Goal: Task Accomplishment & Management: Manage account settings

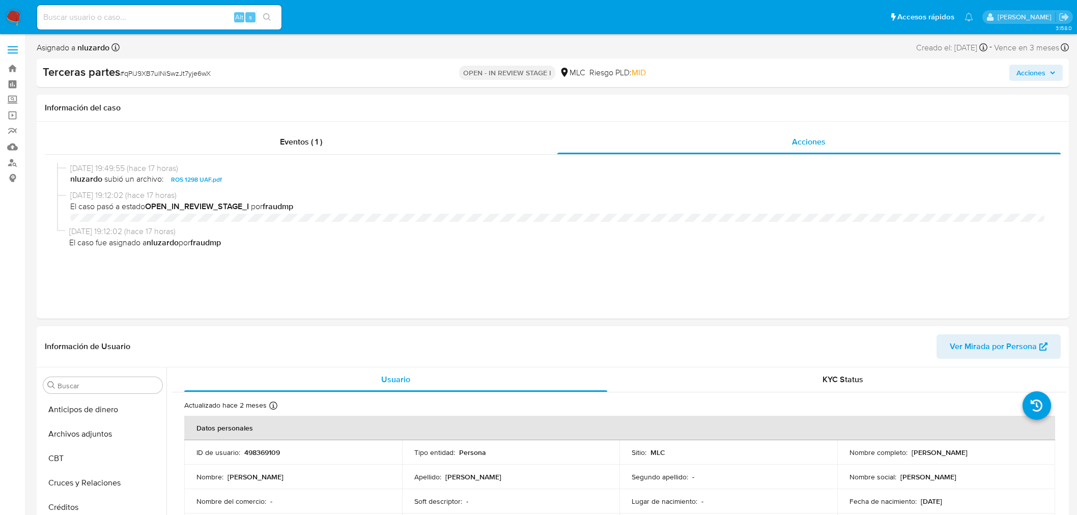
select select "10"
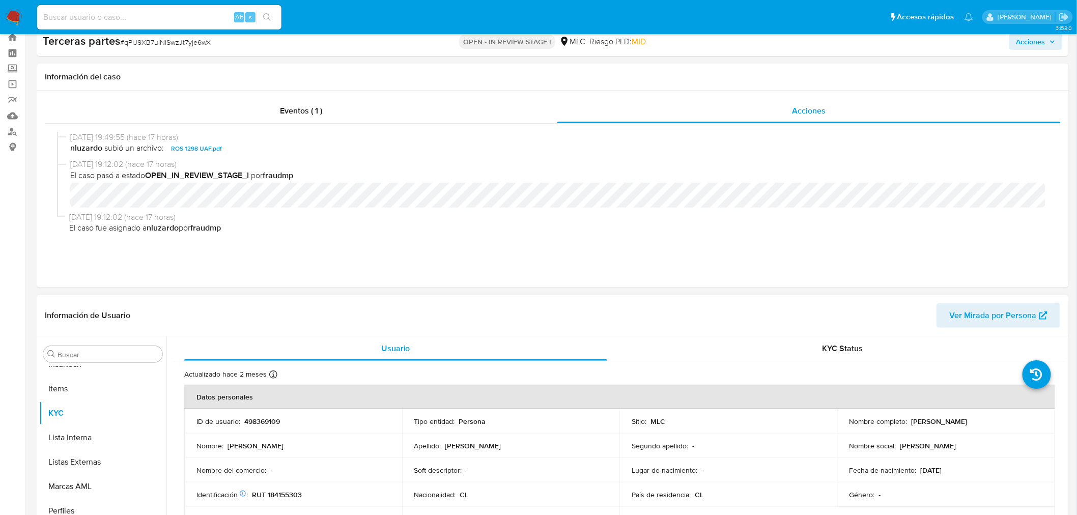
scroll to position [56, 0]
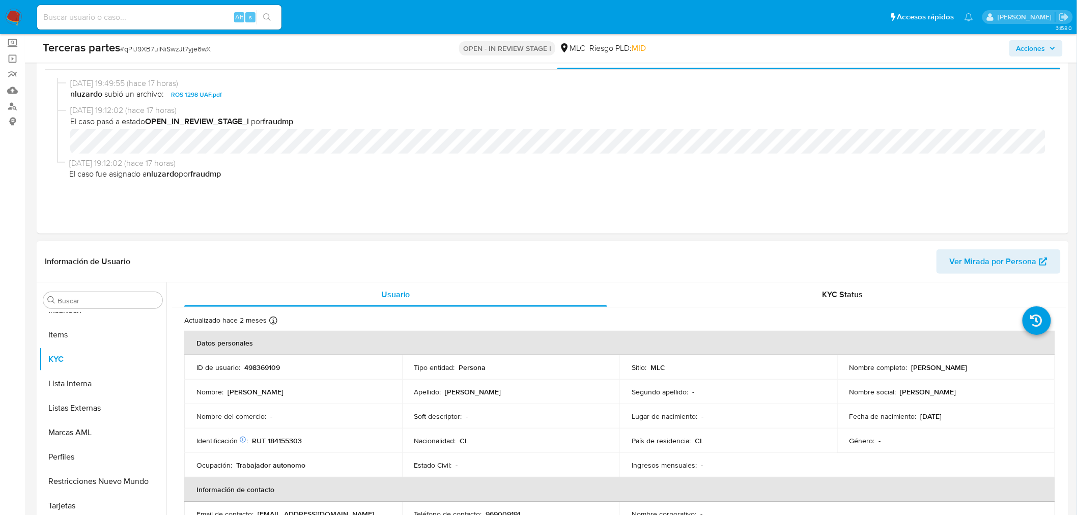
click at [272, 366] on p "498369109" at bounding box center [262, 367] width 36 height 9
copy p "498369109"
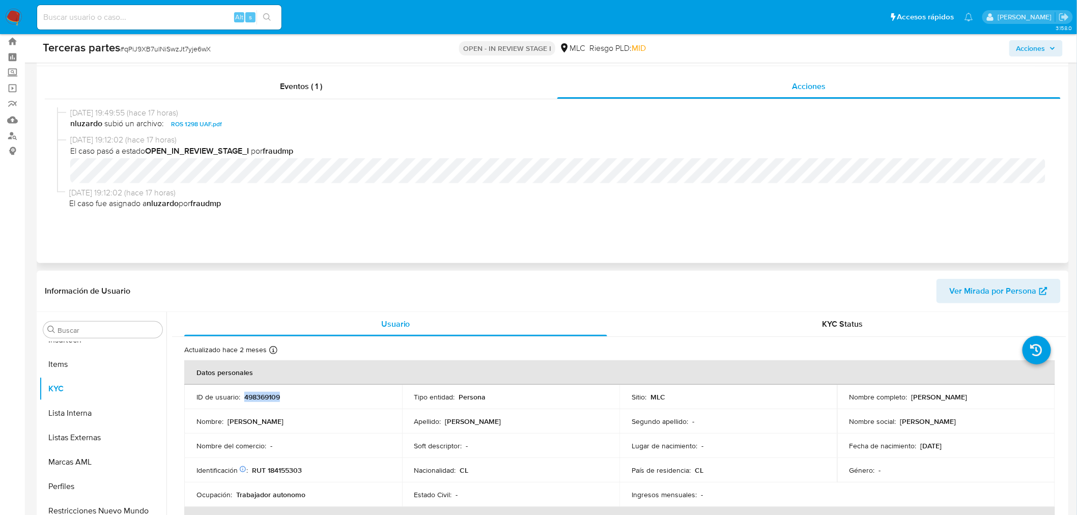
scroll to position [0, 0]
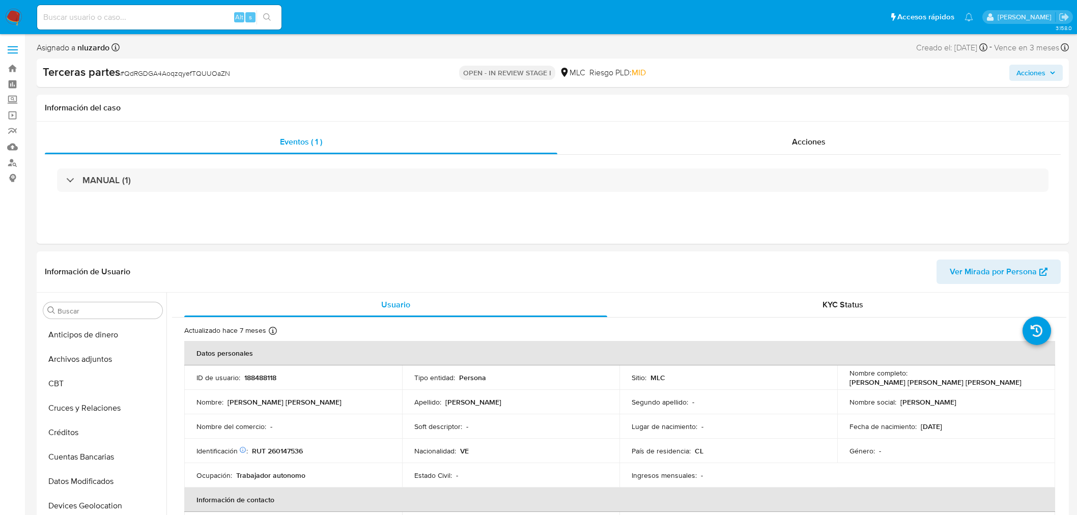
select select "10"
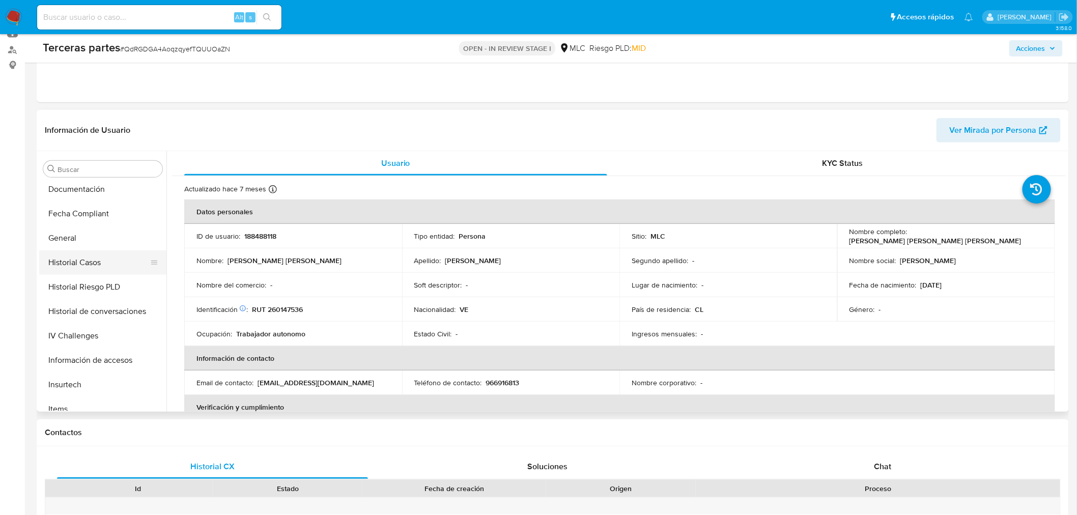
scroll to position [227, 0]
click at [105, 283] on button "Historial Casos" at bounding box center [98, 283] width 119 height 24
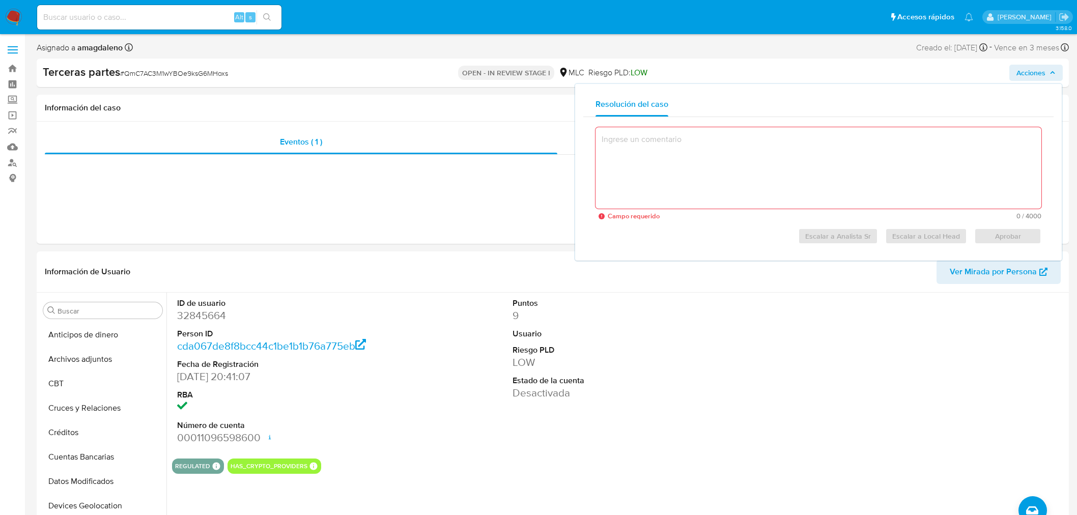
select select "10"
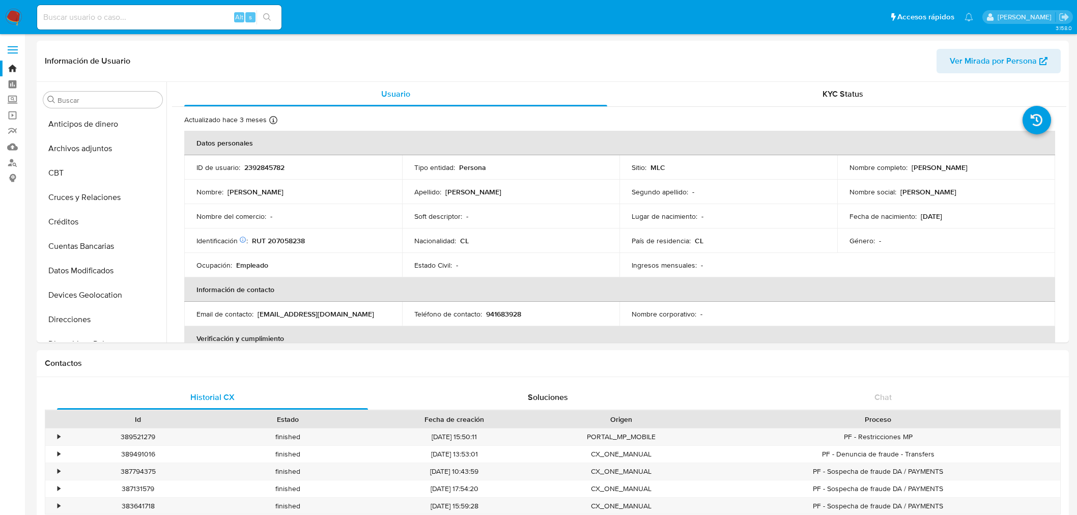
select select "10"
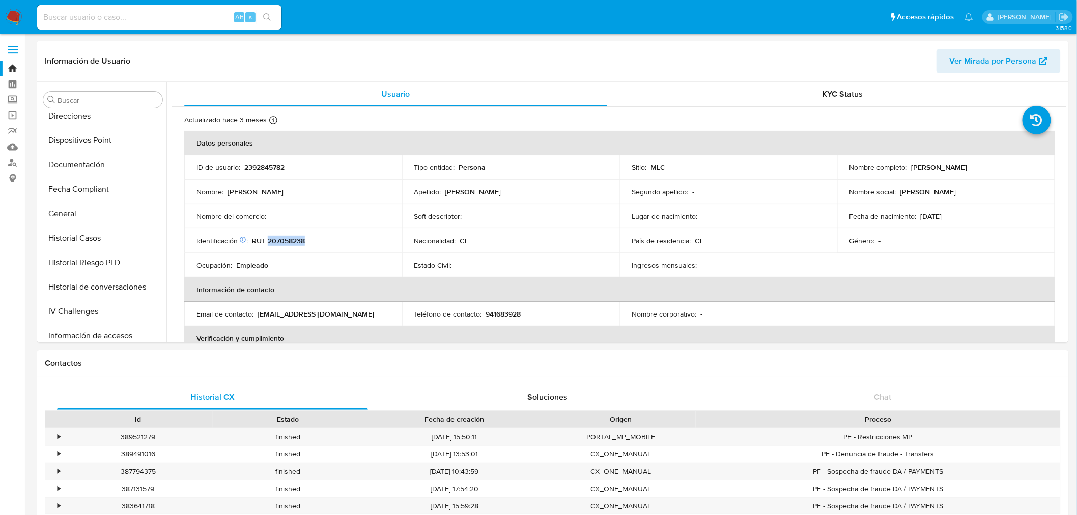
click at [11, 9] on img at bounding box center [13, 17] width 17 height 17
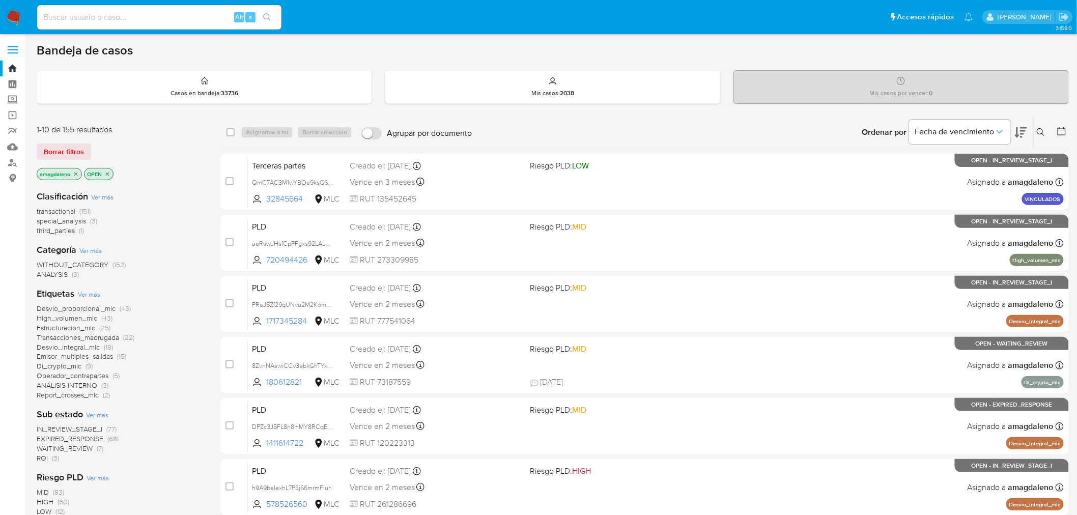
click at [1025, 128] on icon at bounding box center [1020, 132] width 12 height 12
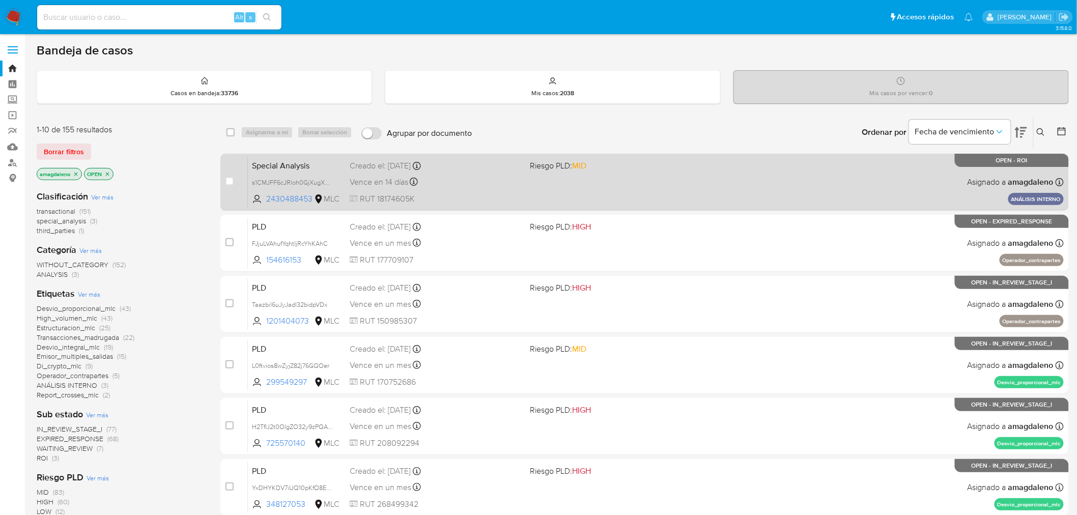
click at [480, 176] on div "Vence en 14 días Vence el 24/09/2025 14:06:08" at bounding box center [436, 182] width 172 height 14
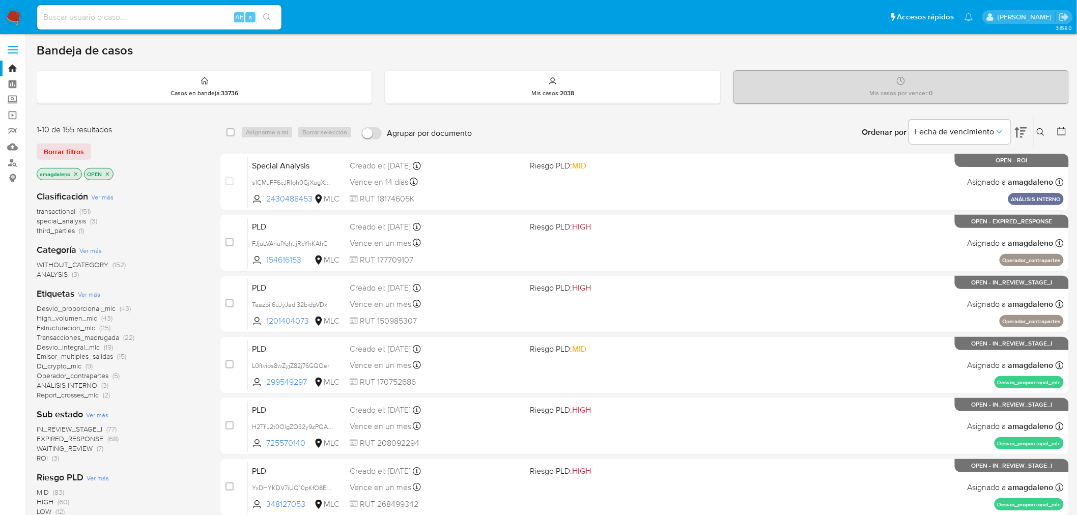
click at [76, 175] on icon "close-filter" at bounding box center [76, 174] width 6 height 6
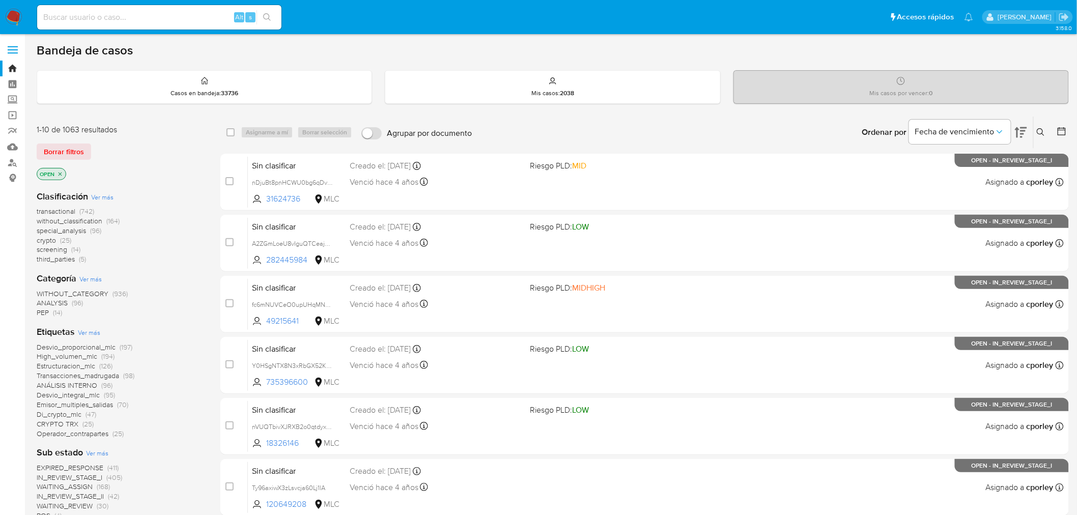
click at [1060, 133] on icon at bounding box center [1061, 131] width 10 height 10
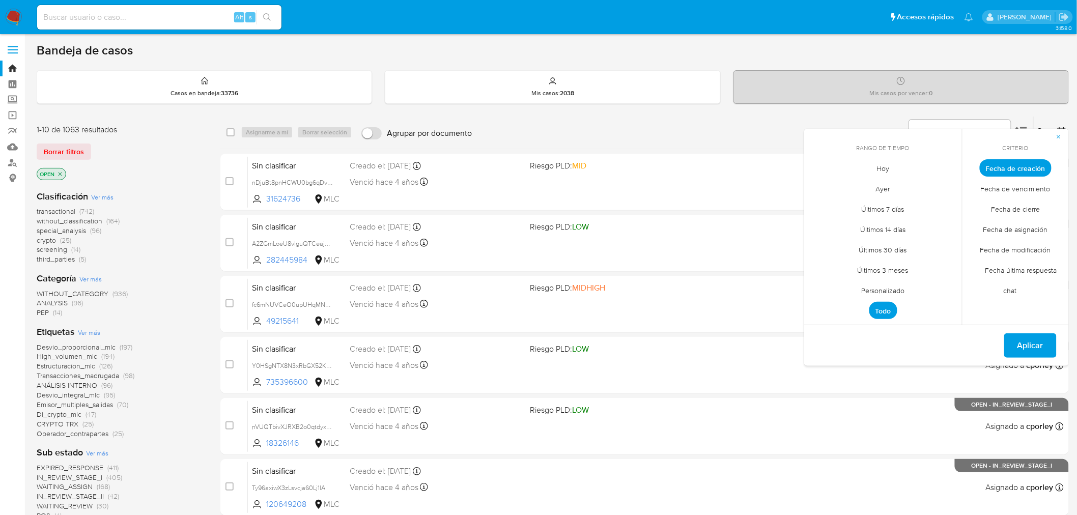
click at [868, 287] on span "Personalizado" at bounding box center [883, 290] width 65 height 21
click at [816, 186] on icon "Mes anterior" at bounding box center [819, 187] width 12 height 12
click at [842, 225] on button "1" at bounding box center [842, 224] width 16 height 16
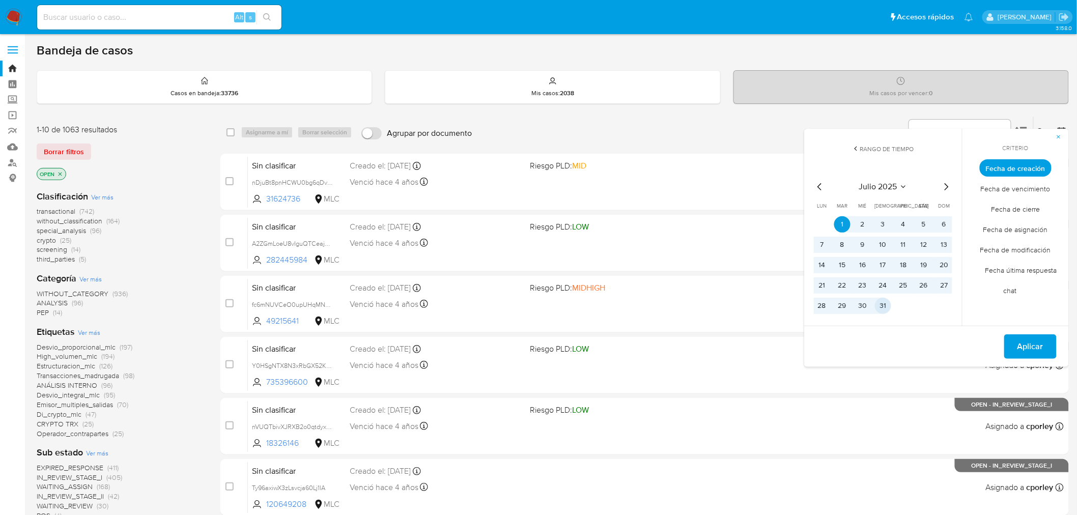
click at [884, 304] on button "31" at bounding box center [883, 306] width 16 height 16
click at [1029, 345] on span "Aplicar" at bounding box center [1030, 346] width 26 height 22
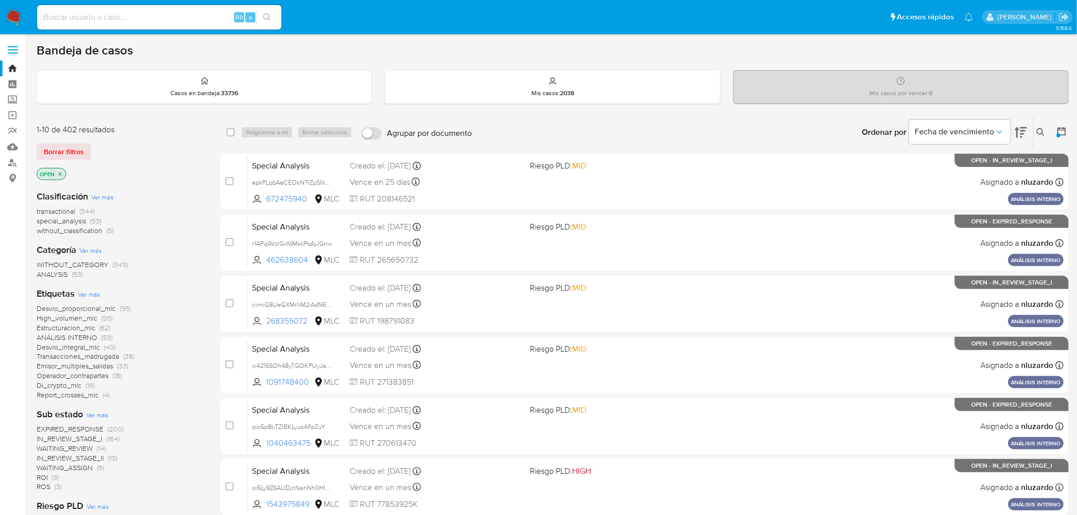
click at [56, 214] on span "transactional" at bounding box center [56, 211] width 39 height 10
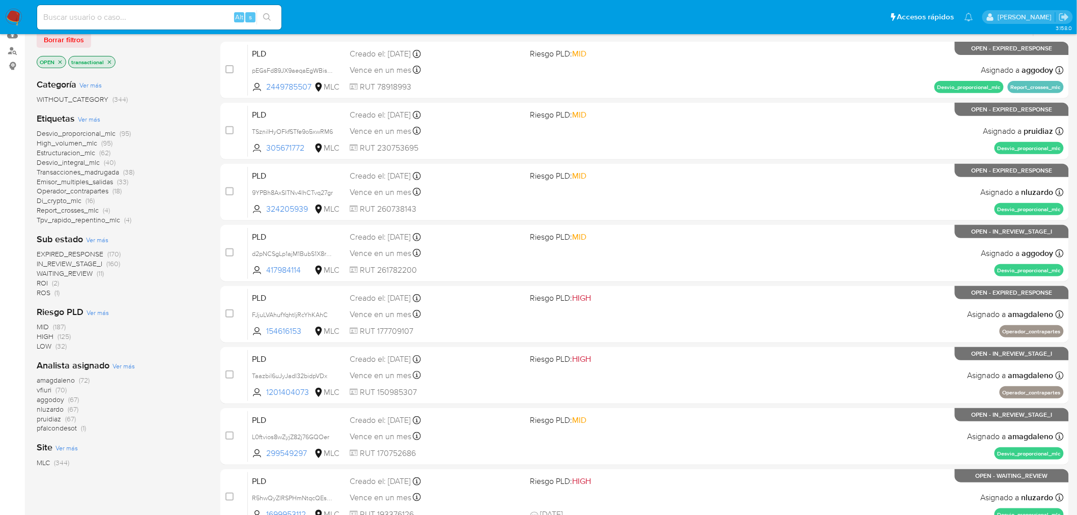
scroll to position [113, 0]
click at [48, 379] on span "amagdaleno" at bounding box center [56, 379] width 38 height 10
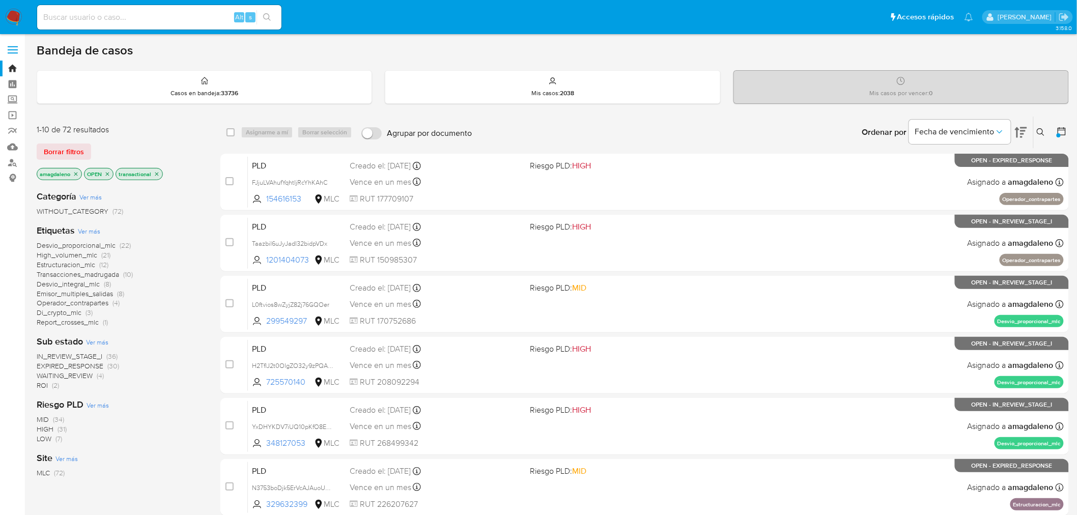
click at [46, 303] on span "Operador_contrapartes" at bounding box center [73, 303] width 72 height 10
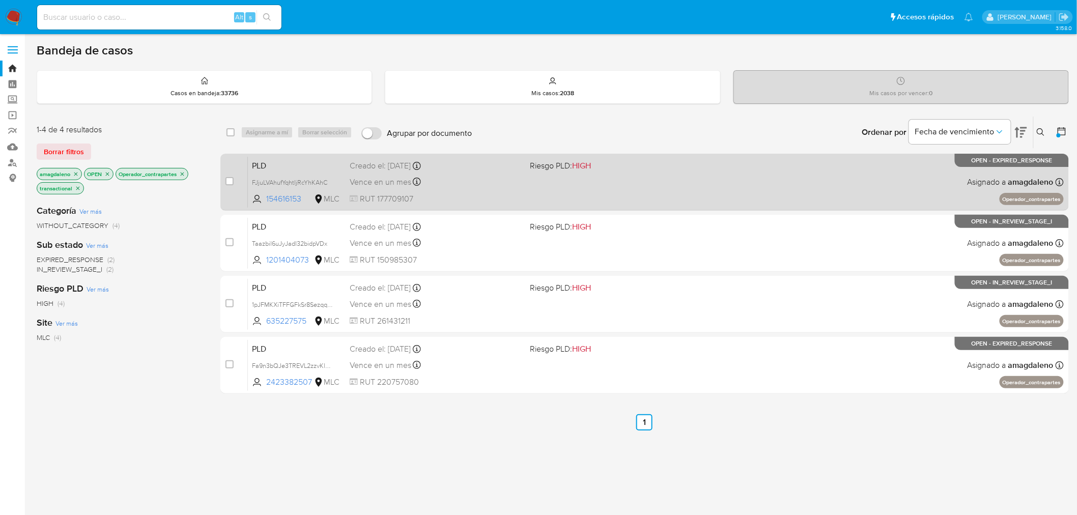
click at [281, 205] on div "PLD FJjuLVAhufYqhtIjRcYhKAhC 154616153 MLC Riesgo PLD: HIGH Creado el: 12/07/20…" at bounding box center [656, 181] width 816 height 51
click at [279, 198] on span "154616153" at bounding box center [289, 198] width 46 height 11
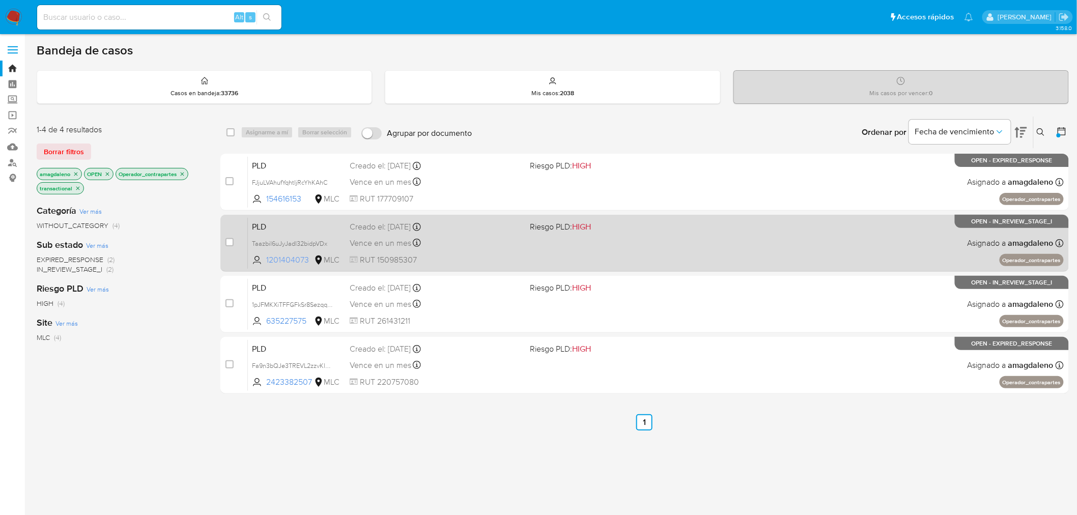
click at [287, 255] on span "1201404073" at bounding box center [289, 259] width 46 height 11
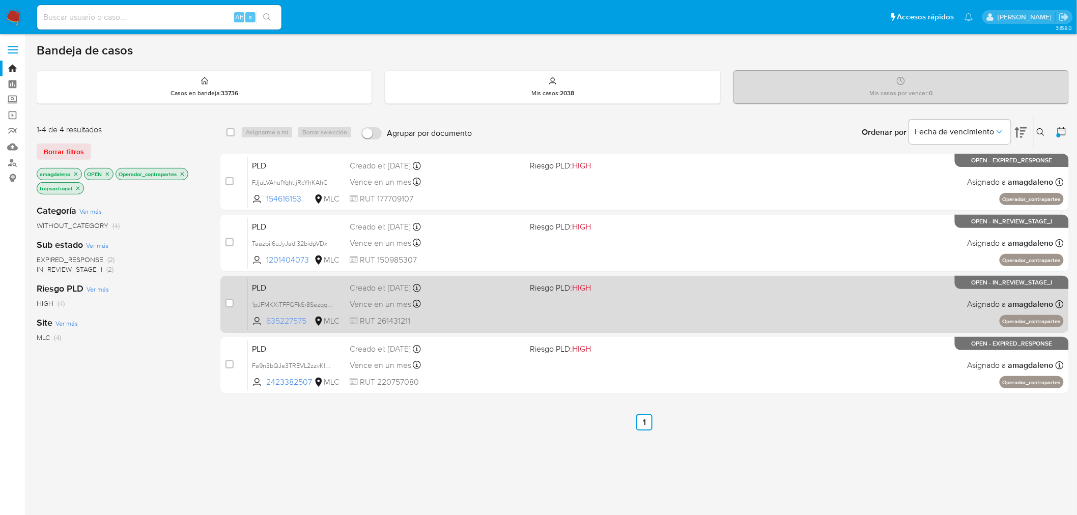
click at [289, 322] on span "635227575" at bounding box center [289, 320] width 46 height 11
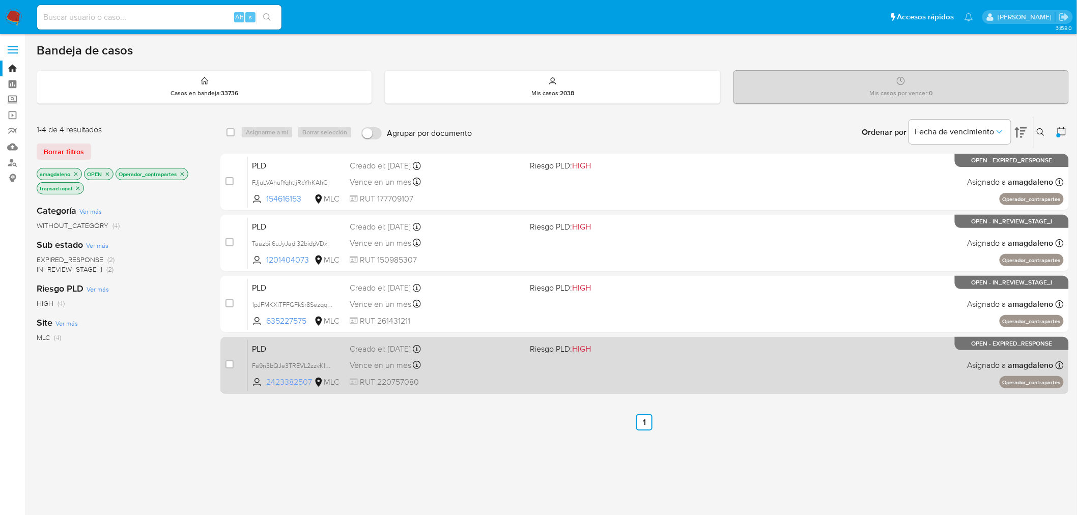
click at [299, 386] on span "2423382507" at bounding box center [289, 381] width 46 height 11
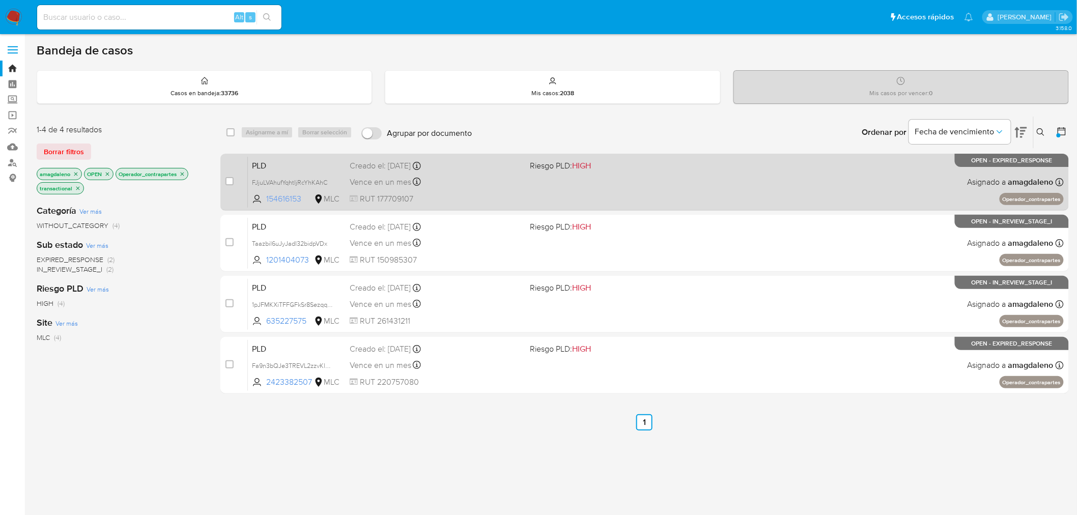
click at [285, 202] on span "154616153" at bounding box center [289, 198] width 46 height 11
click at [474, 175] on div "Vence en un mes Vence el 10/10/2025 16:05:34" at bounding box center [436, 182] width 172 height 14
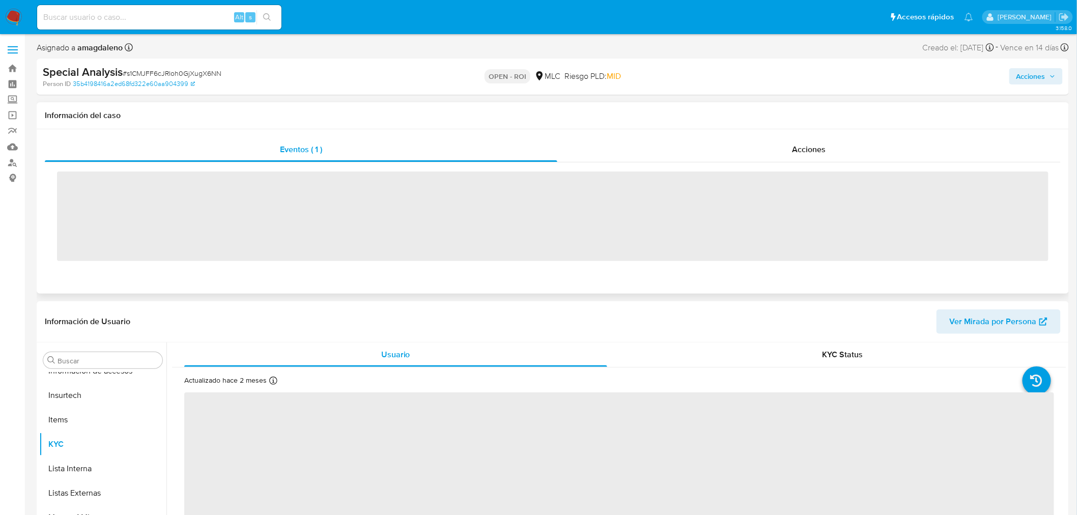
scroll to position [429, 0]
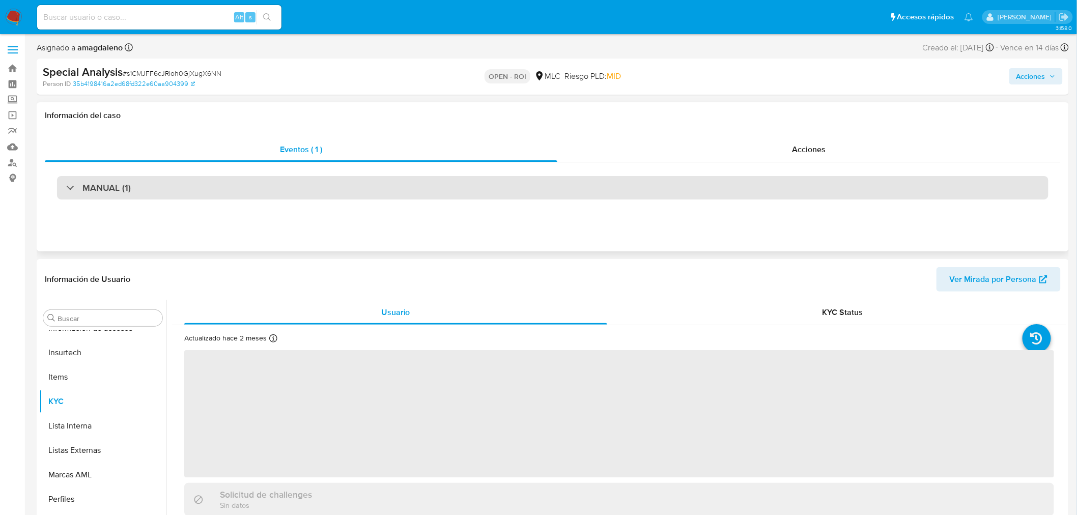
click at [507, 183] on div "MANUAL (1)" at bounding box center [552, 187] width 991 height 23
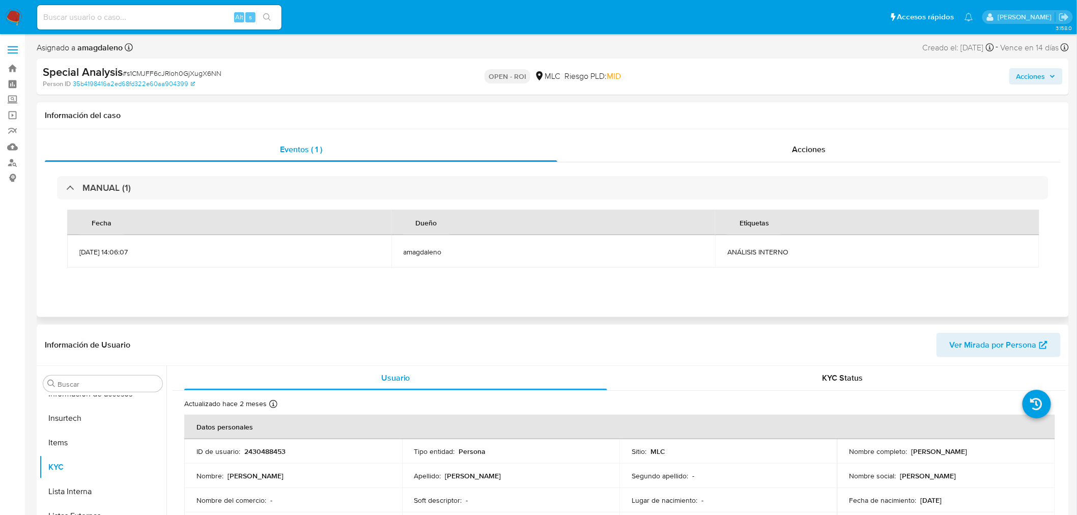
select select "10"
click at [659, 136] on div "Eventos ( 1 ) Acciones MANUAL (1) Fecha Dueño Etiquetas 26/06/2025 14:06:07 ama…" at bounding box center [553, 223] width 1032 height 188
click at [660, 146] on div "Acciones" at bounding box center [809, 149] width 504 height 24
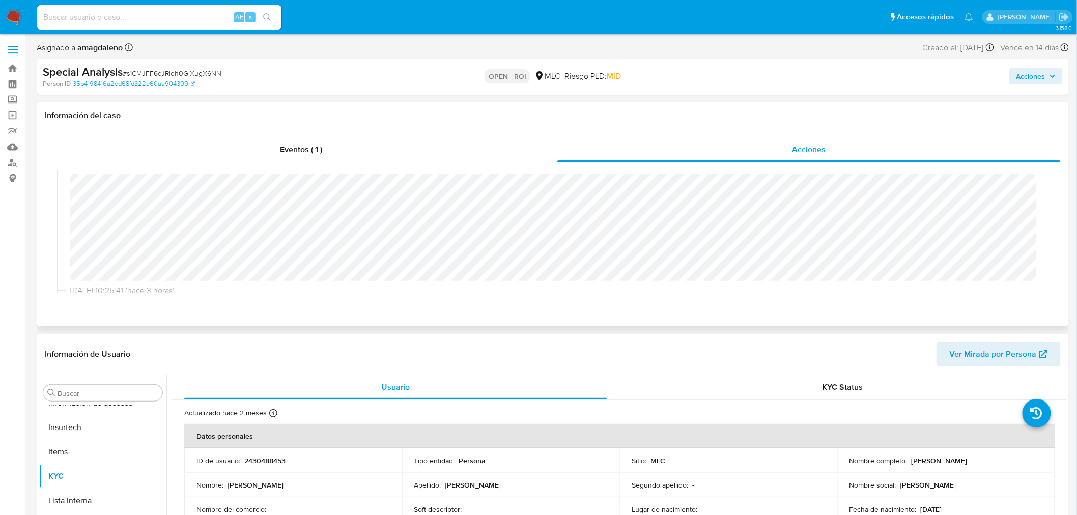
scroll to position [0, 0]
click at [1029, 69] on span "Acciones" at bounding box center [1030, 76] width 29 height 16
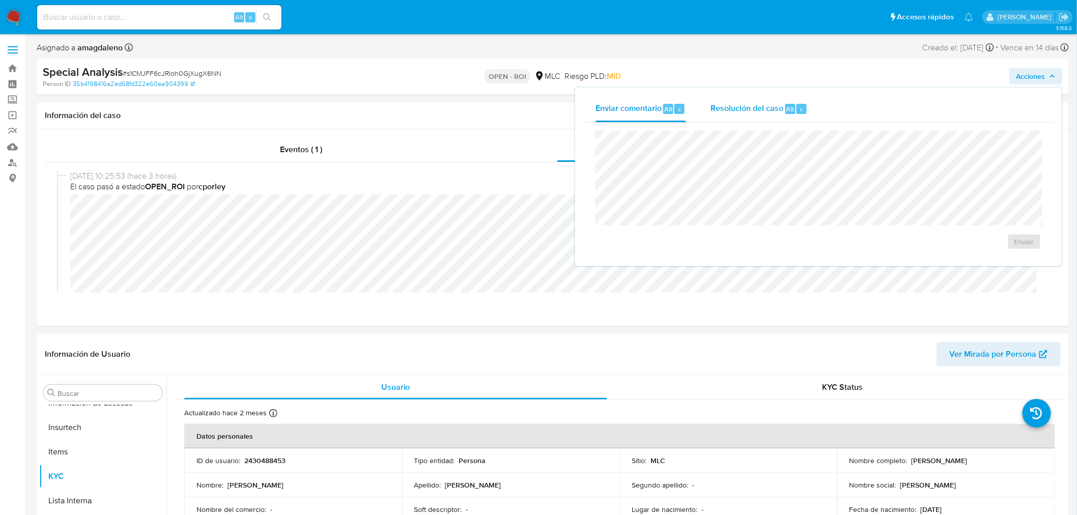
click at [725, 103] on span "Resolución del caso" at bounding box center [746, 109] width 73 height 12
click at [1016, 246] on span "ROI" at bounding box center [995, 252] width 50 height 22
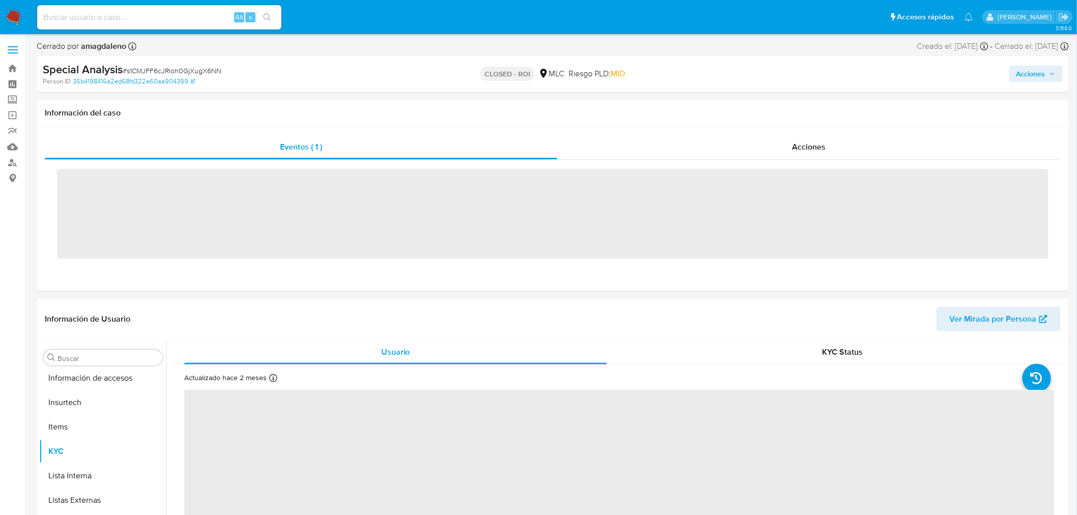
scroll to position [429, 0]
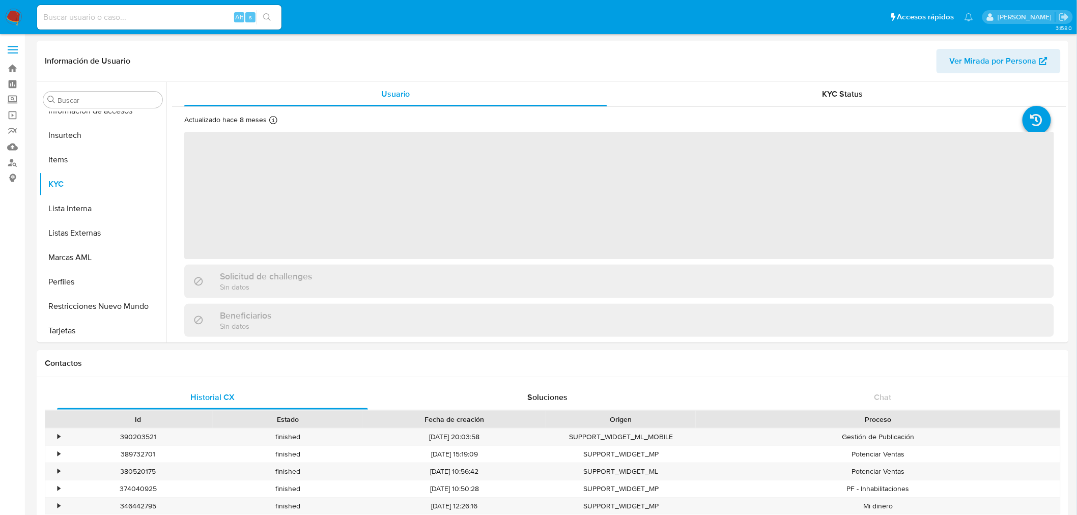
scroll to position [429, 0]
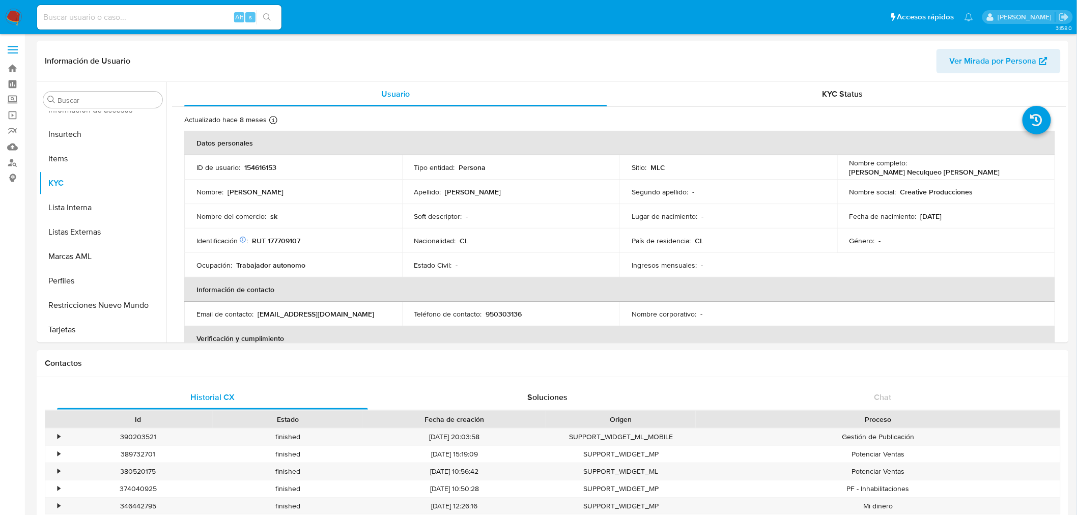
select select "10"
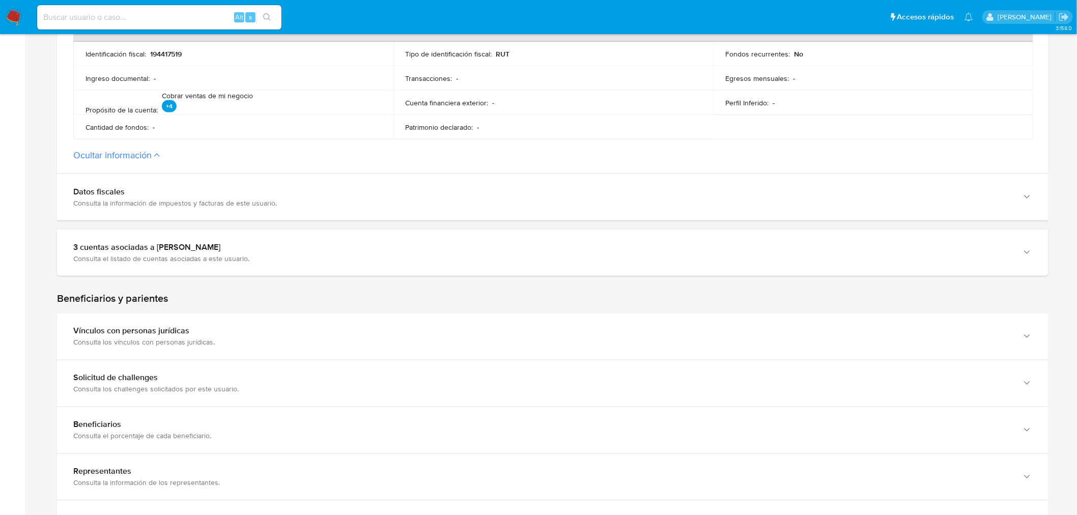
scroll to position [359, 0]
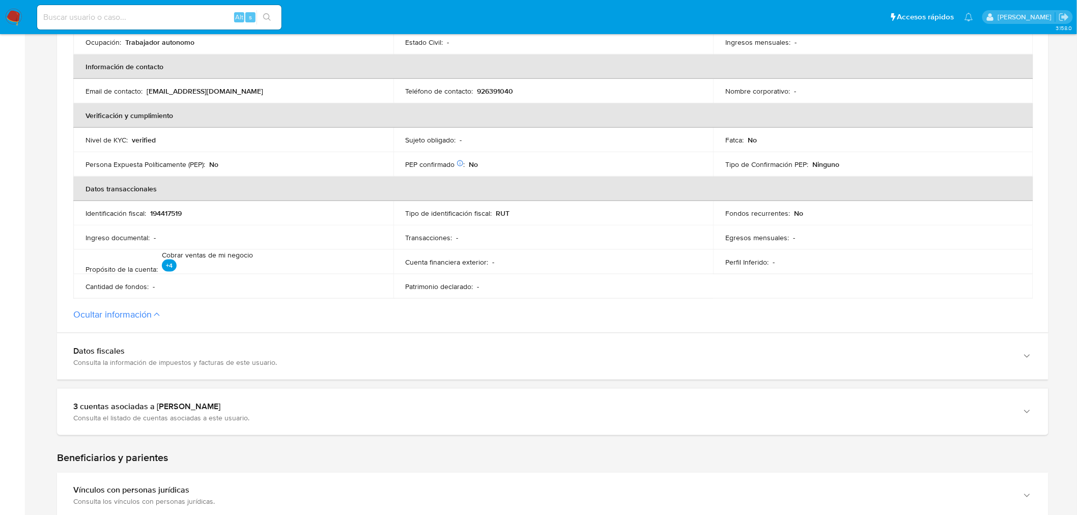
click at [17, 18] on img at bounding box center [13, 17] width 17 height 17
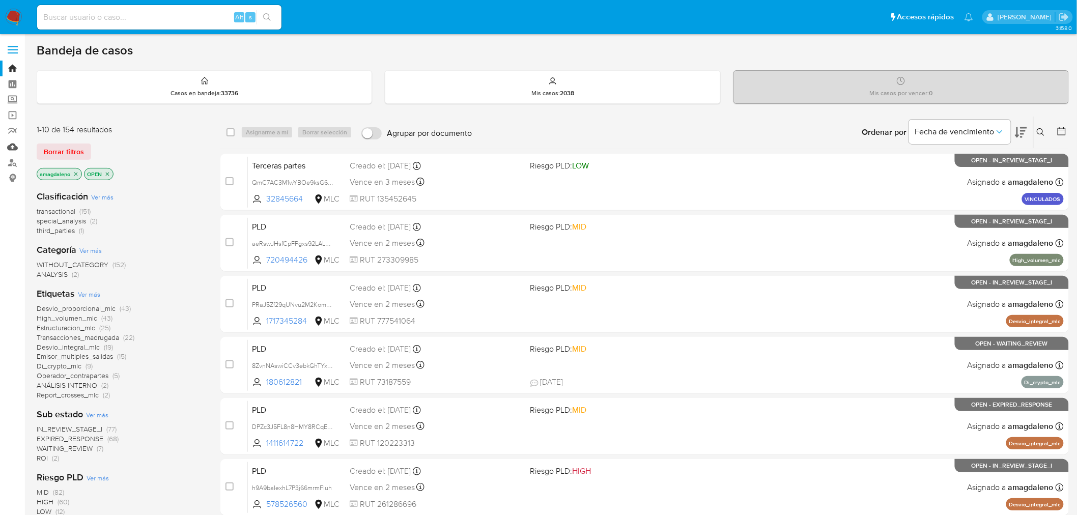
click at [10, 150] on link "Mulan" at bounding box center [60, 147] width 121 height 16
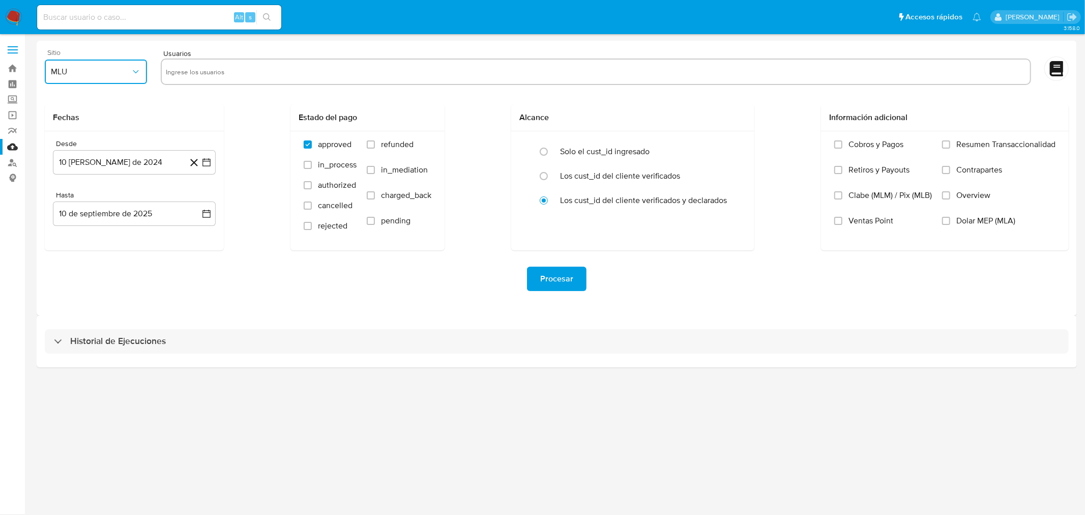
click at [118, 78] on button "MLU" at bounding box center [96, 72] width 102 height 24
click at [81, 247] on div "MLC" at bounding box center [93, 246] width 84 height 24
click at [221, 69] on input "text" at bounding box center [596, 72] width 860 height 16
type input "154616153"
paste input "1201404073"
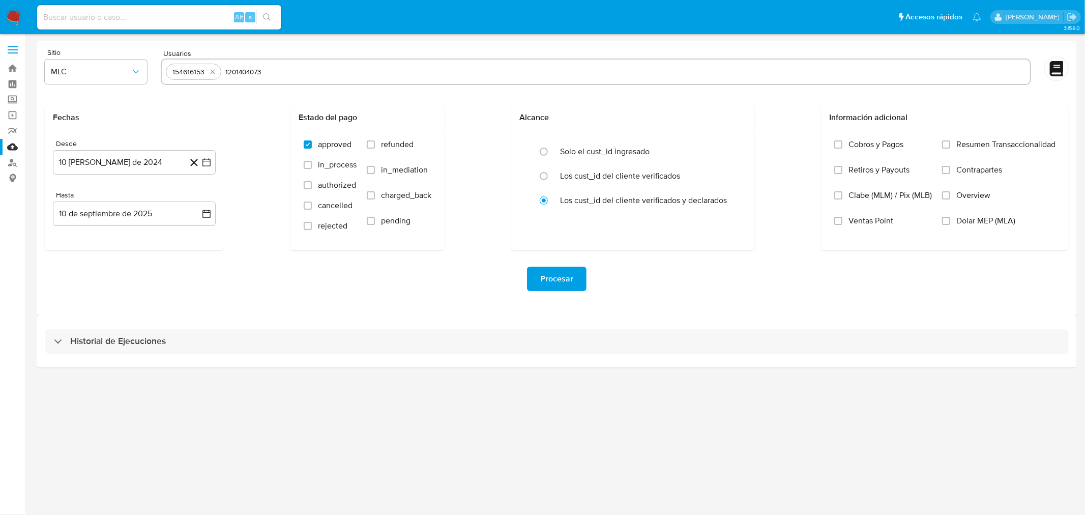
type input "1201404073"
paste input "635227575"
type input "635227575"
paste input "2423382507"
type input "2423382507"
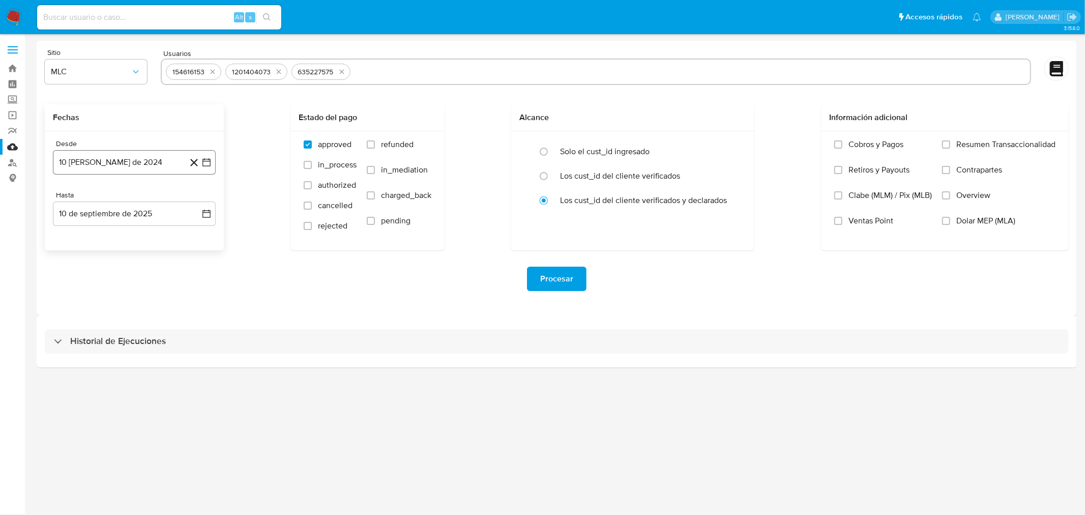
click at [209, 166] on icon "button" at bounding box center [206, 162] width 10 height 10
click at [198, 200] on icon "Mes siguiente" at bounding box center [197, 199] width 12 height 12
click at [76, 280] on button "9" at bounding box center [73, 277] width 16 height 16
click at [211, 162] on icon "button" at bounding box center [206, 162] width 10 height 10
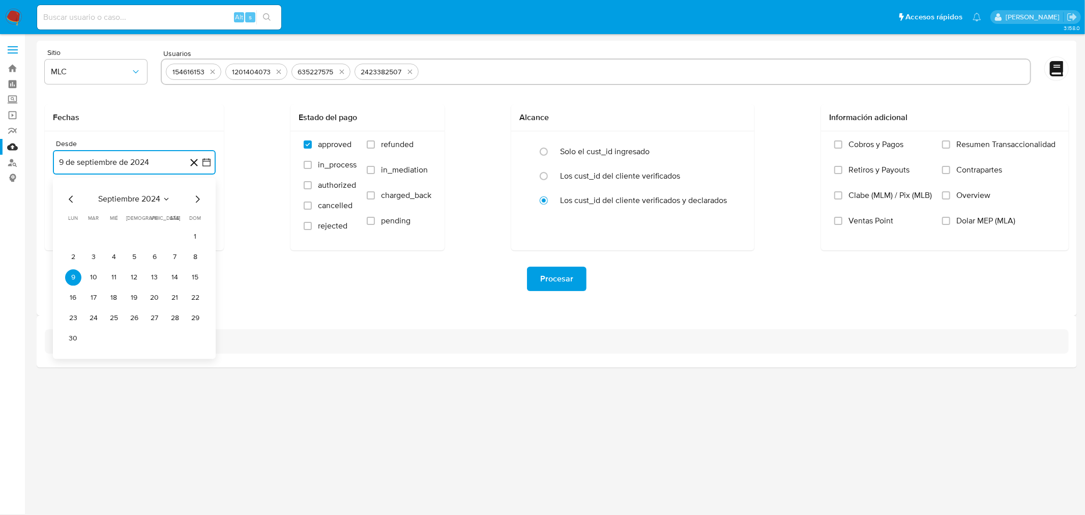
click at [95, 277] on button "10" at bounding box center [93, 277] width 16 height 16
click at [139, 209] on button "10 de septiembre de 2025" at bounding box center [134, 213] width 163 height 24
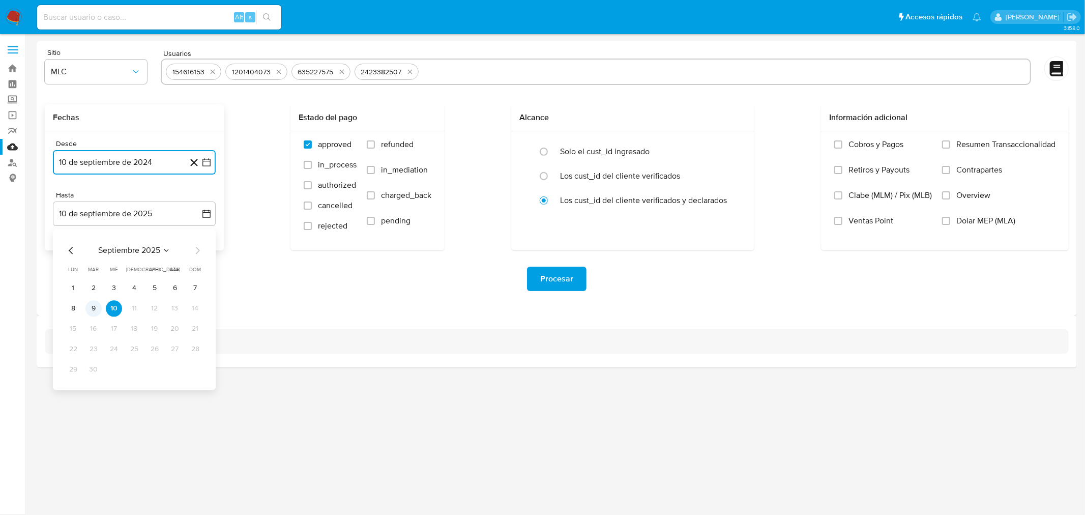
click at [97, 313] on button "9" at bounding box center [93, 308] width 16 height 16
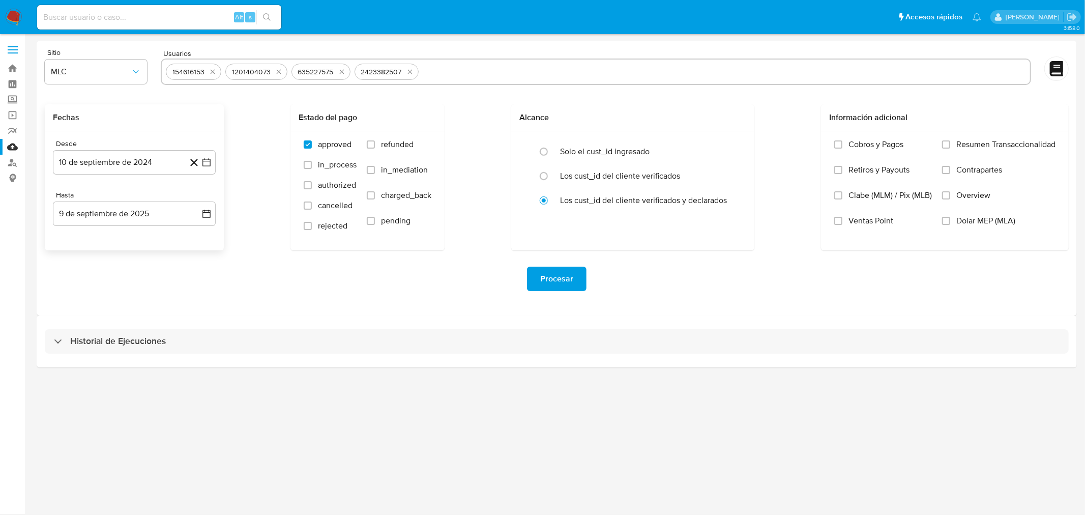
click at [238, 309] on div "Sitio MLC Usuarios 154616153 1201404073 635227575 2423382507 Fechas Desde 10 de…" at bounding box center [557, 178] width 1040 height 275
click at [550, 275] on span "Procesar" at bounding box center [556, 279] width 33 height 22
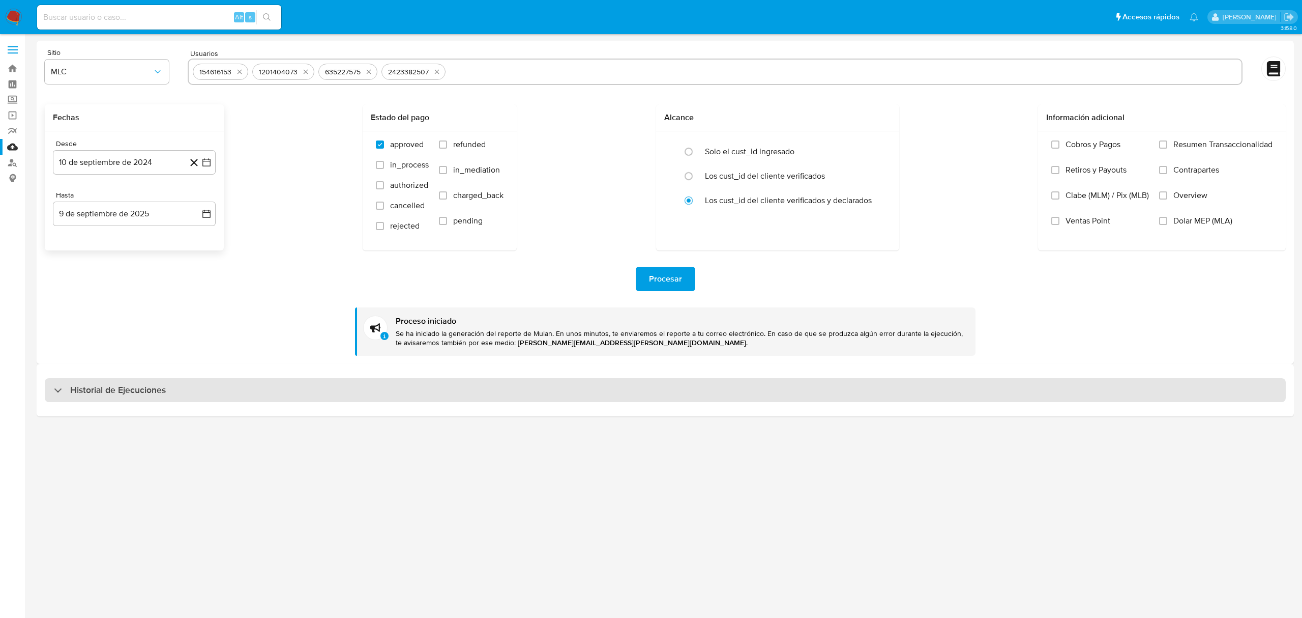
click at [98, 393] on h3 "Historial de Ejecuciones" at bounding box center [118, 390] width 96 height 12
select select "10"
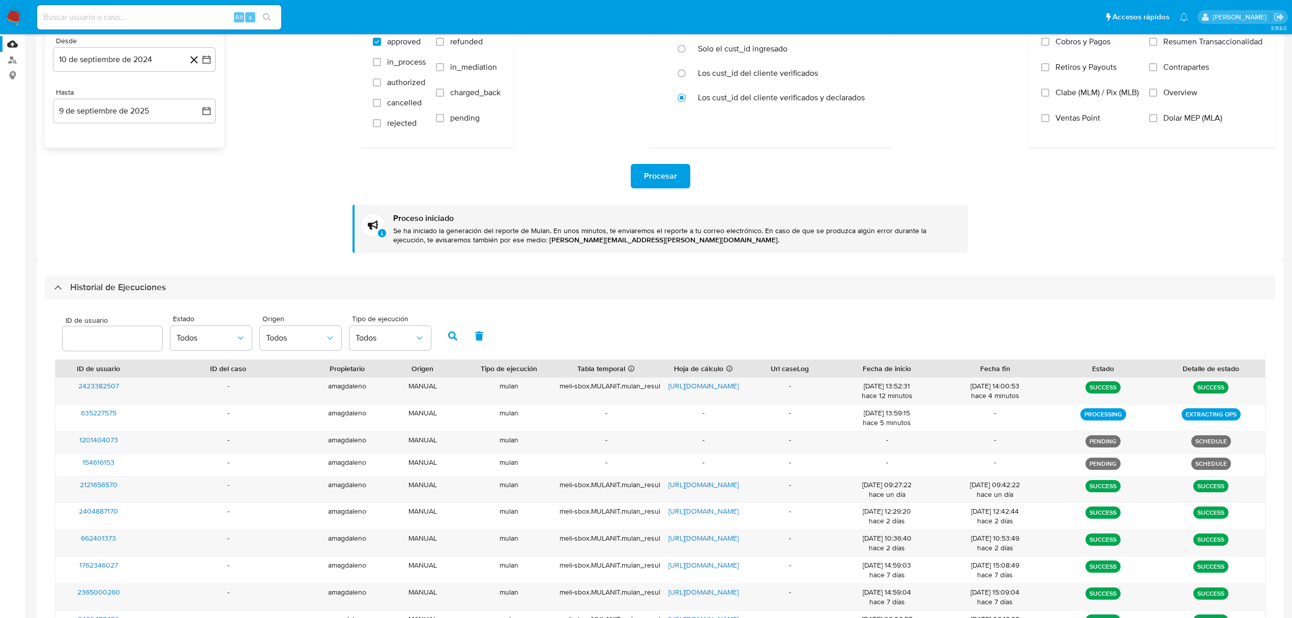
scroll to position [131, 0]
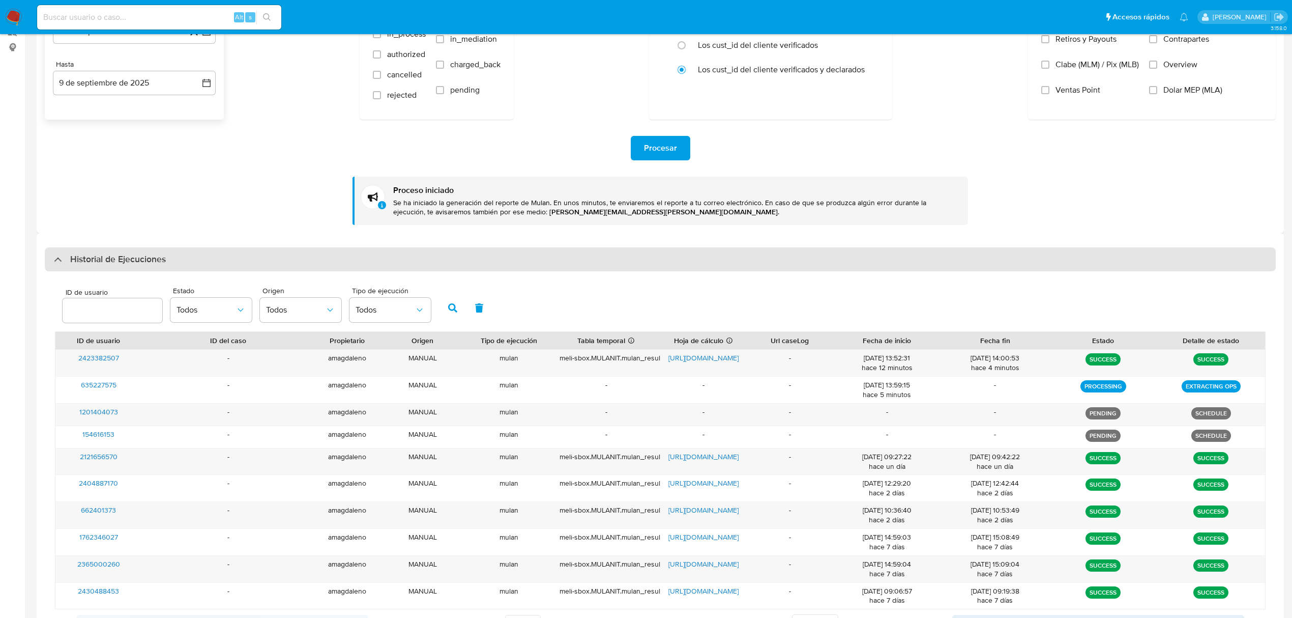
click at [59, 255] on div "Historial de Ejecuciones" at bounding box center [110, 259] width 112 height 12
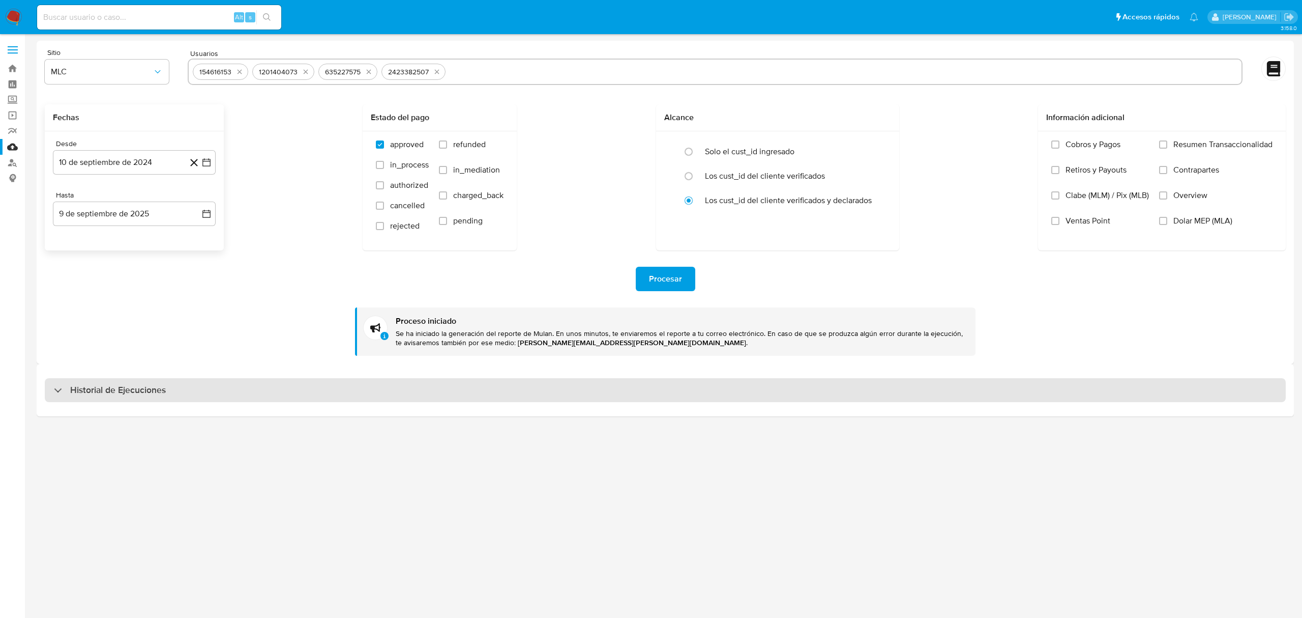
click at [52, 388] on div "Historial de Ejecuciones" at bounding box center [665, 390] width 1241 height 24
select select "10"
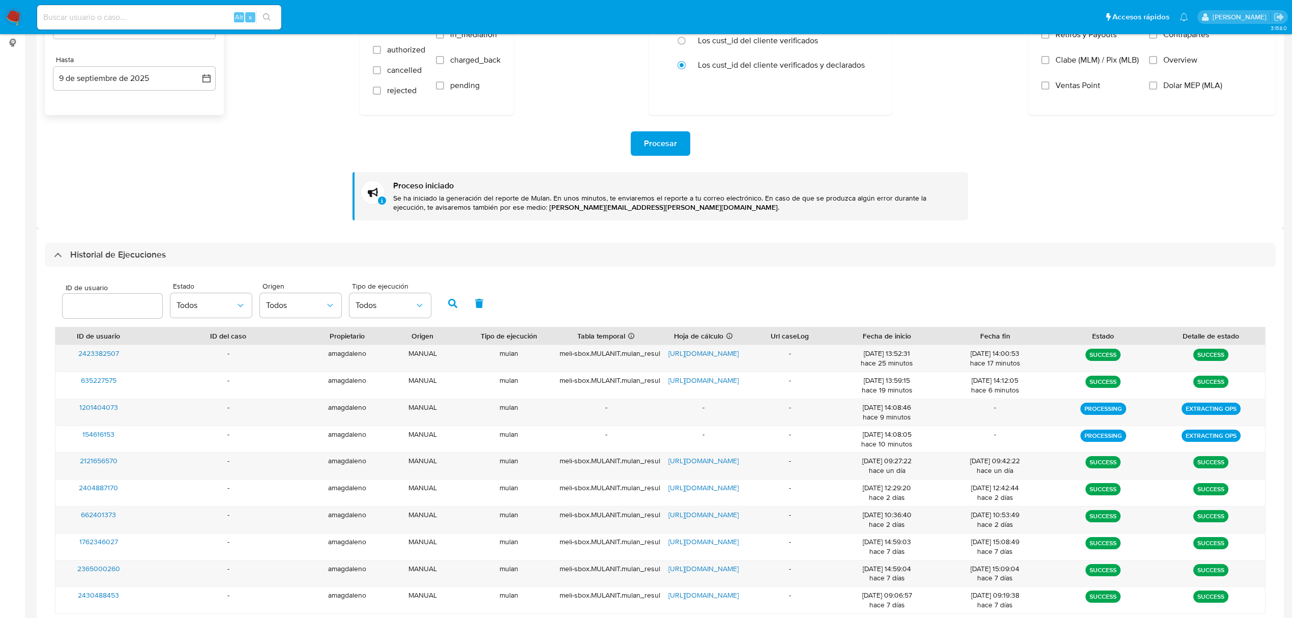
scroll to position [204, 0]
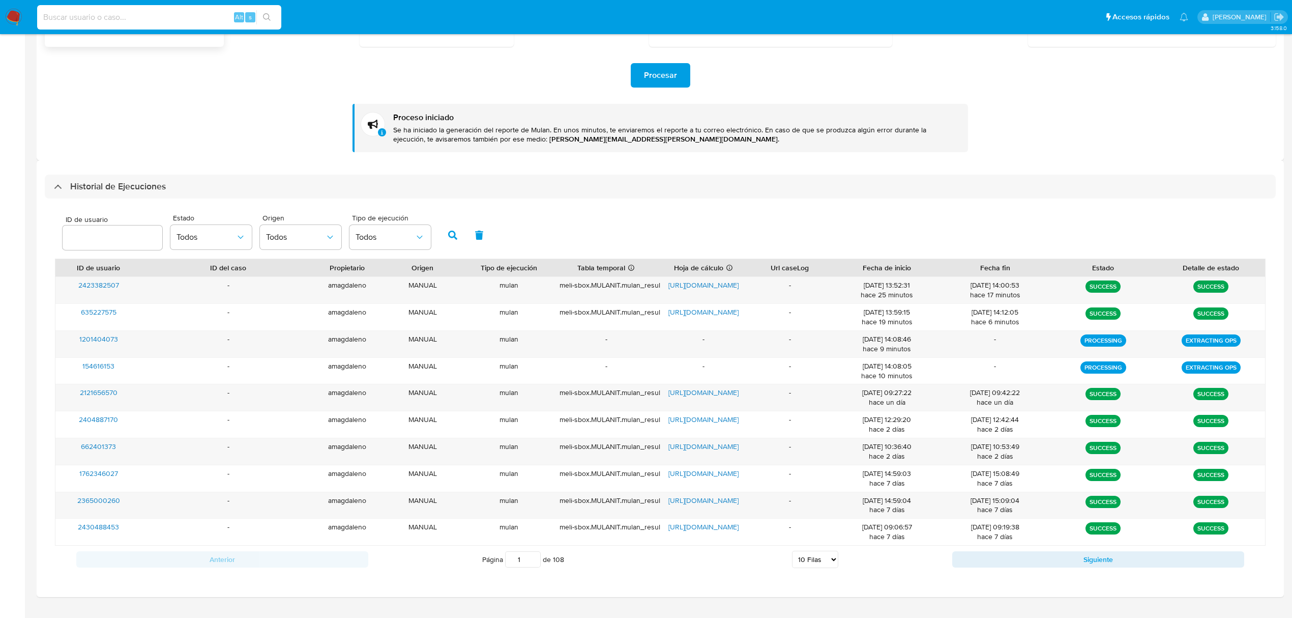
paste input "169937269"
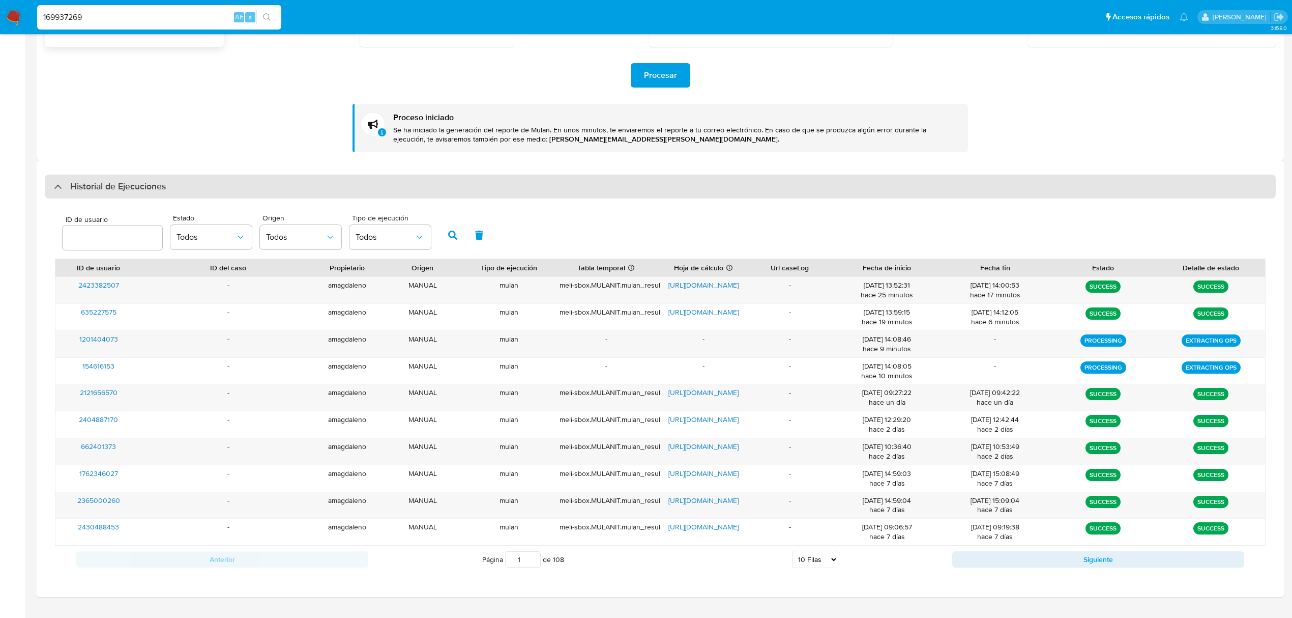
type input "169937269"
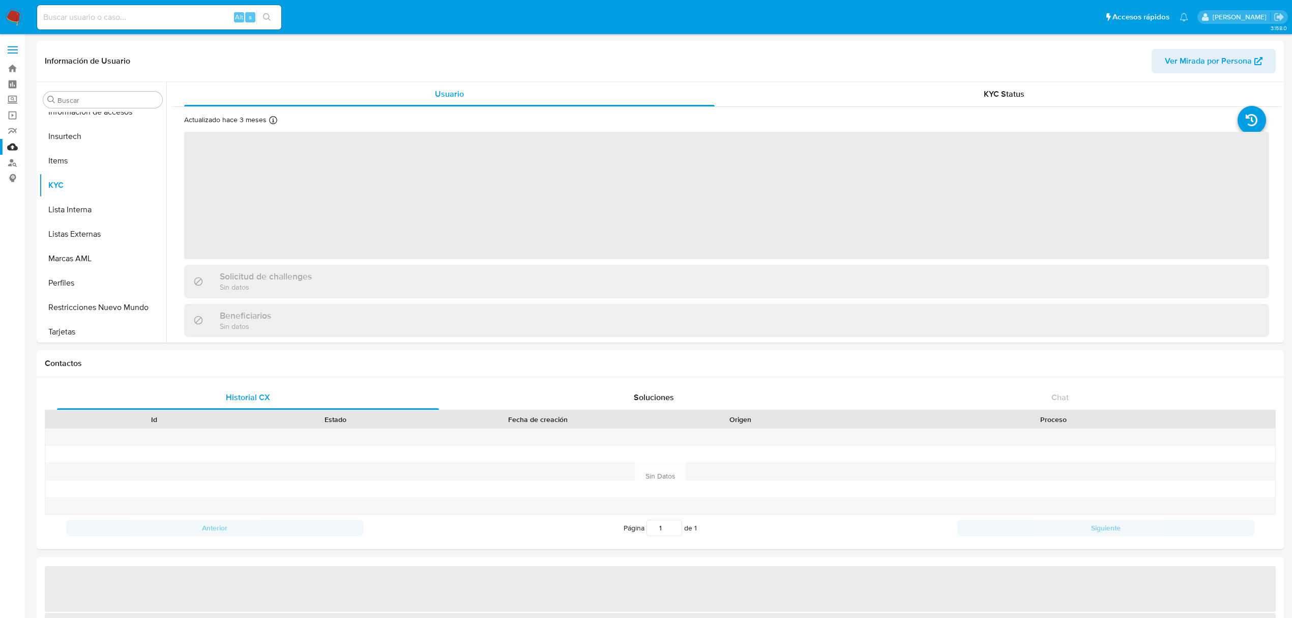
scroll to position [429, 0]
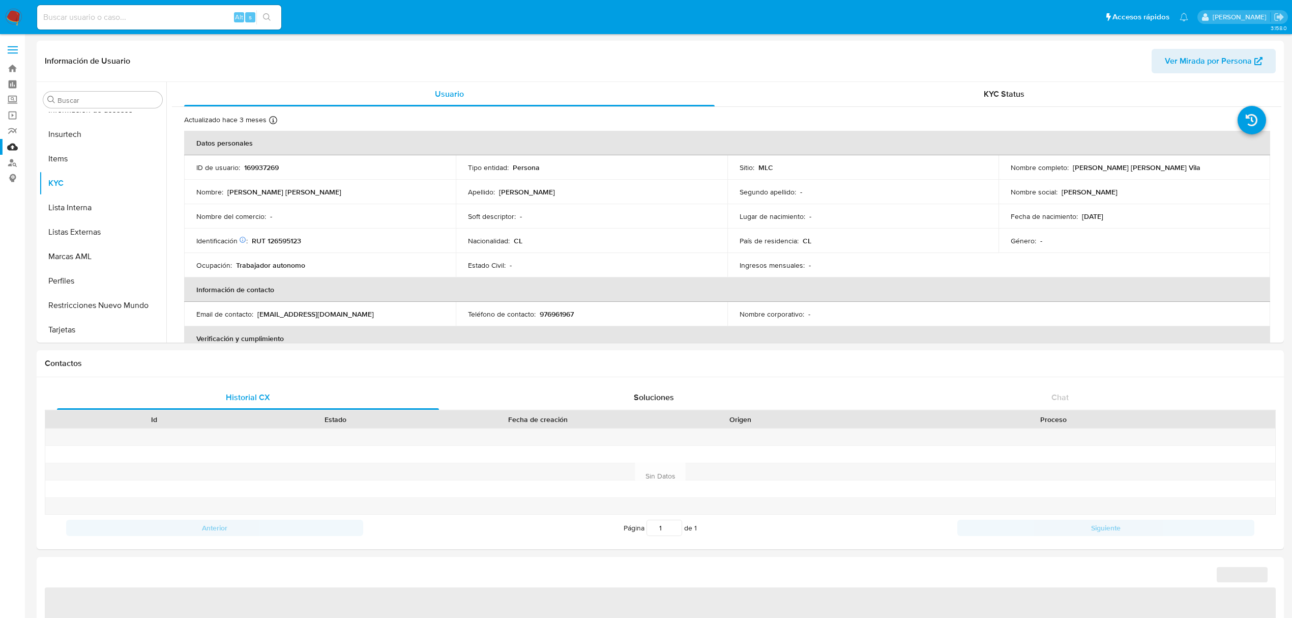
select select "10"
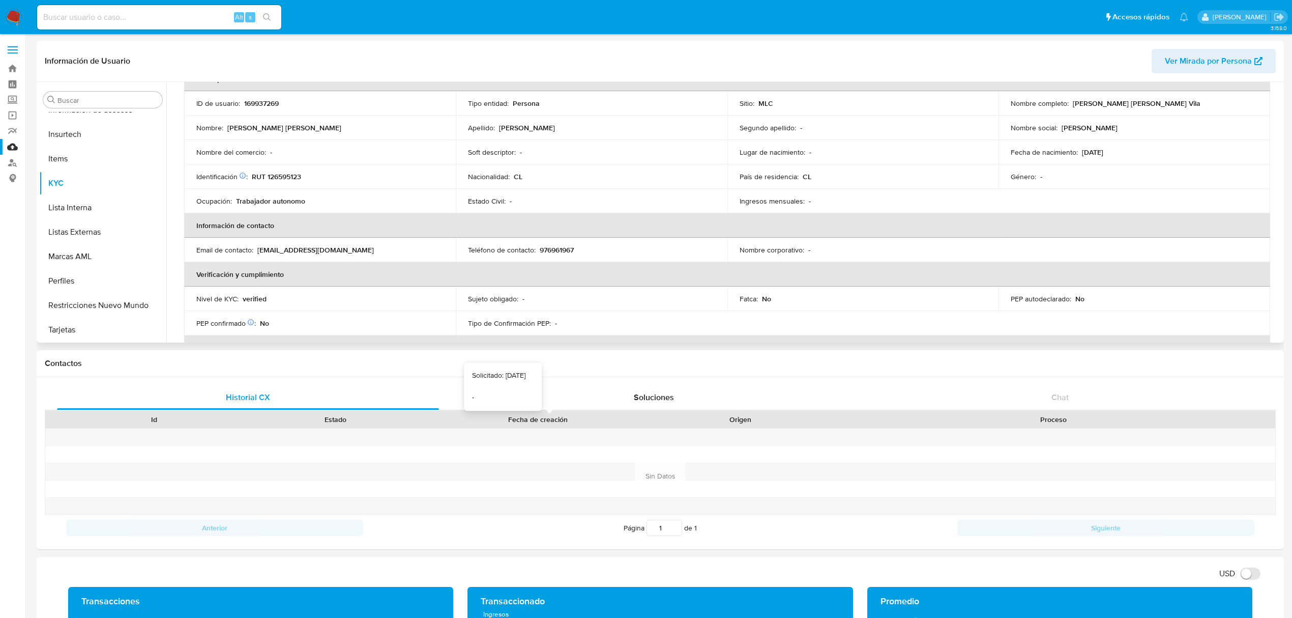
scroll to position [0, 0]
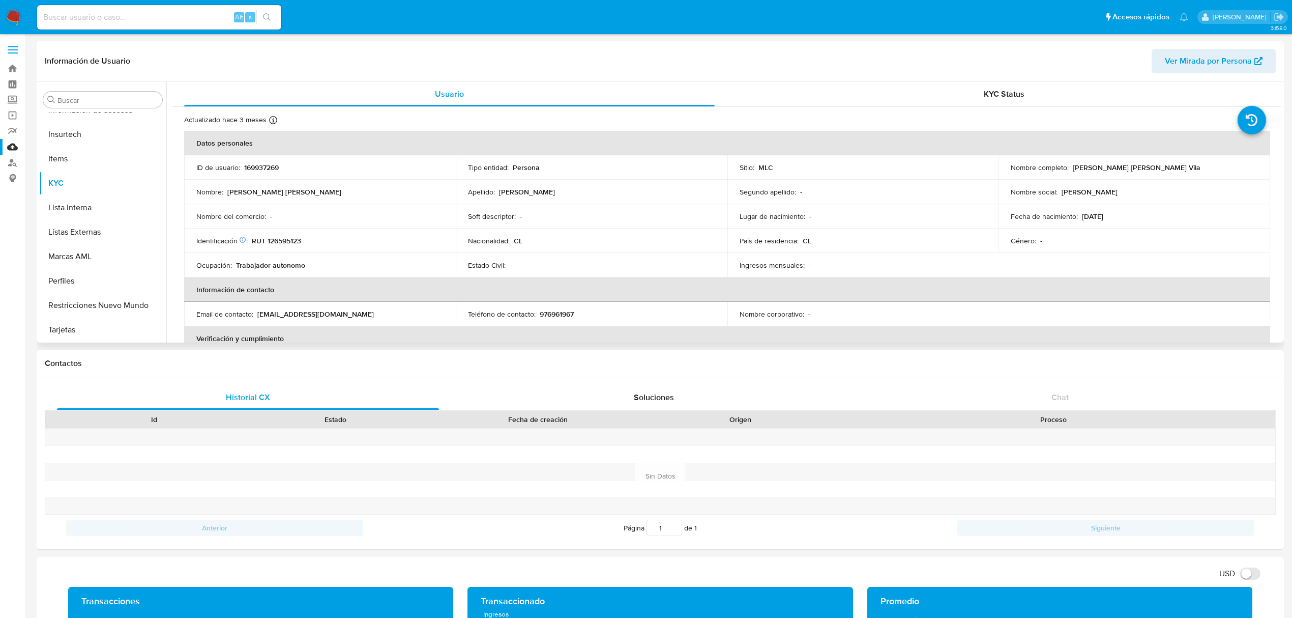
click at [292, 241] on p "RUT 126595123" at bounding box center [276, 240] width 49 height 9
copy p "126595123"
click at [92, 283] on button "Documentación" at bounding box center [98, 278] width 119 height 24
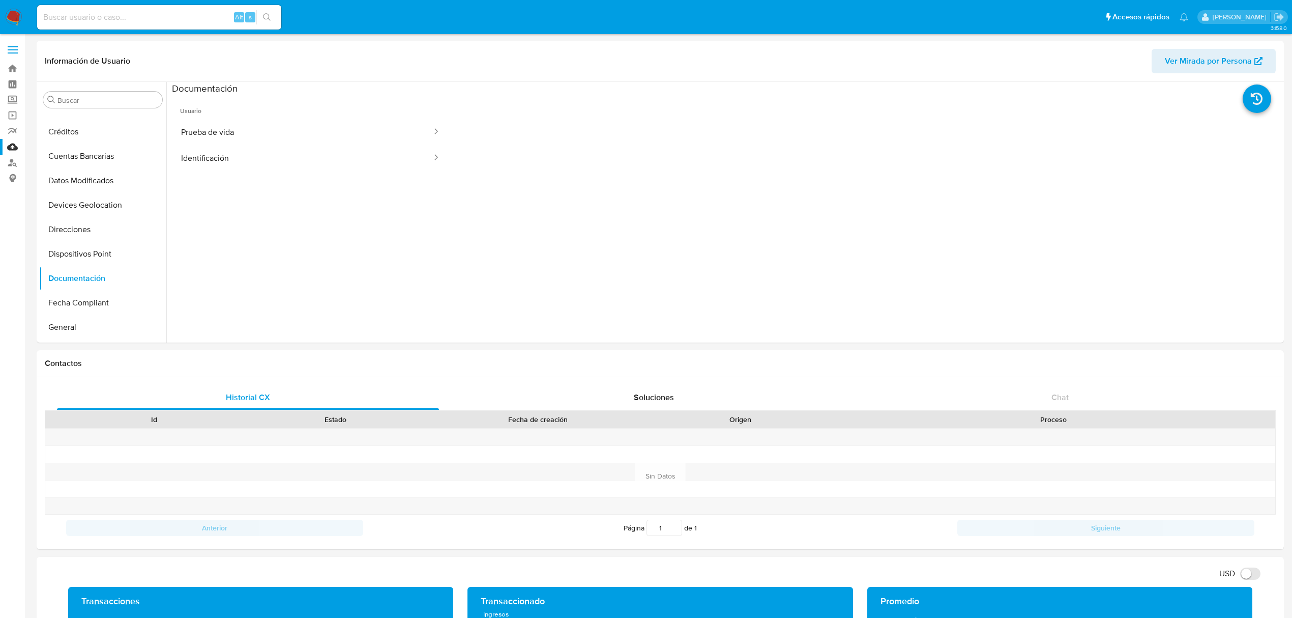
click at [289, 130] on button "Prueba de vida" at bounding box center [302, 132] width 261 height 26
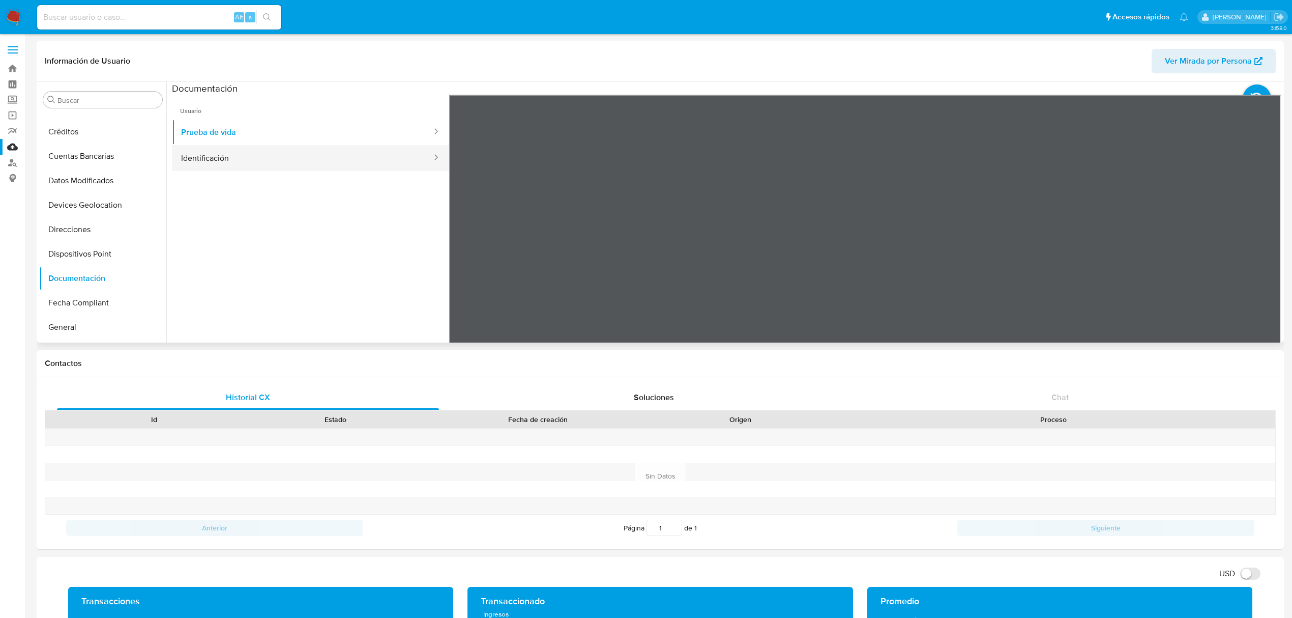
click at [236, 158] on button "Identificación" at bounding box center [302, 158] width 261 height 26
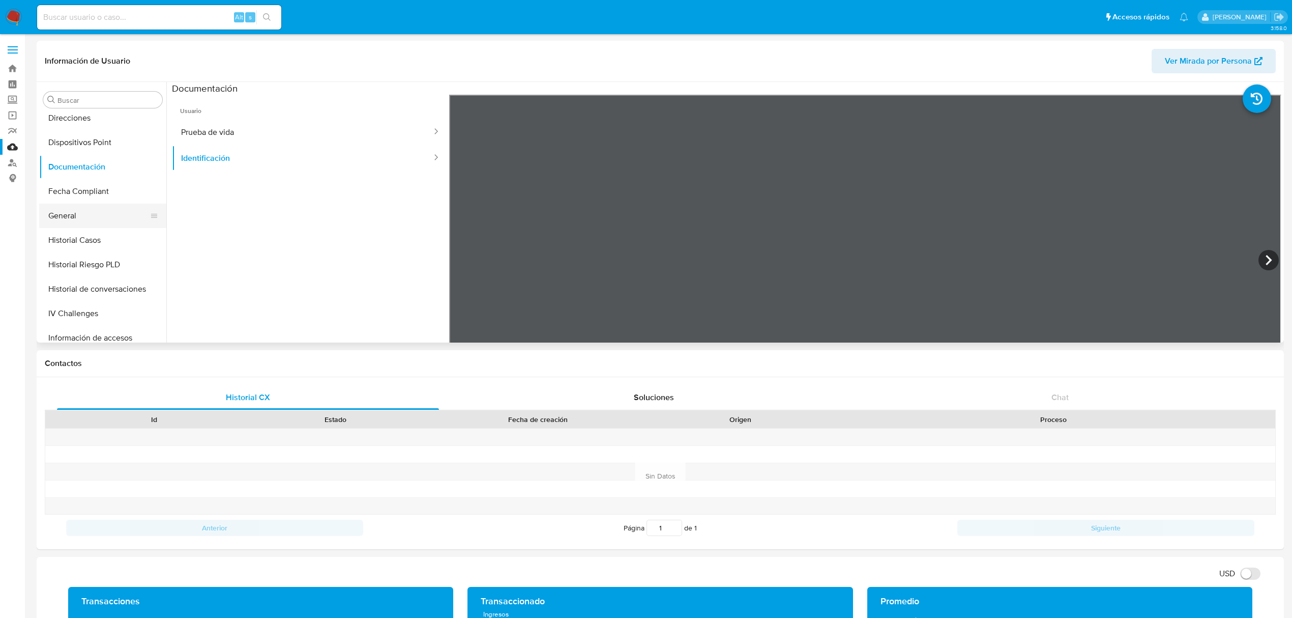
scroll to position [226, 0]
click at [93, 217] on button "Historial Casos" at bounding box center [98, 216] width 119 height 24
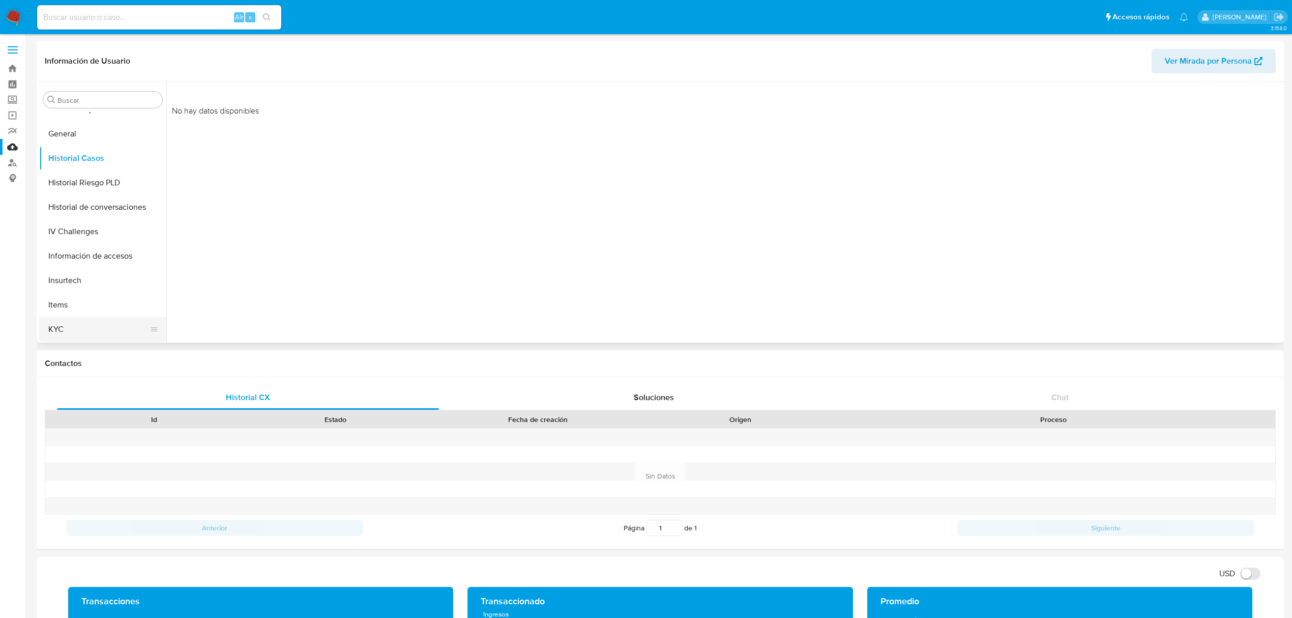
scroll to position [361, 0]
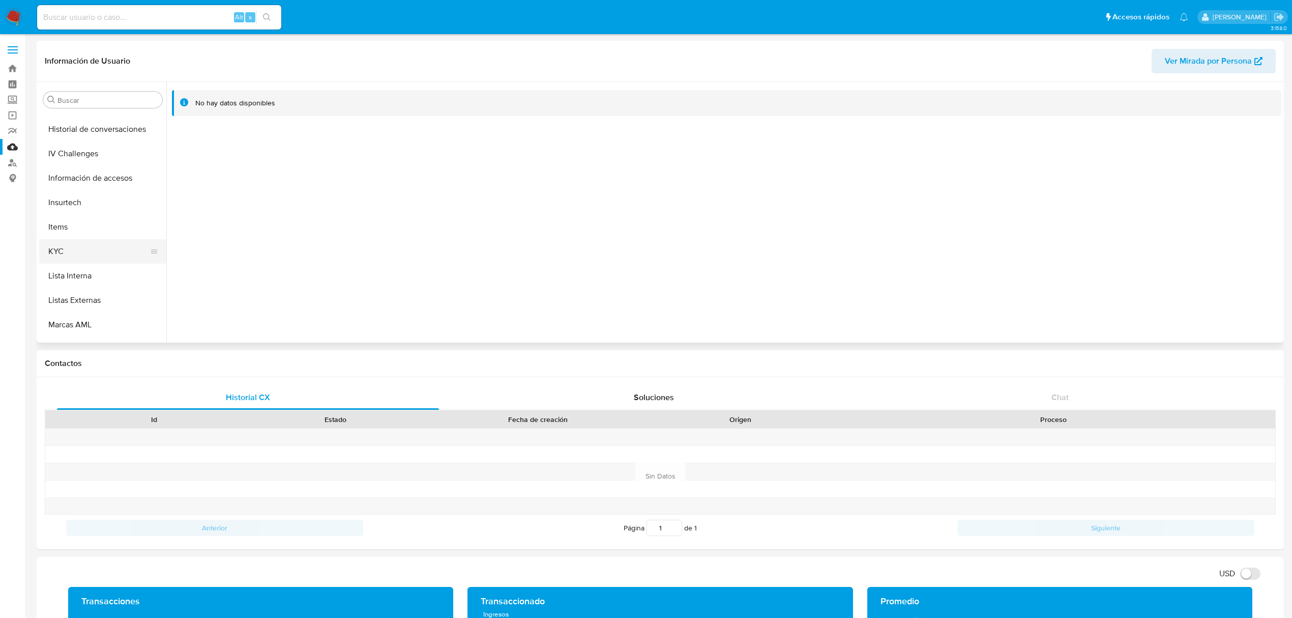
click at [51, 247] on button "KYC" at bounding box center [98, 251] width 119 height 24
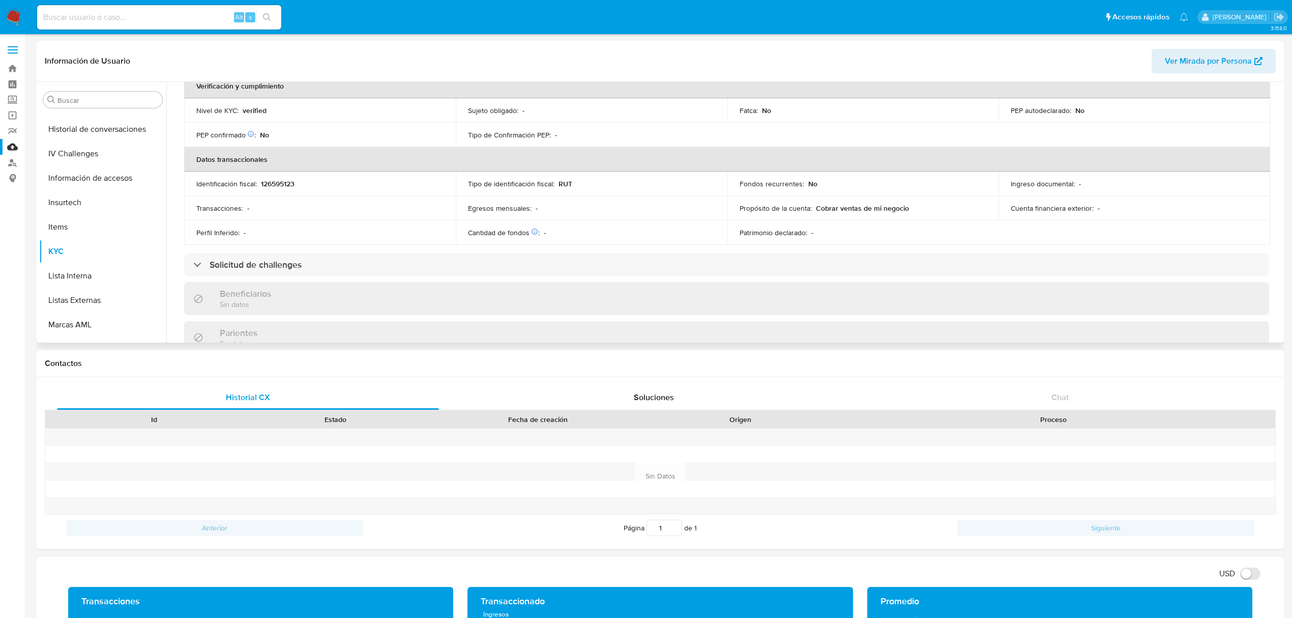
scroll to position [271, 0]
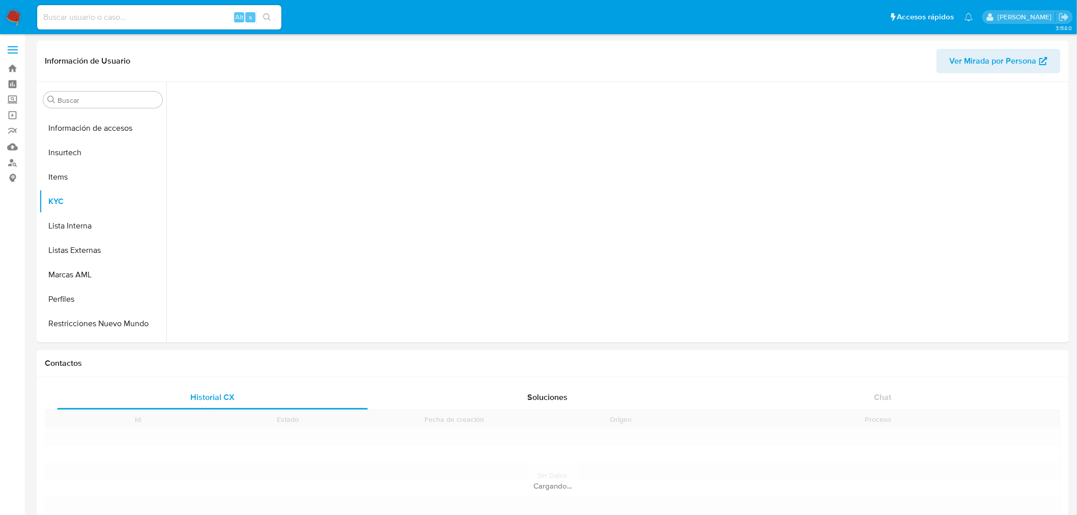
scroll to position [429, 0]
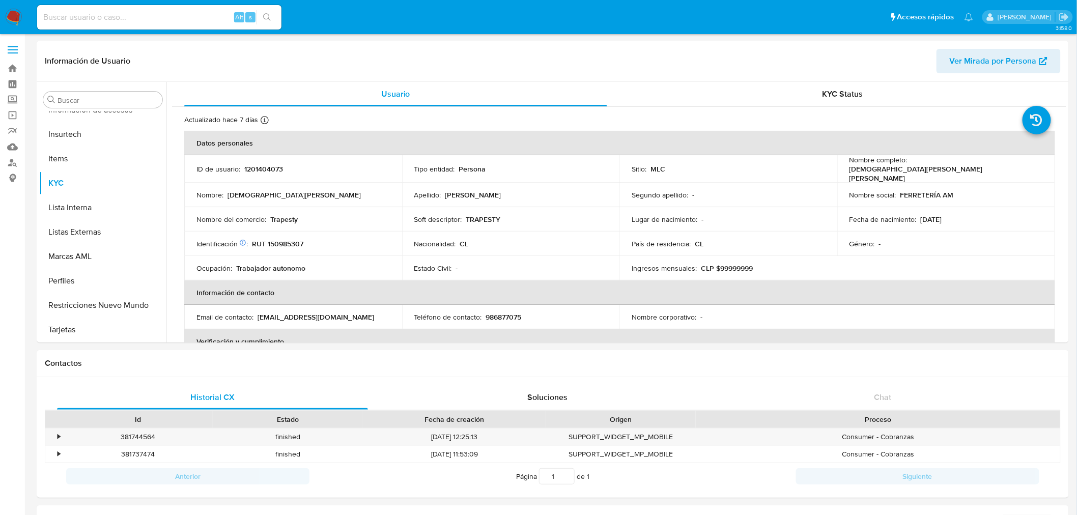
select select "10"
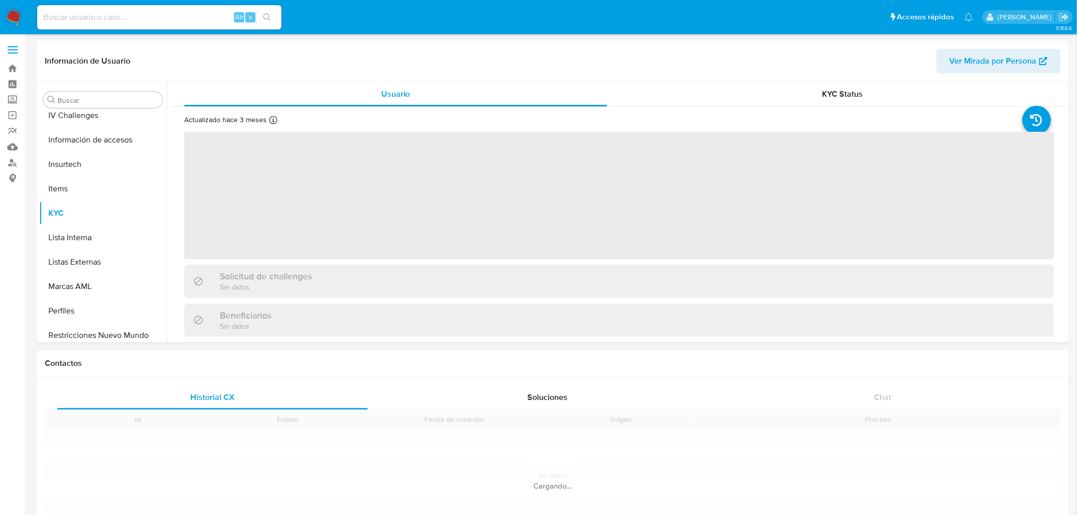
scroll to position [426, 0]
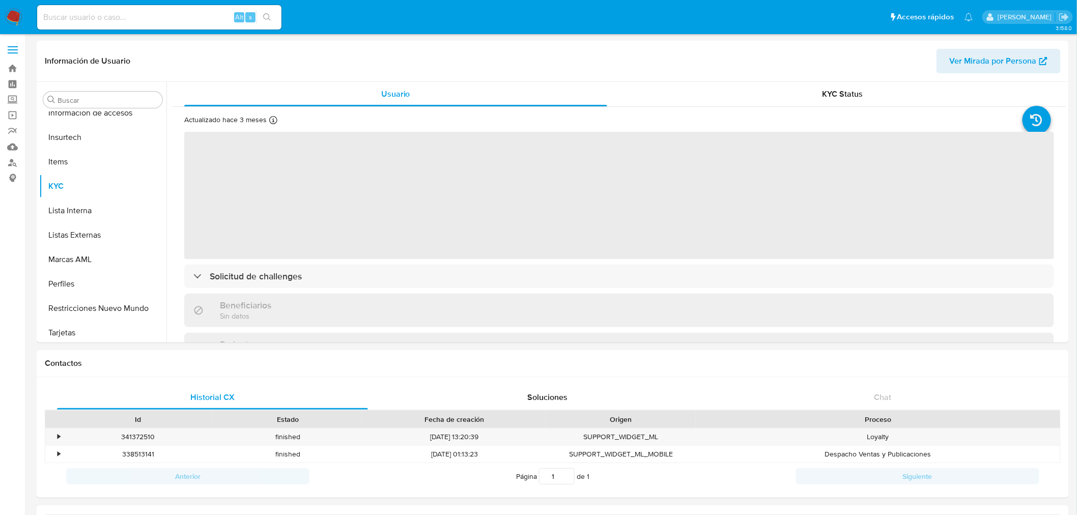
select select "10"
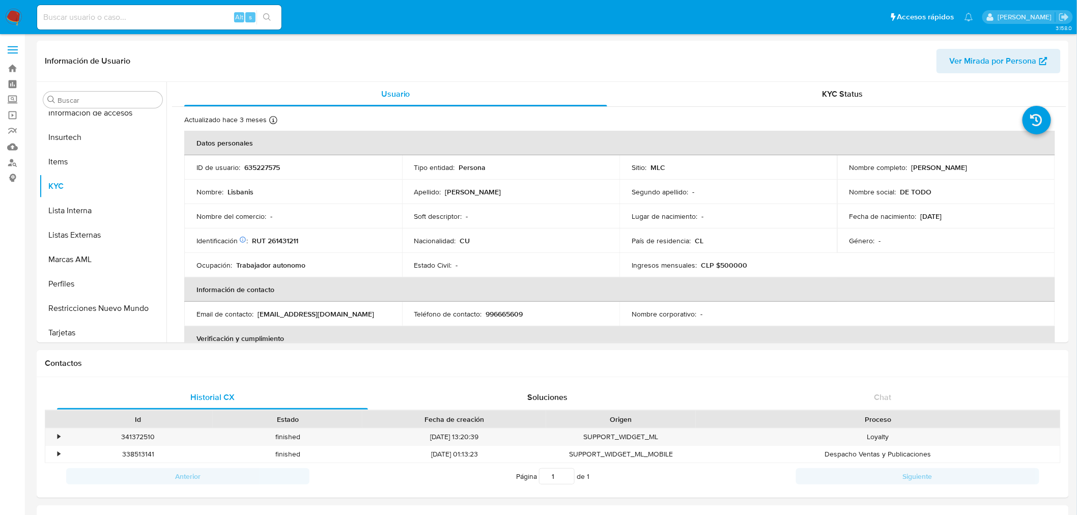
scroll to position [429, 0]
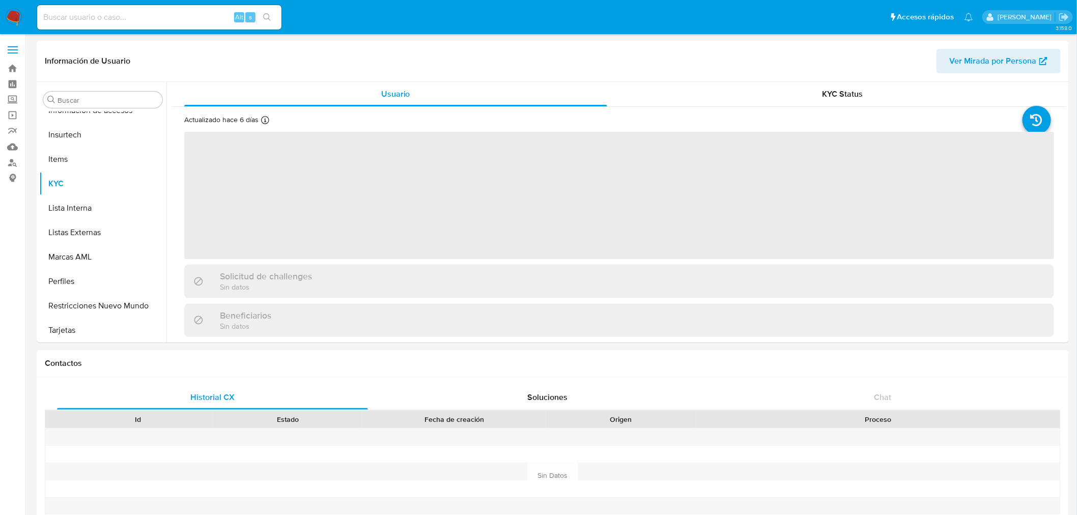
scroll to position [429, 0]
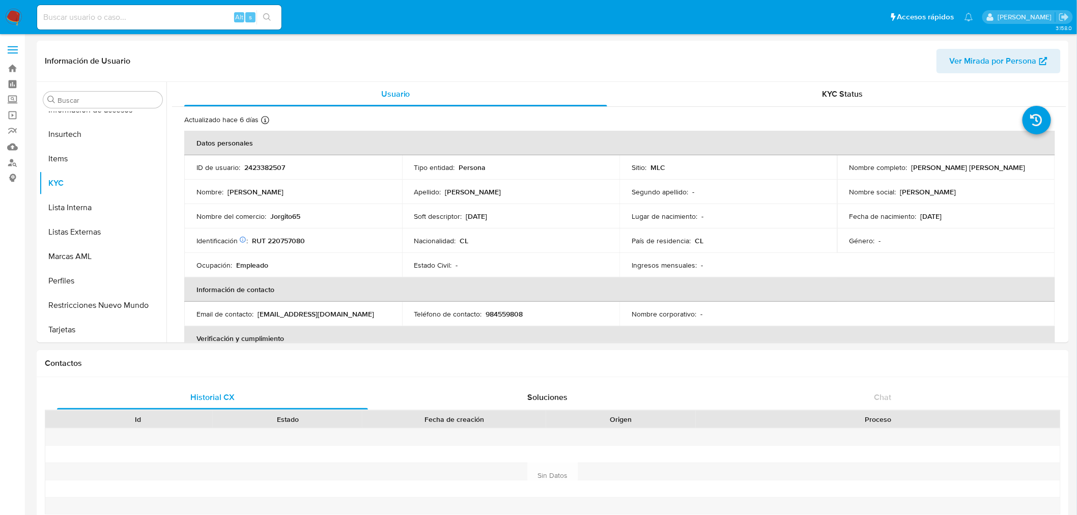
select select "10"
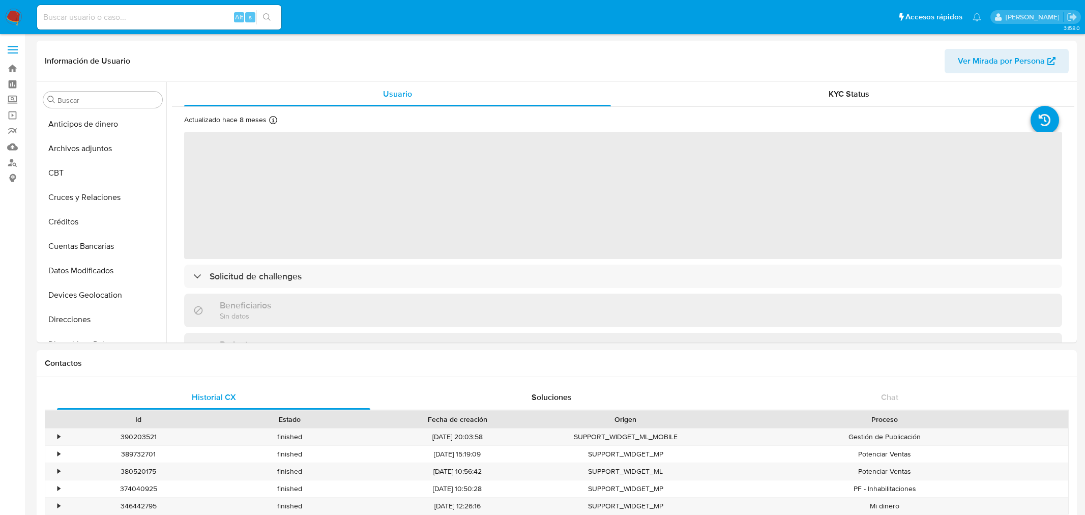
select select "10"
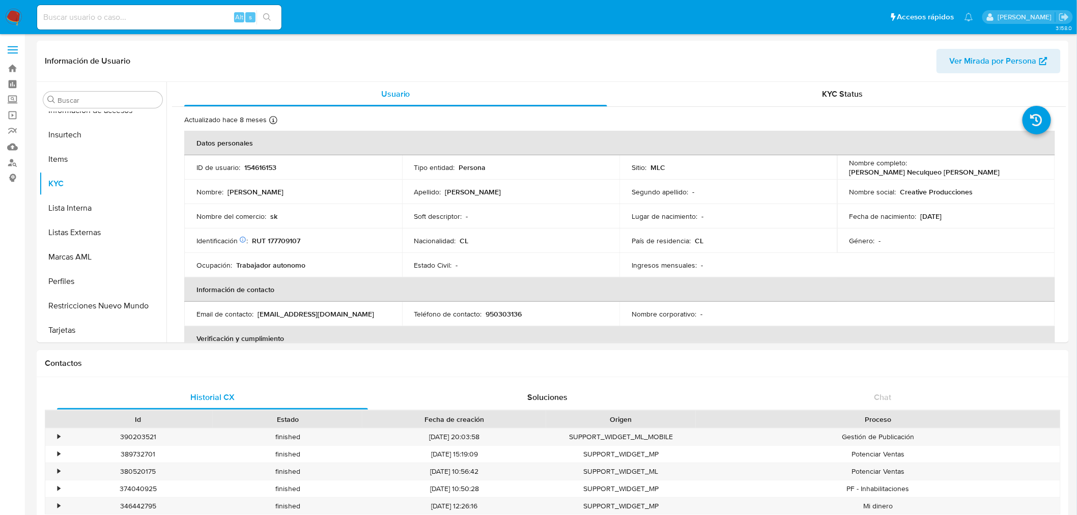
scroll to position [429, 0]
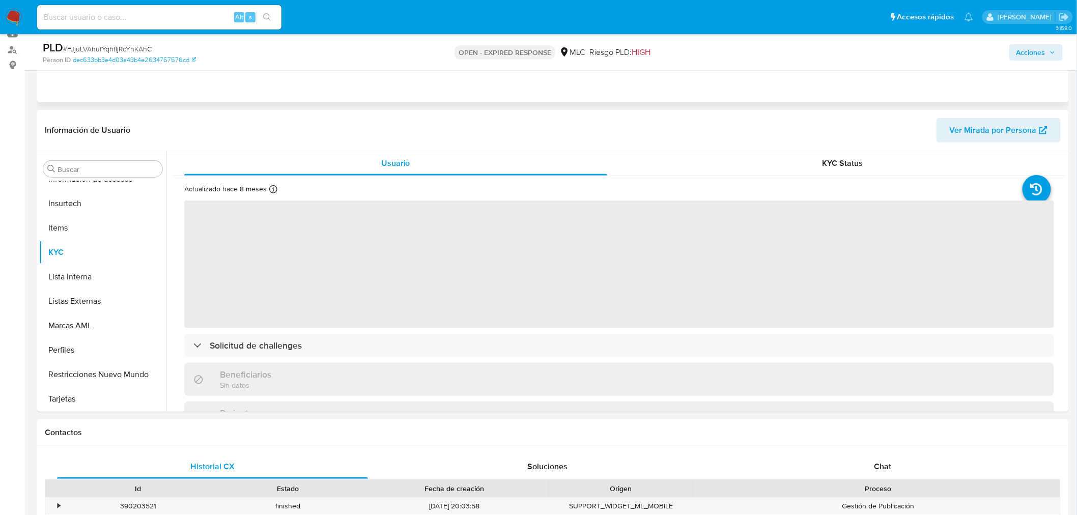
scroll to position [169, 0]
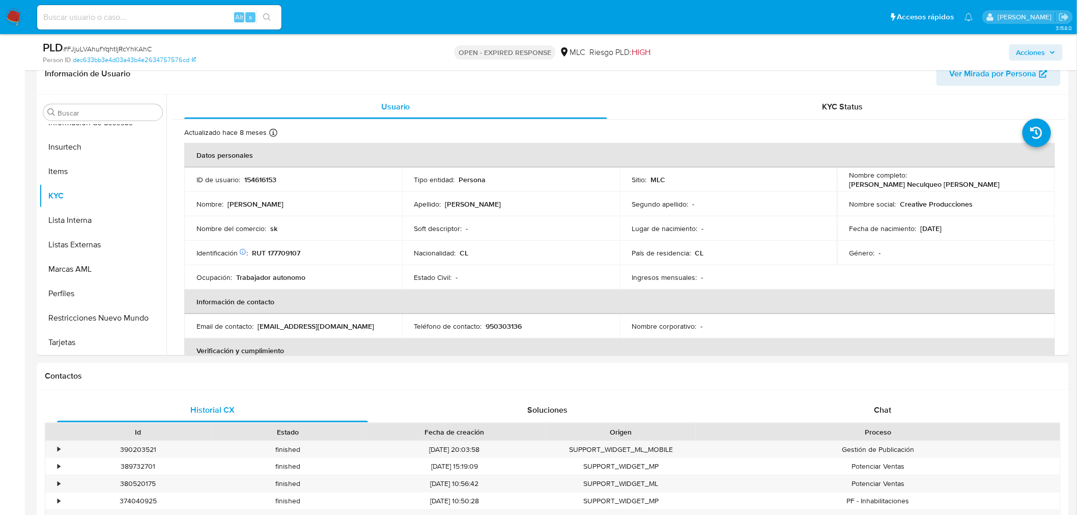
select select "10"
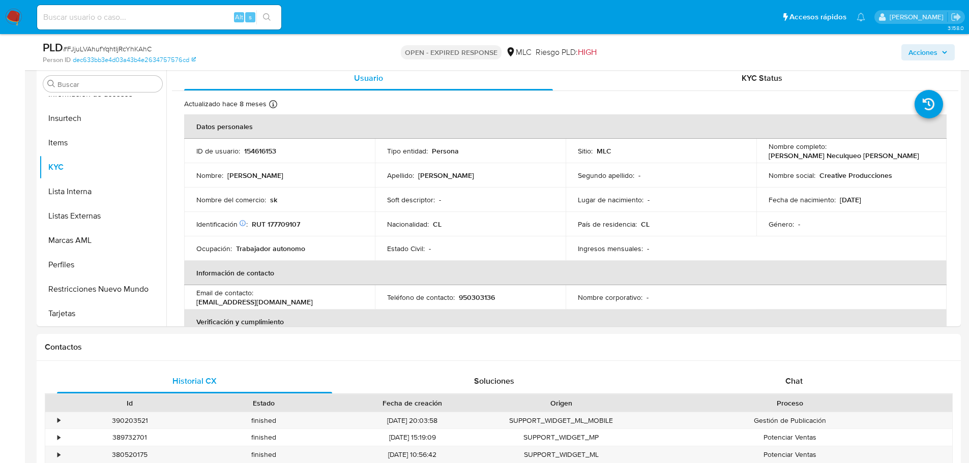
scroll to position [216, 0]
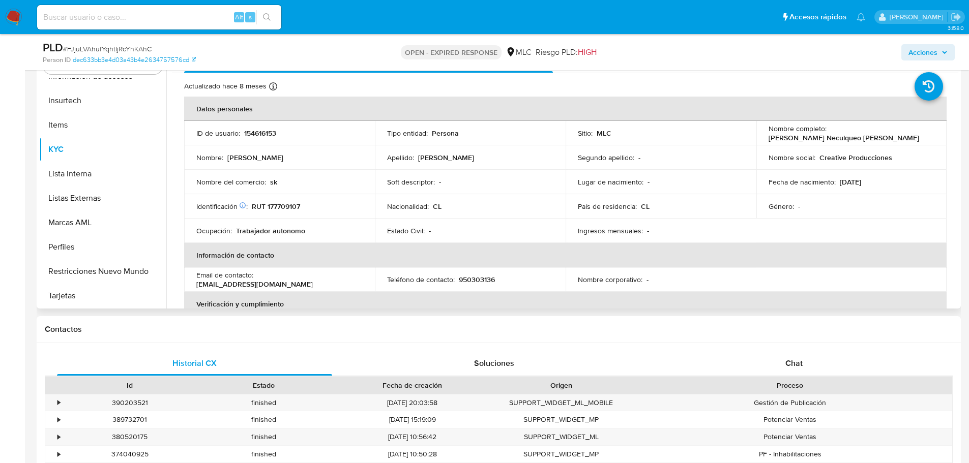
click at [284, 202] on p "RUT 177709107" at bounding box center [276, 206] width 48 height 9
click at [284, 206] on p "RUT 177709107" at bounding box center [276, 206] width 48 height 9
copy p "177709107"
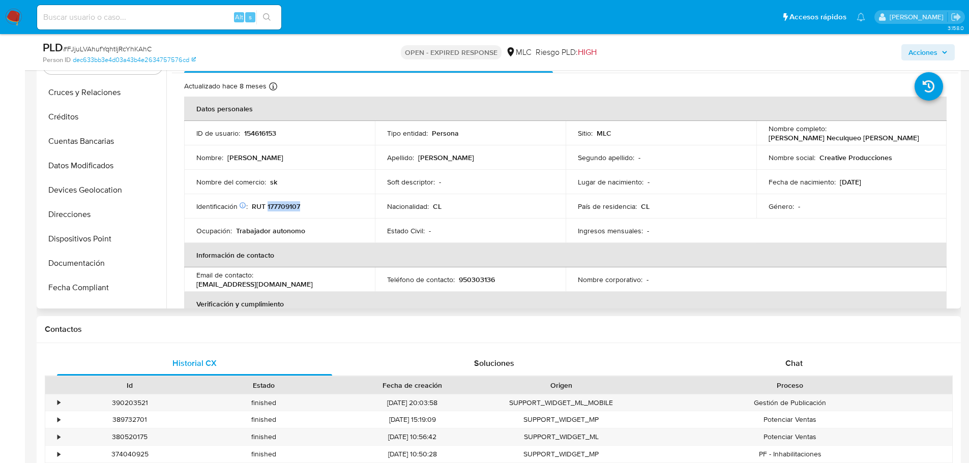
scroll to position [0, 0]
click at [79, 158] on button "Cruces y Relaciones" at bounding box center [98, 164] width 119 height 24
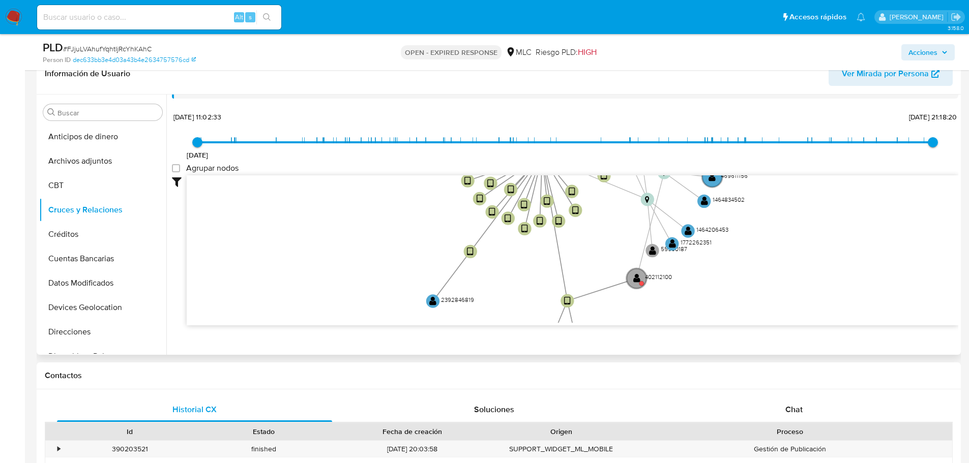
scroll to position [38, 0]
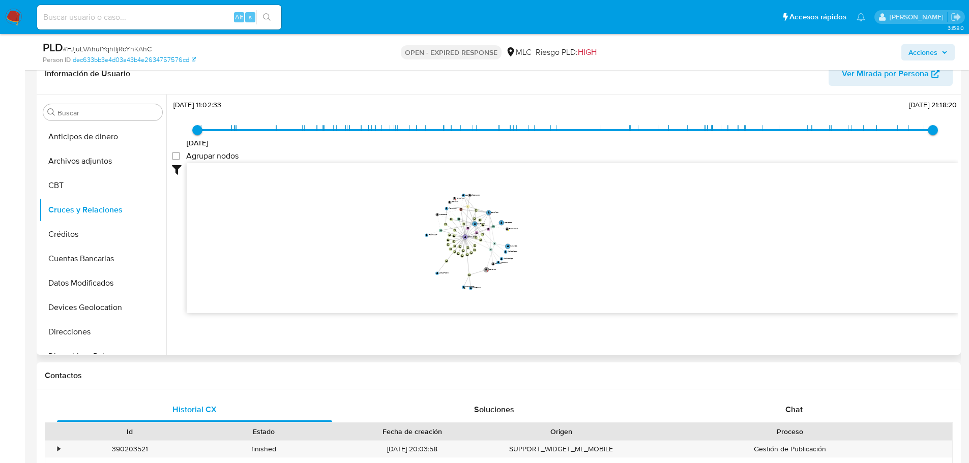
drag, startPoint x: 576, startPoint y: 219, endPoint x: 612, endPoint y: 262, distance: 55.7
click at [612, 262] on icon "device-627307ae08813b001889b166  user-154616153  154616153 user-827275835  8…" at bounding box center [573, 237] width 772 height 148
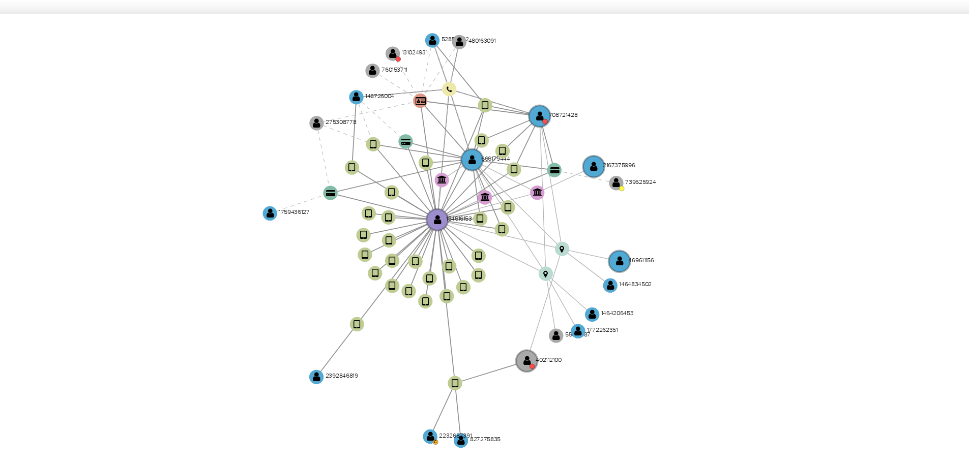
drag, startPoint x: 530, startPoint y: 239, endPoint x: 551, endPoint y: 228, distance: 24.3
click at [551, 228] on icon "device-627307ae08813b001889b166  user-154616153  154616153 user-827275835  8…" at bounding box center [573, 237] width 772 height 148
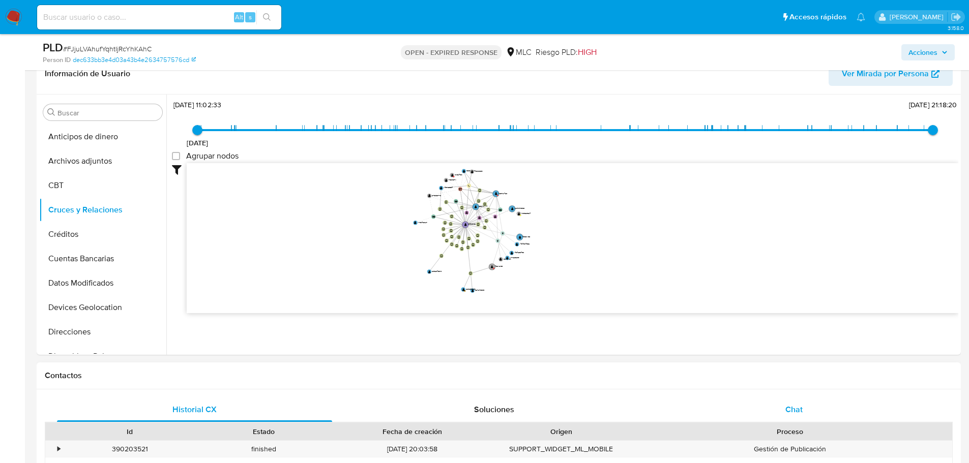
click at [794, 409] on span "Chat" at bounding box center [794, 410] width 17 height 12
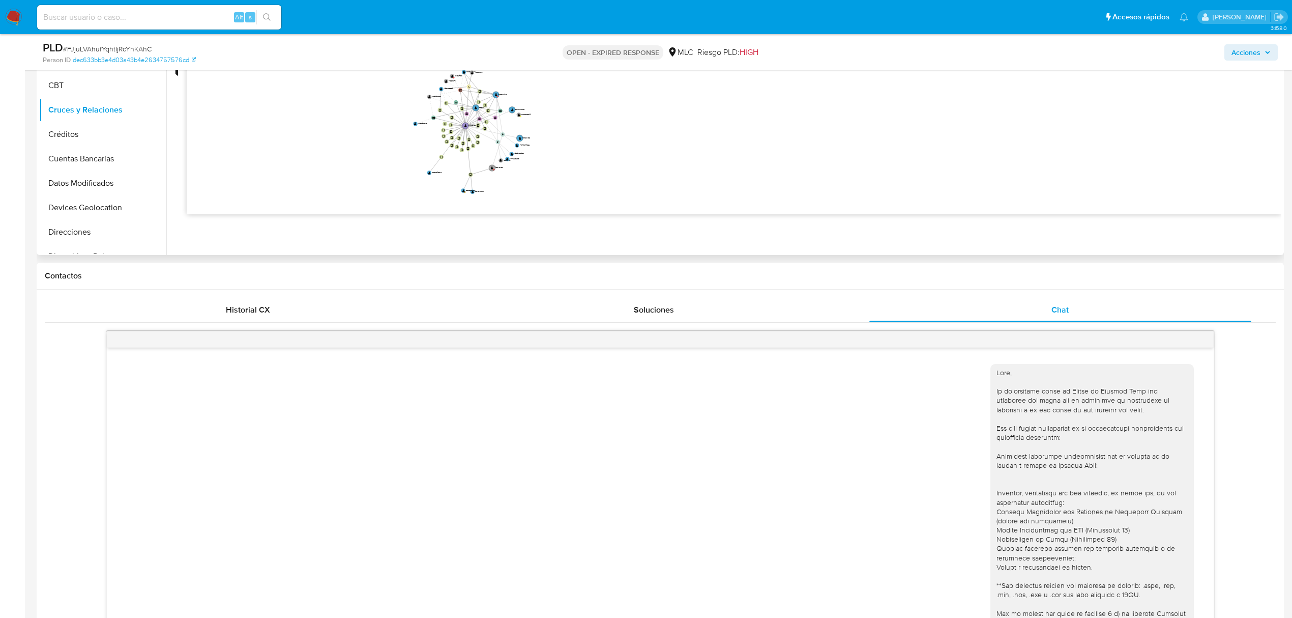
scroll to position [114, 0]
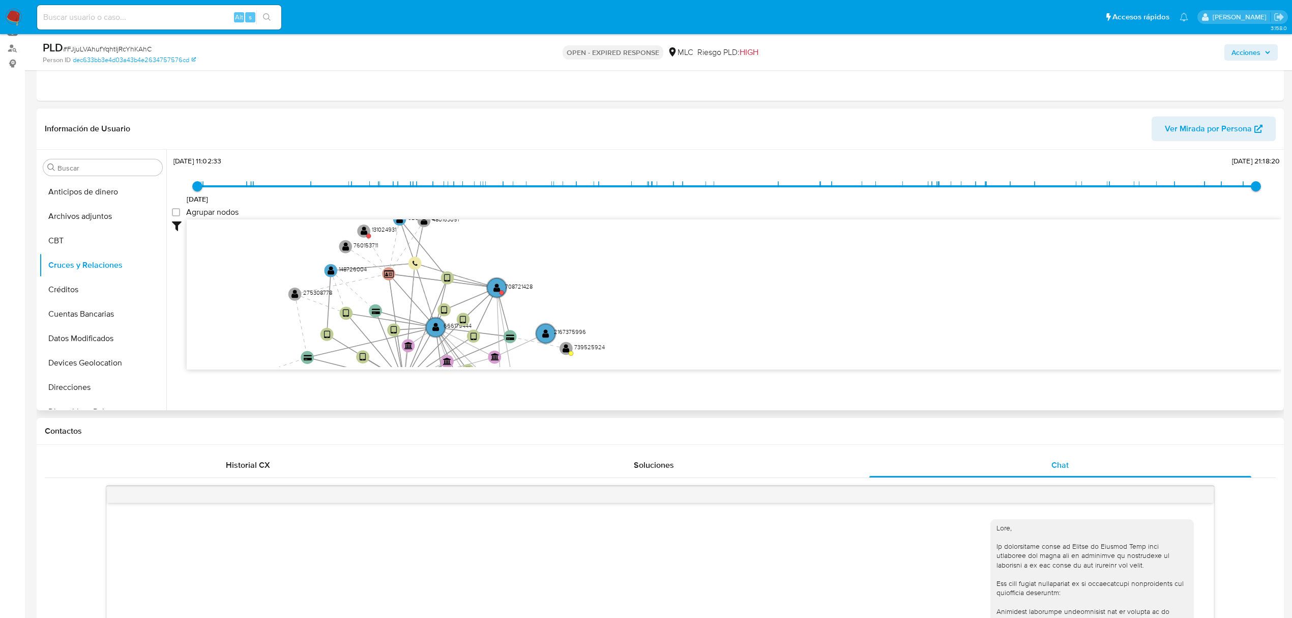
drag, startPoint x: 555, startPoint y: 259, endPoint x: 751, endPoint y: 331, distance: 209.5
click at [751, 332] on icon "device-627307ae08813b001889b166  user-154616153  154616153 user-827275835  8…" at bounding box center [734, 293] width 1095 height 148
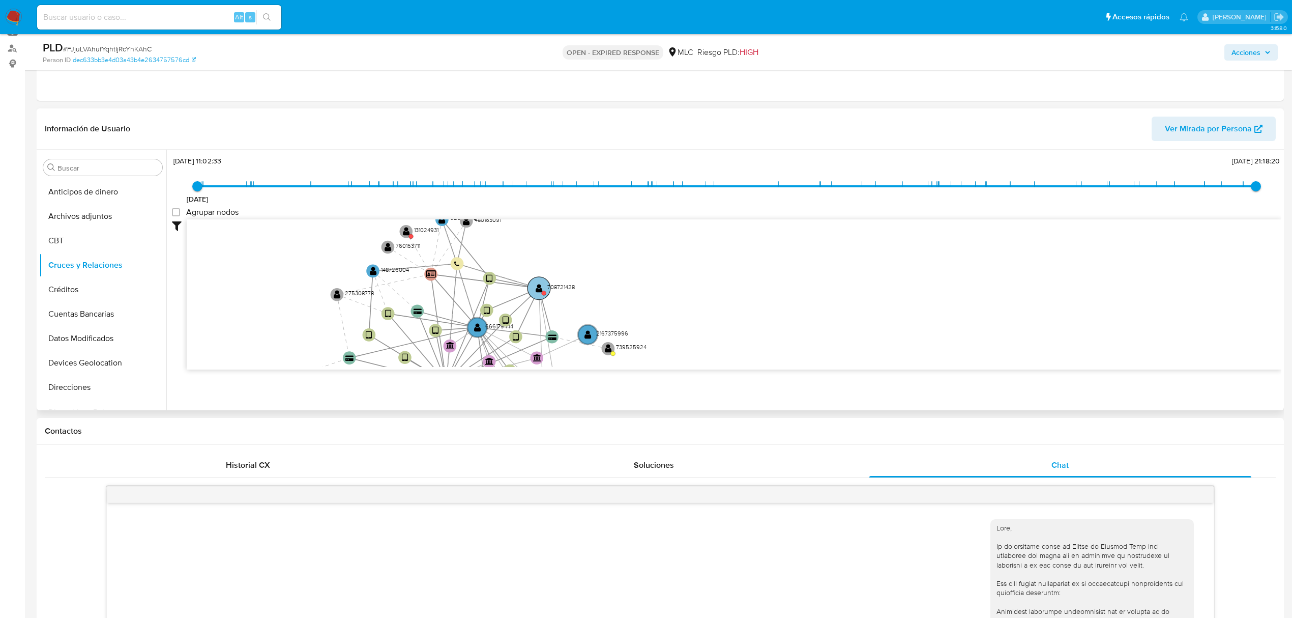
click at [540, 289] on text "" at bounding box center [539, 288] width 7 height 10
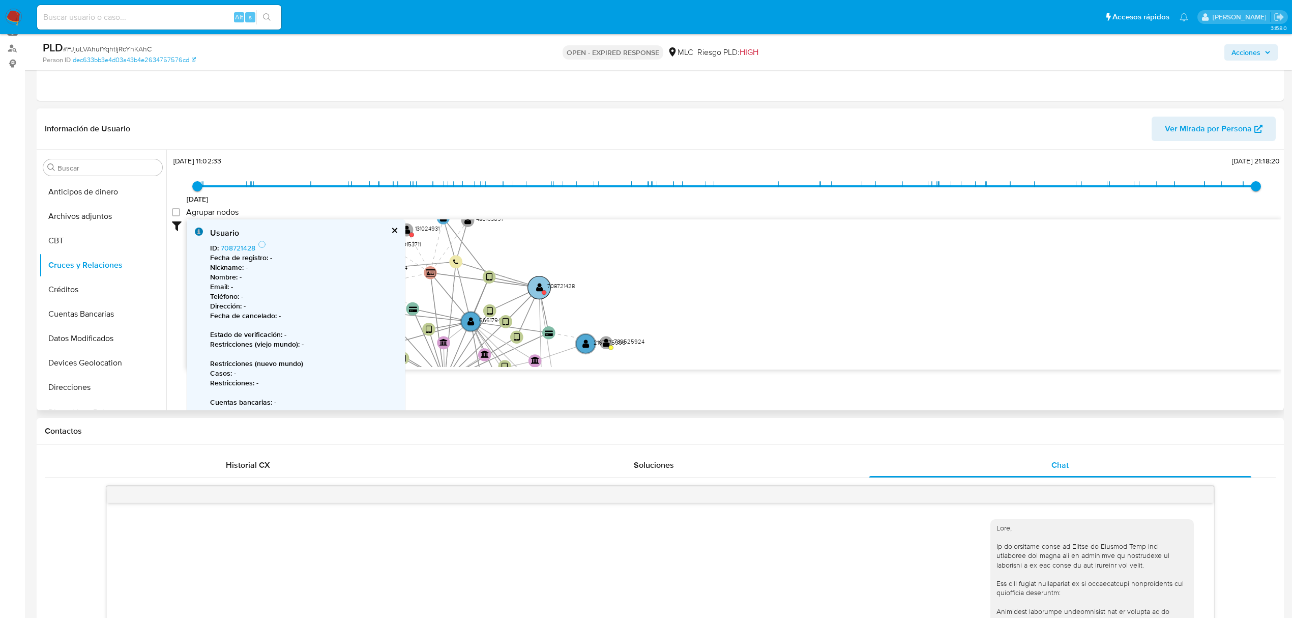
click at [540, 289] on text "" at bounding box center [539, 287] width 7 height 10
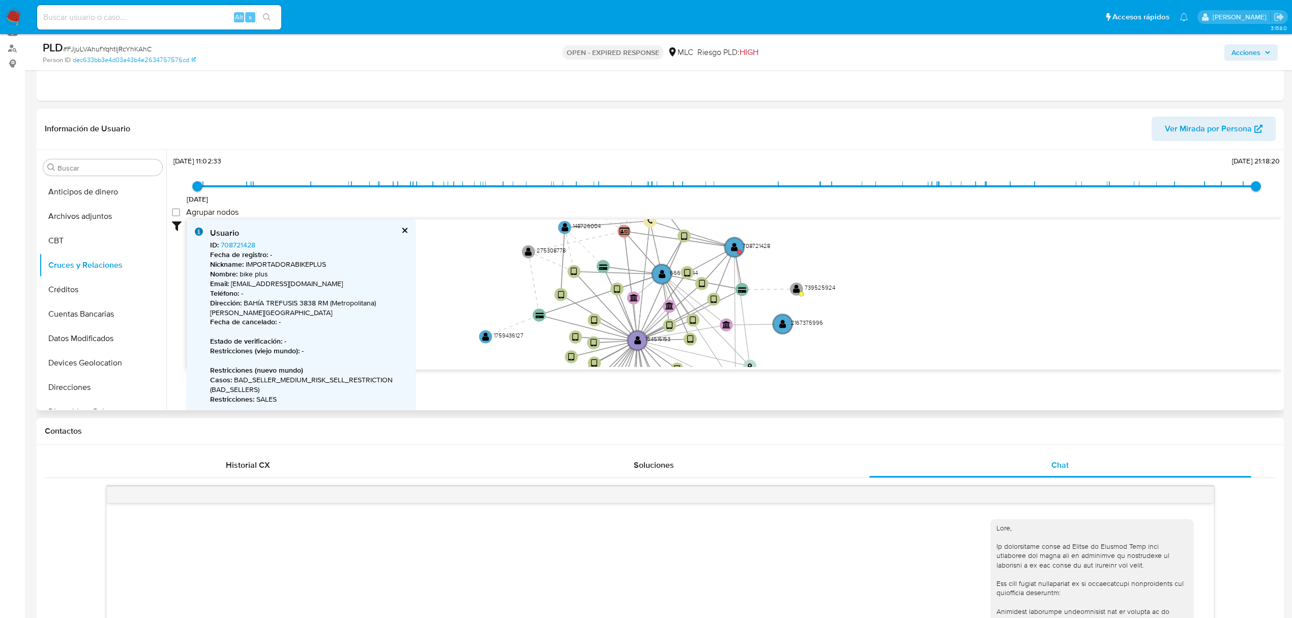
drag, startPoint x: 650, startPoint y: 259, endPoint x: 848, endPoint y: 220, distance: 201.2
click at [848, 220] on icon "device-627307ae08813b001889b166  user-154616153  154616153 user-827275835  8…" at bounding box center [734, 293] width 1095 height 148
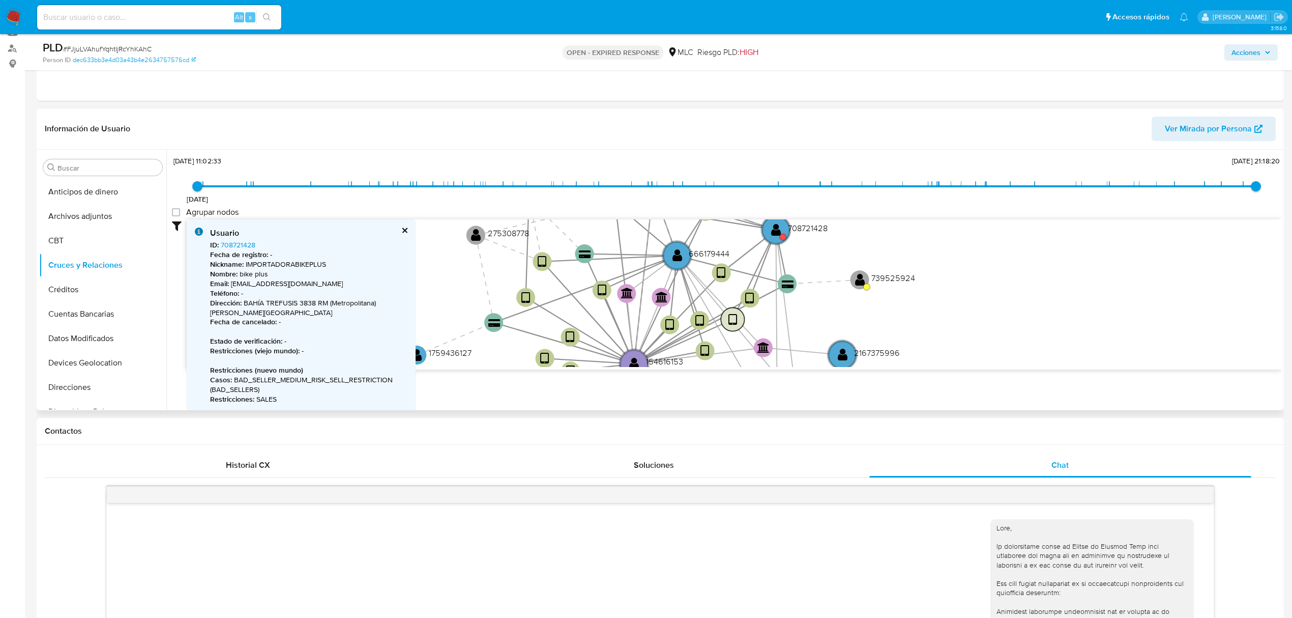
drag, startPoint x: 701, startPoint y: 269, endPoint x: 725, endPoint y: 322, distance: 57.6
click at [725, 322] on circle at bounding box center [732, 318] width 23 height 23
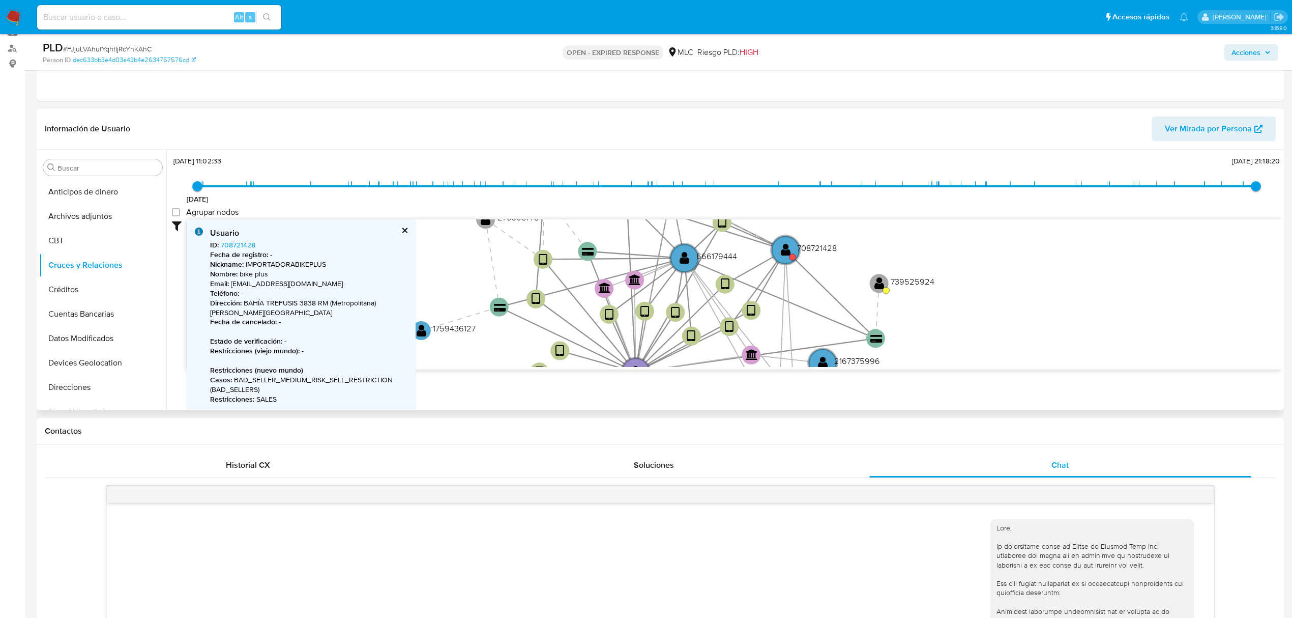
drag, startPoint x: 790, startPoint y: 285, endPoint x: 877, endPoint y: 329, distance: 97.4
click at [882, 335] on g "card-QGZALNZSXVEMUBHVKIJTVCHPBNHLWGKKBAFPJSEB " at bounding box center [875, 338] width 19 height 19
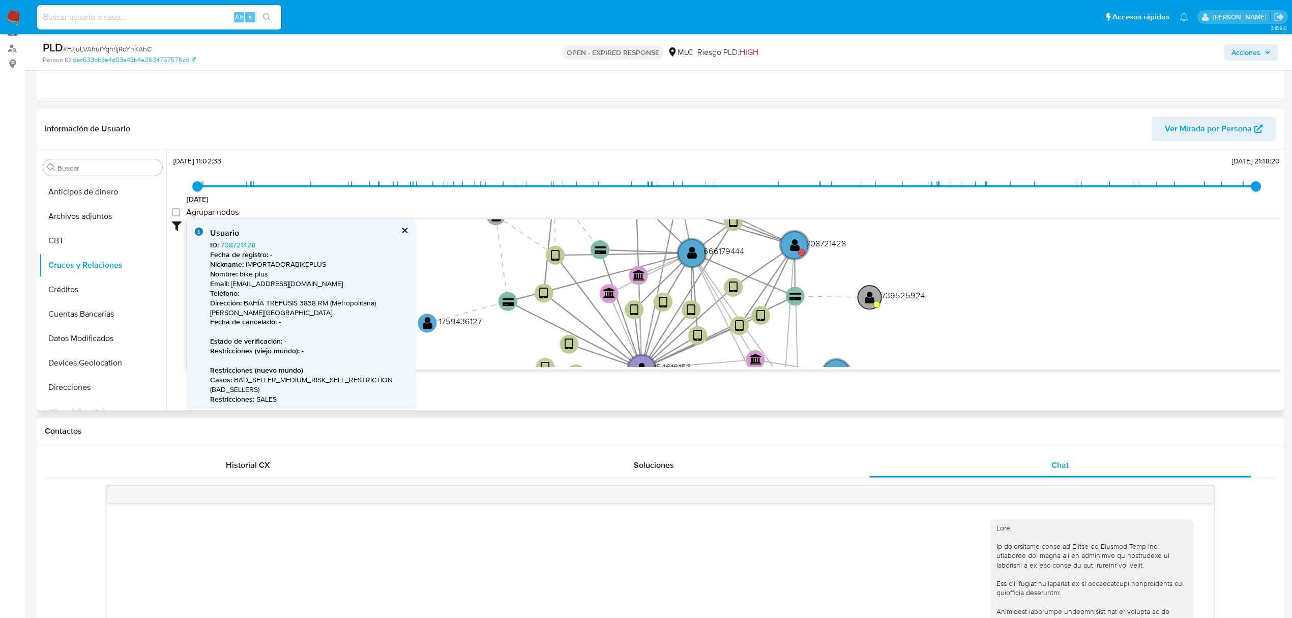
click at [868, 300] on text "" at bounding box center [870, 297] width 10 height 14
click at [868, 300] on text "" at bounding box center [870, 295] width 10 height 14
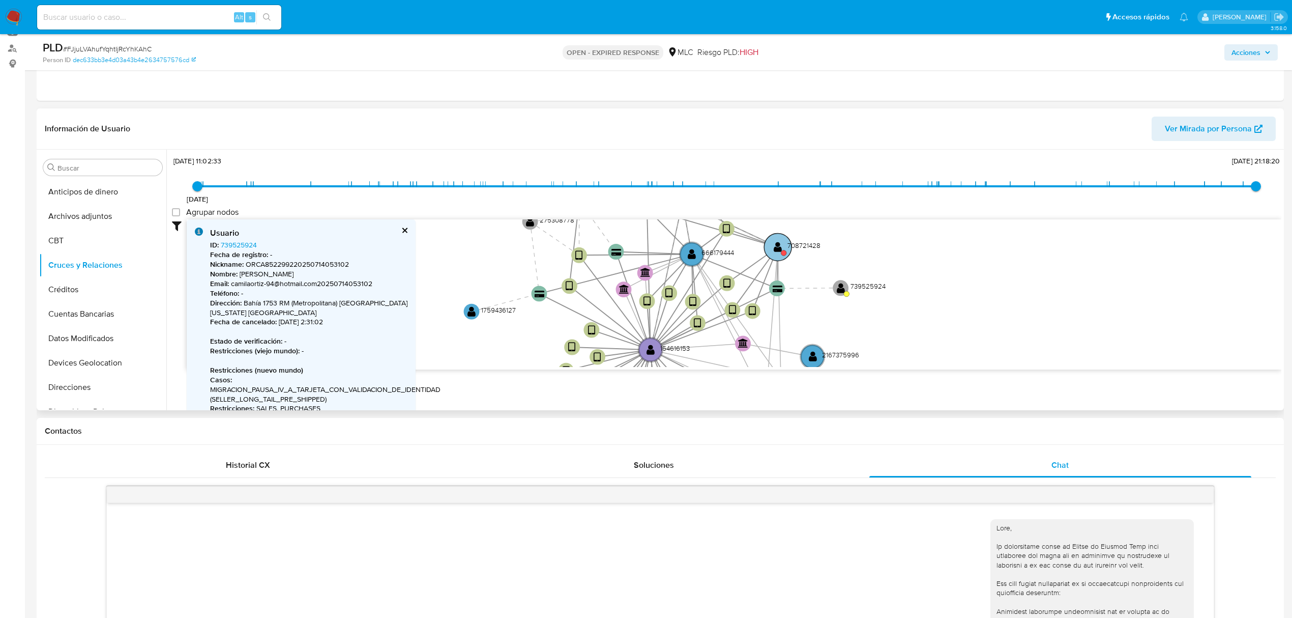
click at [780, 246] on text "" at bounding box center [778, 246] width 8 height 11
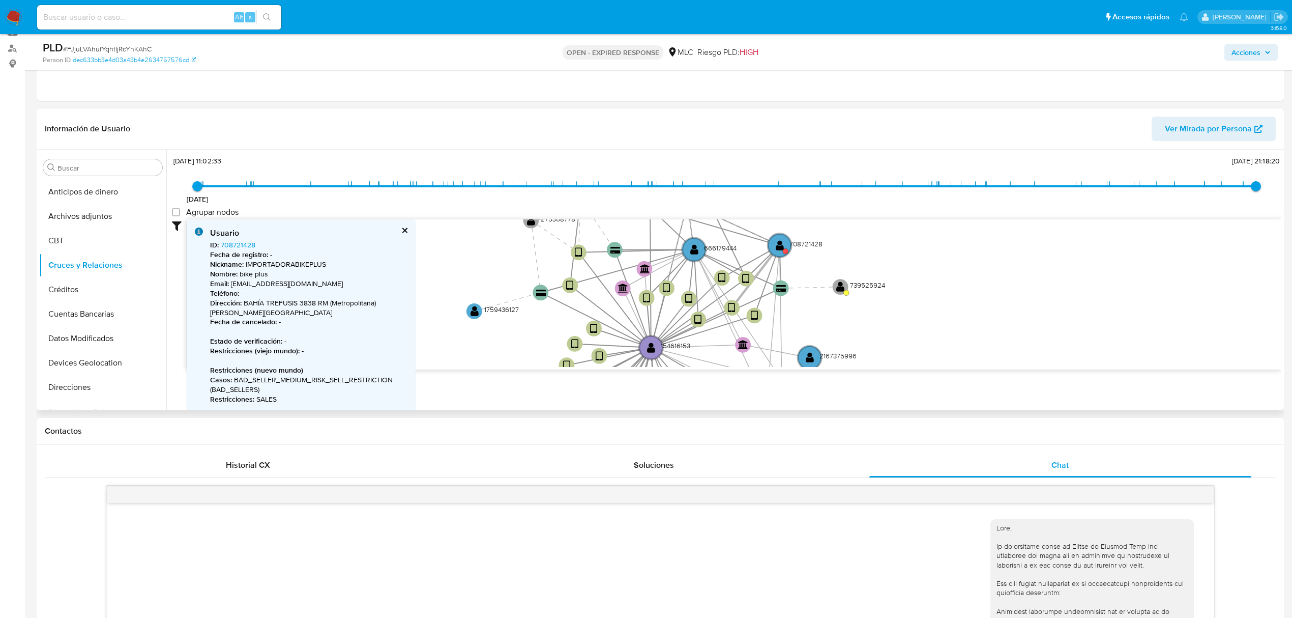
drag, startPoint x: 733, startPoint y: 233, endPoint x: 752, endPoint y: 283, distance: 53.5
click at [752, 283] on circle at bounding box center [746, 278] width 16 height 16
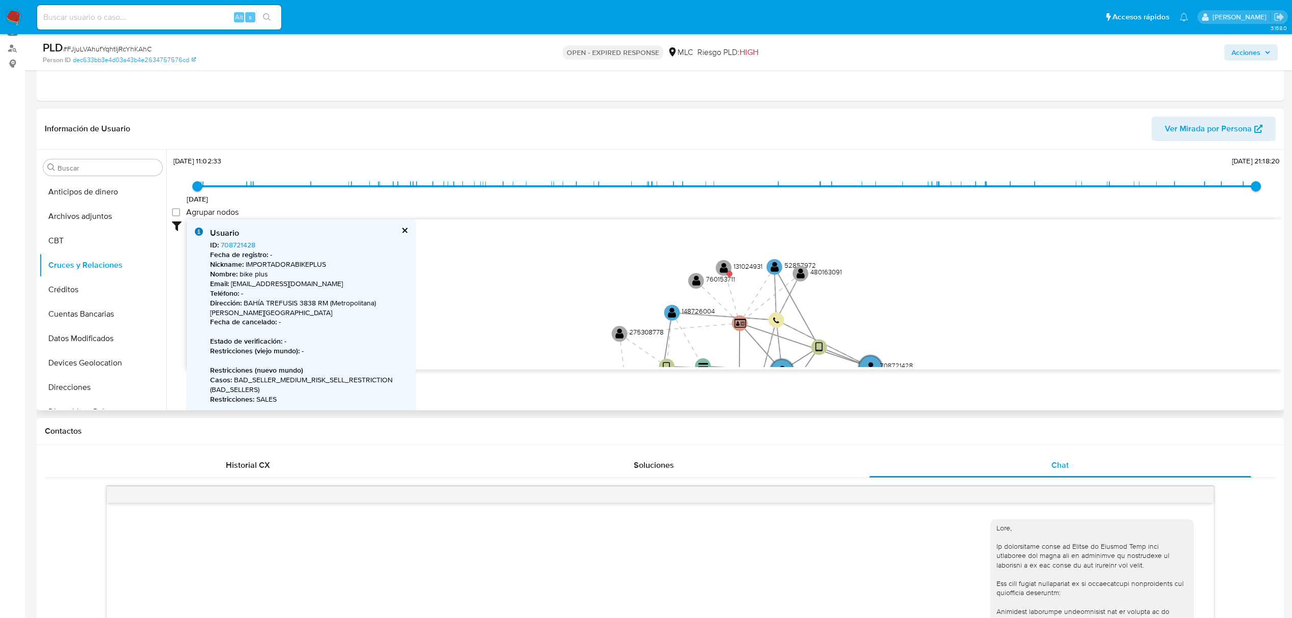
drag, startPoint x: 845, startPoint y: 251, endPoint x: 926, endPoint y: 347, distance: 125.3
click at [926, 347] on icon "device-627307ae08813b001889b166  user-154616153  154616153 user-827275835  8…" at bounding box center [734, 293] width 1095 height 148
click at [774, 270] on text "" at bounding box center [775, 265] width 8 height 11
click at [774, 266] on text "" at bounding box center [776, 265] width 8 height 11
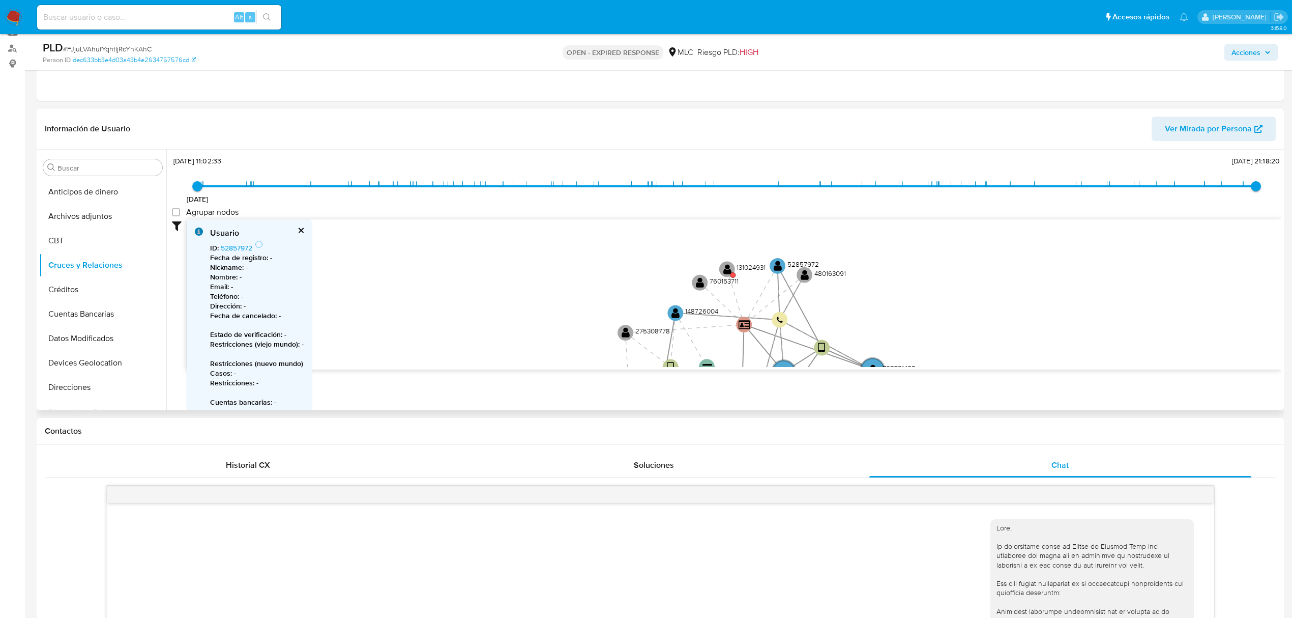
click at [299, 230] on button "cerrar" at bounding box center [300, 230] width 7 height 7
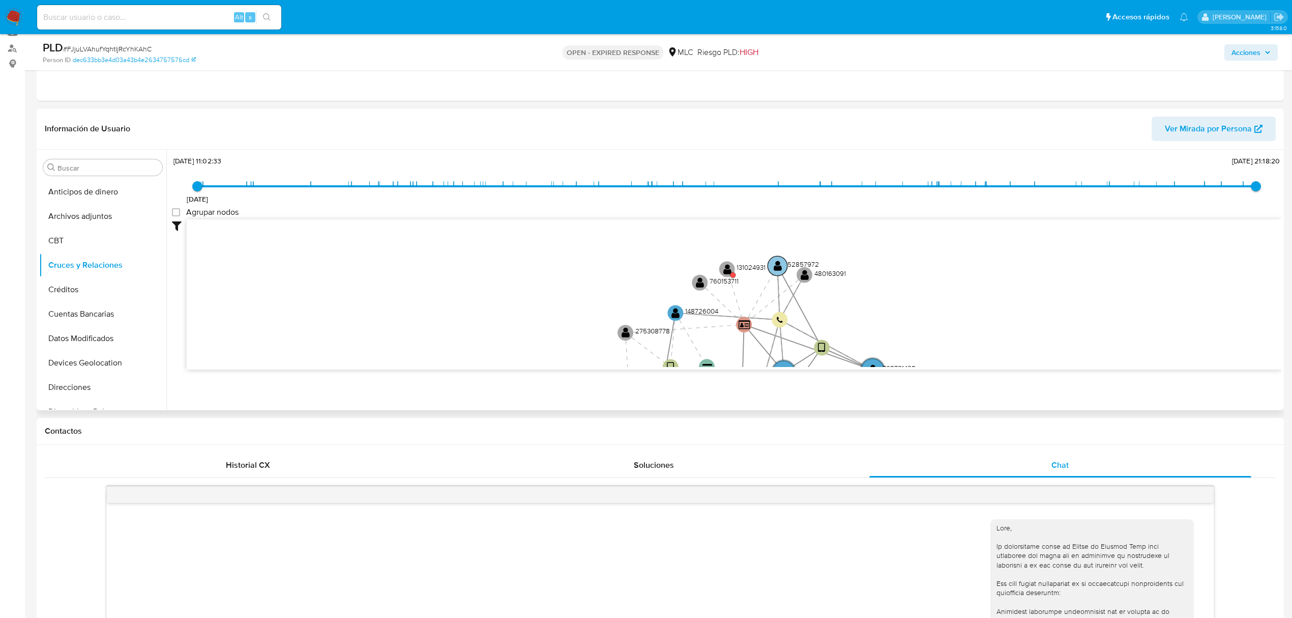
click at [776, 265] on text "" at bounding box center [778, 265] width 8 height 11
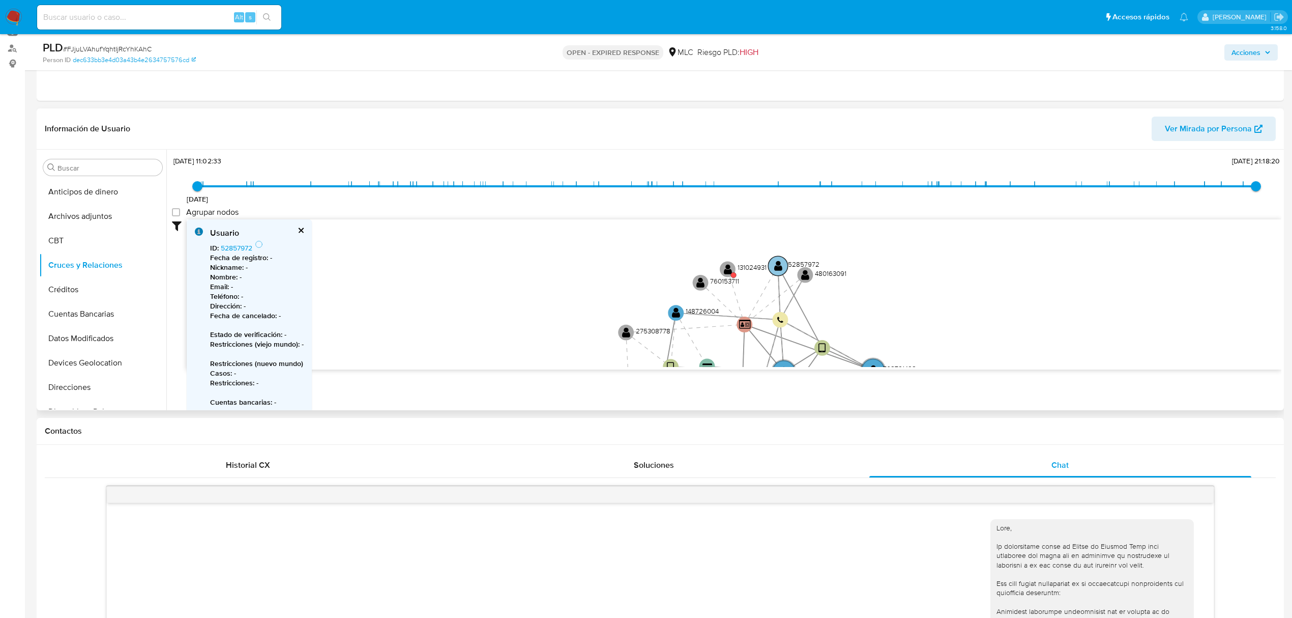
click at [776, 265] on text "" at bounding box center [778, 265] width 8 height 11
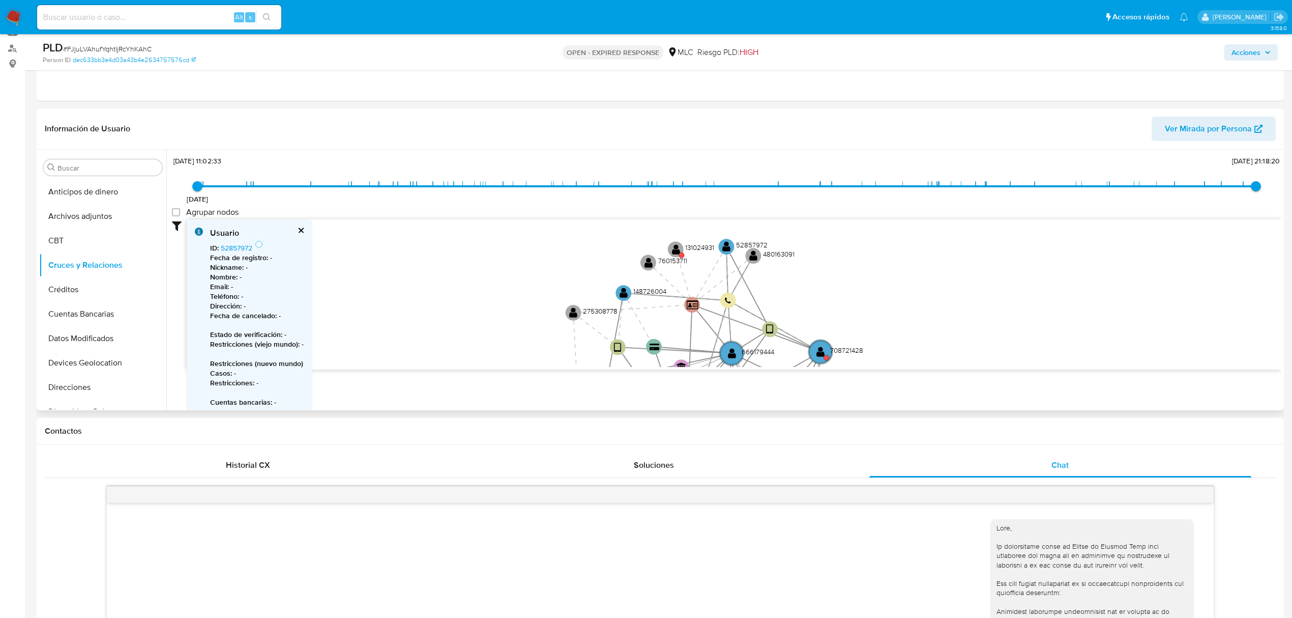
drag, startPoint x: 707, startPoint y: 295, endPoint x: 637, endPoint y: 271, distance: 74.2
click at [637, 271] on icon "device-627307ae08813b001889b166  user-154616153  154616153 user-827275835  8…" at bounding box center [734, 293] width 1095 height 148
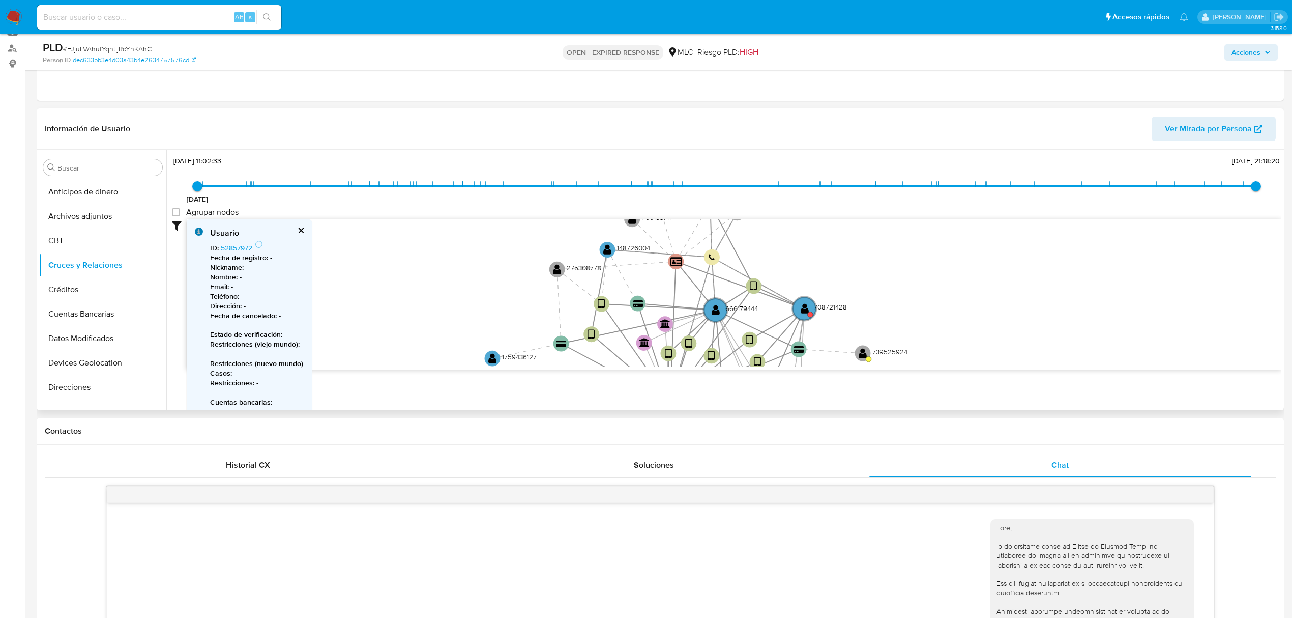
drag, startPoint x: 692, startPoint y: 305, endPoint x: 692, endPoint y: 267, distance: 38.7
click at [692, 267] on icon "device-627307ae08813b001889b166  user-154616153  154616153 user-827275835  8…" at bounding box center [734, 293] width 1095 height 148
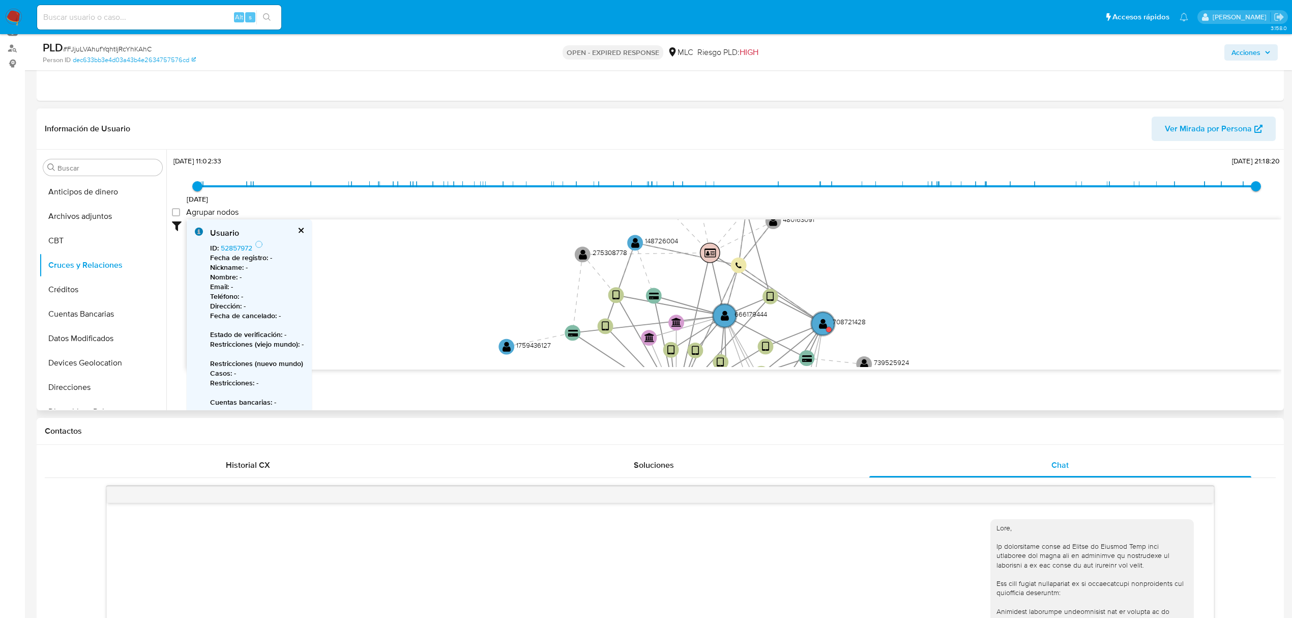
drag, startPoint x: 674, startPoint y: 261, endPoint x: 708, endPoint y: 253, distance: 35.2
click at [708, 253] on text "" at bounding box center [711, 252] width 12 height 10
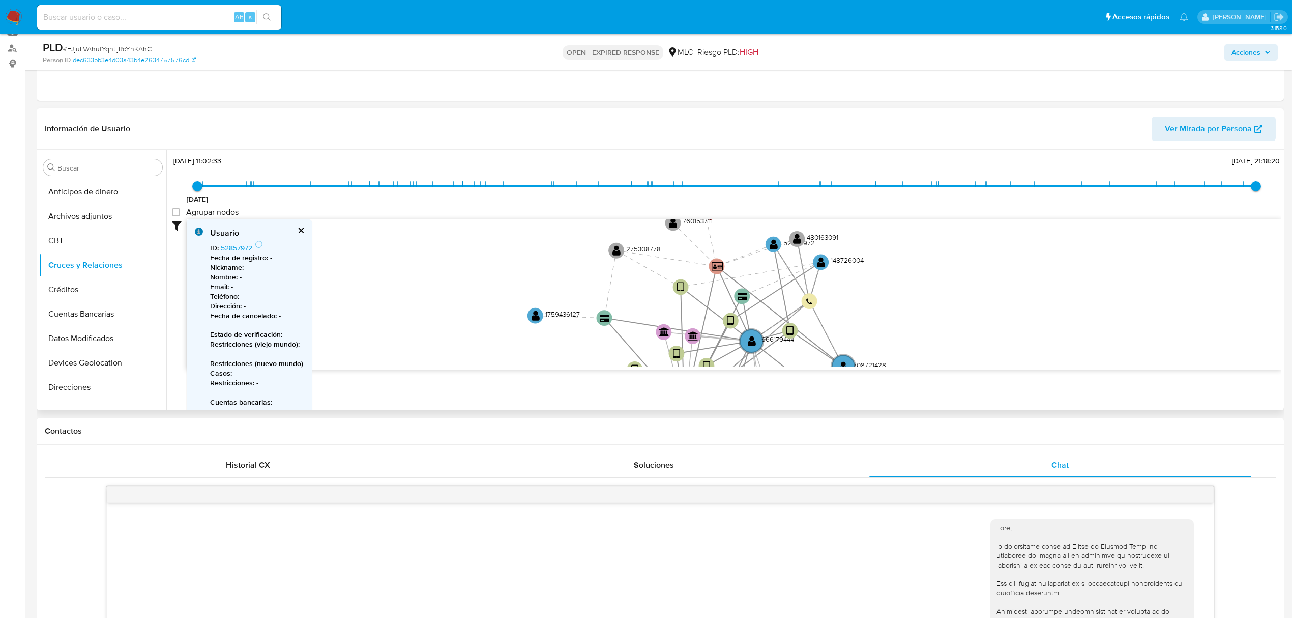
drag, startPoint x: 643, startPoint y: 243, endPoint x: 755, endPoint y: 259, distance: 113.7
click at [817, 261] on text "" at bounding box center [821, 261] width 8 height 11
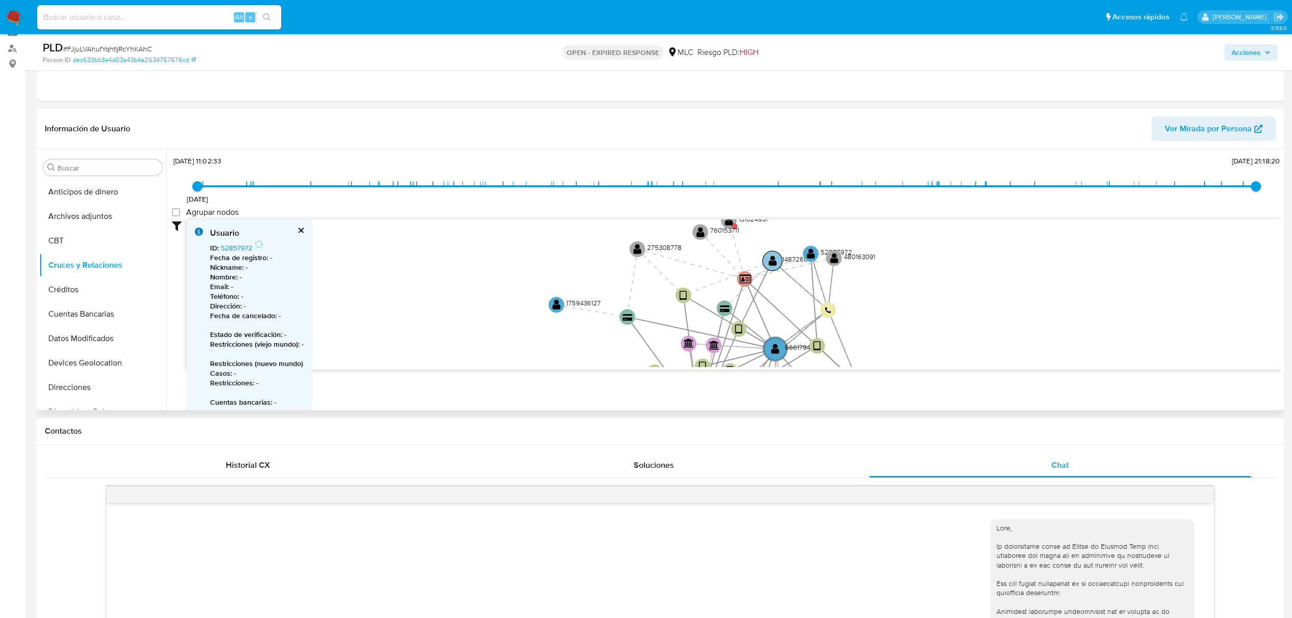
click at [772, 259] on text "" at bounding box center [773, 260] width 8 height 11
click at [772, 259] on text "" at bounding box center [772, 258] width 8 height 11
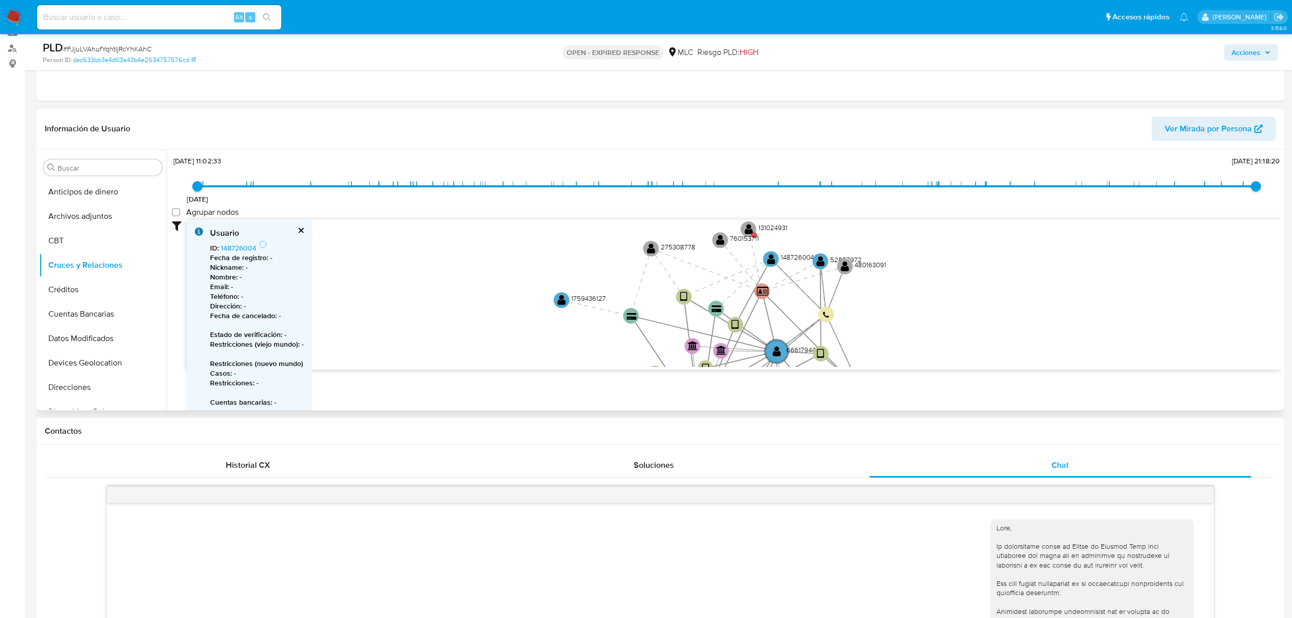
click at [304, 230] on div "Usuario ID : 148726004 Fecha de registro : - Nickname : - Nombre : - Email : - …" at bounding box center [249, 336] width 125 height 234
drag, startPoint x: 291, startPoint y: 231, endPoint x: 310, endPoint y: 230, distance: 19.4
click at [293, 230] on div "Usuario" at bounding box center [257, 232] width 94 height 11
click at [310, 230] on div "Usuario ID : 148726004 Fecha de registro : - Nickname : - Nombre : - Email : - …" at bounding box center [249, 336] width 125 height 234
click at [304, 230] on div "Usuario ID : 148726004 Fecha de registro : - Nickname : - Nombre : - Email : - …" at bounding box center [249, 336] width 125 height 234
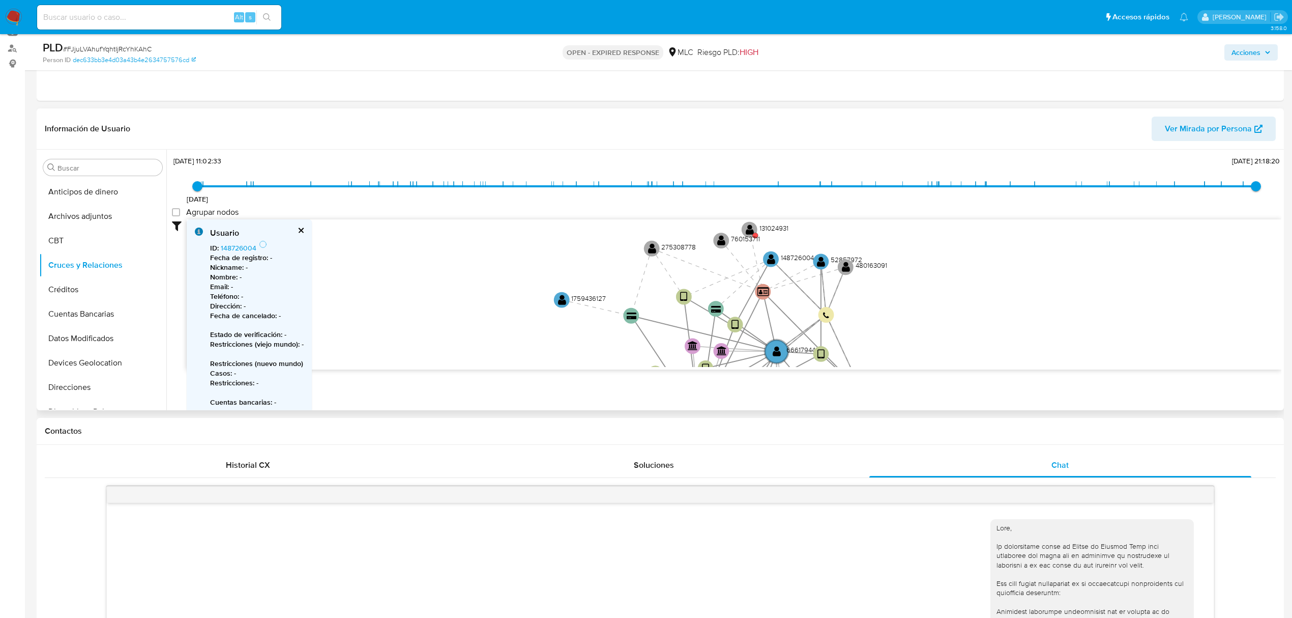
click at [302, 230] on button "cerrar" at bounding box center [300, 230] width 7 height 7
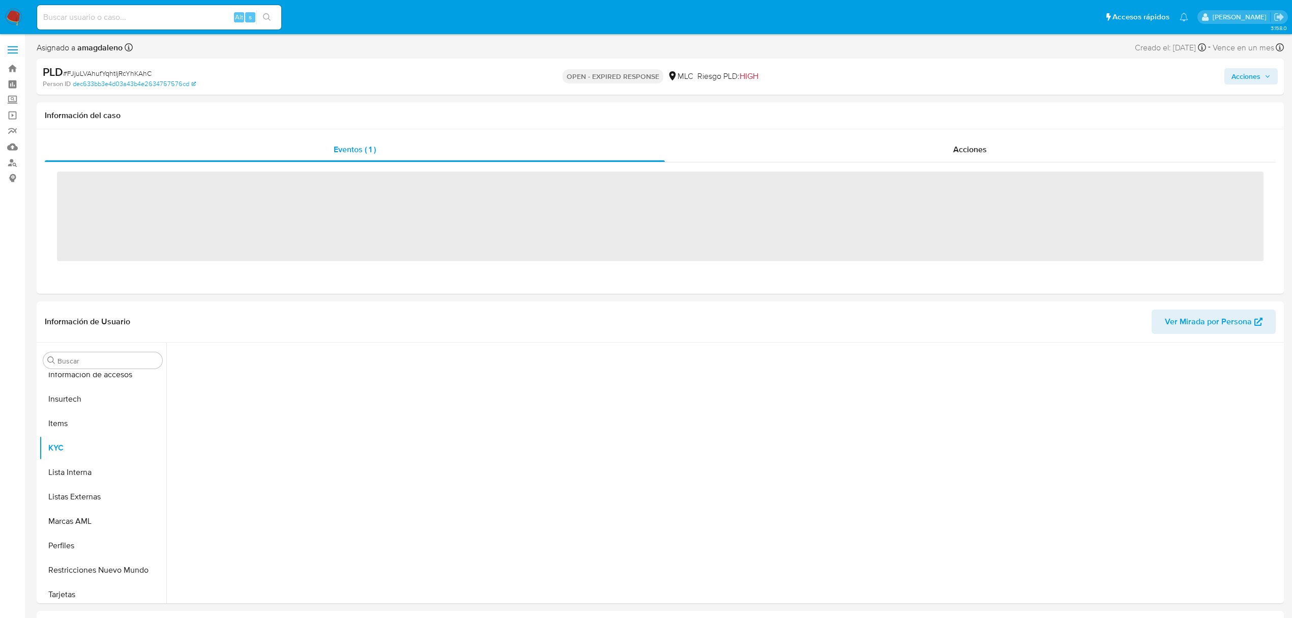
scroll to position [430, 0]
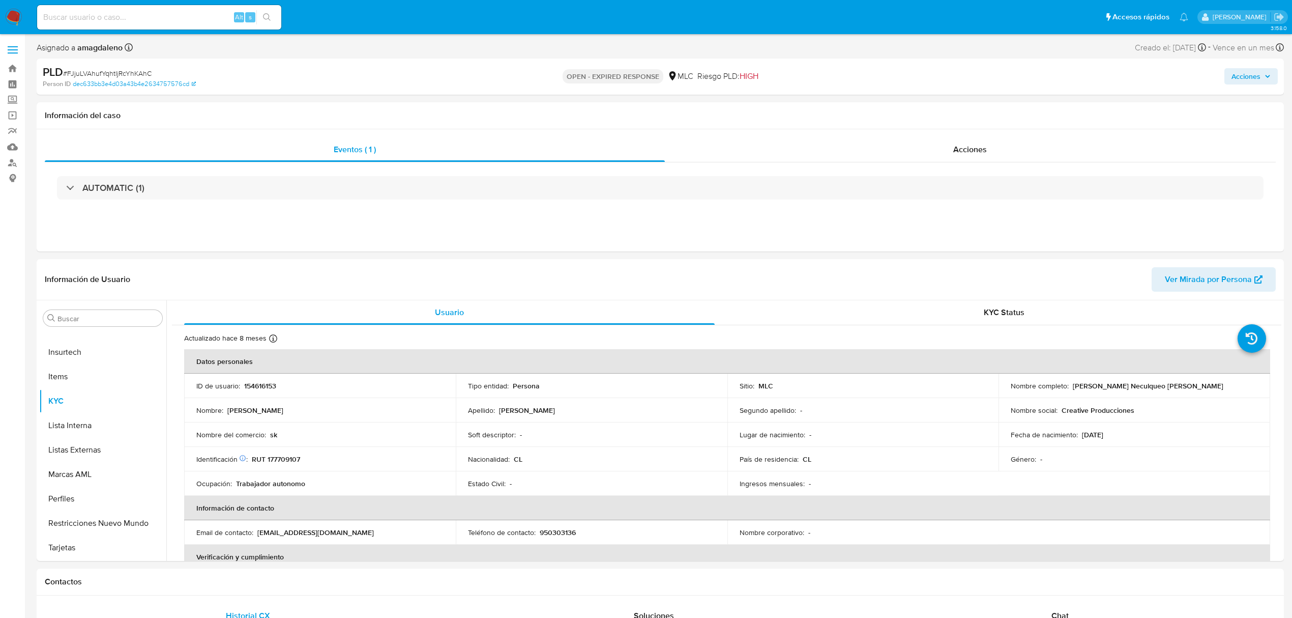
select select "10"
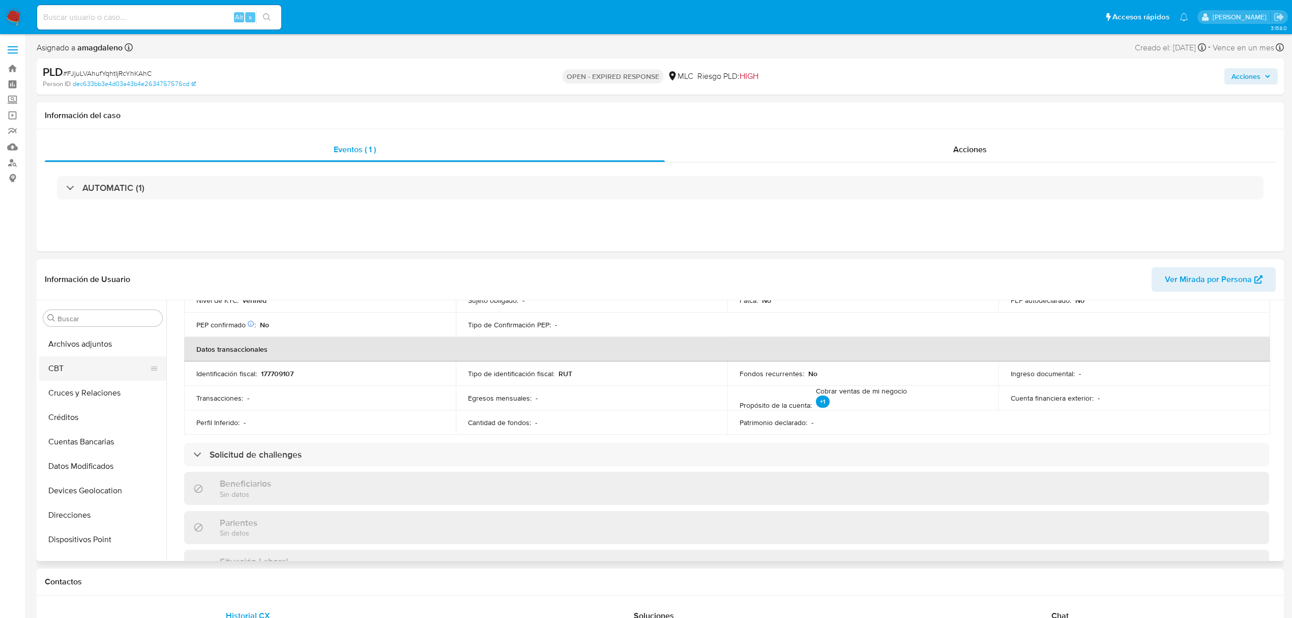
scroll to position [0, 0]
click at [104, 412] on button "Cruces y Relaciones" at bounding box center [98, 415] width 119 height 24
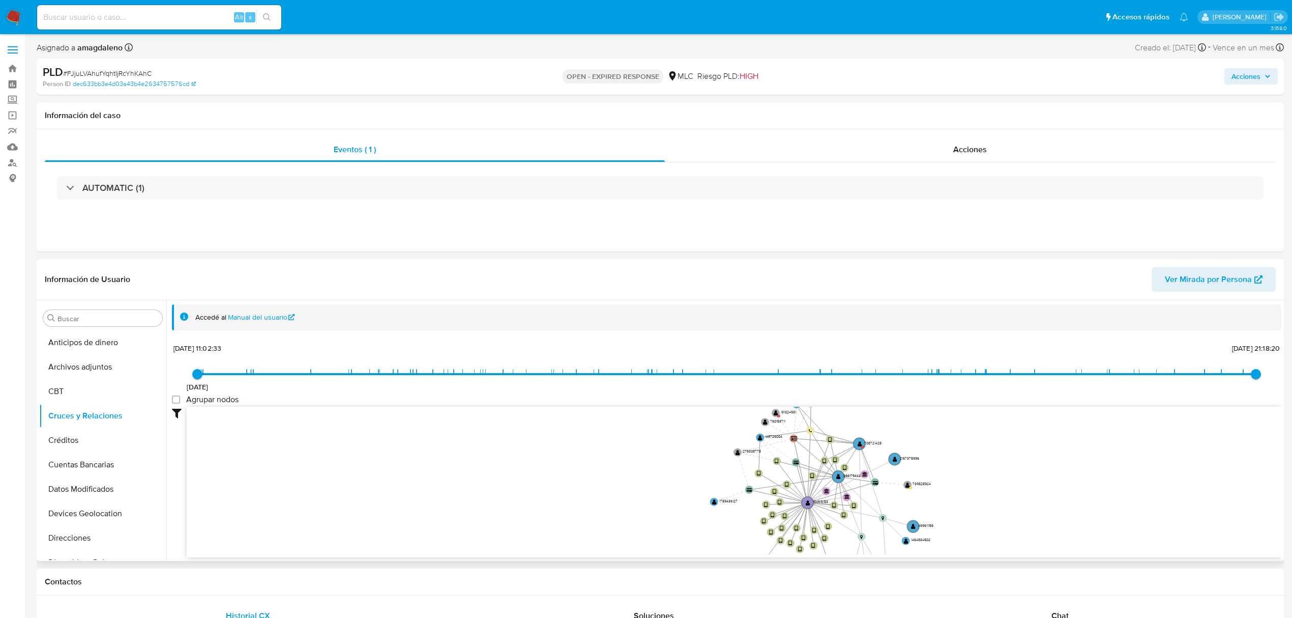
drag, startPoint x: 986, startPoint y: 471, endPoint x: 945, endPoint y: 546, distance: 85.6
click at [945, 546] on icon "device-627307ae08813b001889b166  user-154616153  154616153 user-827275835  8…" at bounding box center [734, 480] width 1095 height 148
click at [91, 452] on button "Documentación" at bounding box center [98, 451] width 119 height 24
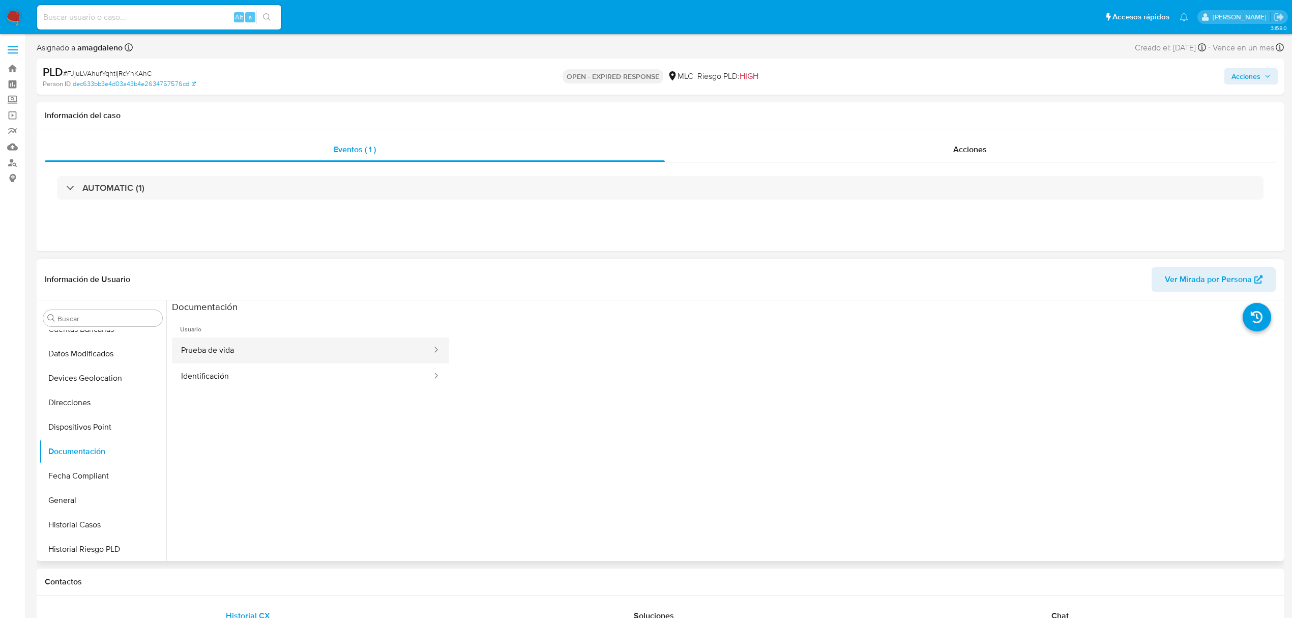
click at [270, 358] on button "Prueba de vida" at bounding box center [302, 350] width 261 height 26
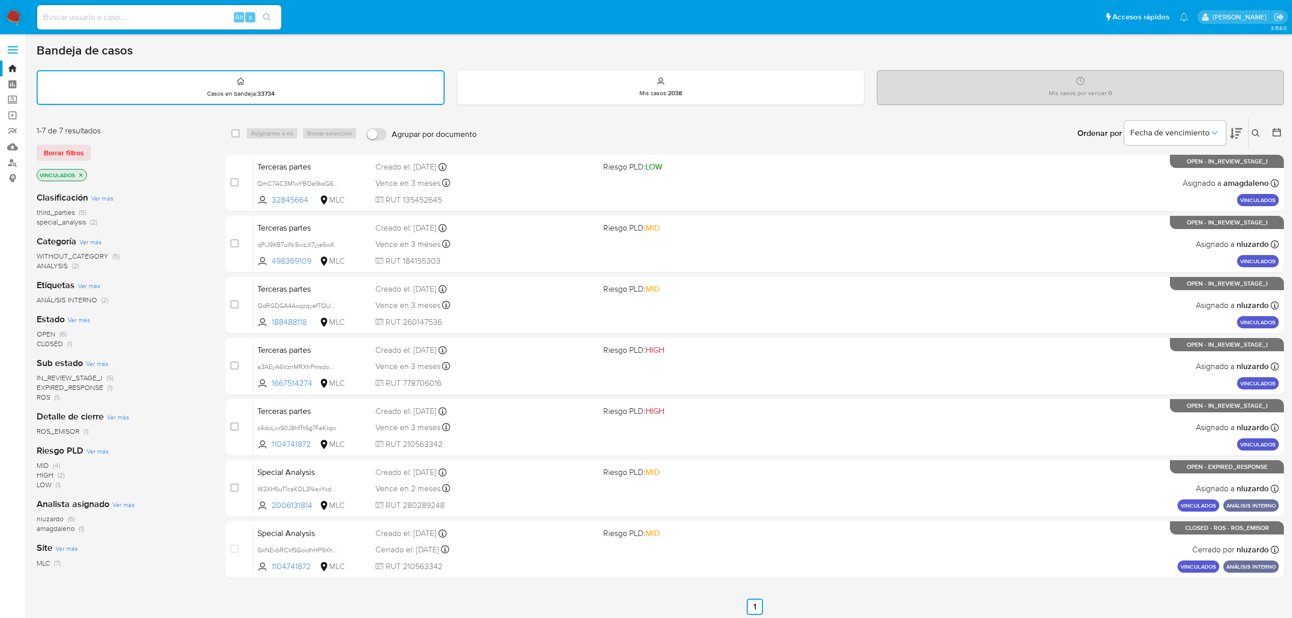
scroll to position [40, 0]
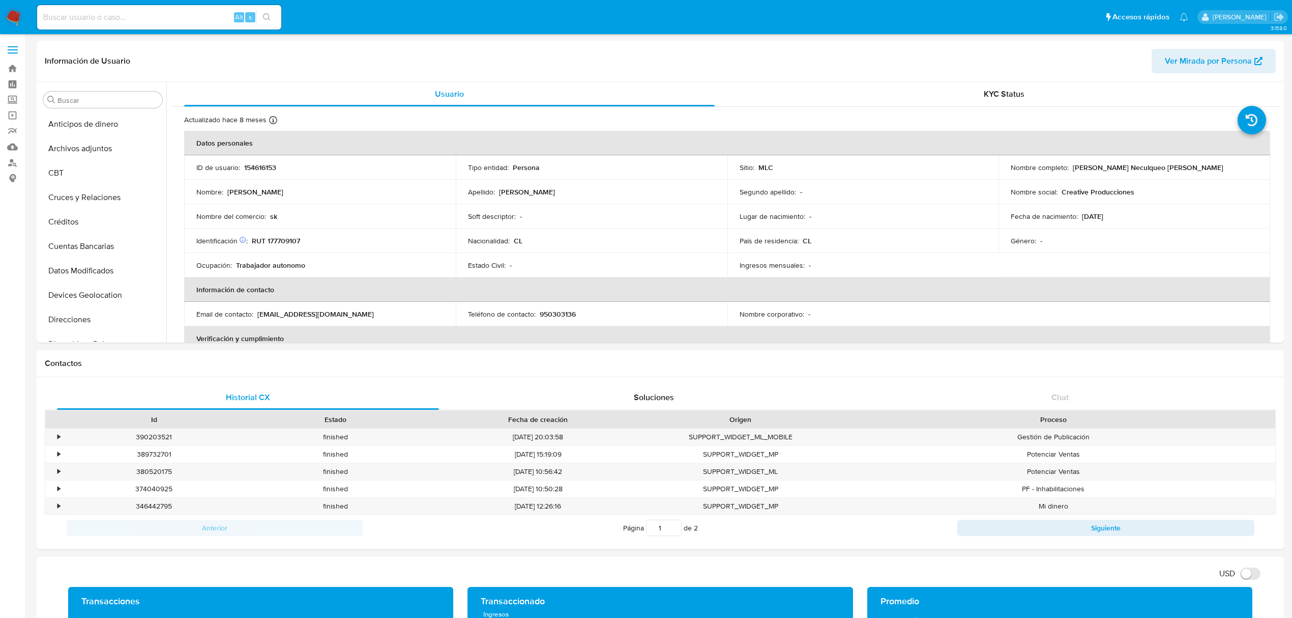
select select "10"
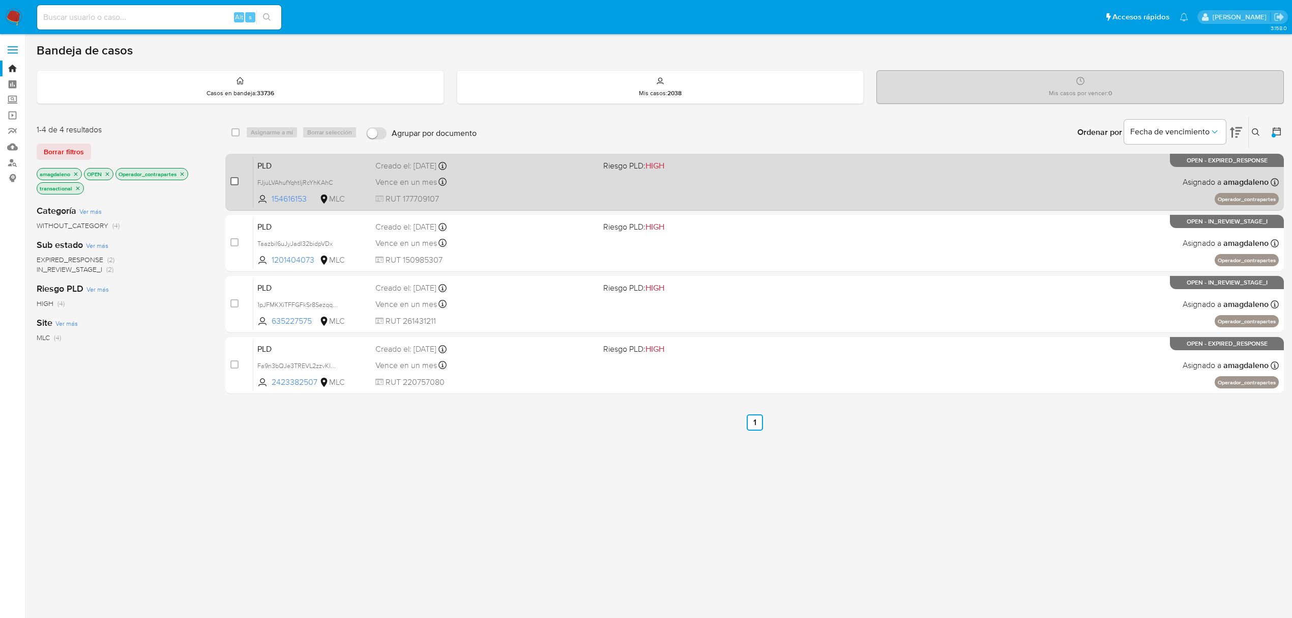
click at [236, 178] on input "checkbox" at bounding box center [234, 181] width 8 height 8
checkbox input "true"
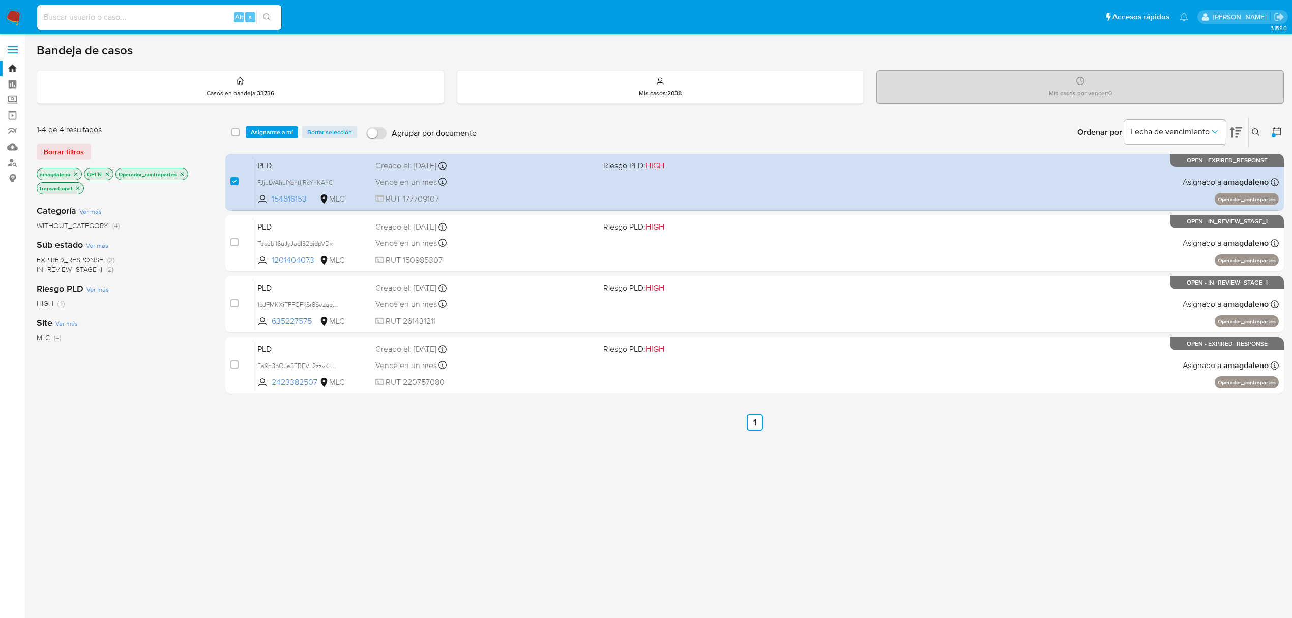
click at [240, 130] on div "select-all-cases-checkbox" at bounding box center [237, 132] width 12 height 12
click at [239, 134] on input "checkbox" at bounding box center [235, 132] width 8 height 8
checkbox input "true"
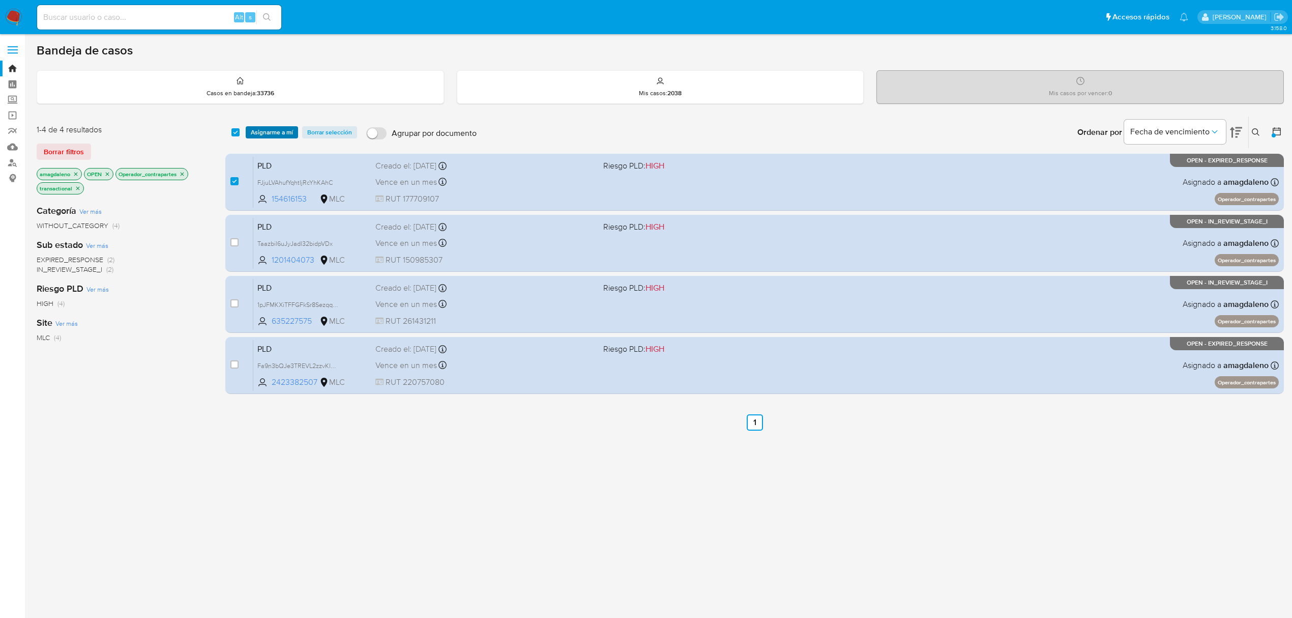
click at [263, 133] on span "Asignarme a mí" at bounding box center [272, 132] width 42 height 10
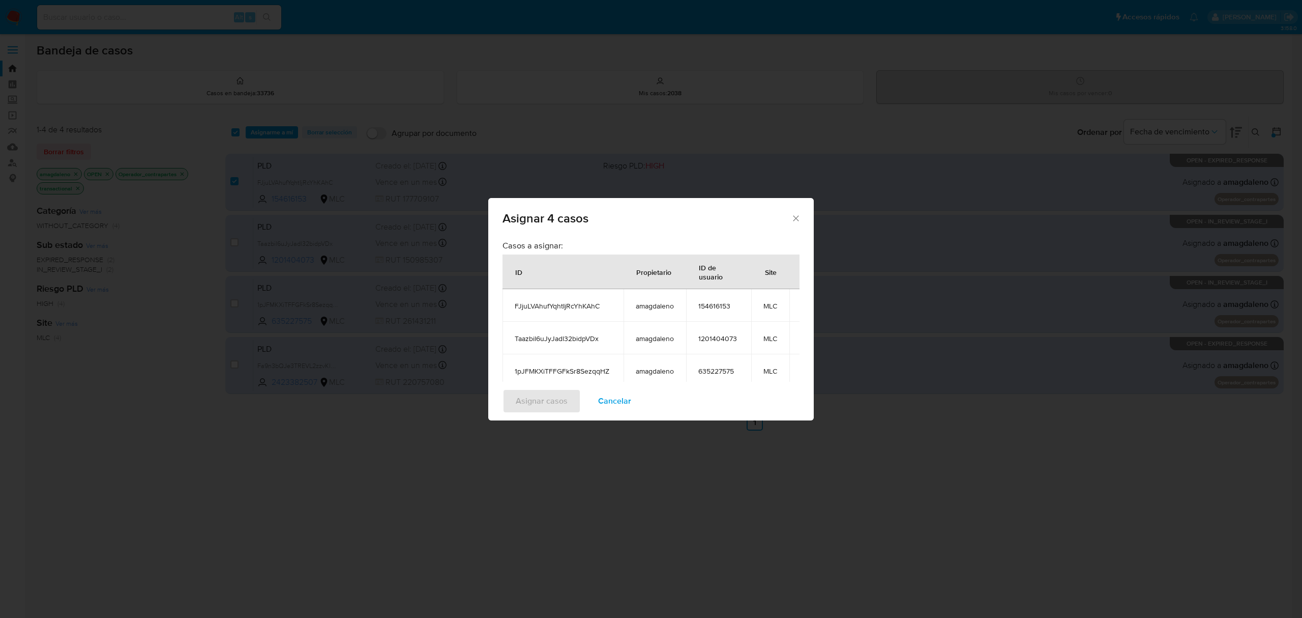
scroll to position [125, 0]
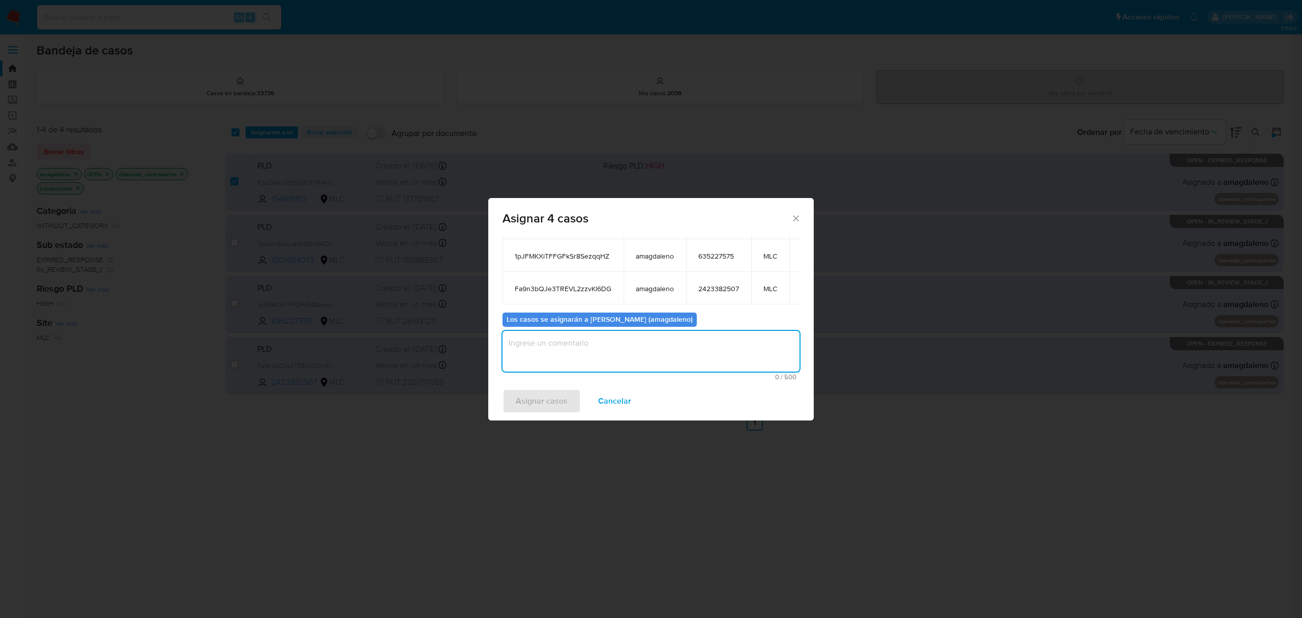
click at [635, 351] on textarea "assign-modal" at bounding box center [651, 351] width 297 height 41
type textarea "."
click at [561, 403] on span "Asignar casos" at bounding box center [542, 401] width 52 height 22
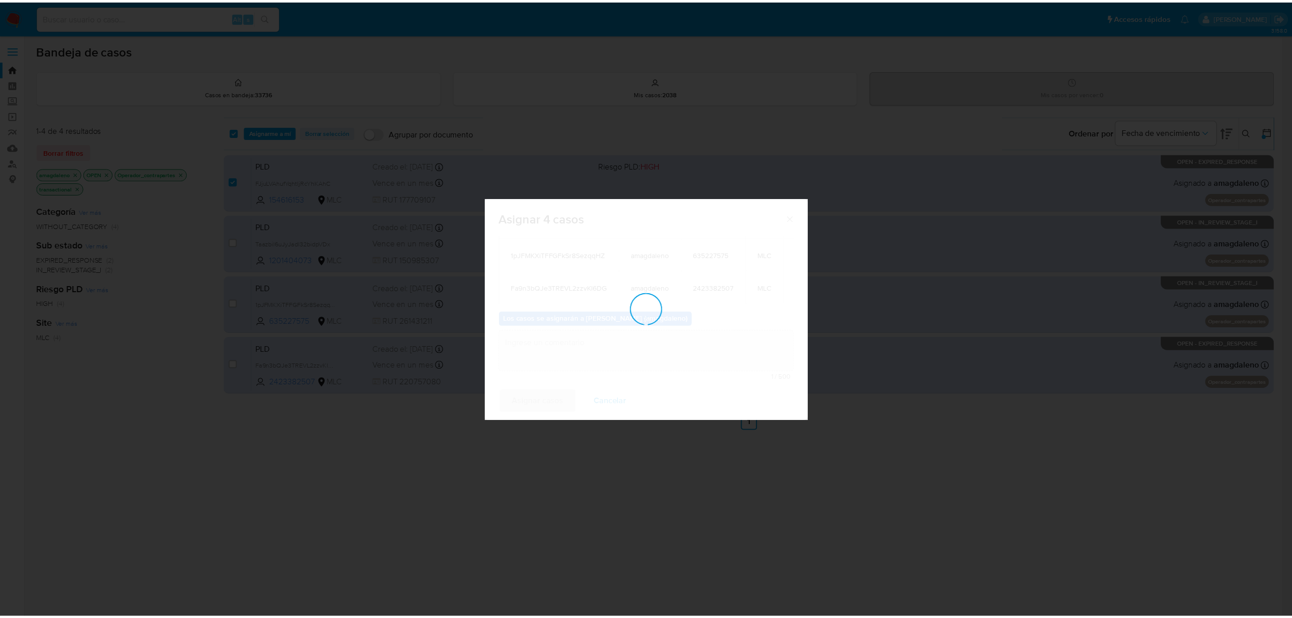
scroll to position [61, 0]
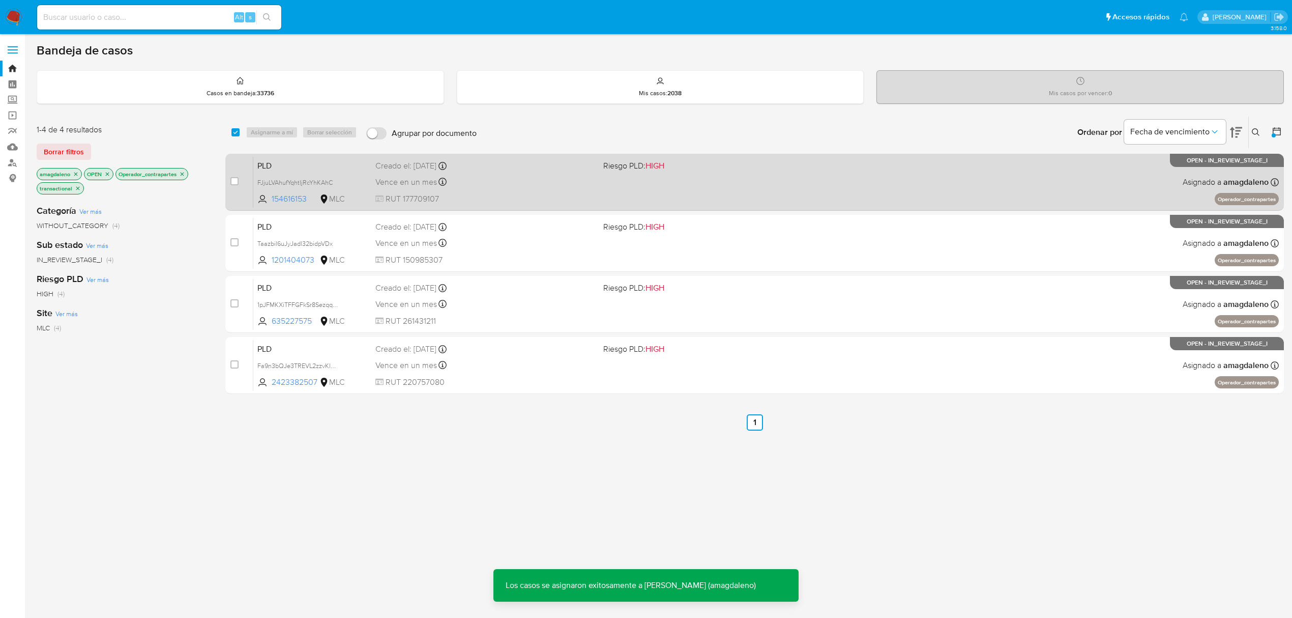
click at [526, 186] on div "Vence en un mes Vence el 10/10/2025 16:05:34" at bounding box center [485, 182] width 220 height 14
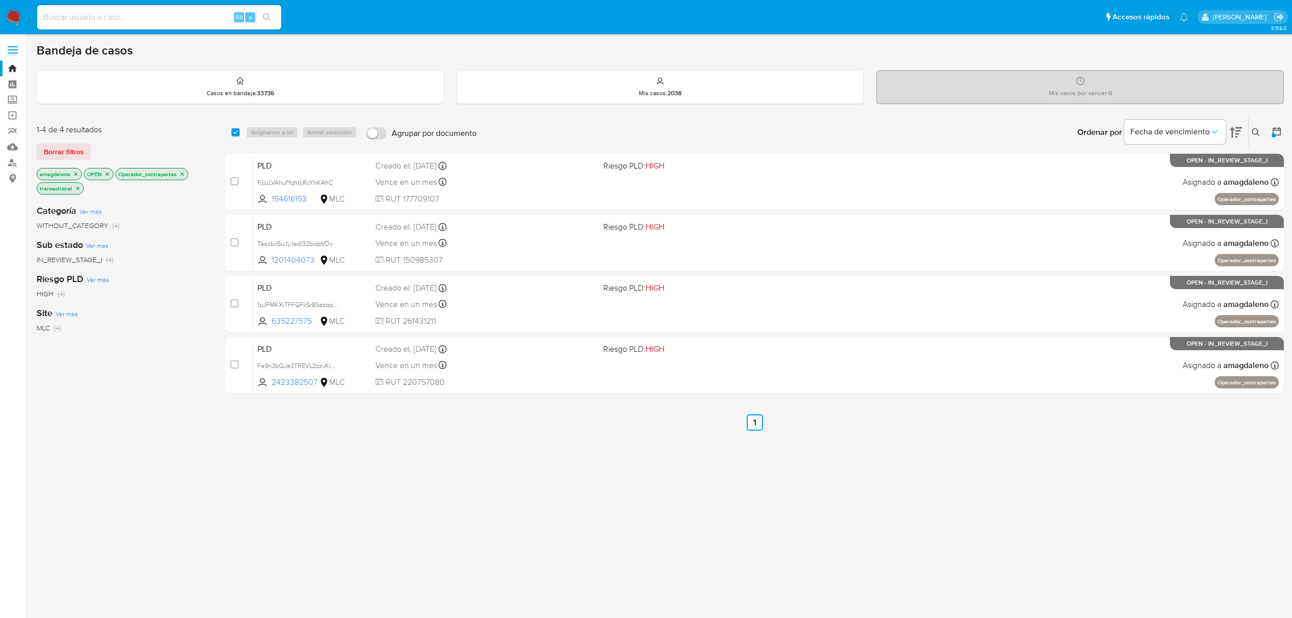
click at [196, 428] on div "Categoría Ver más WITHOUT_CATEGORY (4) Sub estado Ver más IN_REVIEW_STAGE_I (4)…" at bounding box center [123, 369] width 172 height 346
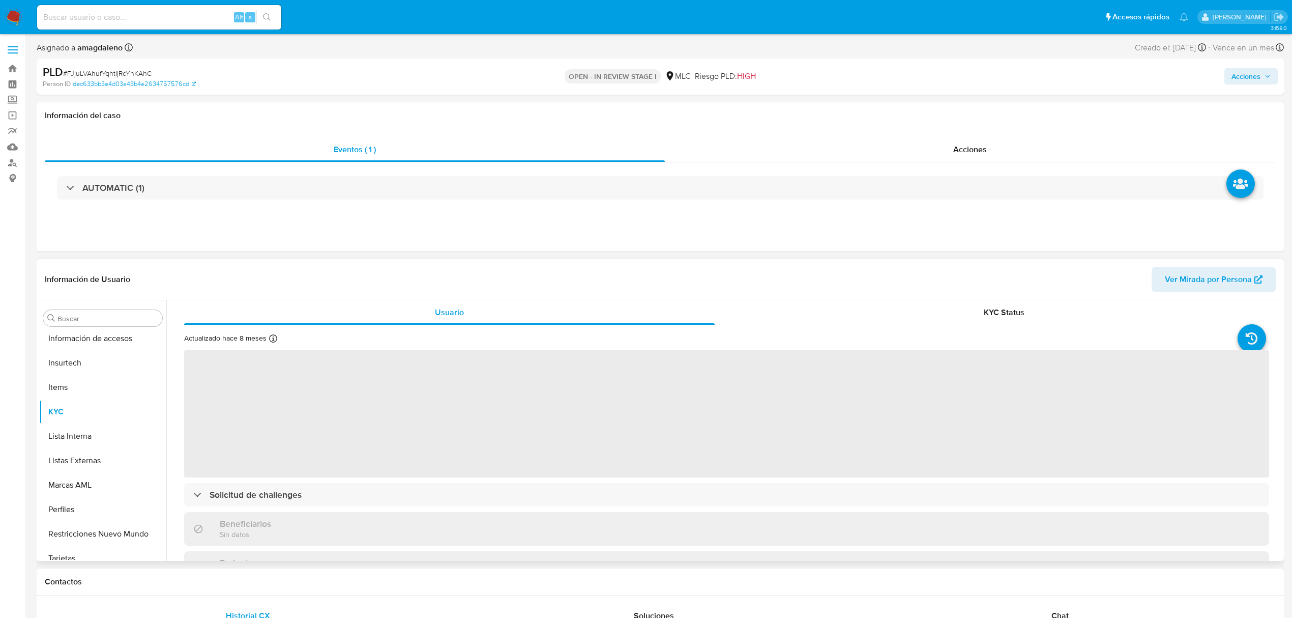
scroll to position [430, 0]
select select "10"
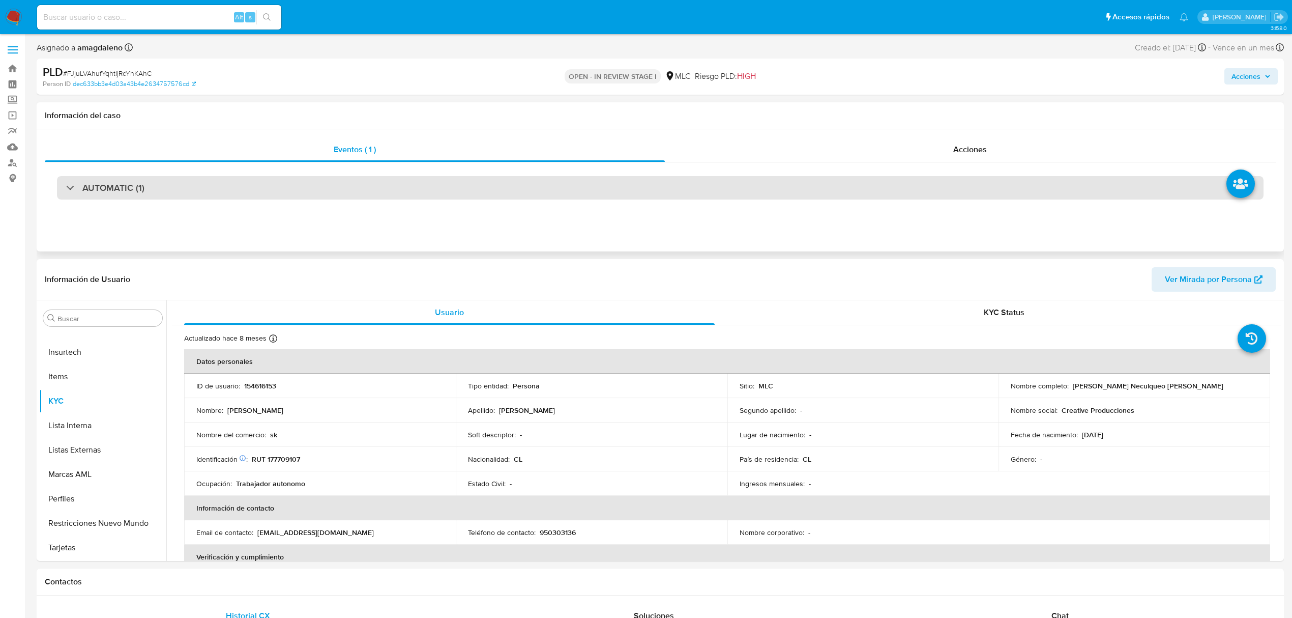
click at [548, 176] on div "AUTOMATIC (1)" at bounding box center [660, 187] width 1207 height 23
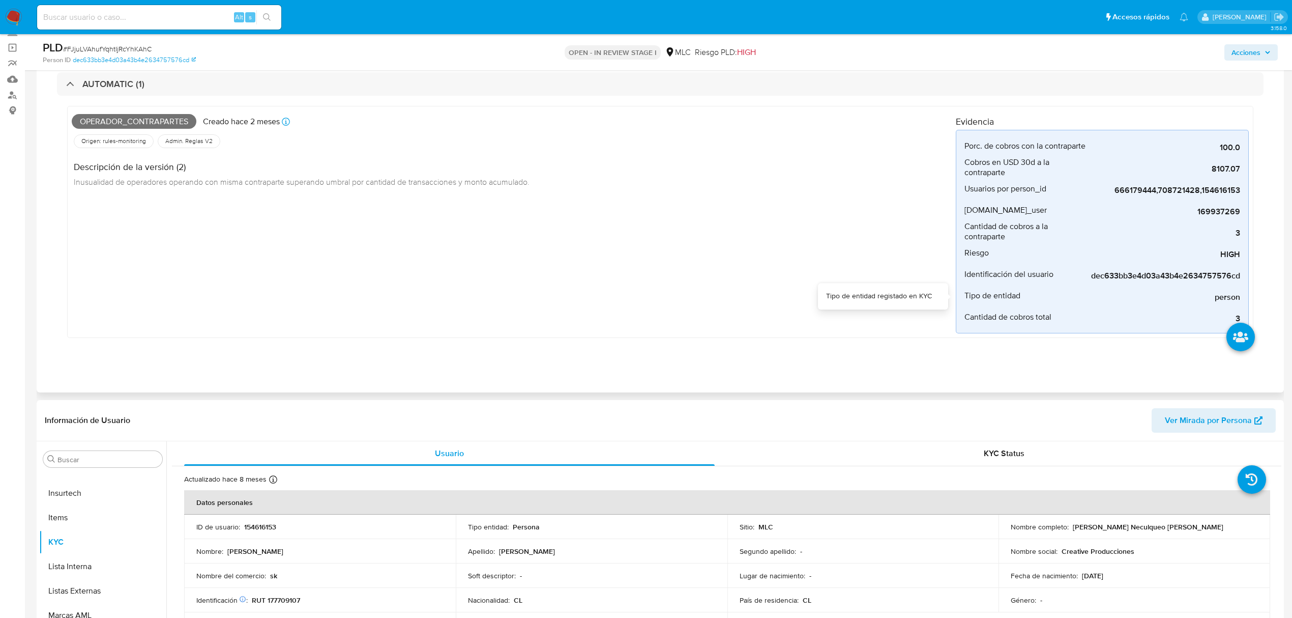
scroll to position [0, 0]
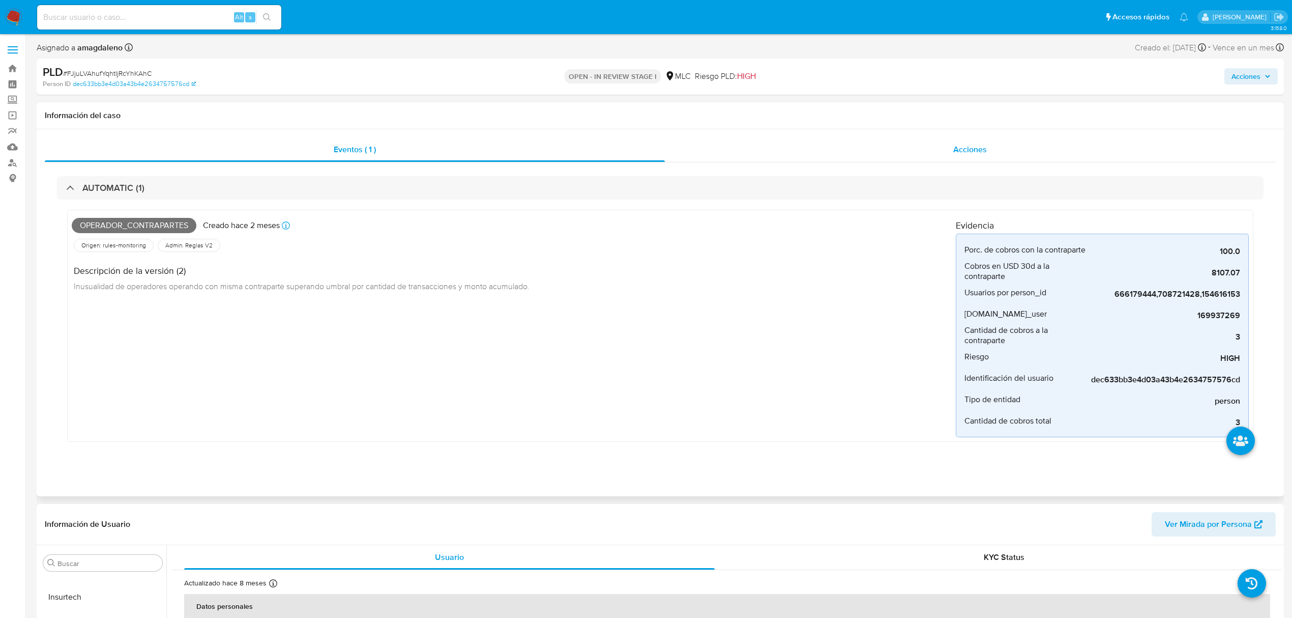
click at [722, 139] on div "Acciones" at bounding box center [971, 149] width 612 height 24
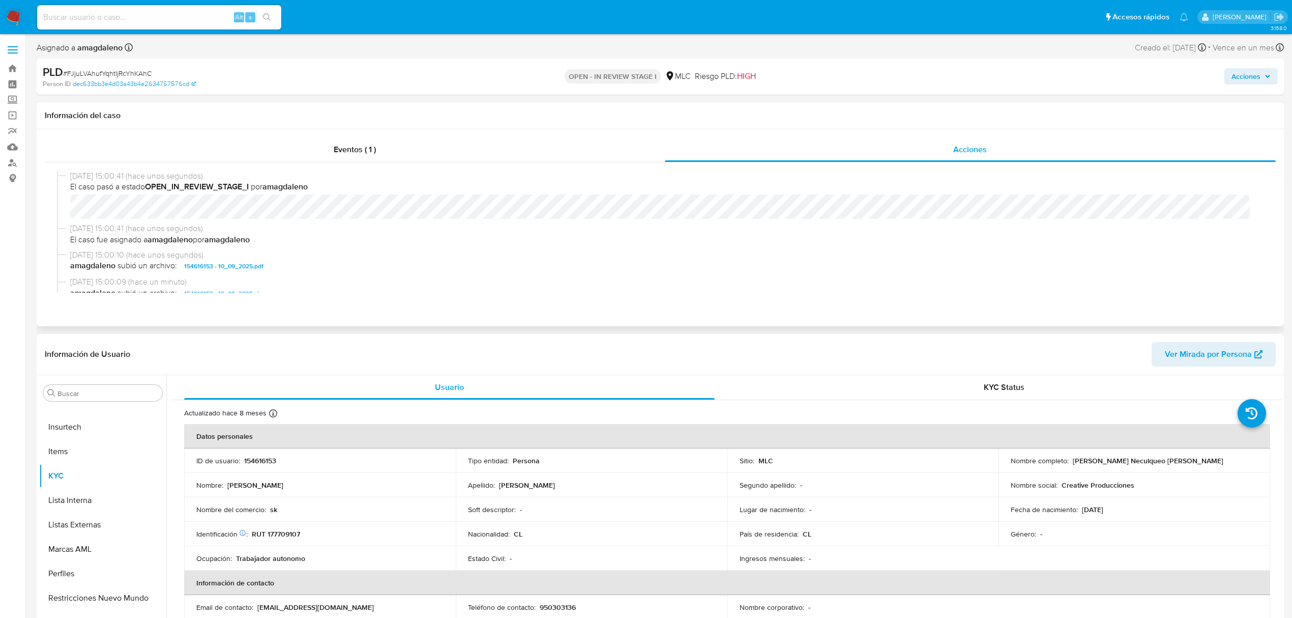
scroll to position [68, 0]
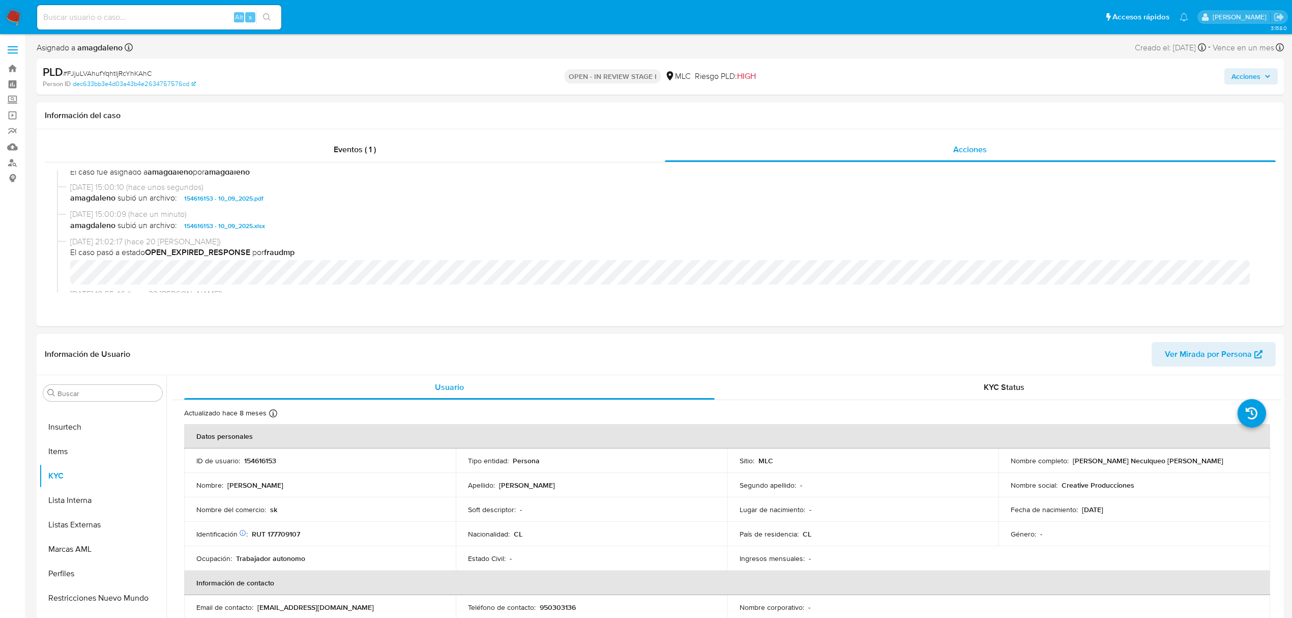
click at [1250, 72] on span "Acciones" at bounding box center [1246, 76] width 29 height 16
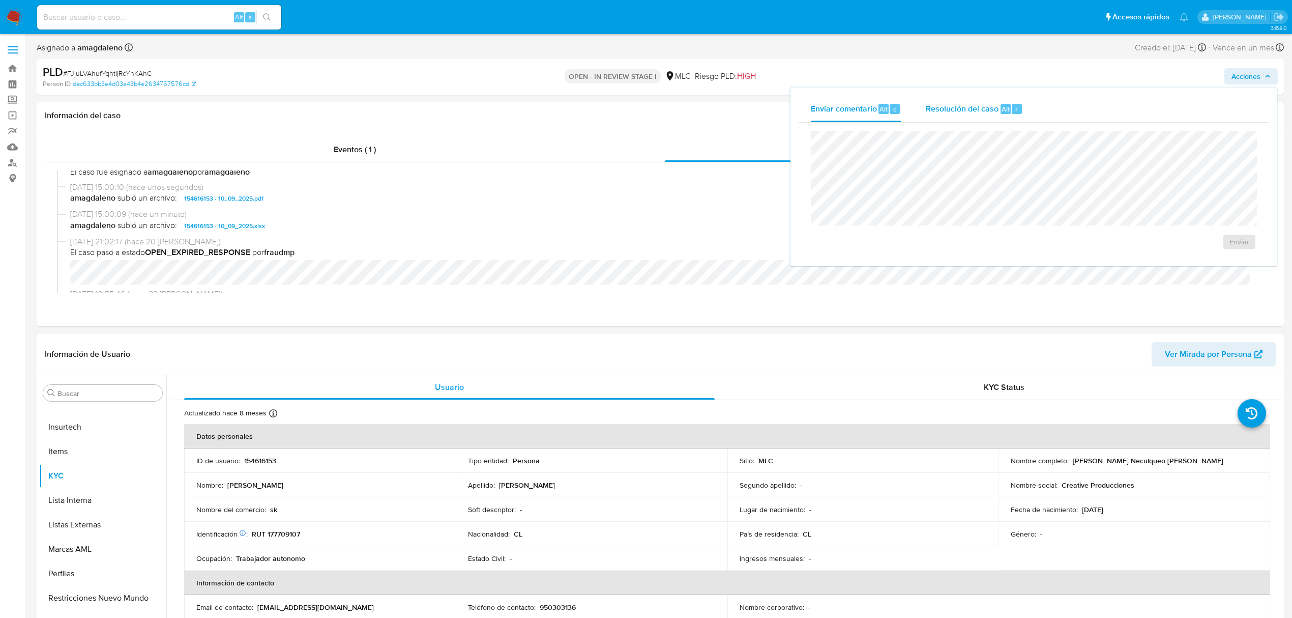
click at [956, 110] on span "Resolución del caso" at bounding box center [962, 109] width 73 height 12
click at [1124, 254] on span "No ROI" at bounding box center [1125, 252] width 50 height 22
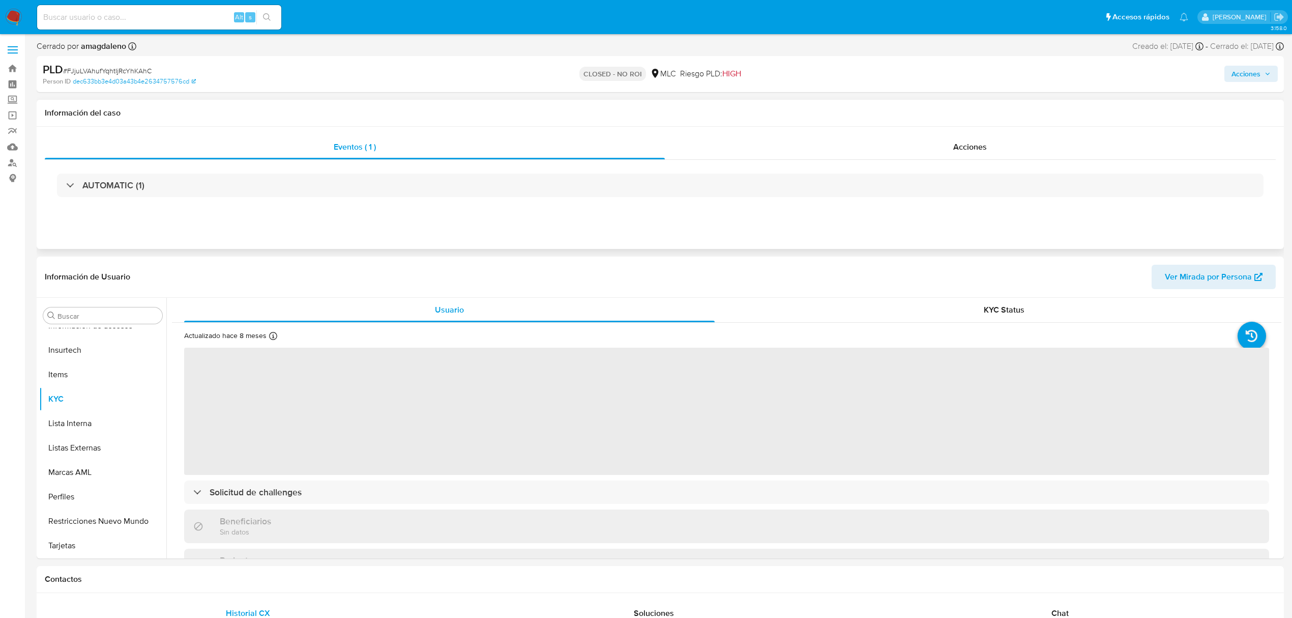
scroll to position [430, 0]
click at [455, 151] on div "Eventos ( 1 )" at bounding box center [355, 147] width 620 height 24
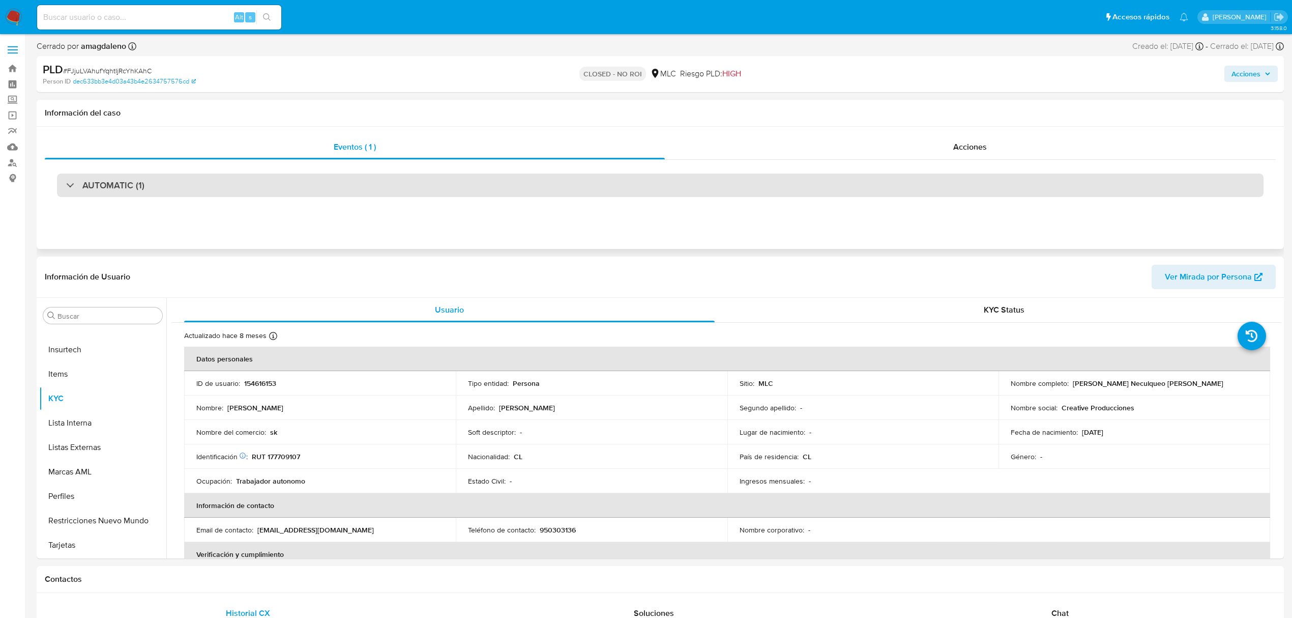
select select "10"
click at [456, 181] on div "AUTOMATIC (1)" at bounding box center [660, 184] width 1207 height 23
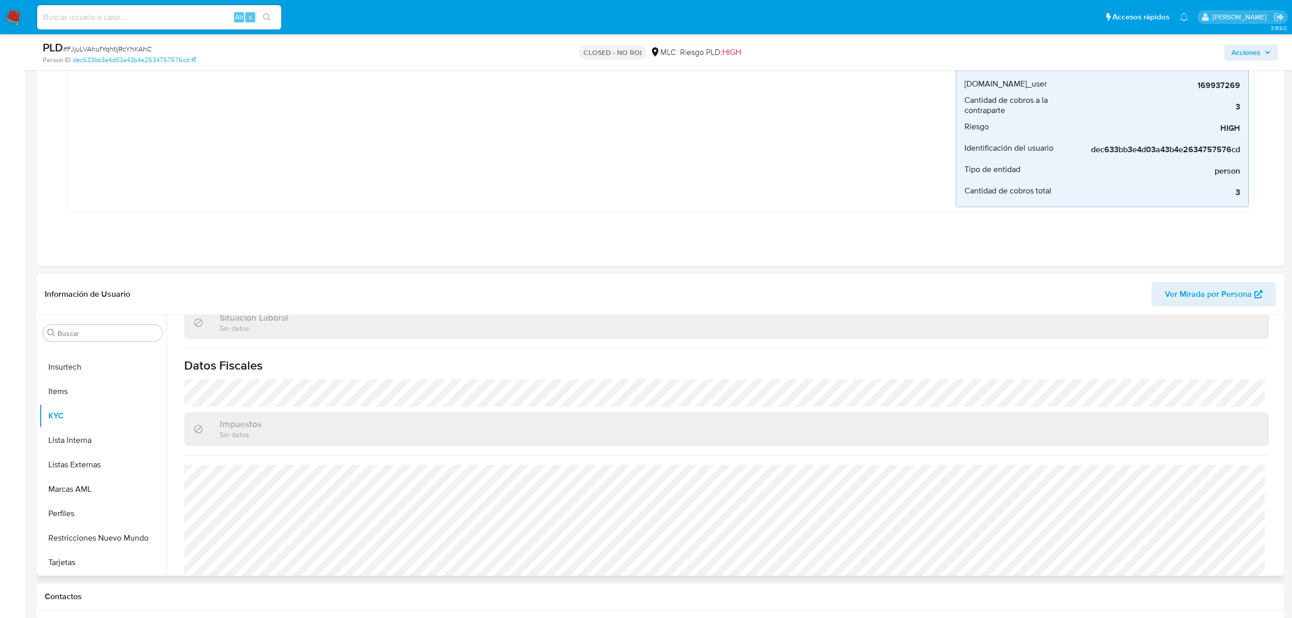
scroll to position [542, 0]
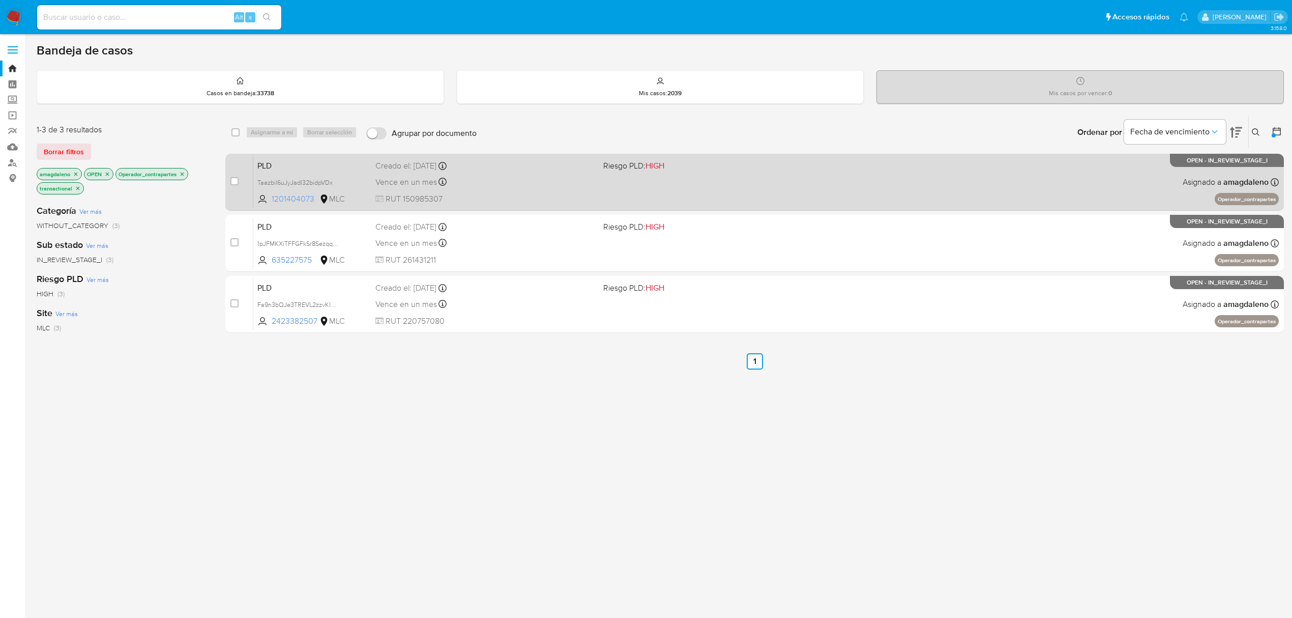
click at [294, 202] on span "1201404073" at bounding box center [295, 198] width 46 height 11
click at [293, 184] on span "Taazbil6uJyJadl32bidpVDx" at bounding box center [294, 181] width 75 height 11
click at [505, 186] on div "Vence en un mes Vence el [DATE] 16:05:35" at bounding box center [485, 182] width 220 height 14
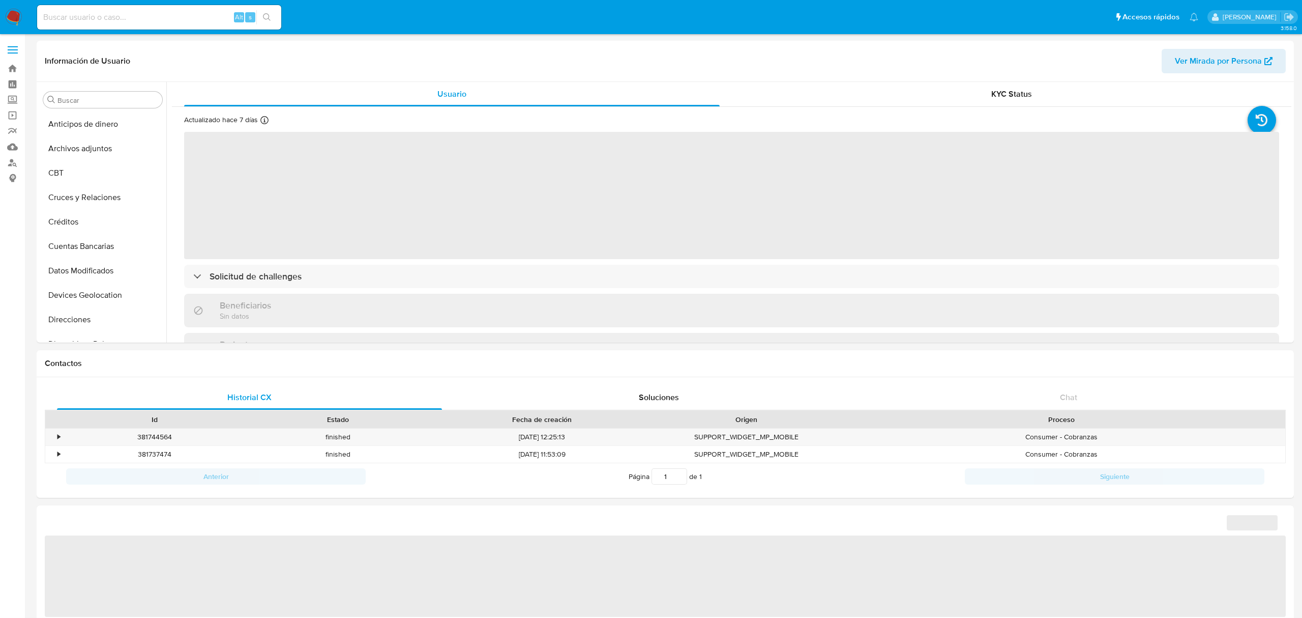
select select "10"
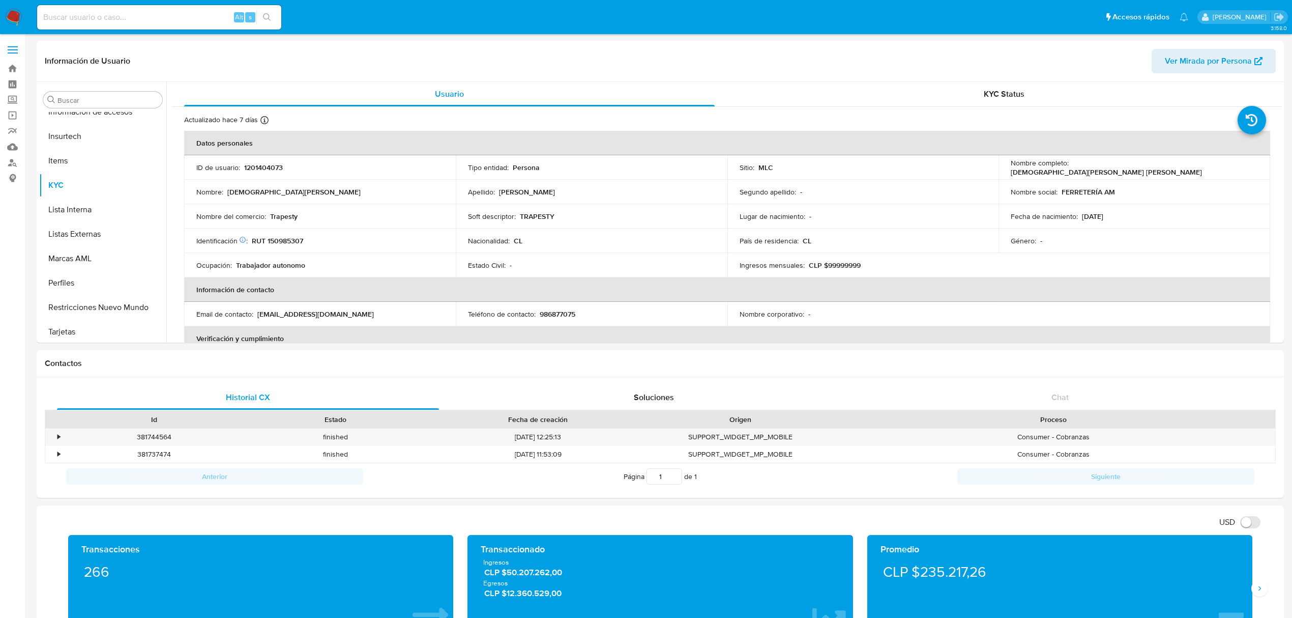
scroll to position [429, 0]
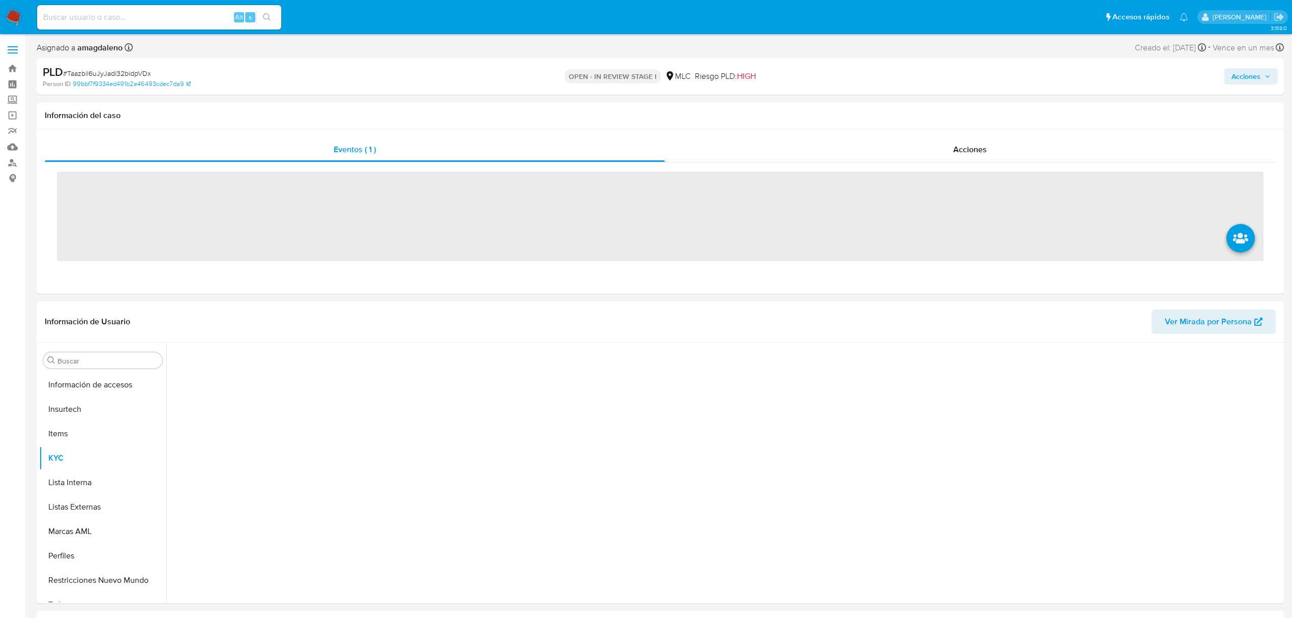
scroll to position [430, 0]
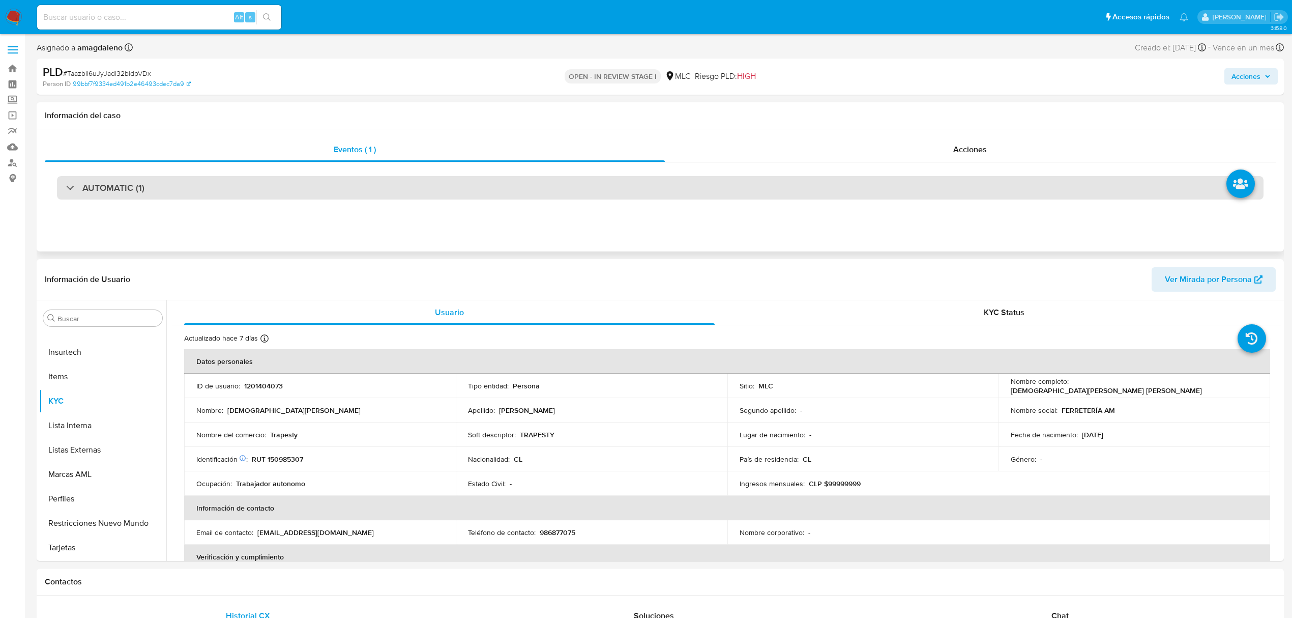
select select "10"
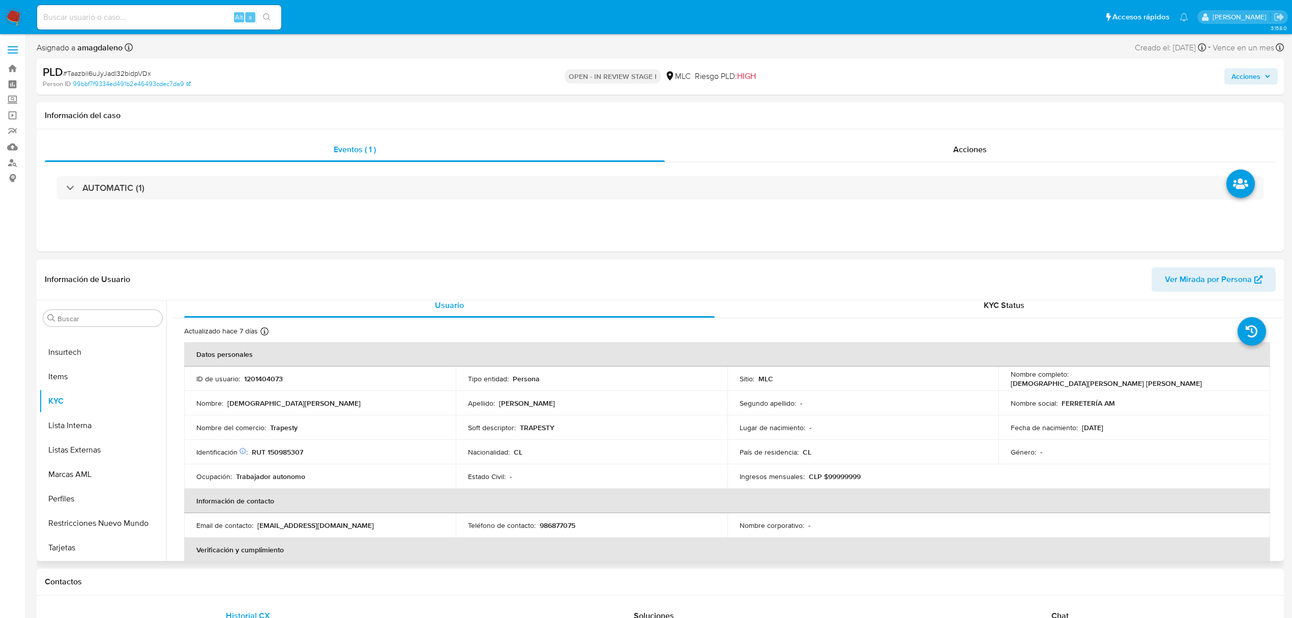
scroll to position [0, 0]
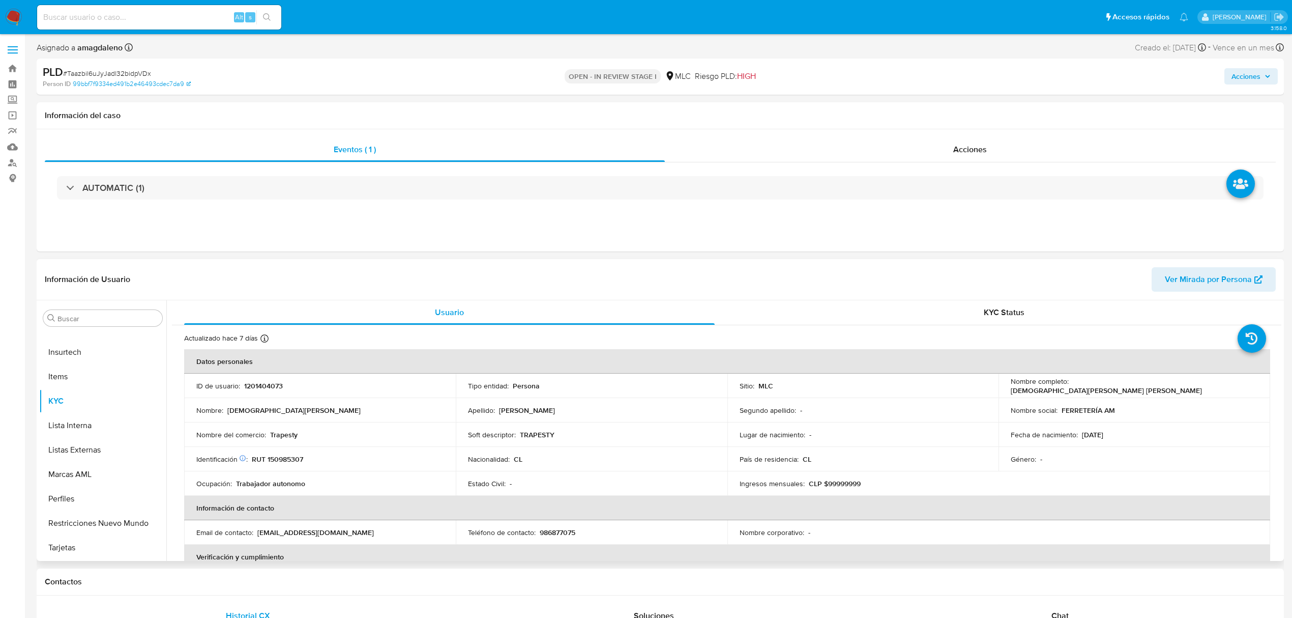
click at [523, 416] on td "Apellido : [PERSON_NAME]" at bounding box center [592, 410] width 272 height 24
click at [78, 389] on button "Cruces y Relaciones" at bounding box center [98, 393] width 119 height 24
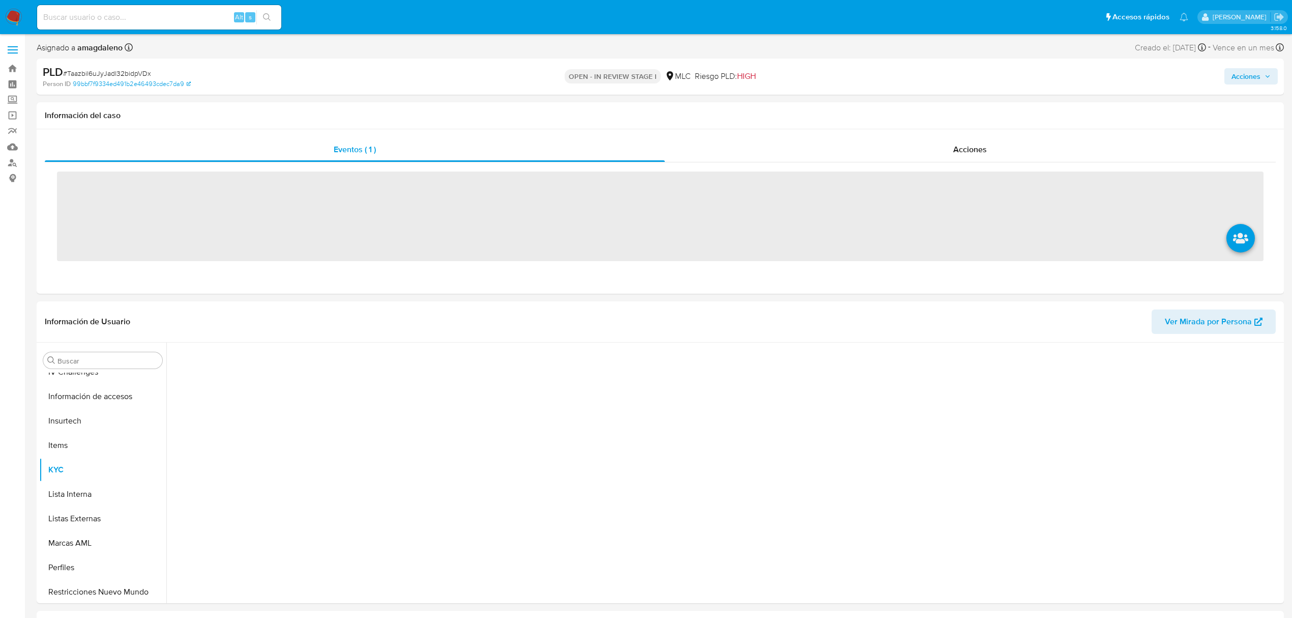
scroll to position [430, 0]
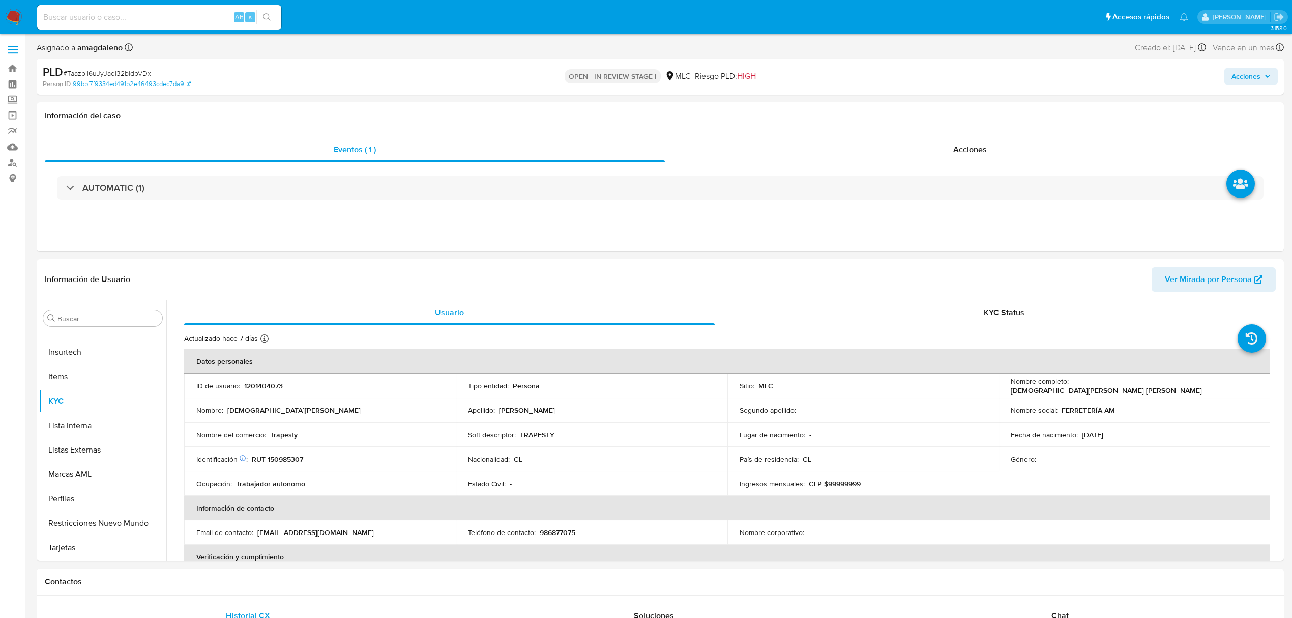
select select "10"
click at [106, 395] on button "Cruces y Relaciones" at bounding box center [98, 393] width 119 height 24
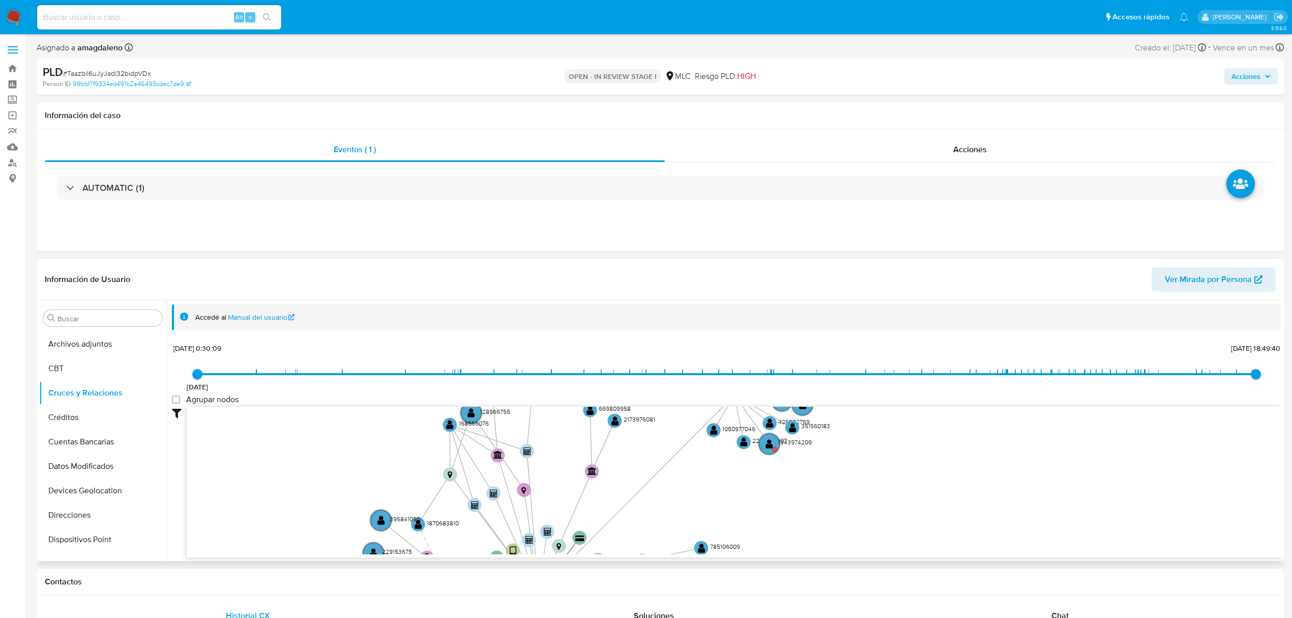
drag, startPoint x: 731, startPoint y: 454, endPoint x: 747, endPoint y: 505, distance: 52.9
click at [747, 505] on icon "device-63f301a2b3a98100191bc6bf  user-260063099  260063099 user-1201404073  …" at bounding box center [734, 480] width 1095 height 148
click at [79, 412] on button "KYC" at bounding box center [98, 401] width 119 height 24
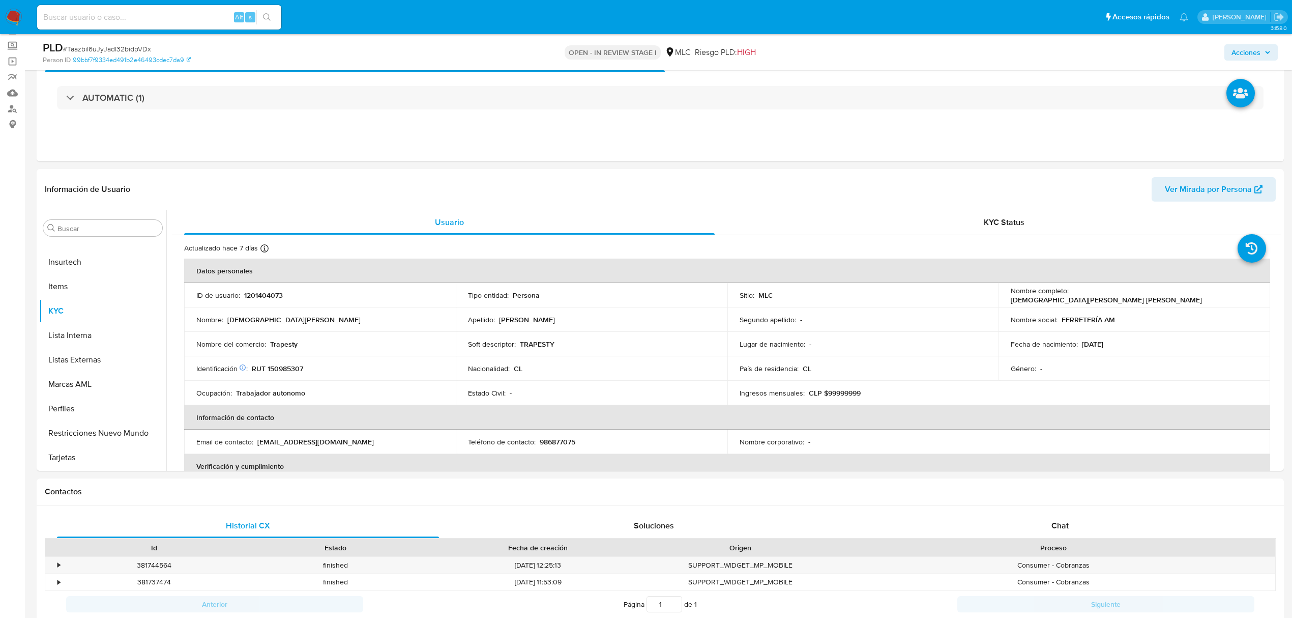
scroll to position [43, 0]
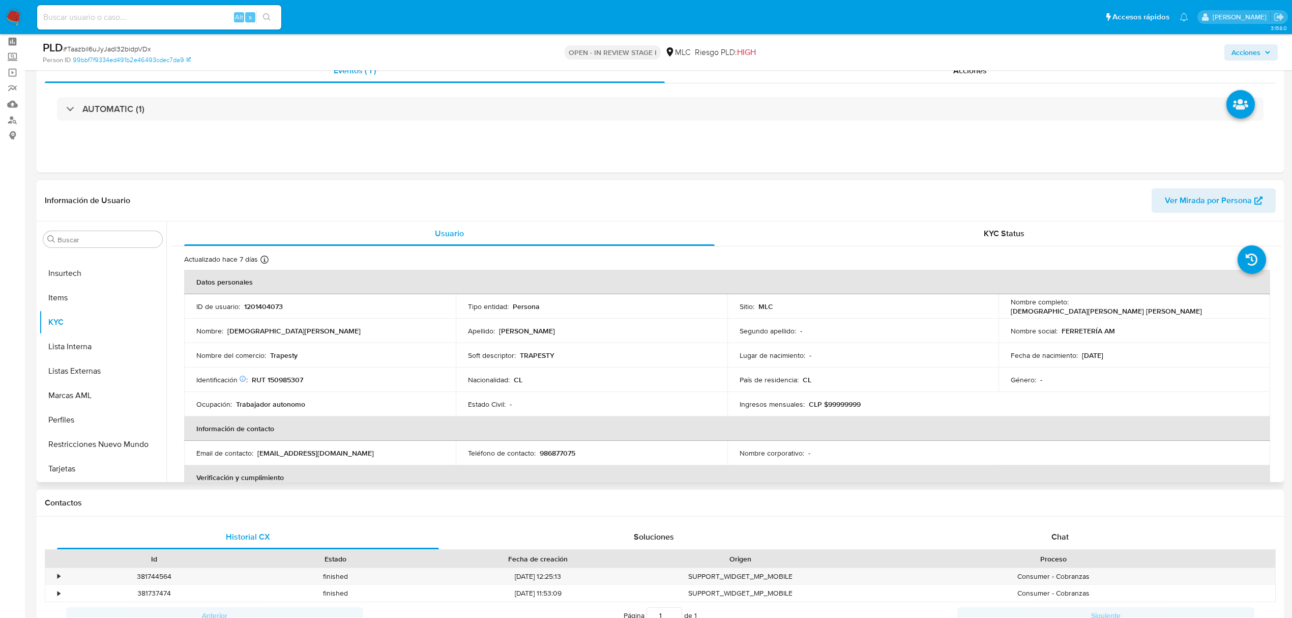
click at [281, 382] on p "RUT 150985307" at bounding box center [277, 379] width 51 height 9
copy p "150985307"
click at [66, 339] on button "Cruces y Relaciones" at bounding box center [98, 337] width 119 height 24
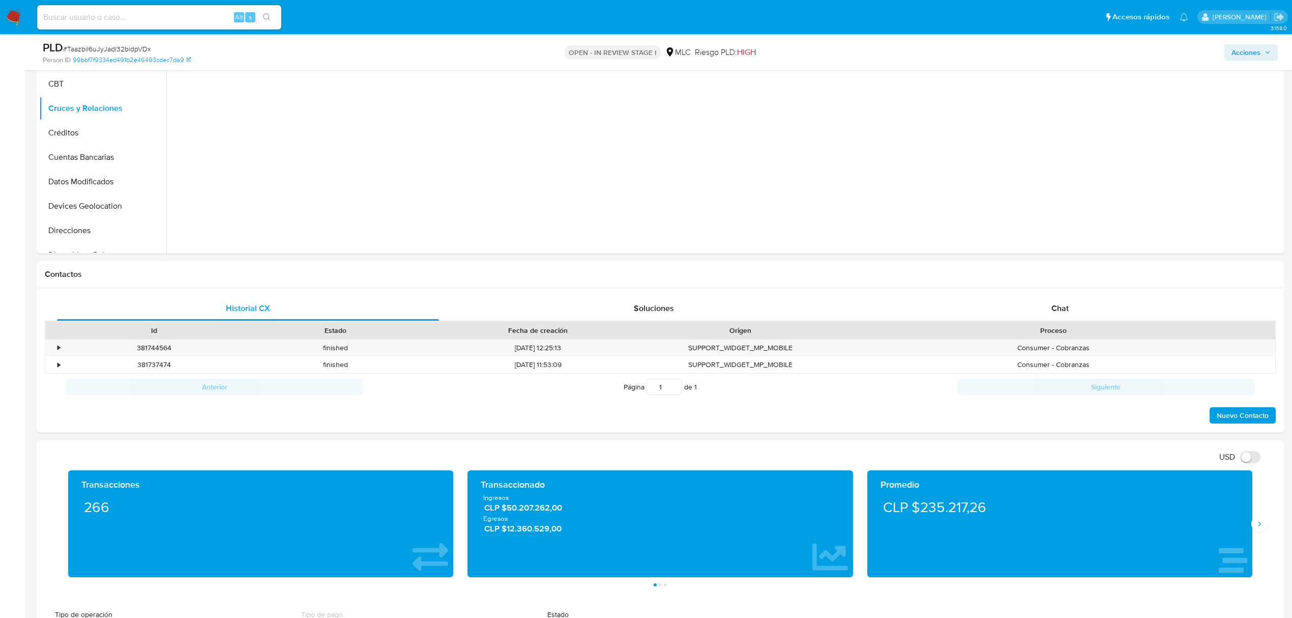
scroll to position [133, 0]
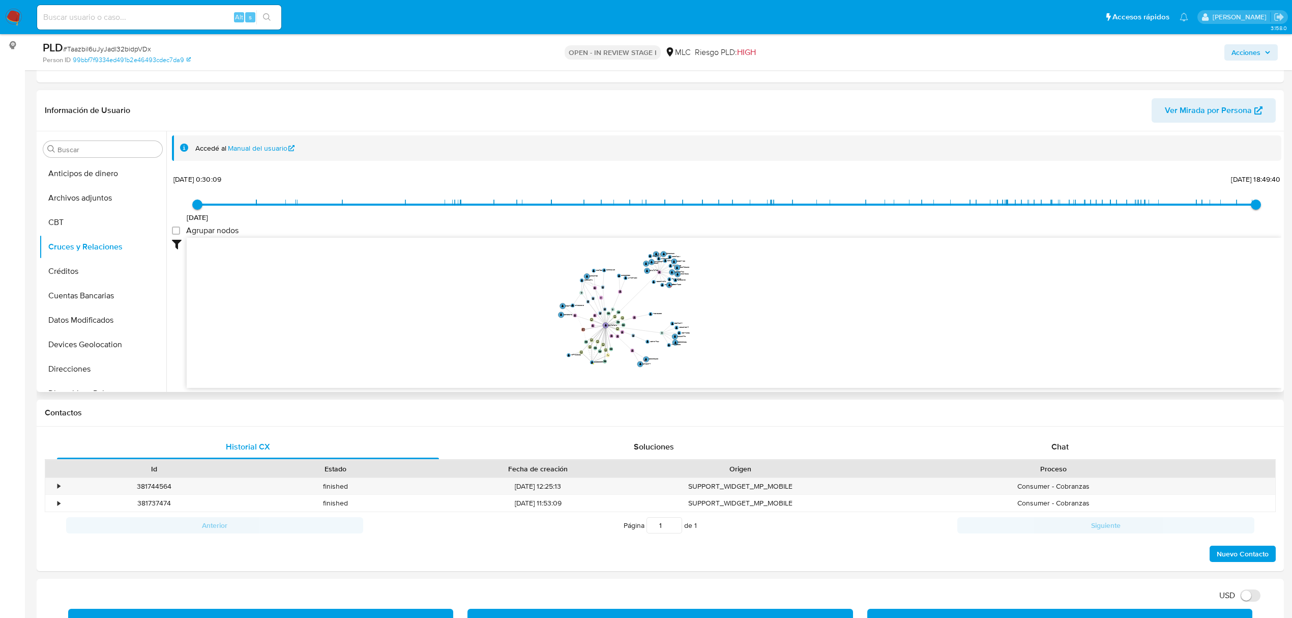
drag, startPoint x: 698, startPoint y: 324, endPoint x: 765, endPoint y: 348, distance: 71.6
click at [765, 348] on icon "device-63f301a2b3a98100191bc6bf  user-260063099  260063099 user-1201404073  …" at bounding box center [734, 312] width 1095 height 148
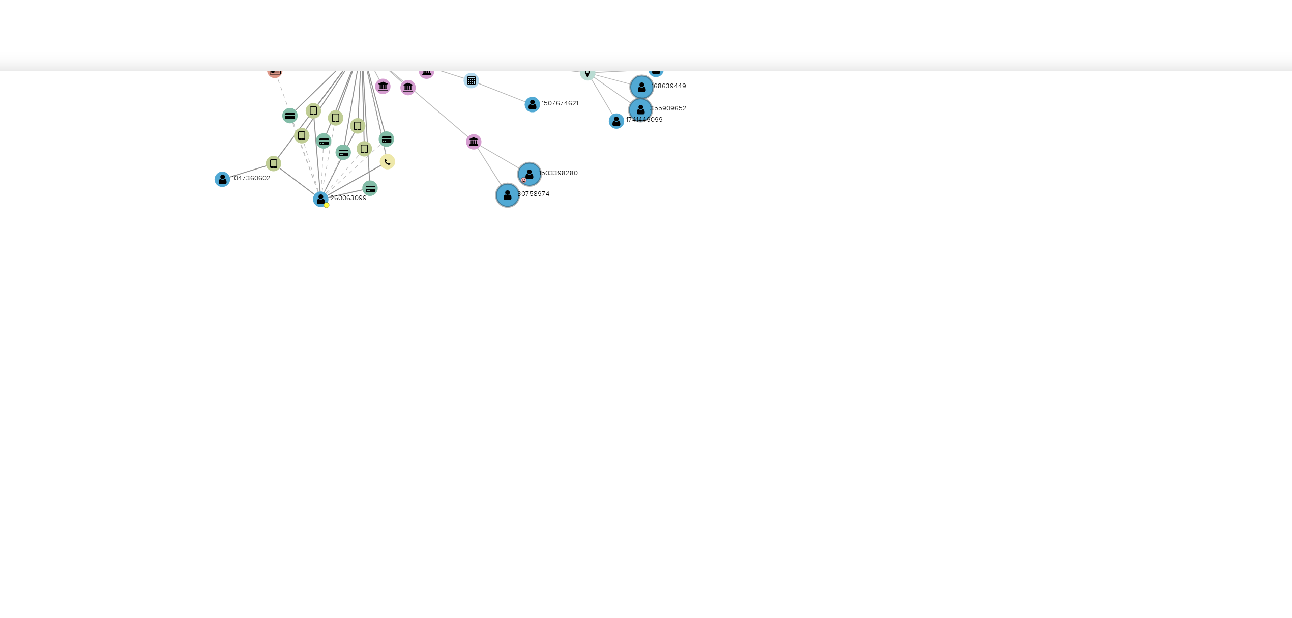
drag, startPoint x: 840, startPoint y: 377, endPoint x: 840, endPoint y: 283, distance: 93.6
click at [840, 283] on icon "device-63f301a2b3a98100191bc6bf  user-260063099  260063099 user-1201404073  …" at bounding box center [734, 312] width 1095 height 148
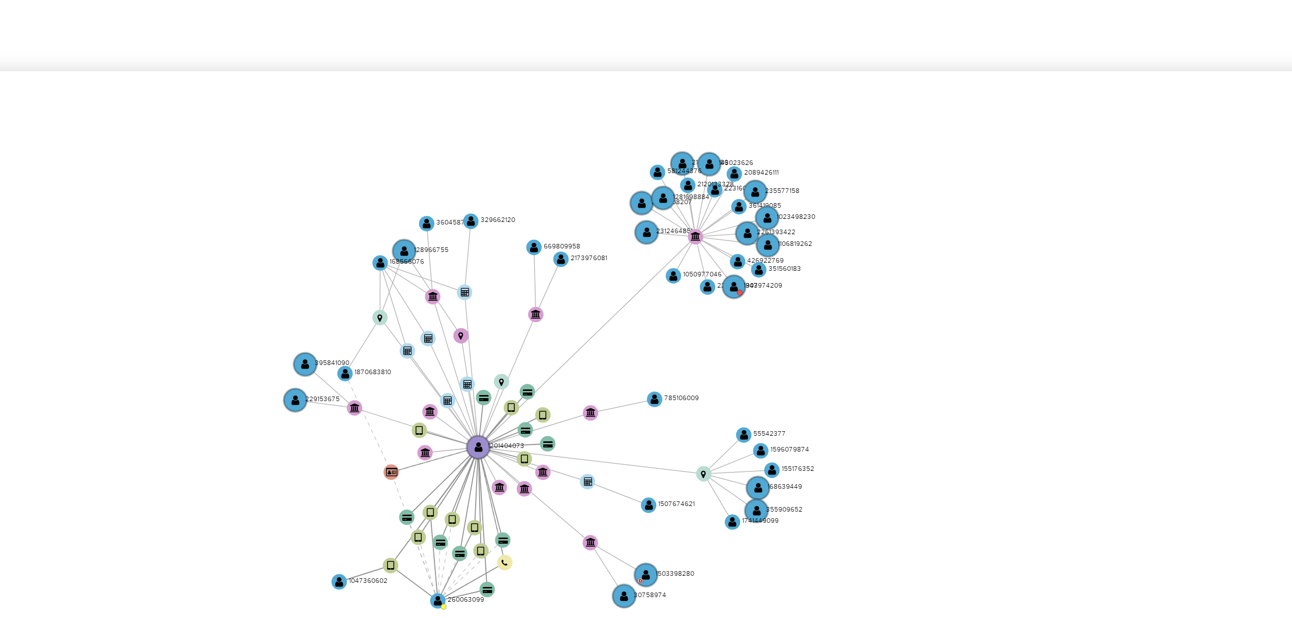
drag, startPoint x: 719, startPoint y: 258, endPoint x: 748, endPoint y: 359, distance: 104.5
click at [748, 359] on icon "device-63f301a2b3a98100191bc6bf  user-260063099  260063099 user-1201404073  …" at bounding box center [734, 312] width 1095 height 148
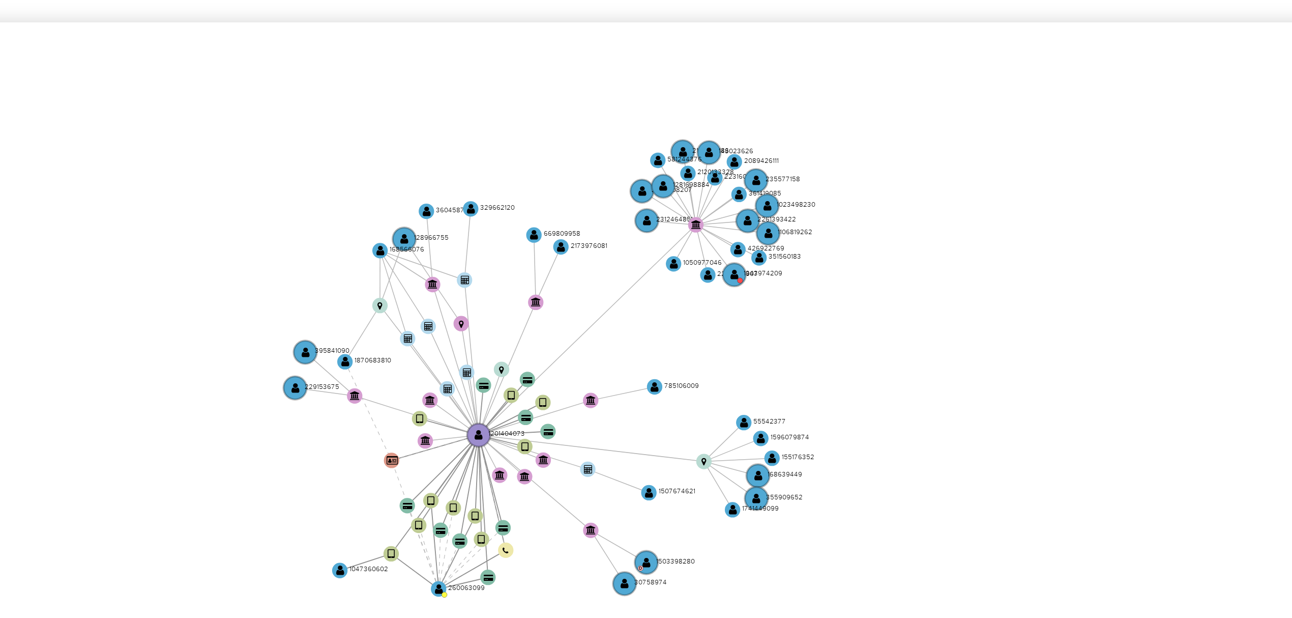
drag, startPoint x: 840, startPoint y: 278, endPoint x: 840, endPoint y: 287, distance: 9.2
click at [840, 290] on icon "device-63f301a2b3a98100191bc6bf  user-260063099  260063099 user-1201404073  …" at bounding box center [734, 312] width 1095 height 148
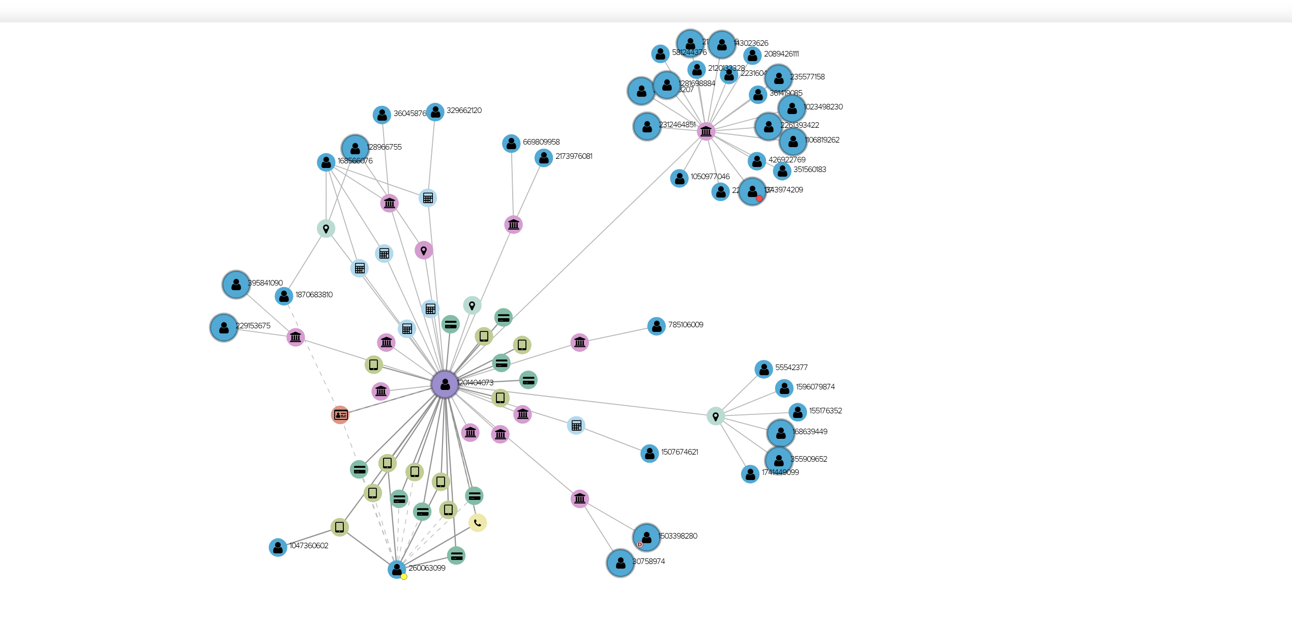
drag, startPoint x: 730, startPoint y: 325, endPoint x: 745, endPoint y: 309, distance: 21.9
click at [745, 309] on icon "device-63f301a2b3a98100191bc6bf  user-260063099  260063099 user-1201404073  …" at bounding box center [734, 312] width 1095 height 148
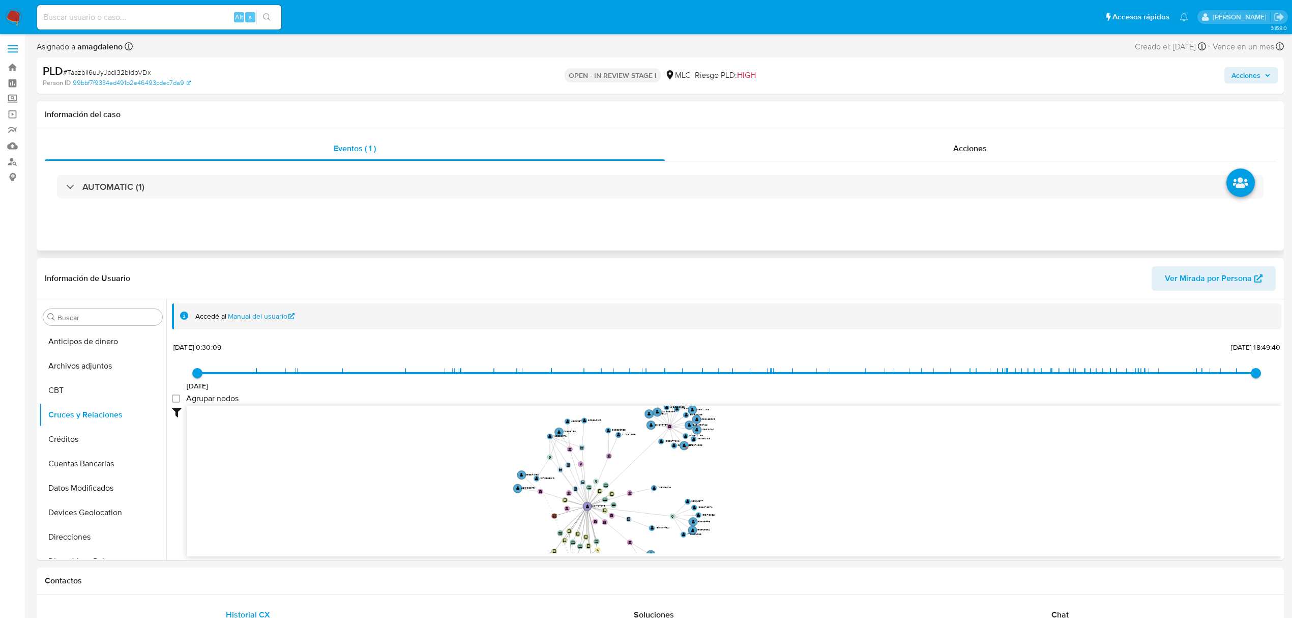
scroll to position [0, 0]
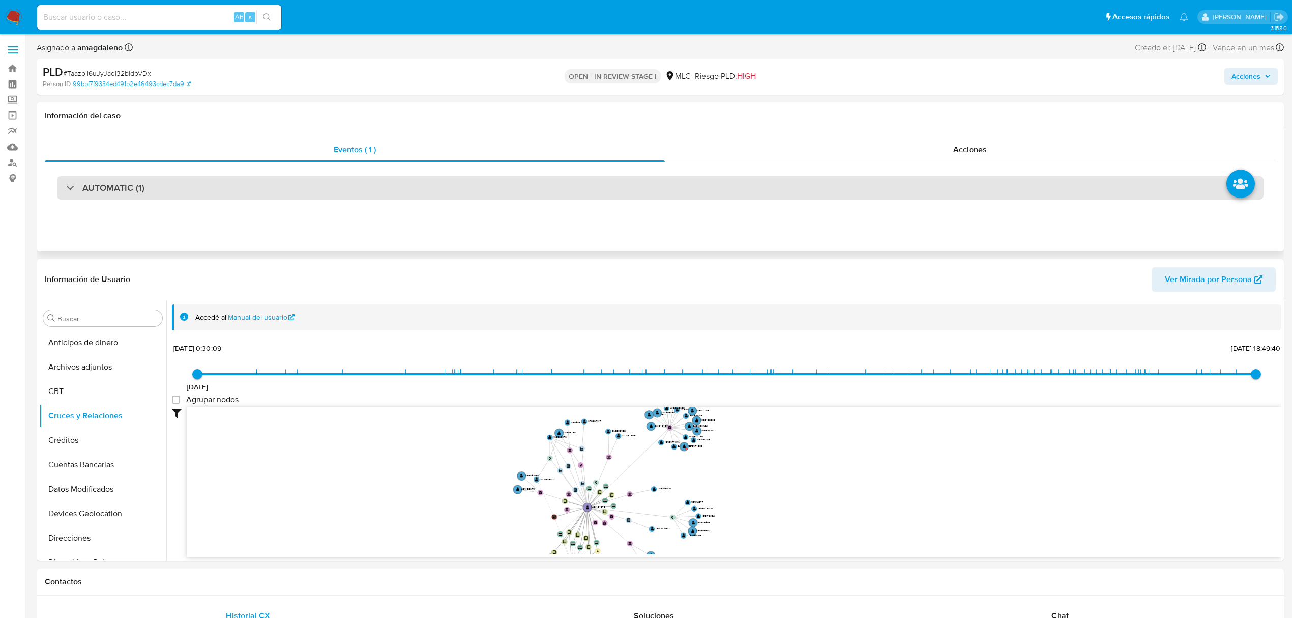
click at [976, 186] on div "AUTOMATIC (1)" at bounding box center [660, 187] width 1207 height 23
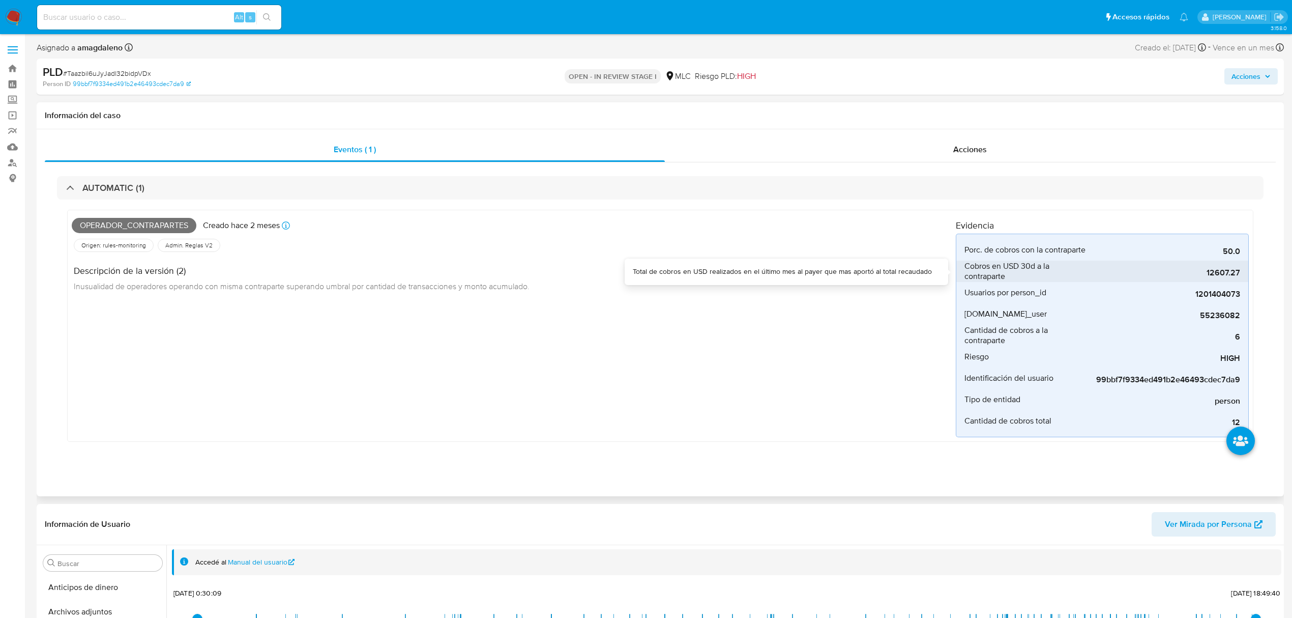
drag, startPoint x: 1206, startPoint y: 277, endPoint x: 1228, endPoint y: 278, distance: 21.9
click at [1228, 278] on span "12607.27" at bounding box center [1164, 273] width 153 height 10
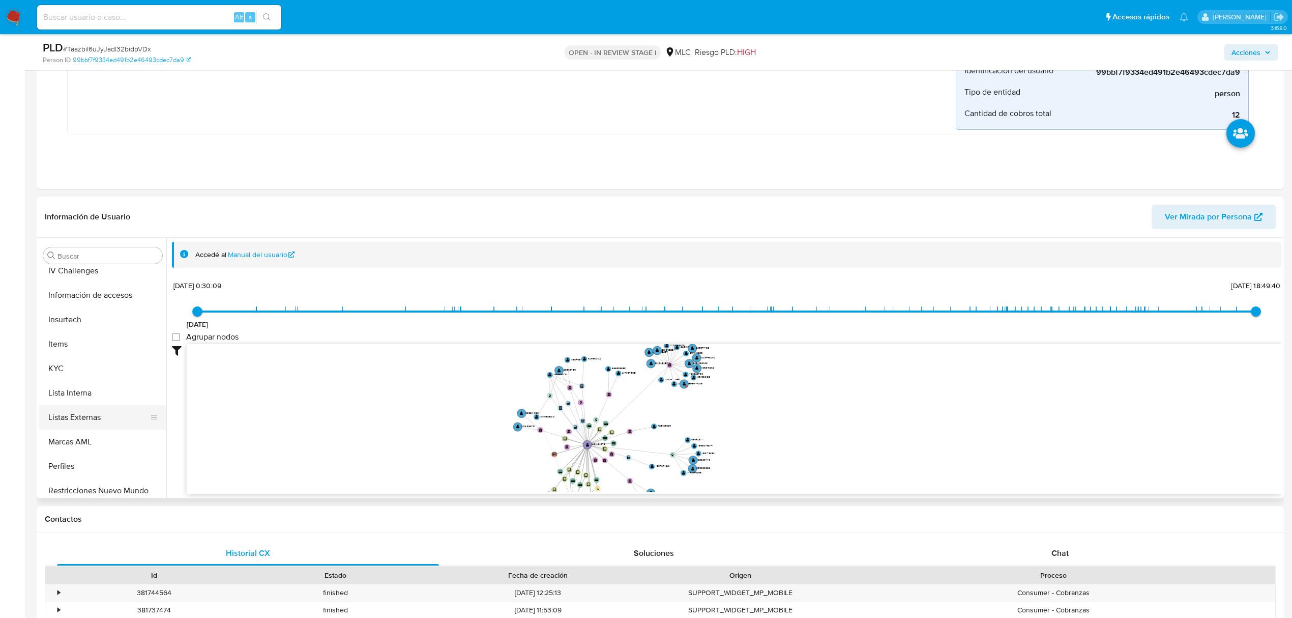
scroll to position [407, 0]
click at [72, 367] on button "KYC" at bounding box center [98, 361] width 119 height 24
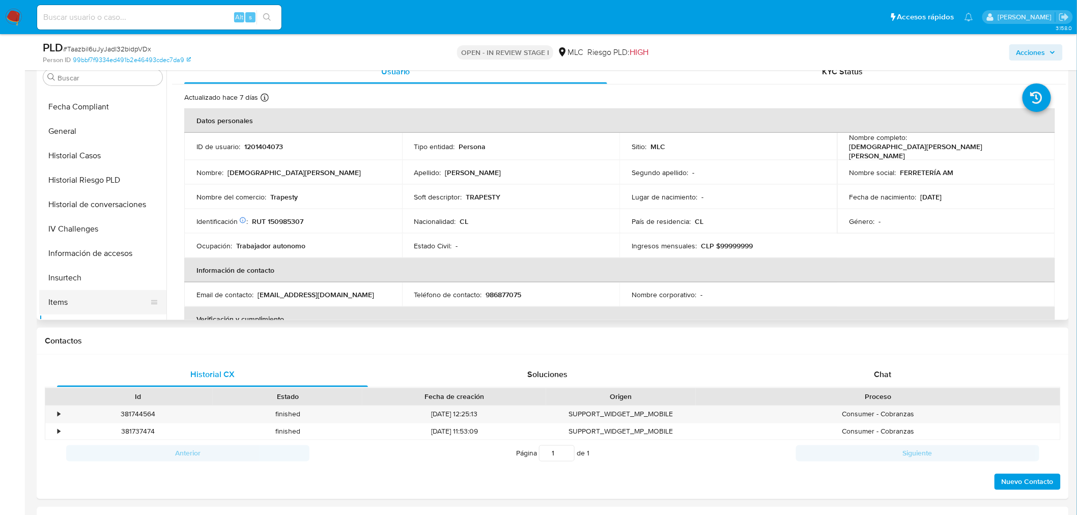
scroll to position [237, 0]
click at [78, 180] on button "Historial Casos" at bounding box center [98, 182] width 119 height 24
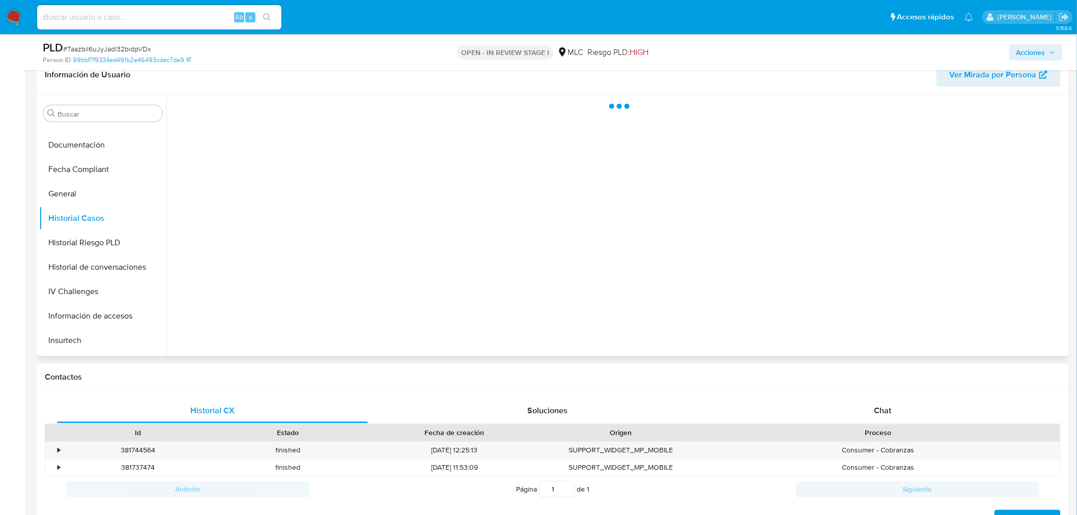
scroll to position [336, 0]
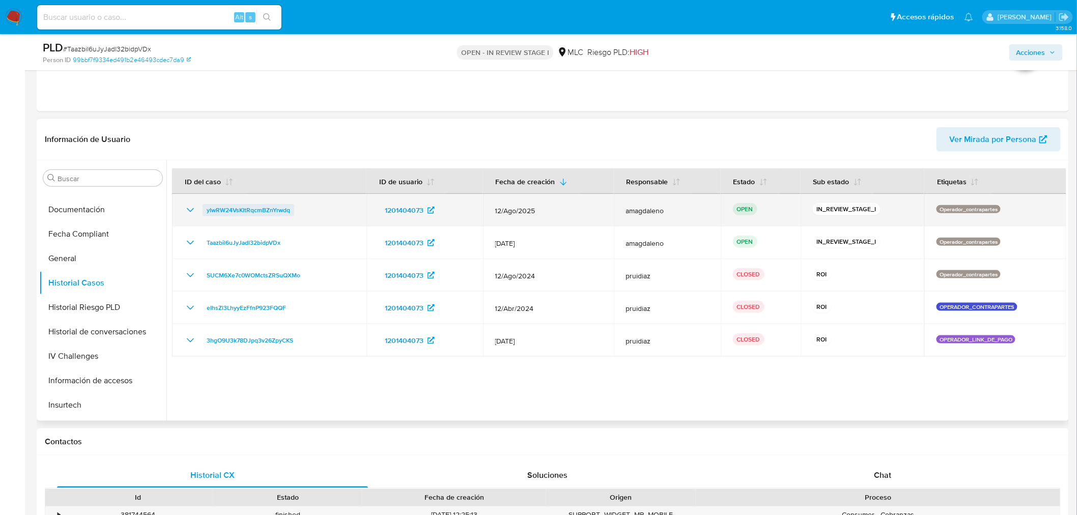
drag, startPoint x: 306, startPoint y: 215, endPoint x: 206, endPoint y: 215, distance: 100.2
click at [206, 215] on div "yIwRW24VsKItRqcmBZnYrwdq" at bounding box center [269, 210] width 170 height 12
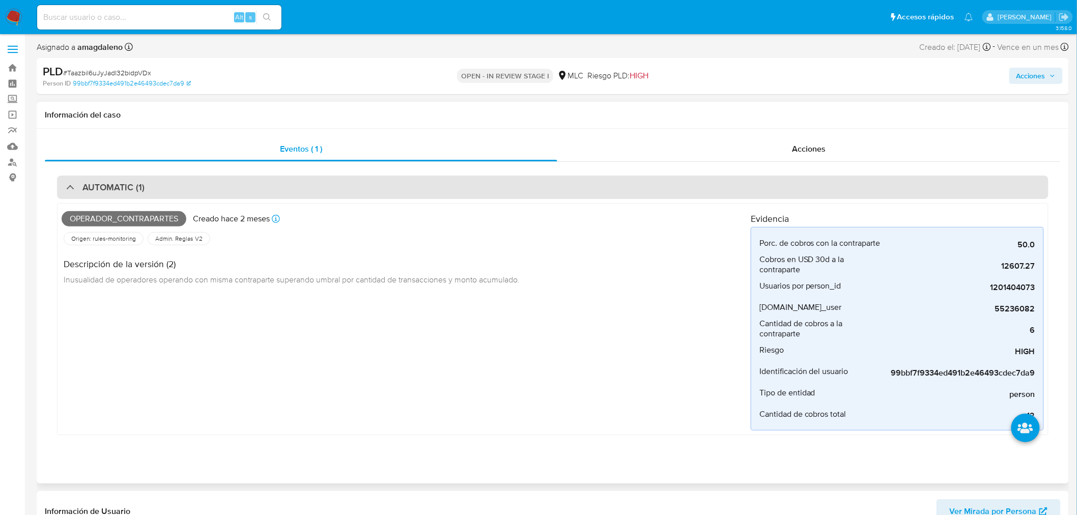
scroll to position [0, 0]
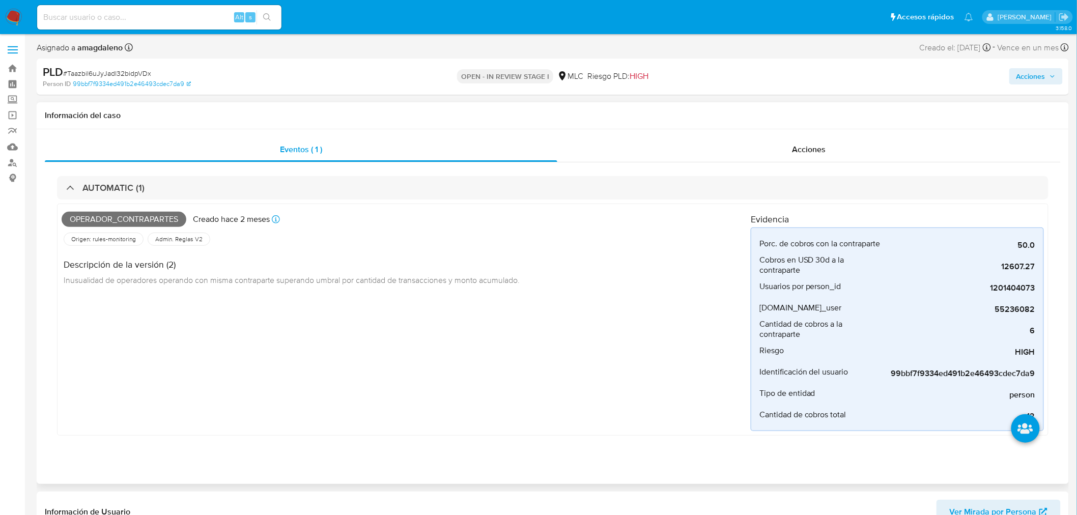
click at [100, 220] on span "Operador_contrapartes" at bounding box center [124, 219] width 125 height 15
copy span "Operador_contrapartes"
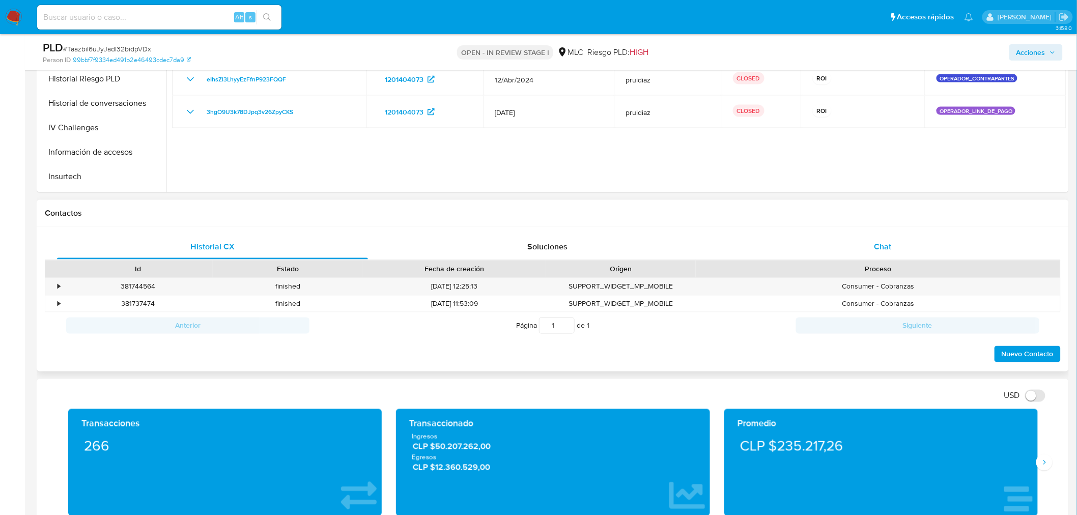
scroll to position [565, 0]
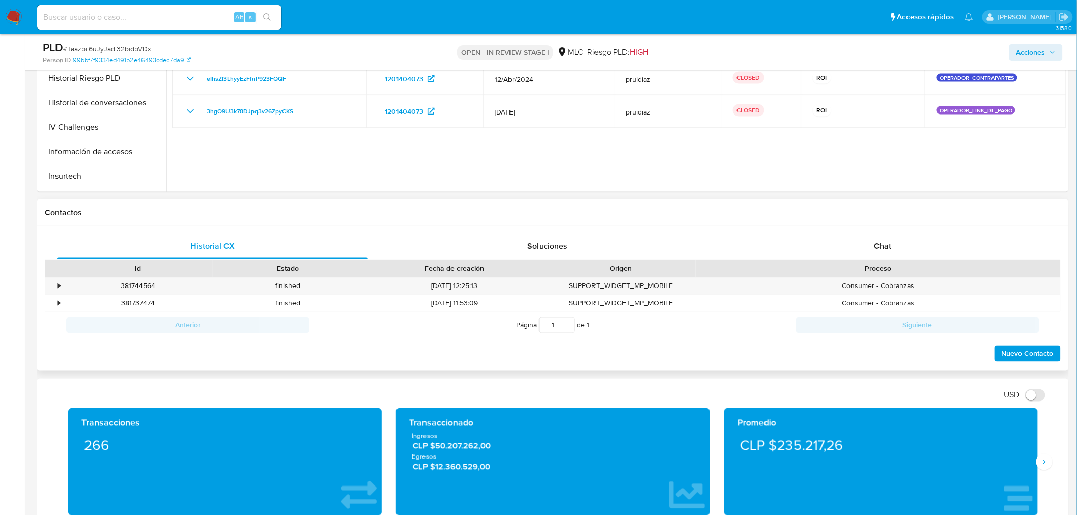
click at [862, 231] on div "Historial CX Soluciones Chat Id Estado Fecha de creación Origen Proceso • 38174…" at bounding box center [553, 298] width 1032 height 145
click at [870, 253] on div "Chat" at bounding box center [882, 247] width 311 height 24
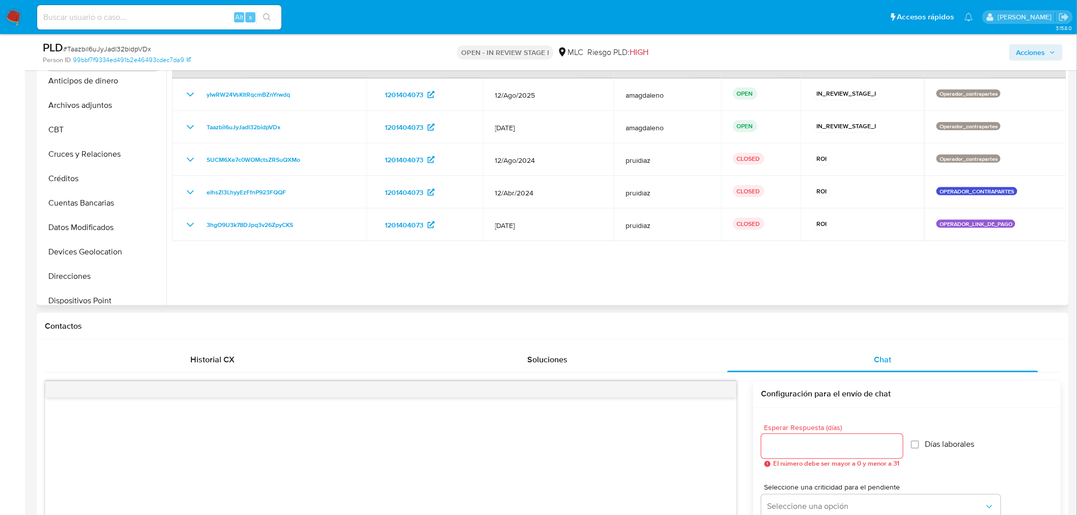
scroll to position [0, 0]
click at [90, 113] on button "Archivos adjuntos" at bounding box center [98, 111] width 119 height 24
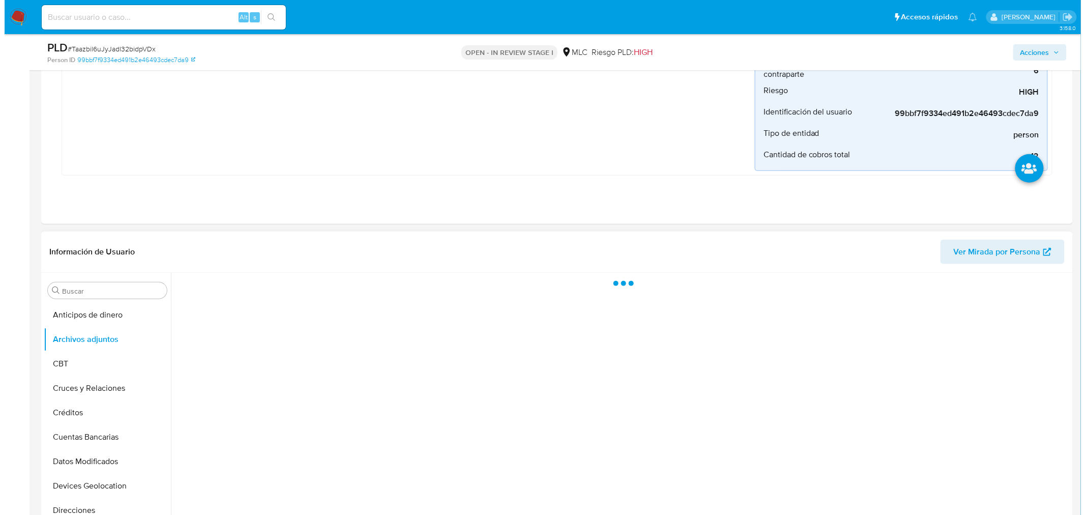
scroll to position [282, 0]
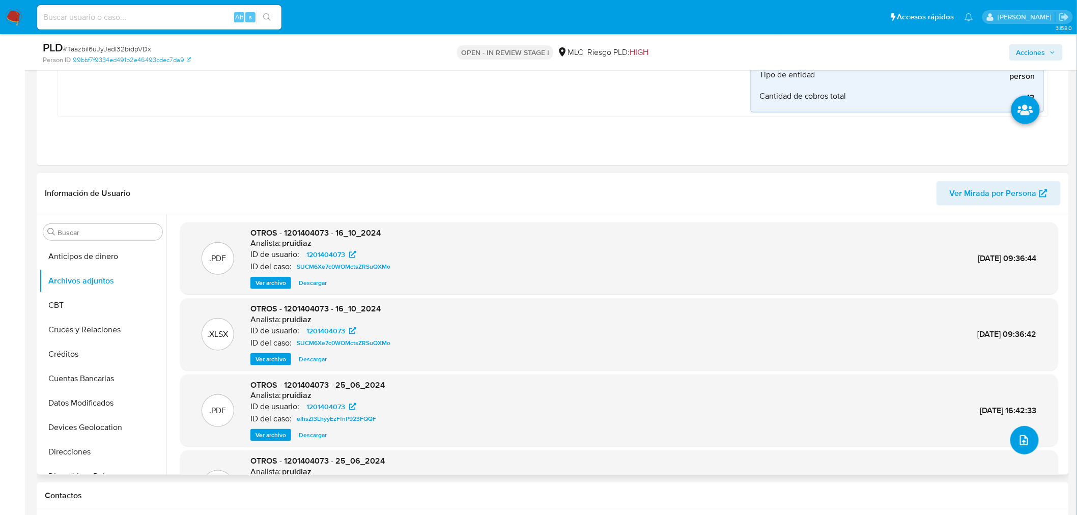
click at [1029, 436] on button "upload-file" at bounding box center [1024, 440] width 28 height 28
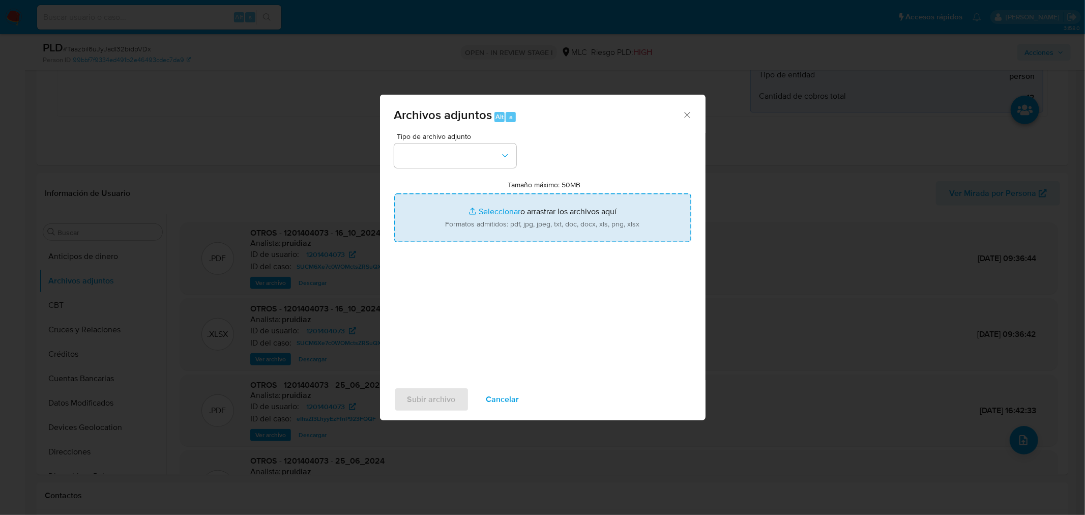
click at [481, 210] on input "Tamaño máximo: 50MB Seleccionar archivos" at bounding box center [542, 217] width 297 height 49
type input "C:\fakepath\1201404073 - 10_09_2025.xlsx"
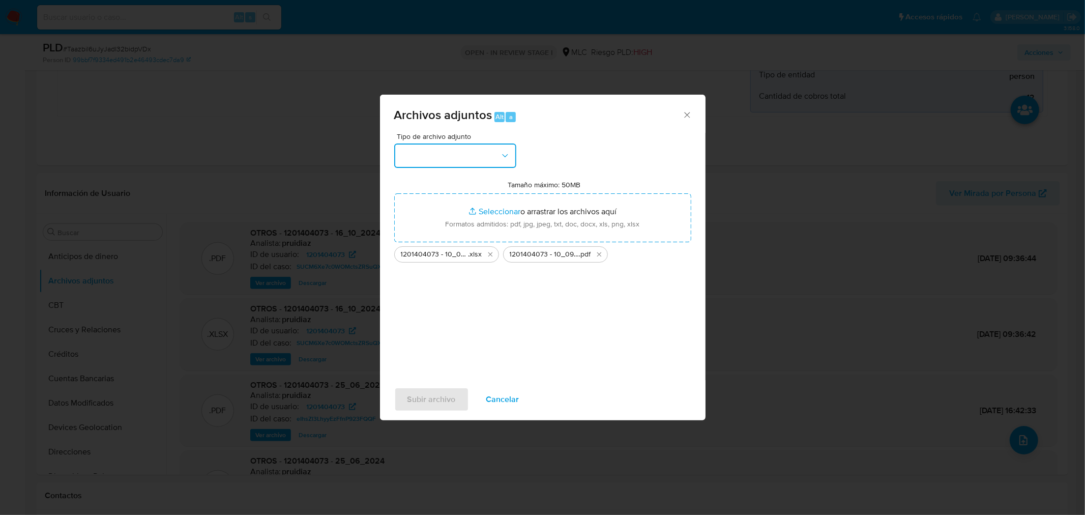
click at [439, 158] on button "button" at bounding box center [455, 155] width 122 height 24
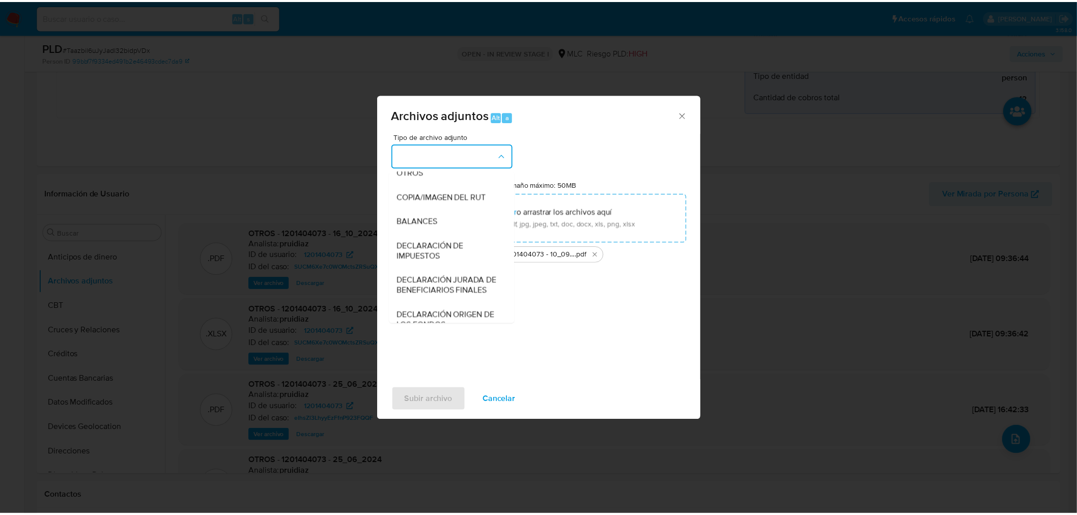
scroll to position [113, 0]
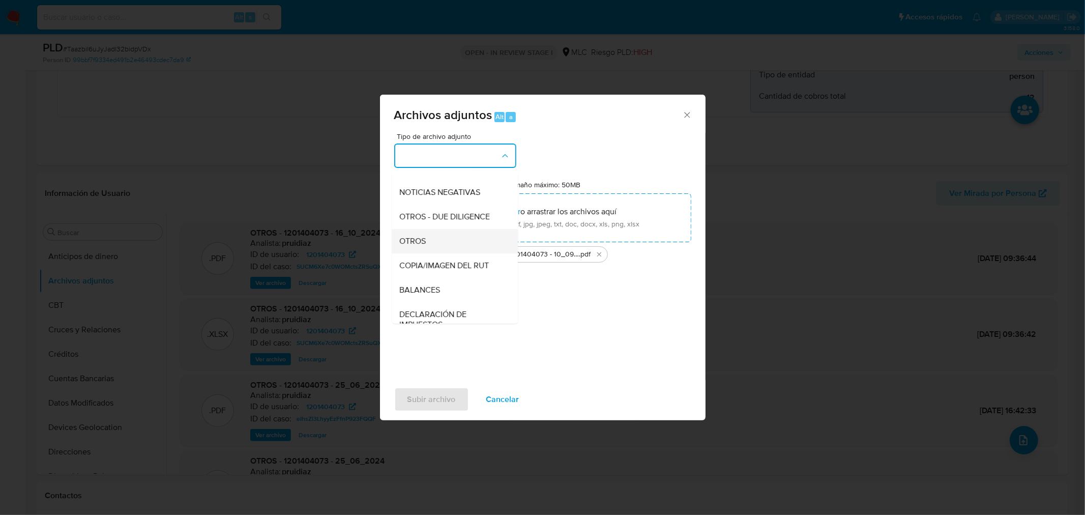
click at [420, 241] on div "OTROS" at bounding box center [452, 240] width 104 height 24
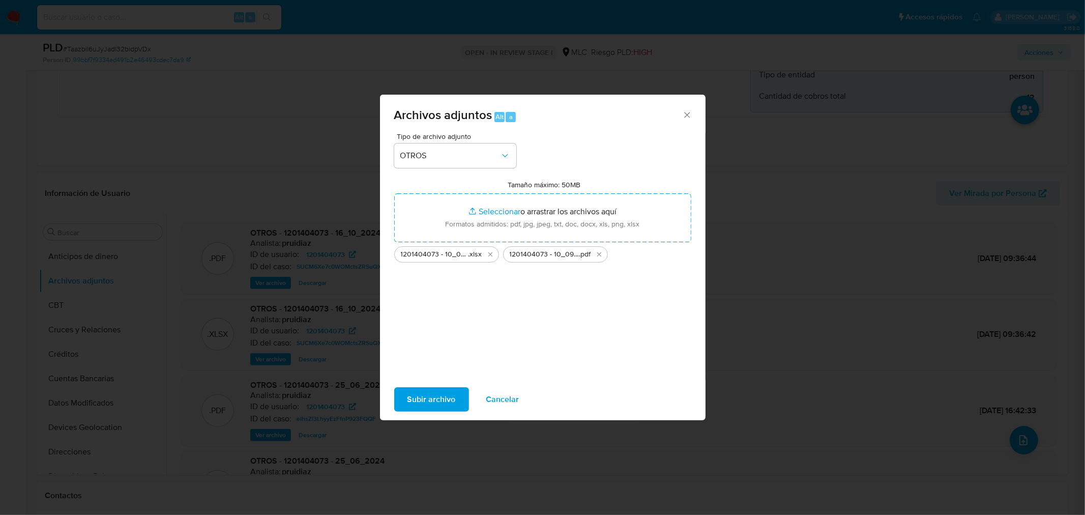
click at [433, 407] on span "Subir archivo" at bounding box center [432, 399] width 48 height 22
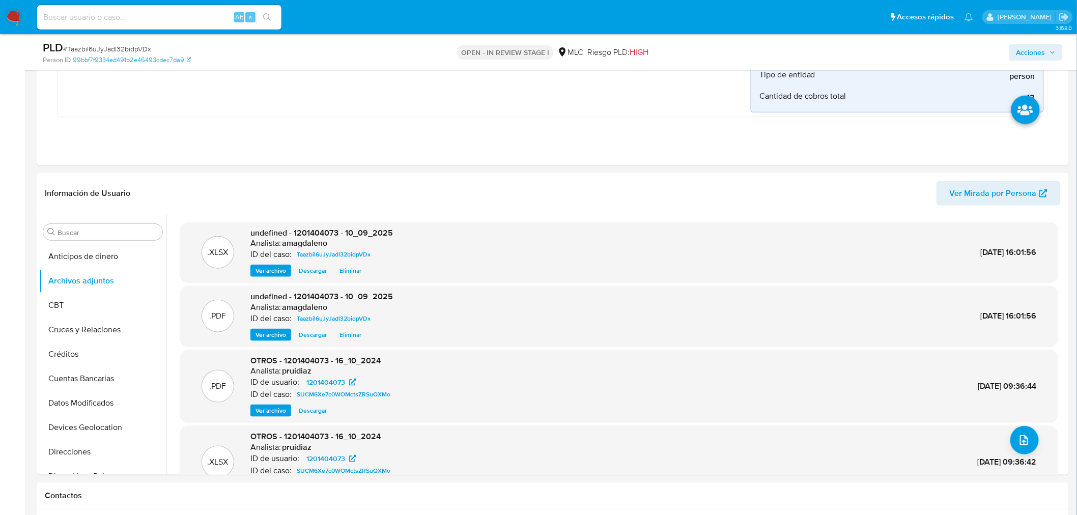
click at [1026, 51] on span "Acciones" at bounding box center [1030, 52] width 29 height 16
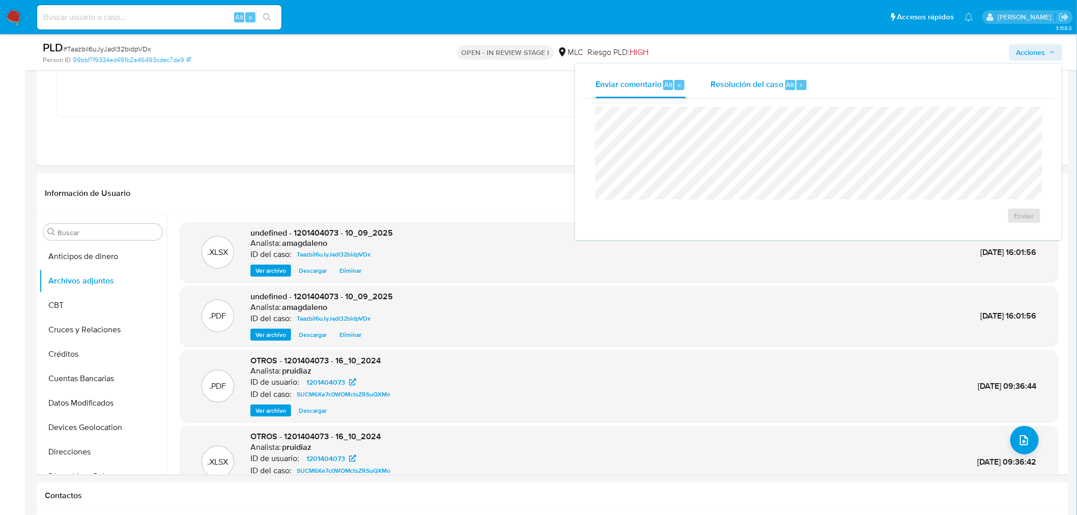
click at [731, 86] on span "Resolución del caso" at bounding box center [746, 84] width 73 height 12
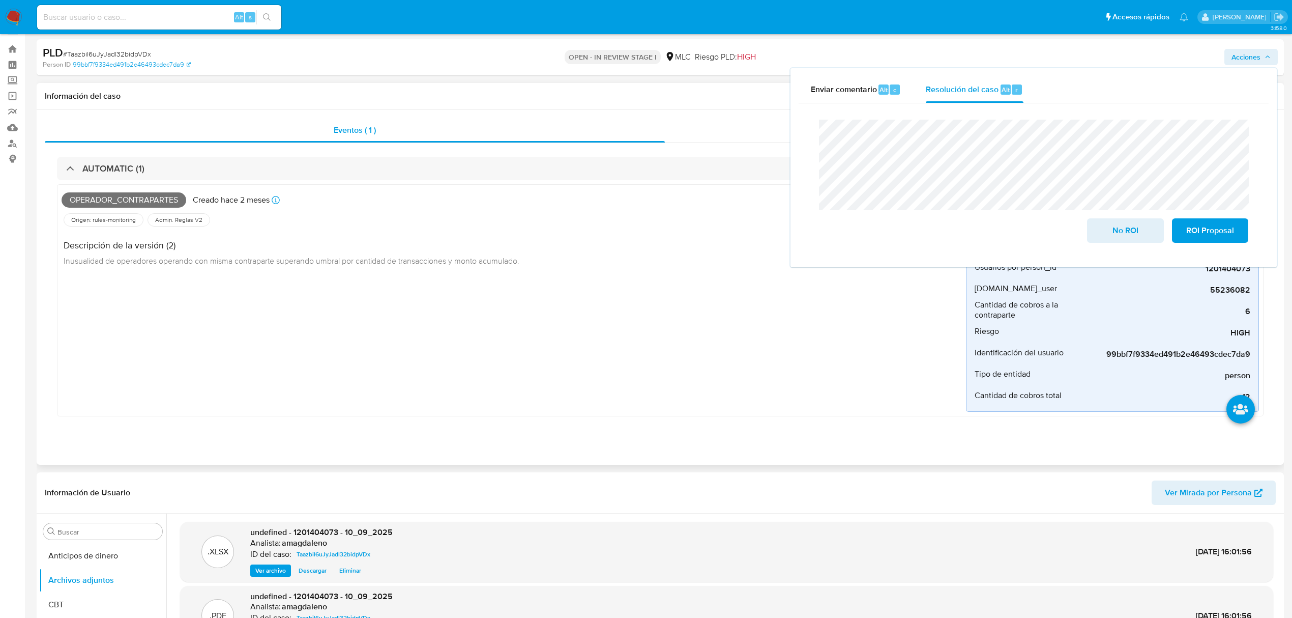
scroll to position [0, 0]
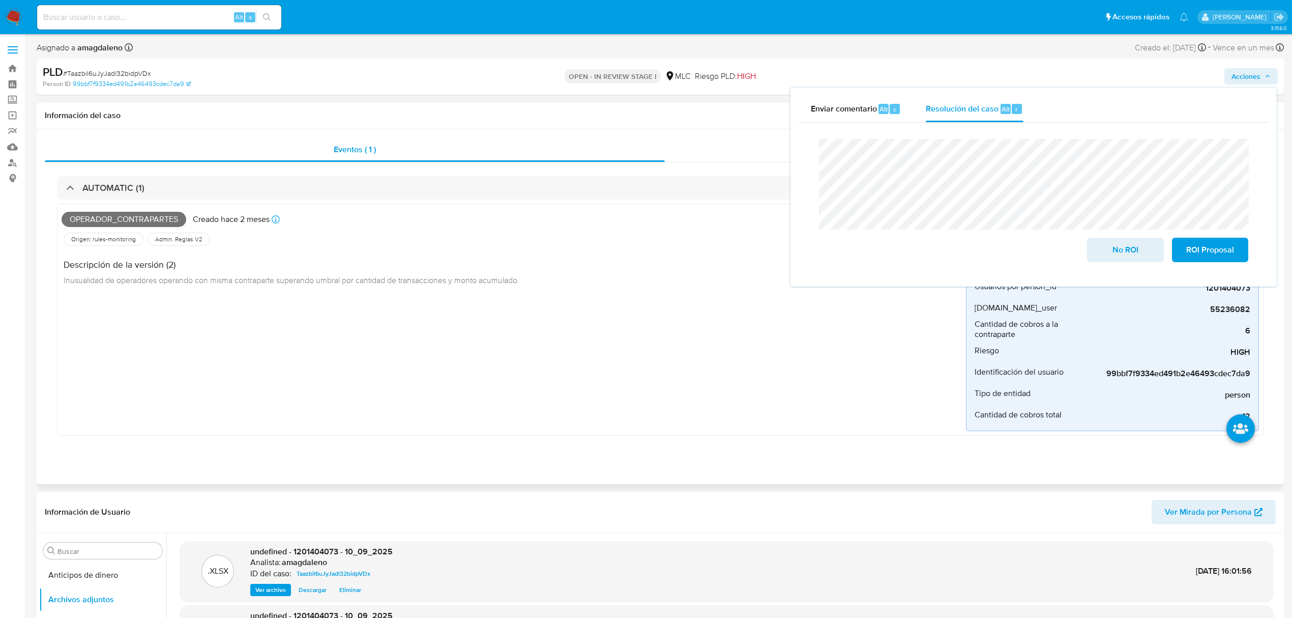
click at [682, 151] on div "Acciones" at bounding box center [971, 149] width 612 height 24
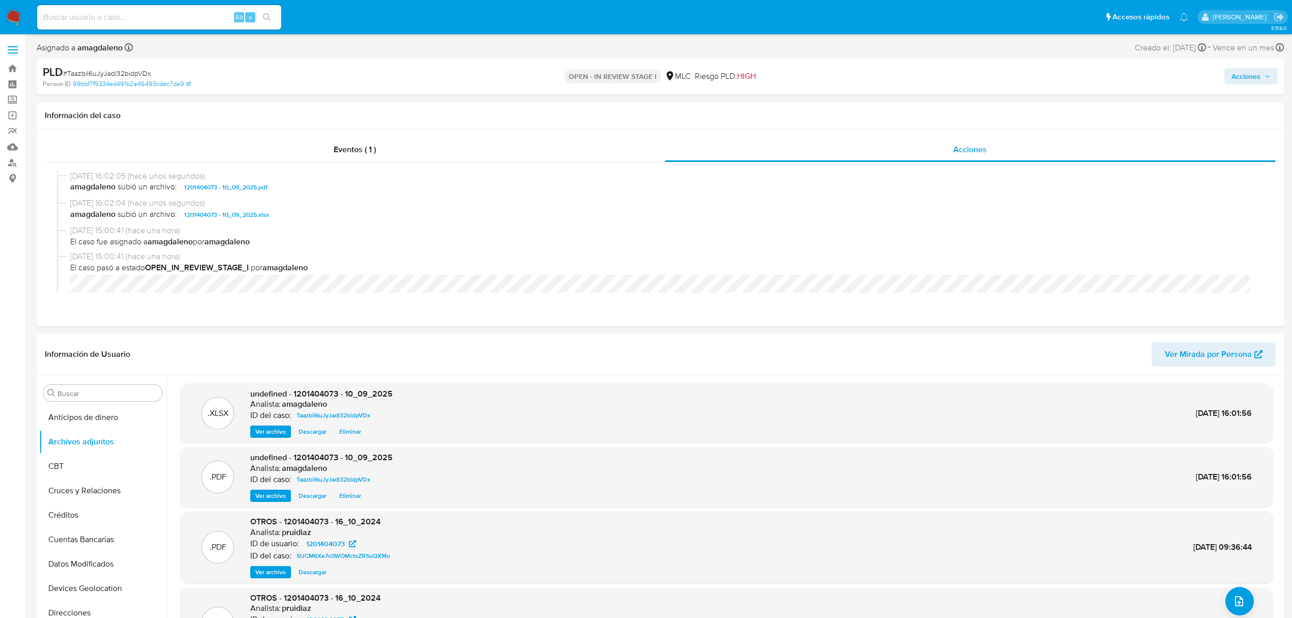
click at [1240, 72] on span "Acciones" at bounding box center [1246, 76] width 29 height 16
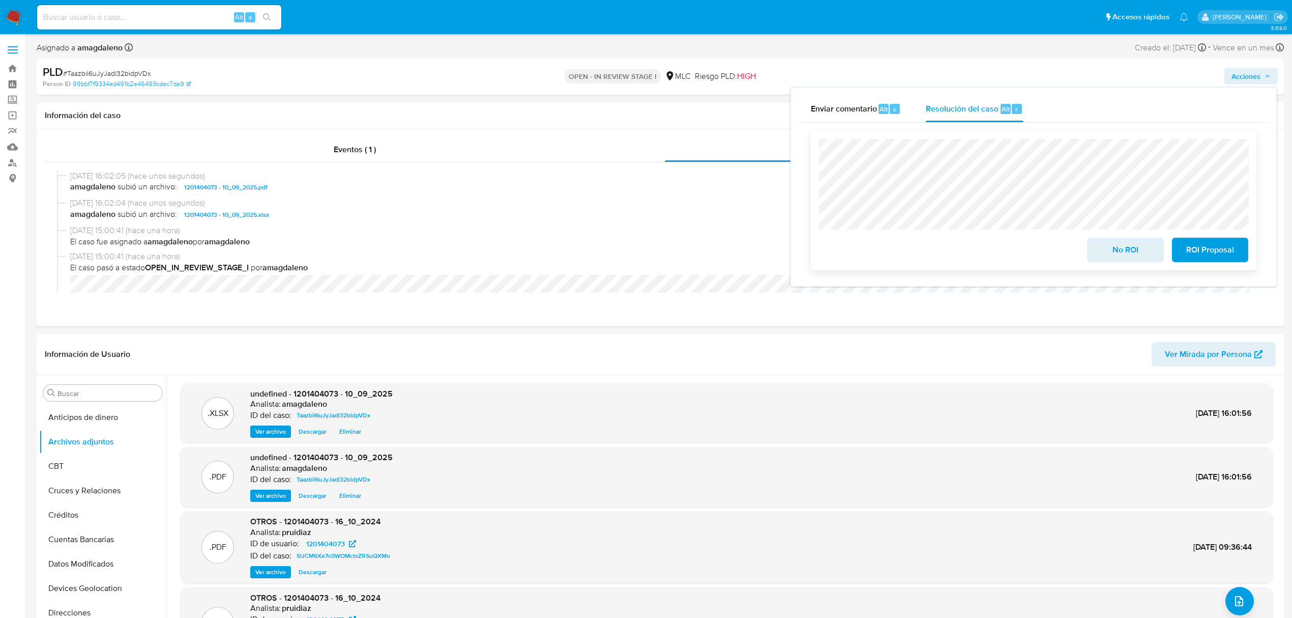
click at [1138, 253] on span "No ROI" at bounding box center [1125, 250] width 50 height 22
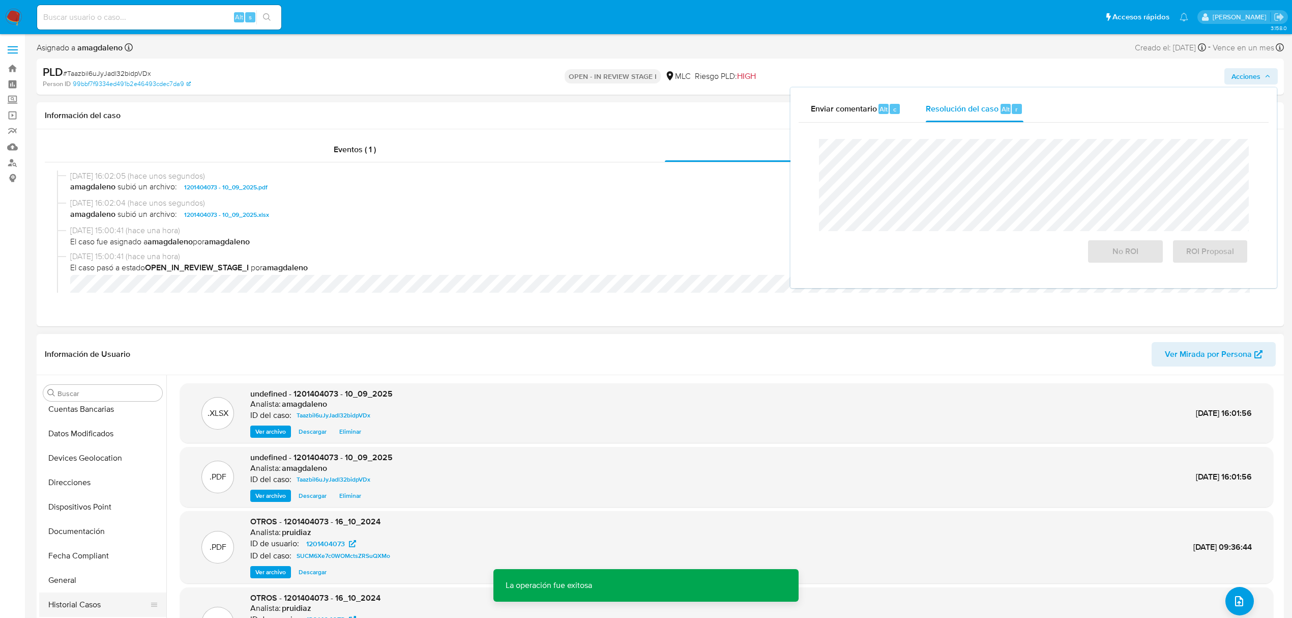
scroll to position [204, 0]
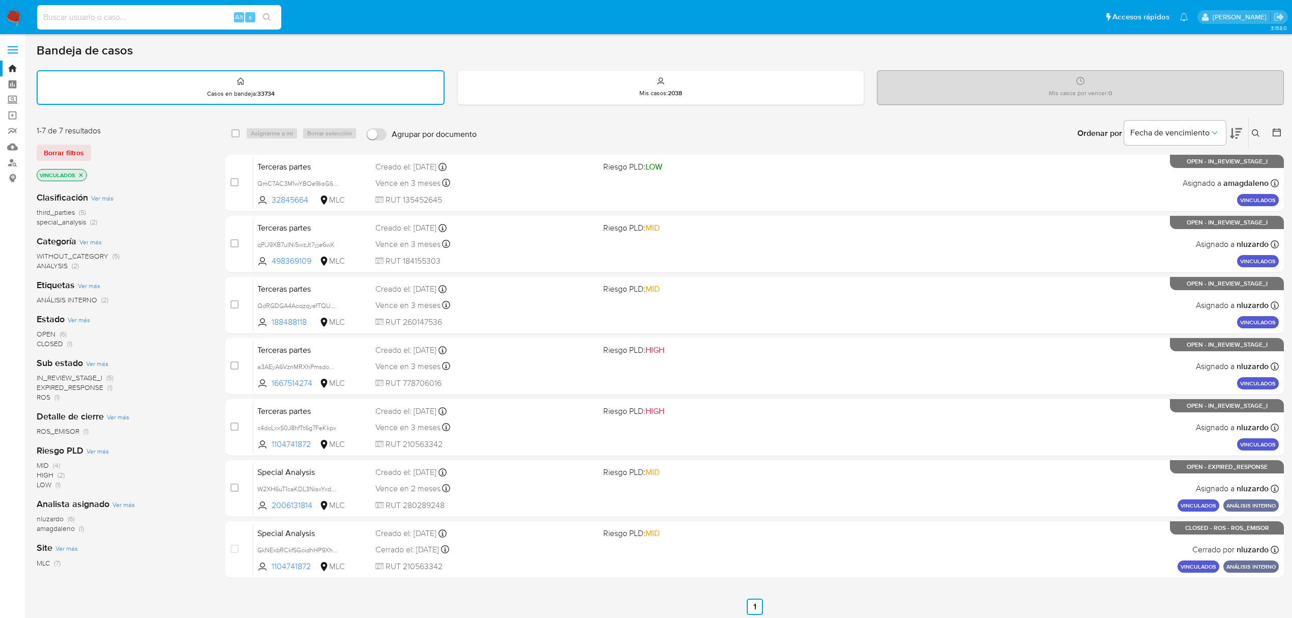
scroll to position [40, 0]
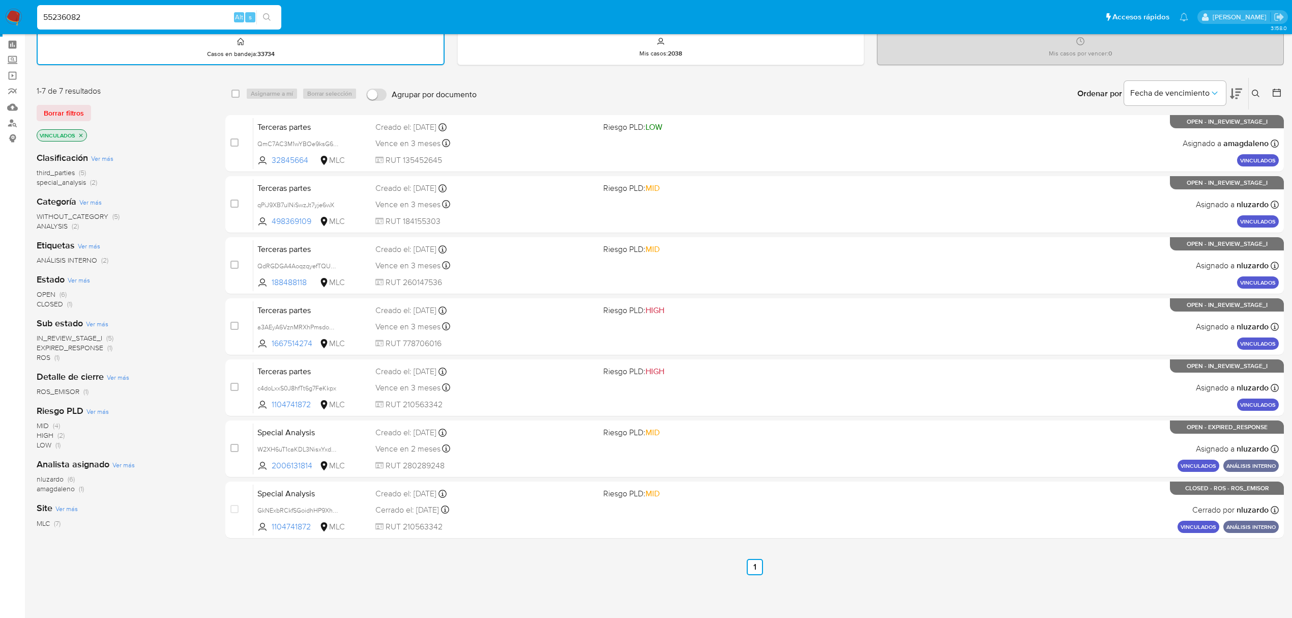
type input "55236082"
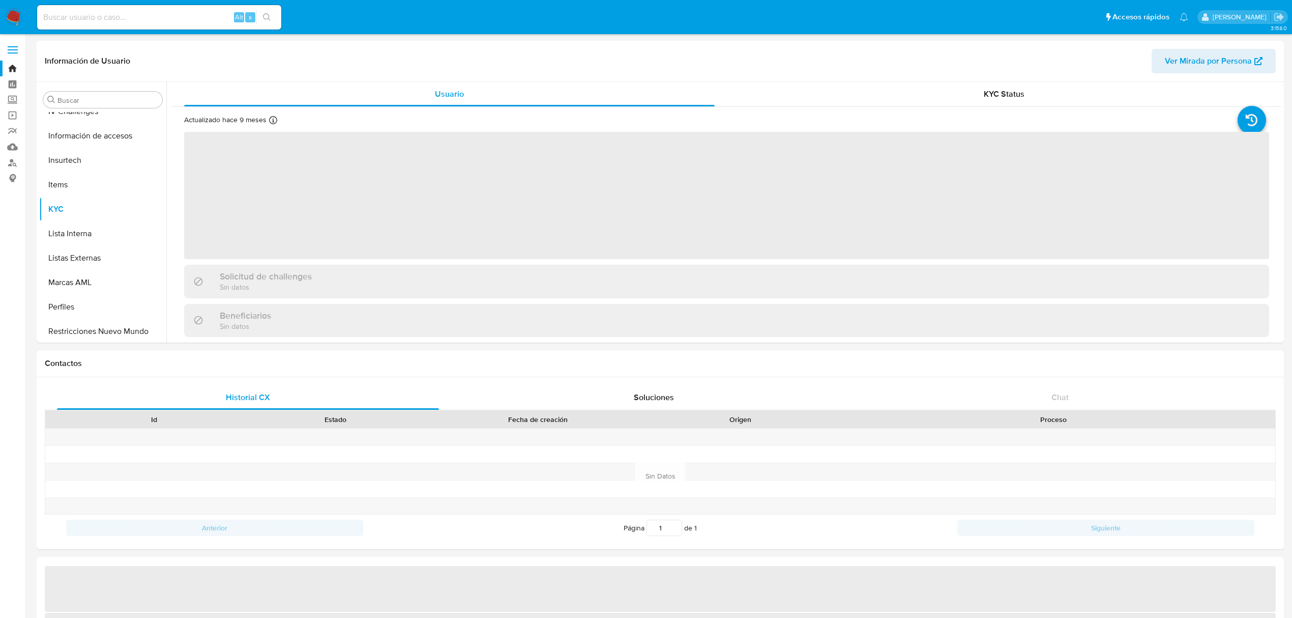
scroll to position [429, 0]
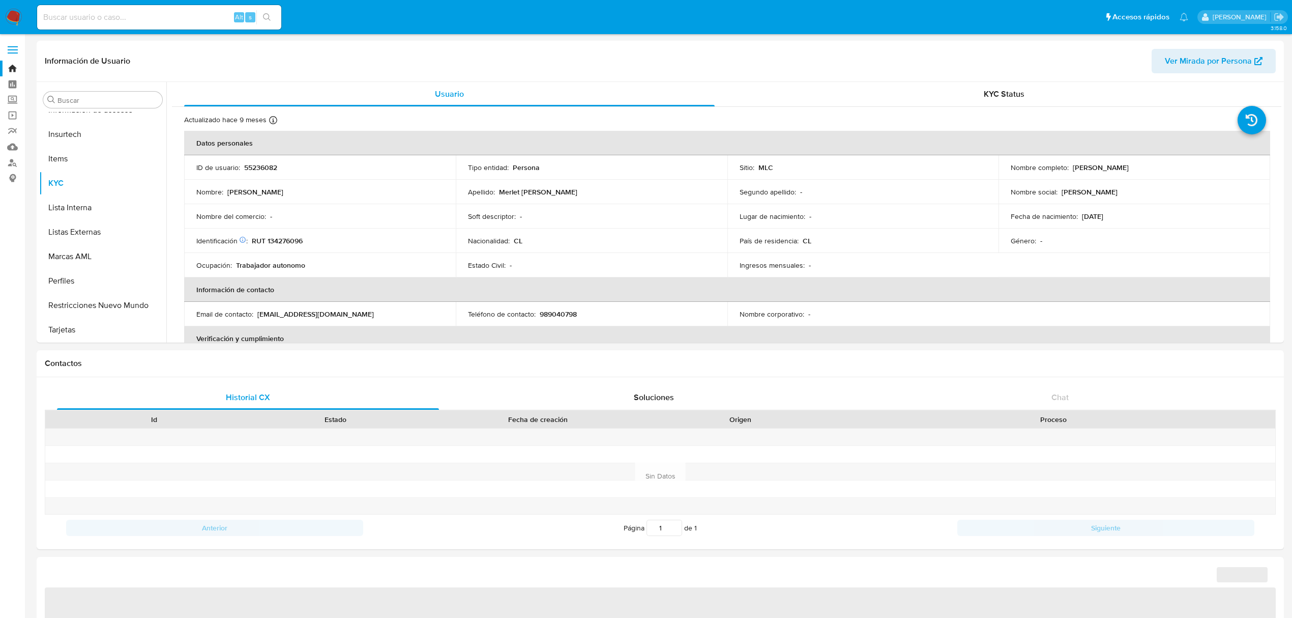
select select "10"
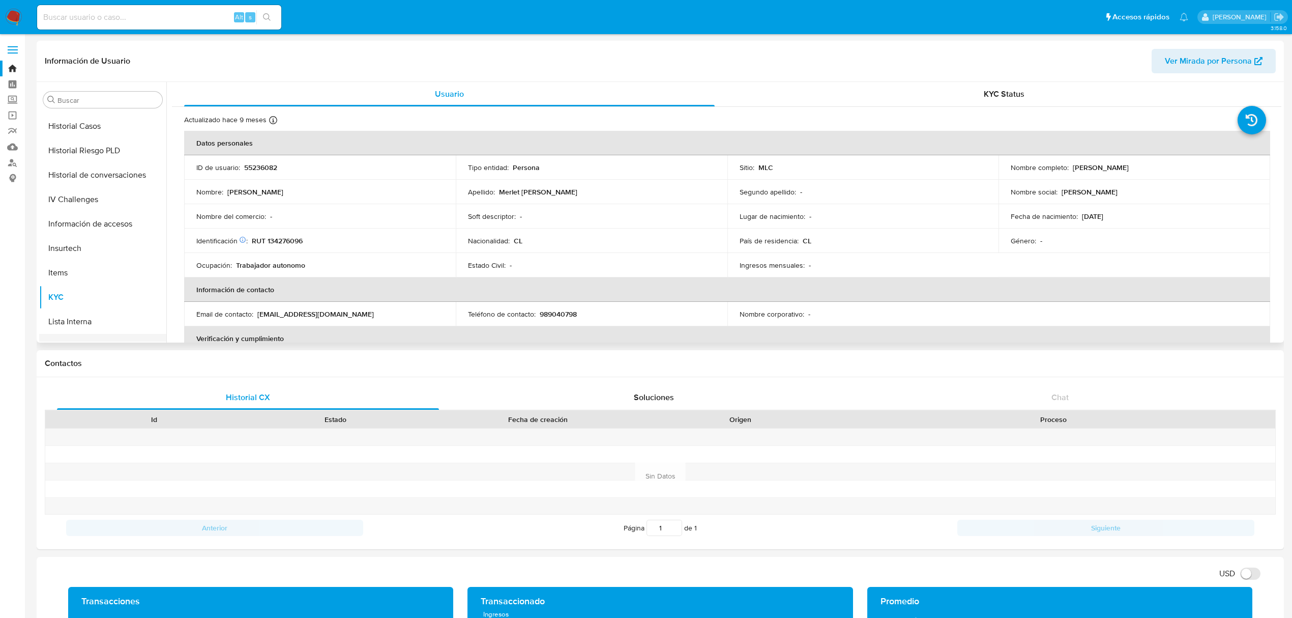
scroll to position [294, 0]
click at [95, 146] on button "Historial Casos" at bounding box center [98, 148] width 119 height 24
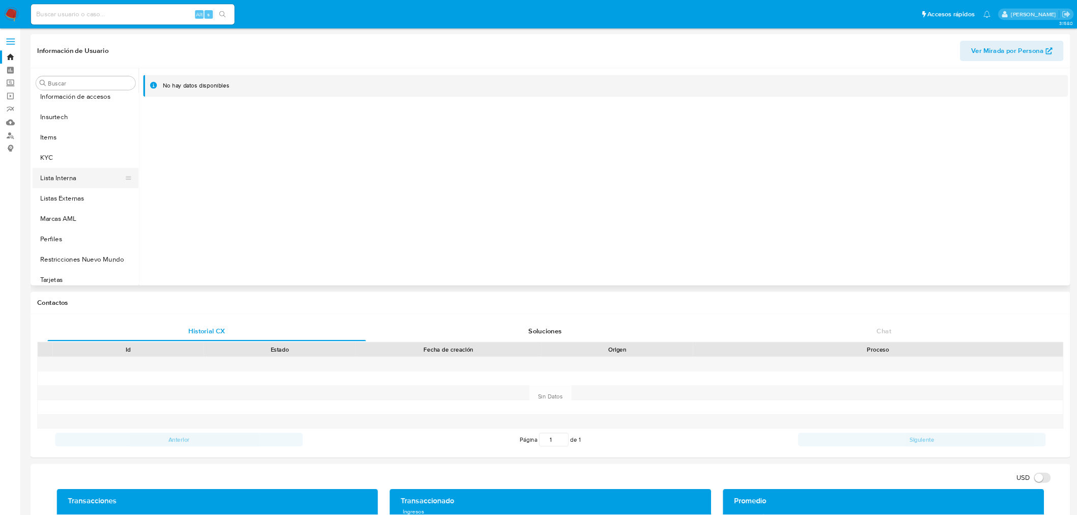
scroll to position [429, 0]
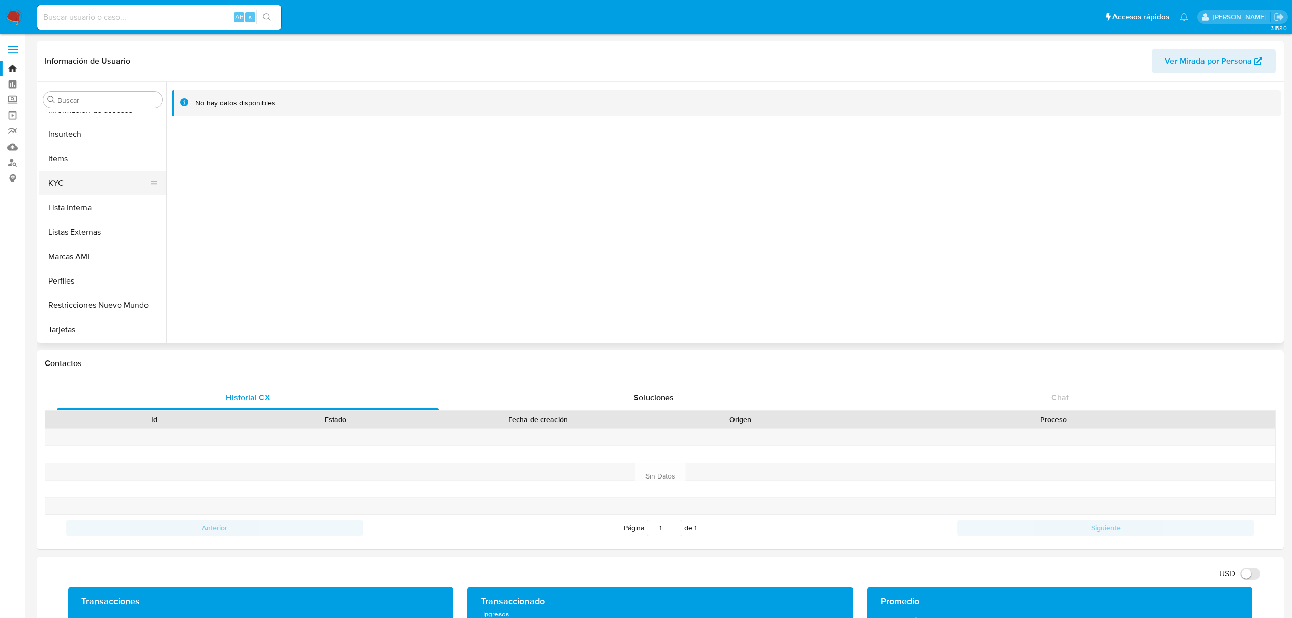
click at [64, 180] on button "KYC" at bounding box center [98, 183] width 119 height 24
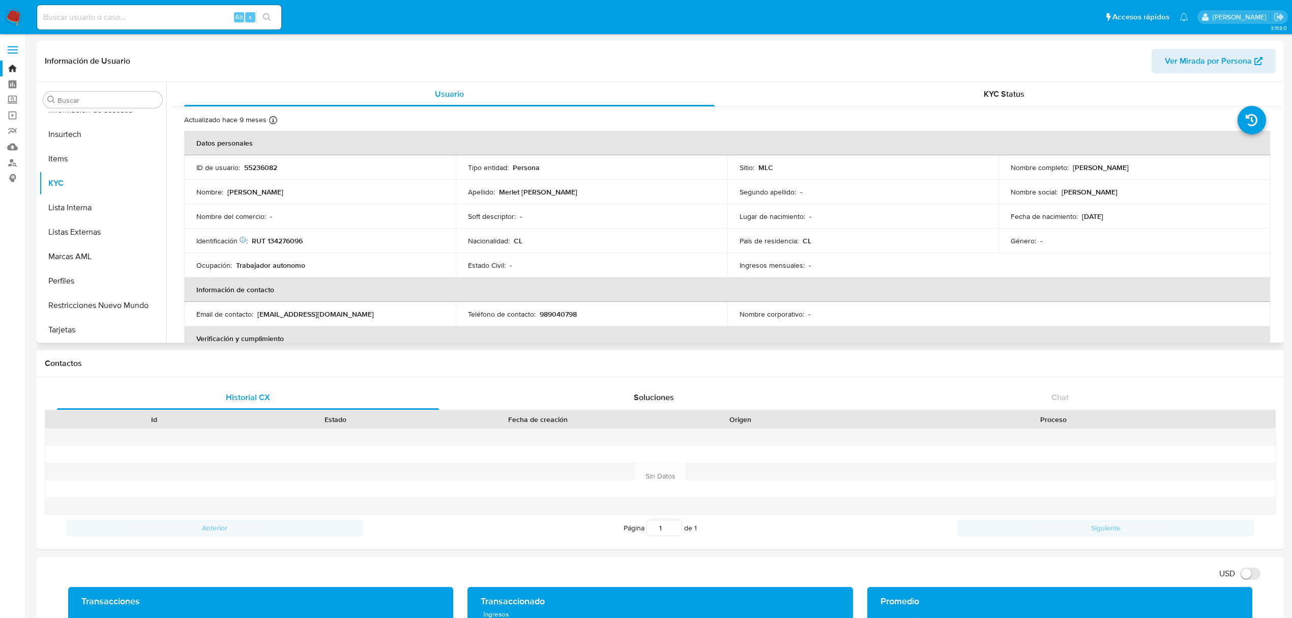
click at [290, 241] on p "RUT 134276096" at bounding box center [277, 240] width 51 height 9
copy p "134276096"
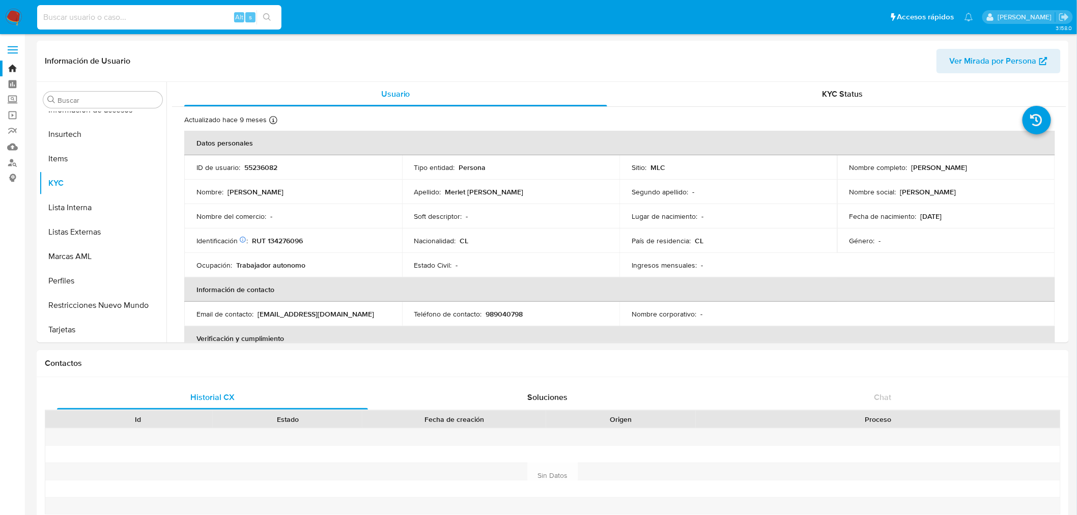
click at [154, 22] on input at bounding box center [159, 17] width 244 height 13
paste input "638367145"
type input "638367145"
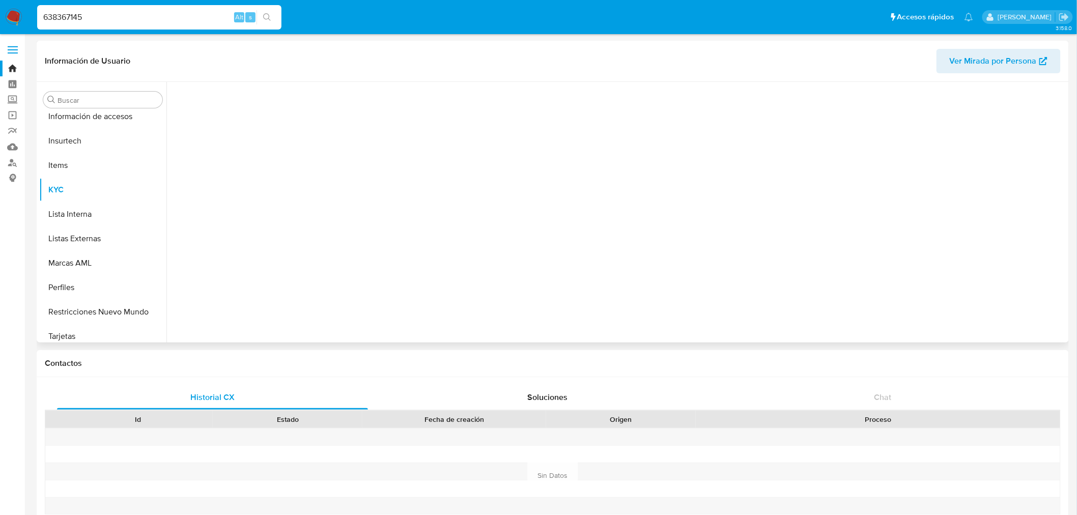
scroll to position [429, 0]
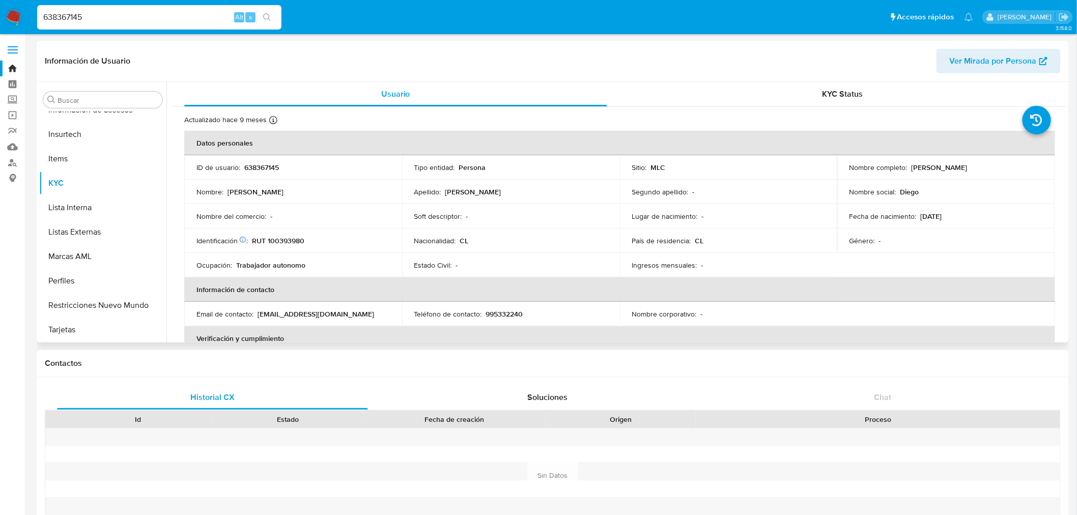
select select "10"
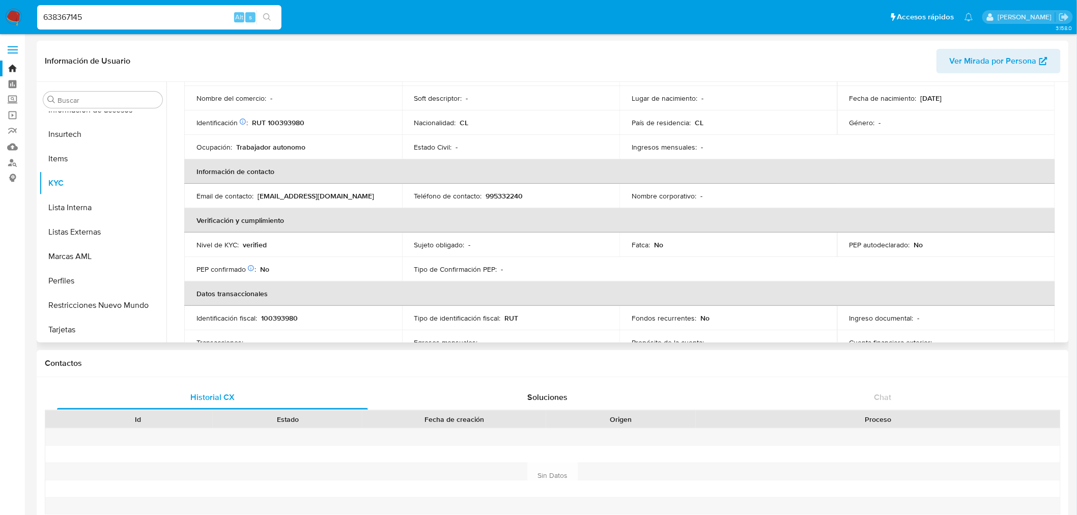
scroll to position [113, 0]
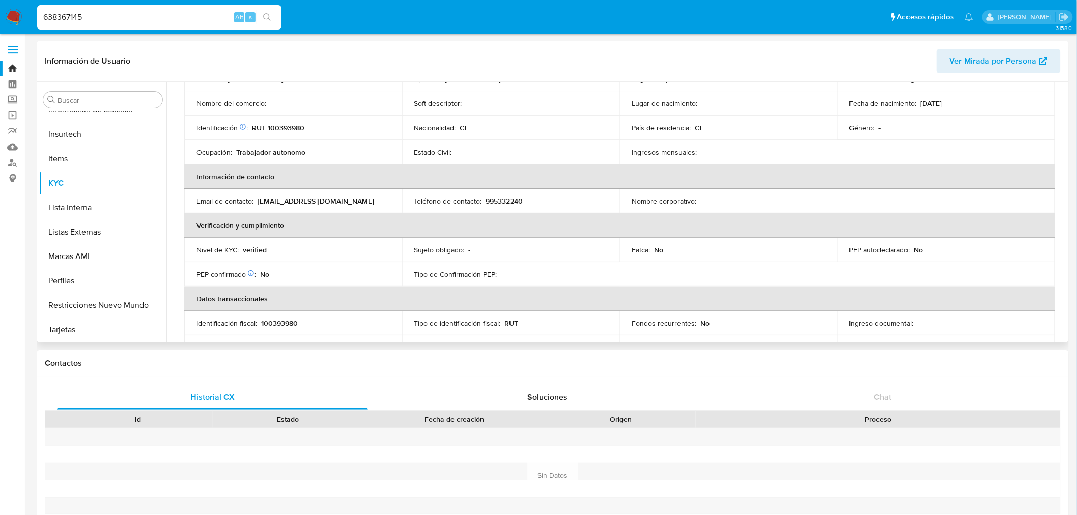
click at [280, 129] on p "RUT 100393980" at bounding box center [278, 127] width 52 height 9
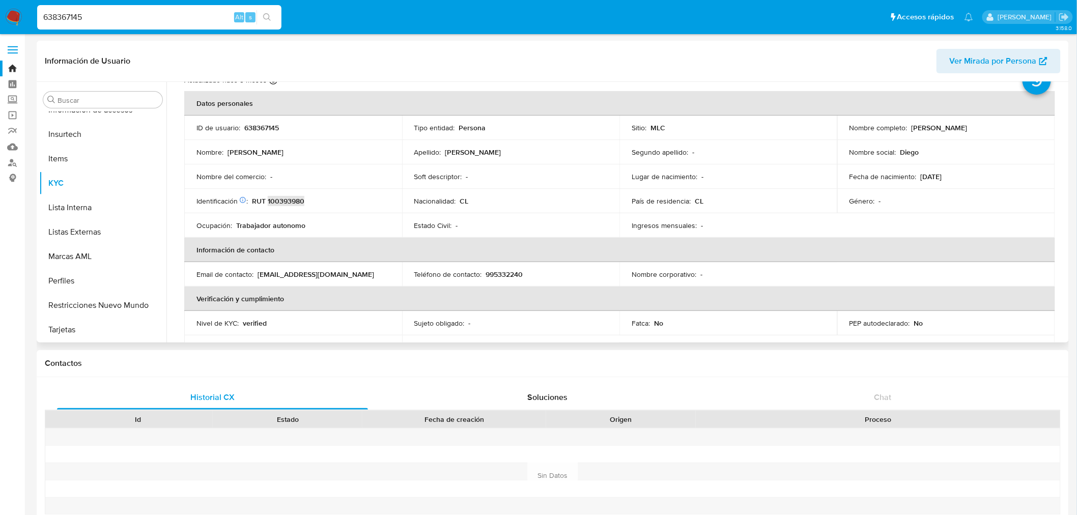
scroll to position [0, 0]
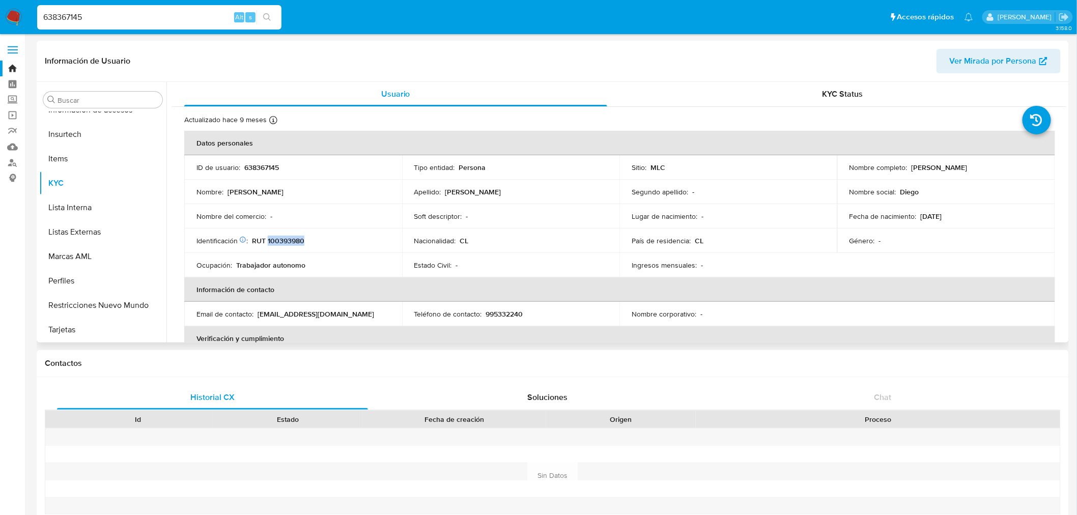
click at [288, 241] on p "RUT 100393980" at bounding box center [278, 240] width 52 height 9
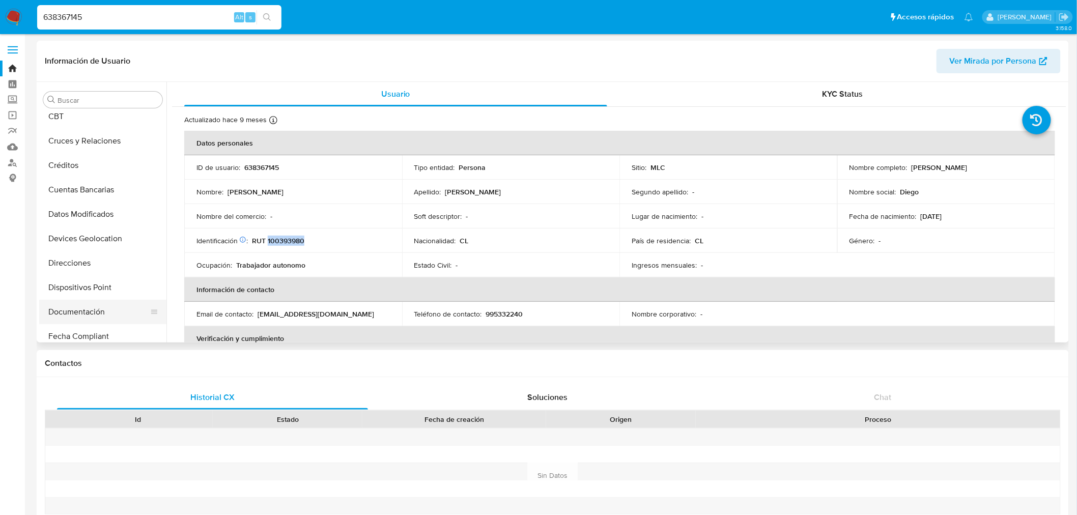
click at [83, 308] on button "Documentación" at bounding box center [98, 312] width 119 height 24
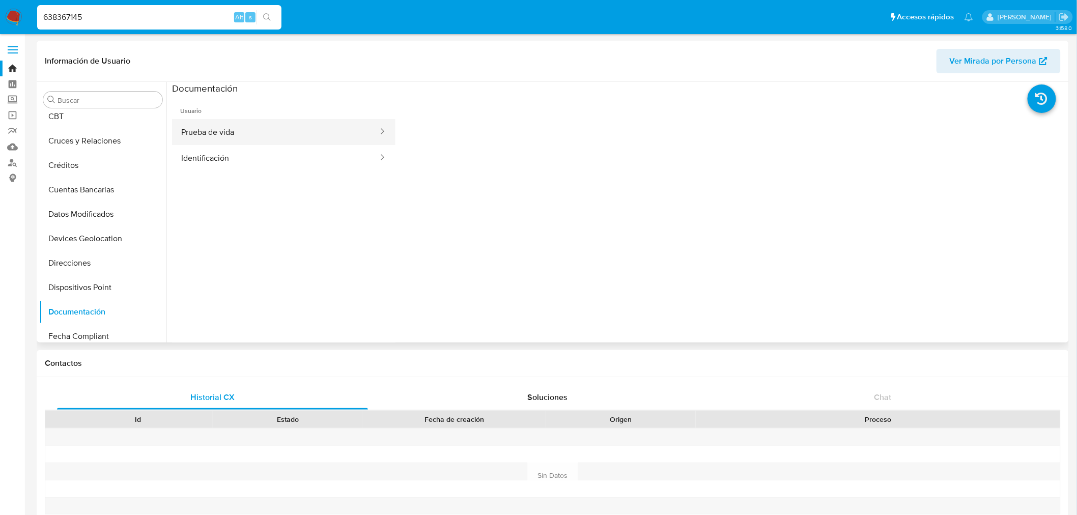
click at [210, 128] on button "Prueba de vida" at bounding box center [275, 132] width 207 height 26
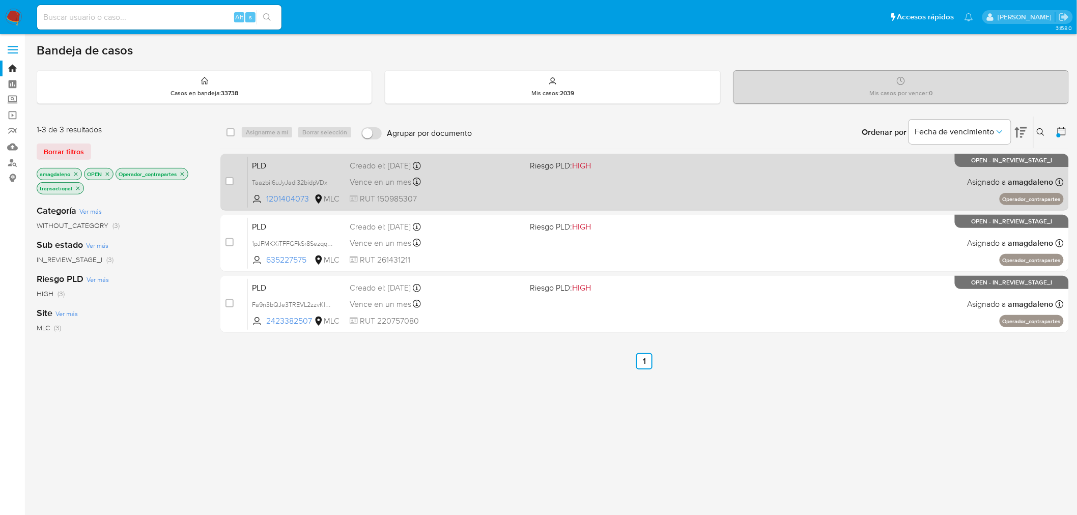
click at [538, 182] on div "PLD Taazbil6uJyJadl32bidpVDx 1201404073 MLC Riesgo PLD: HIGH Creado el: [DATE] …" at bounding box center [656, 181] width 816 height 51
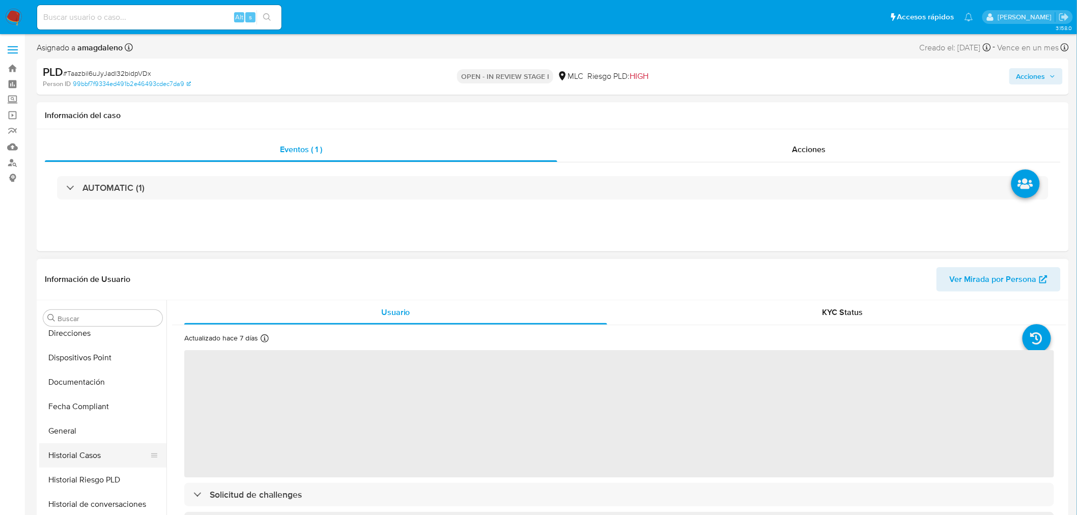
select select "10"
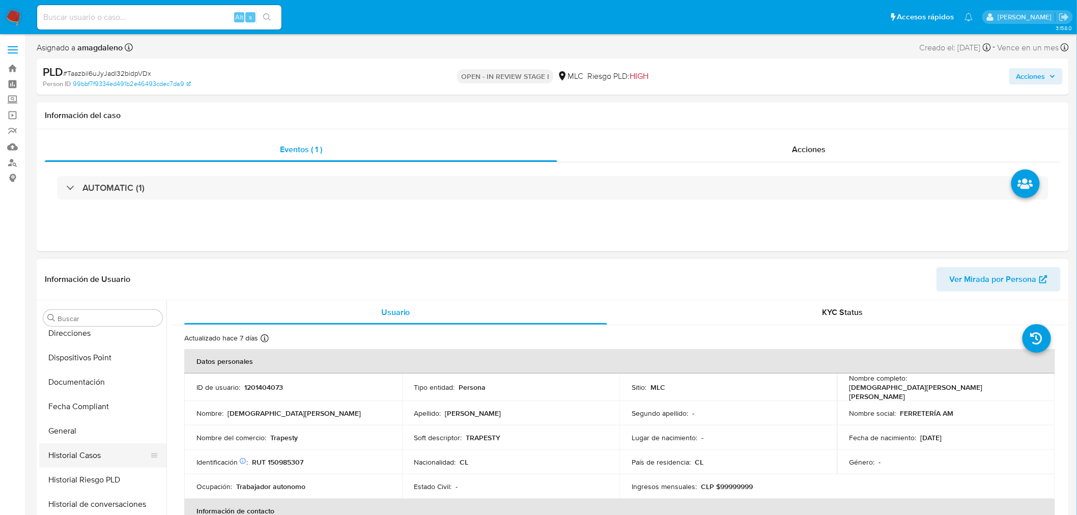
scroll to position [204, 0]
click at [105, 460] on button "Historial Casos" at bounding box center [98, 456] width 119 height 24
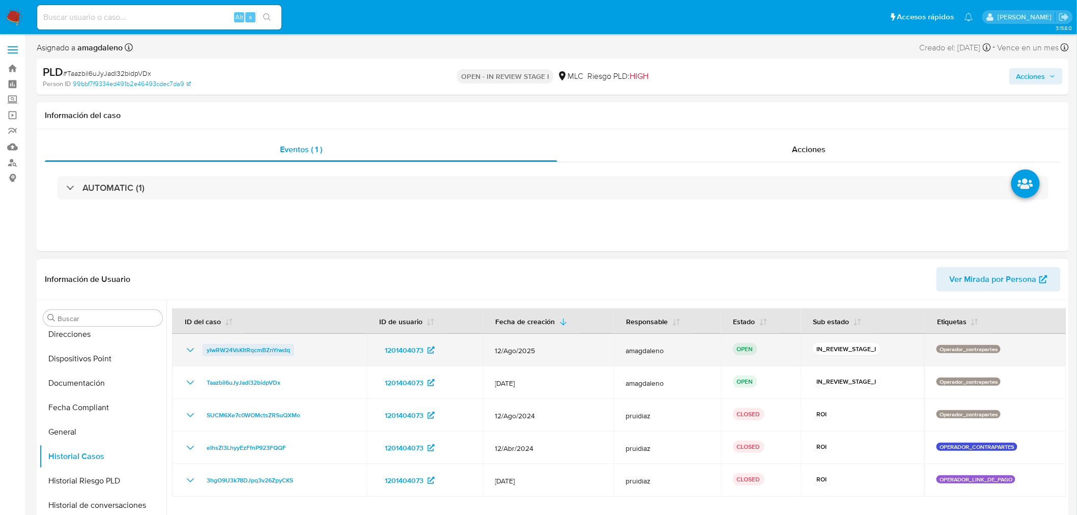
click at [261, 345] on span "yIwRW24VsKItRqcmBZnYrwdq" at bounding box center [248, 350] width 83 height 12
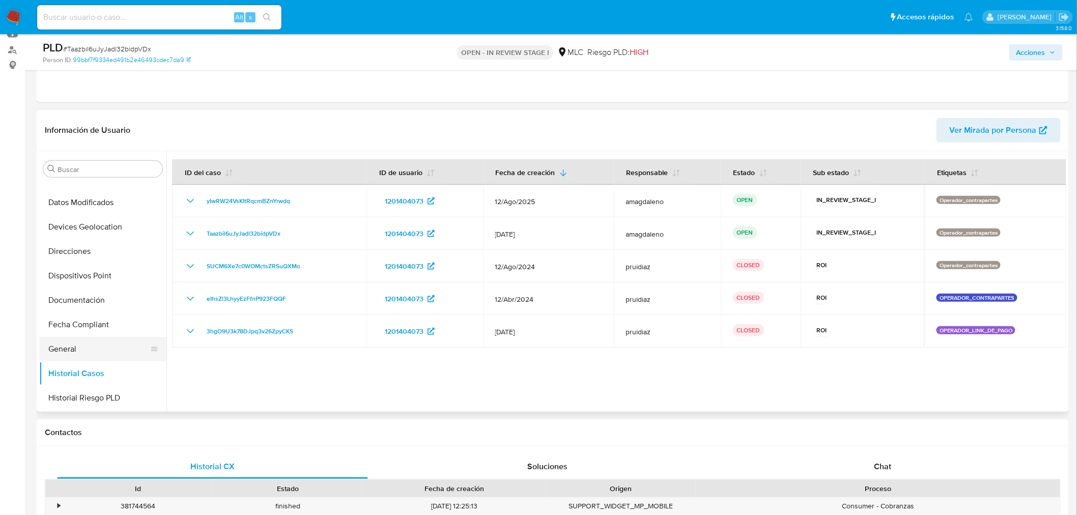
scroll to position [0, 0]
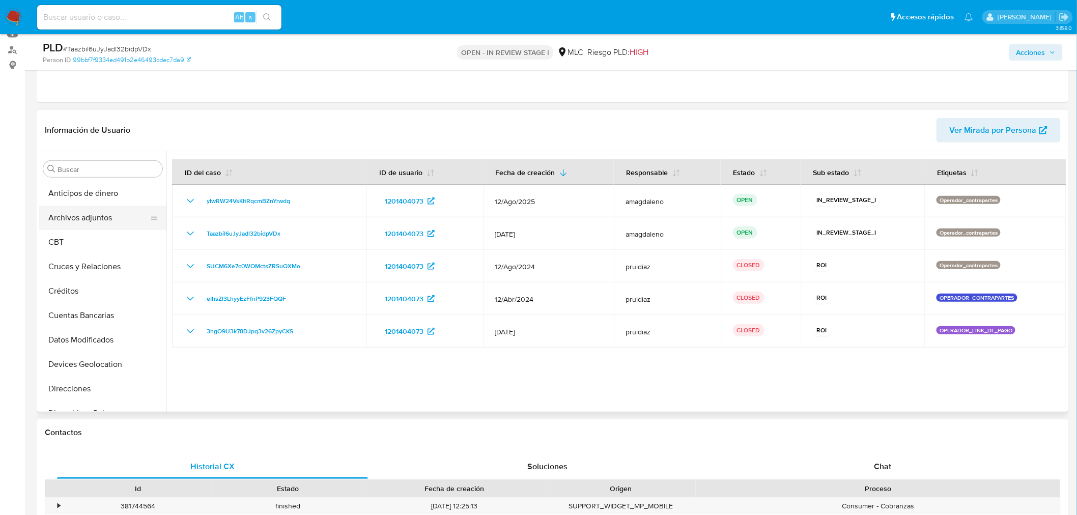
click at [92, 216] on button "Archivos adjuntos" at bounding box center [98, 218] width 119 height 24
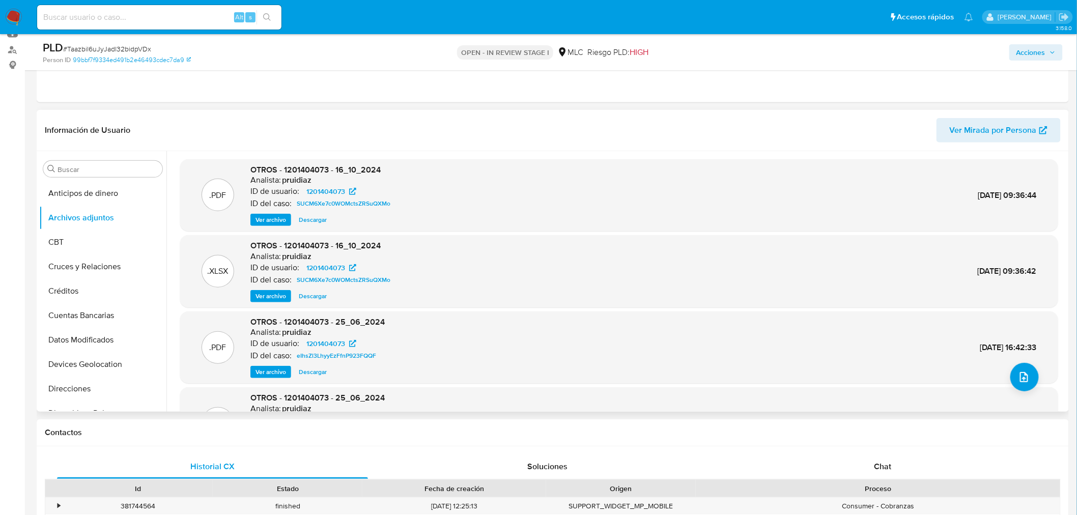
click at [274, 220] on span "Ver archivo" at bounding box center [270, 220] width 31 height 10
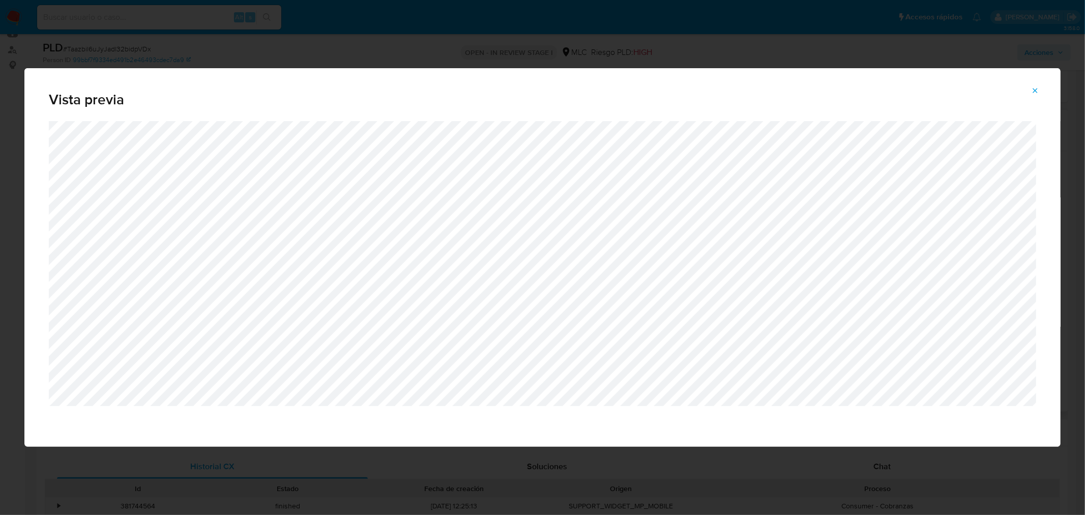
click at [1036, 94] on icon "Attachment preview" at bounding box center [1035, 90] width 8 height 8
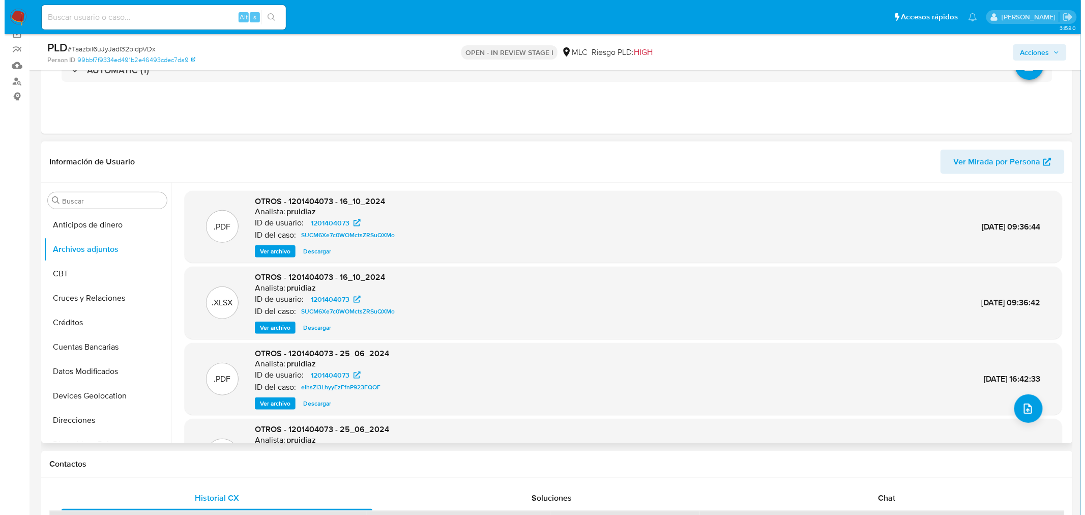
scroll to position [56, 0]
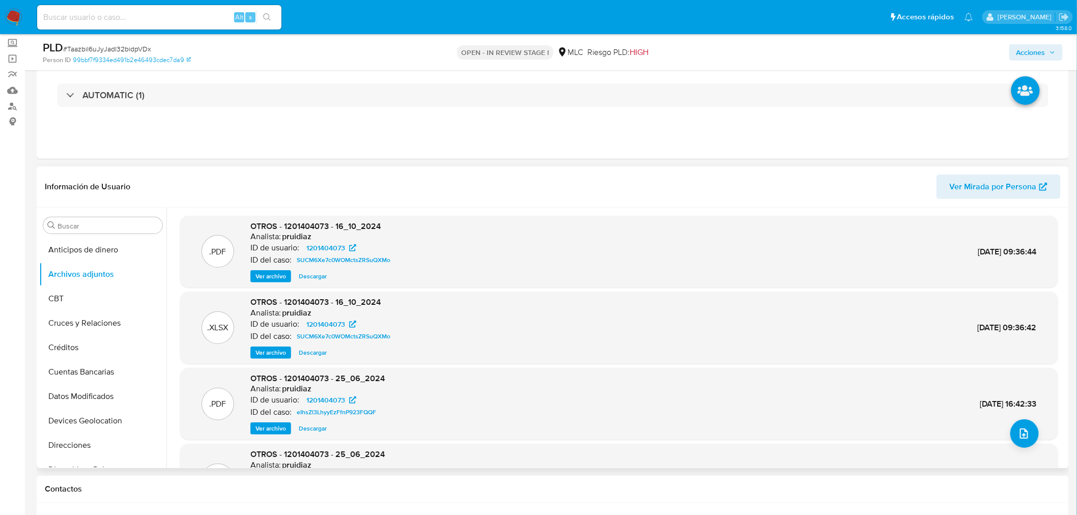
click at [271, 429] on span "Ver archivo" at bounding box center [270, 428] width 31 height 10
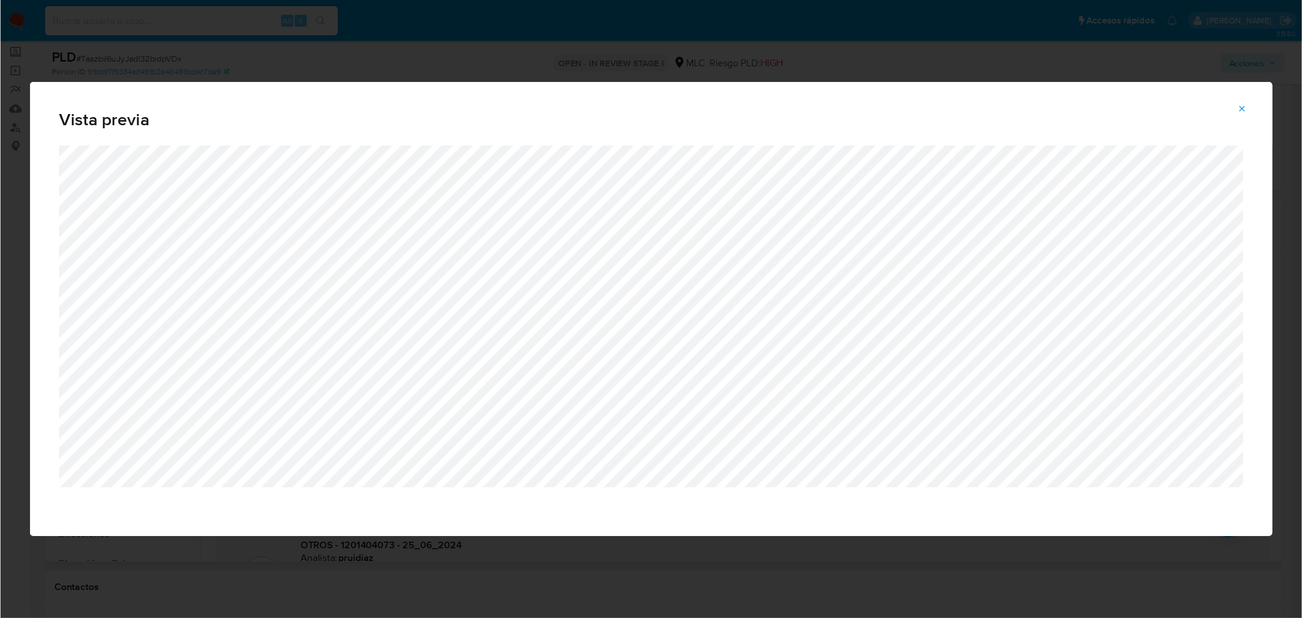
scroll to position [56, 0]
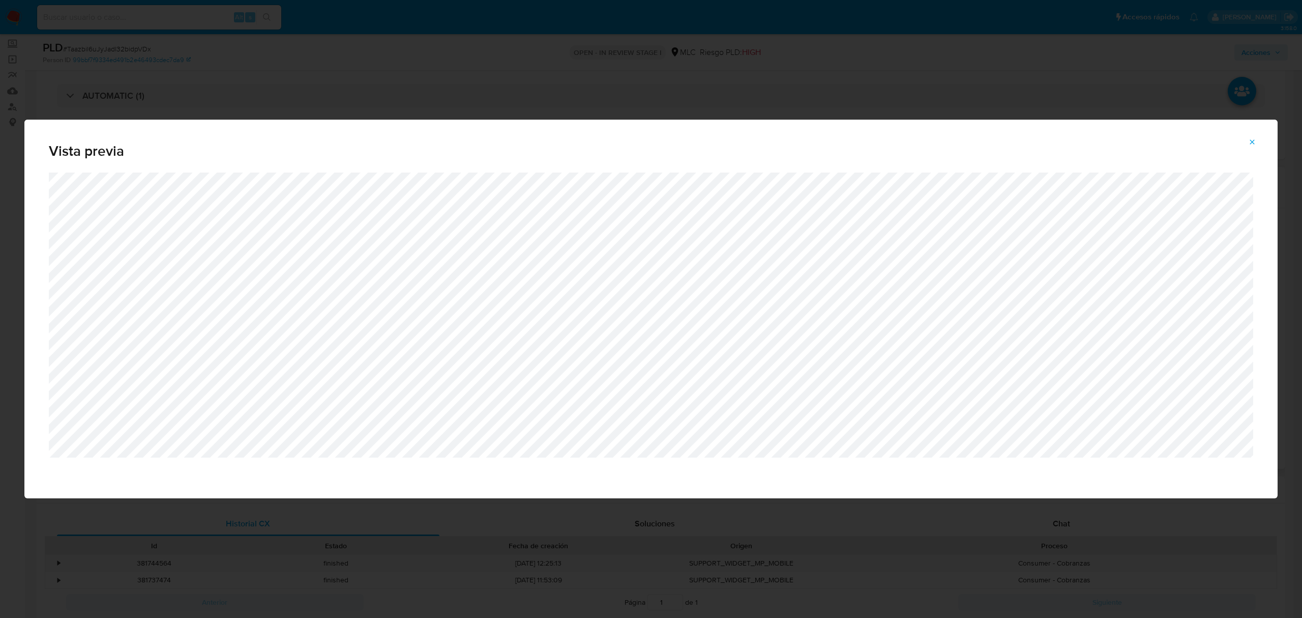
click at [1085, 94] on div "Vista previa" at bounding box center [651, 309] width 1302 height 618
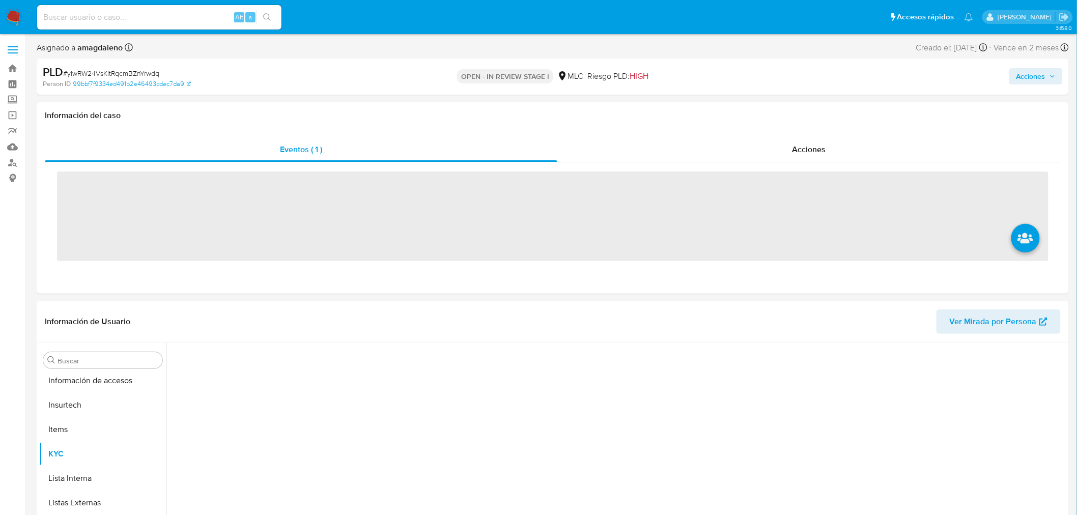
scroll to position [429, 0]
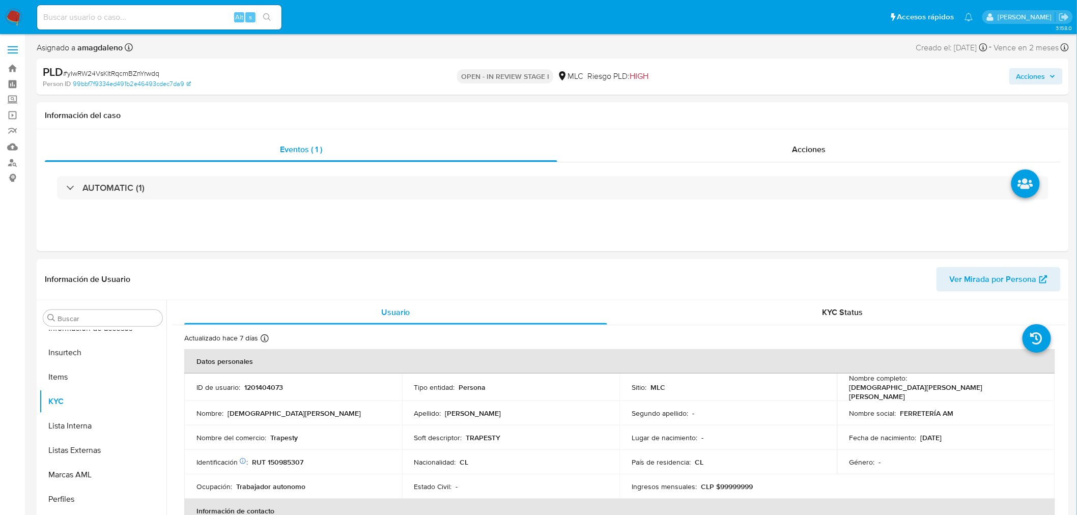
select select "10"
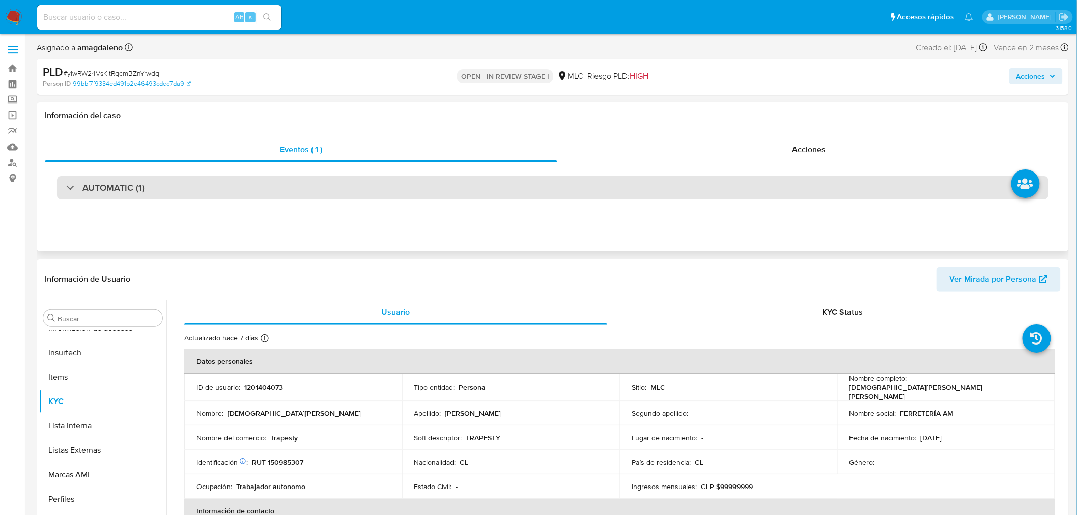
click at [390, 182] on div "AUTOMATIC (1)" at bounding box center [552, 187] width 991 height 23
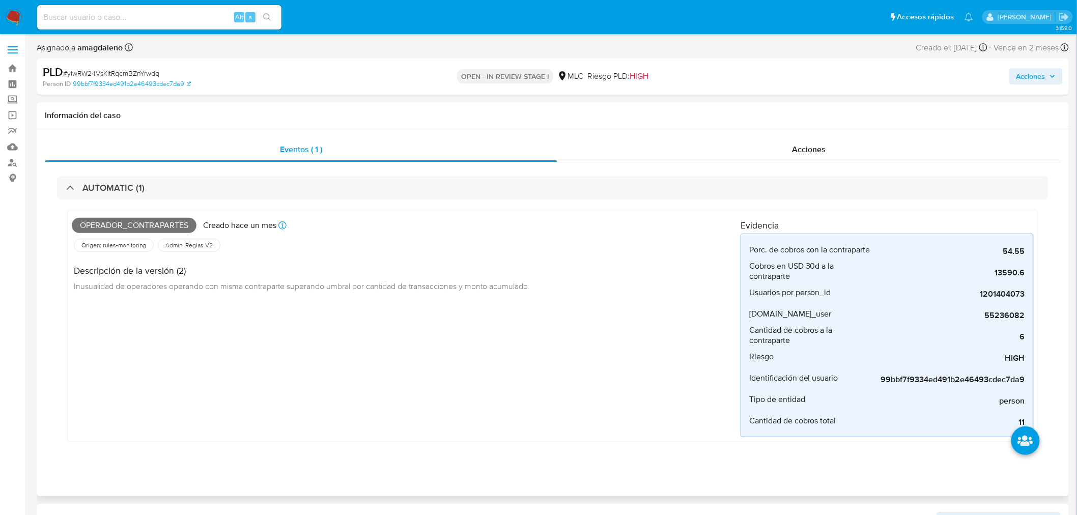
drag, startPoint x: 994, startPoint y: 274, endPoint x: 1040, endPoint y: 277, distance: 46.9
click at [1040, 277] on div "Operador_contrapartes Creado hace un mes Creado: [DATE] 06:05:12 Origen: rules-…" at bounding box center [552, 327] width 991 height 257
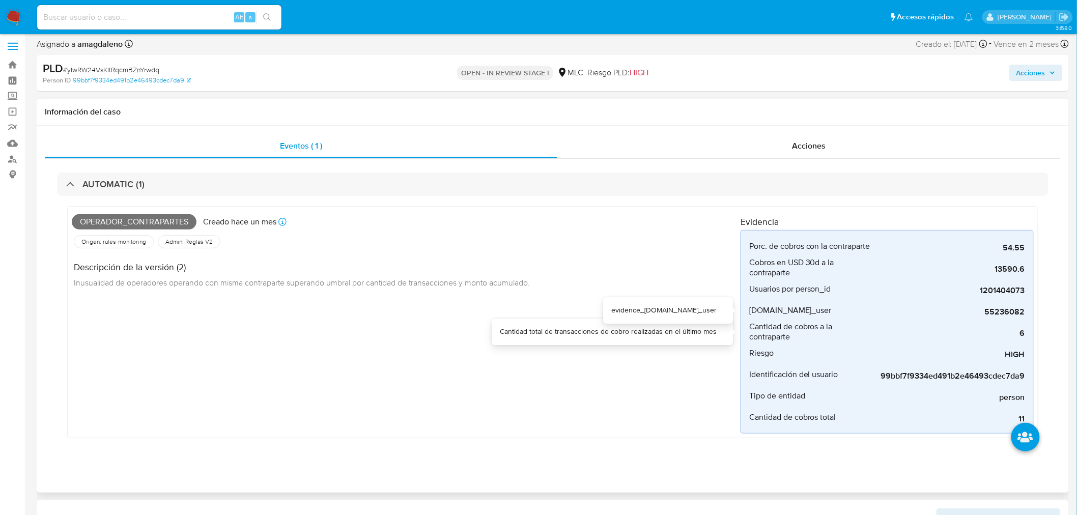
scroll to position [0, 0]
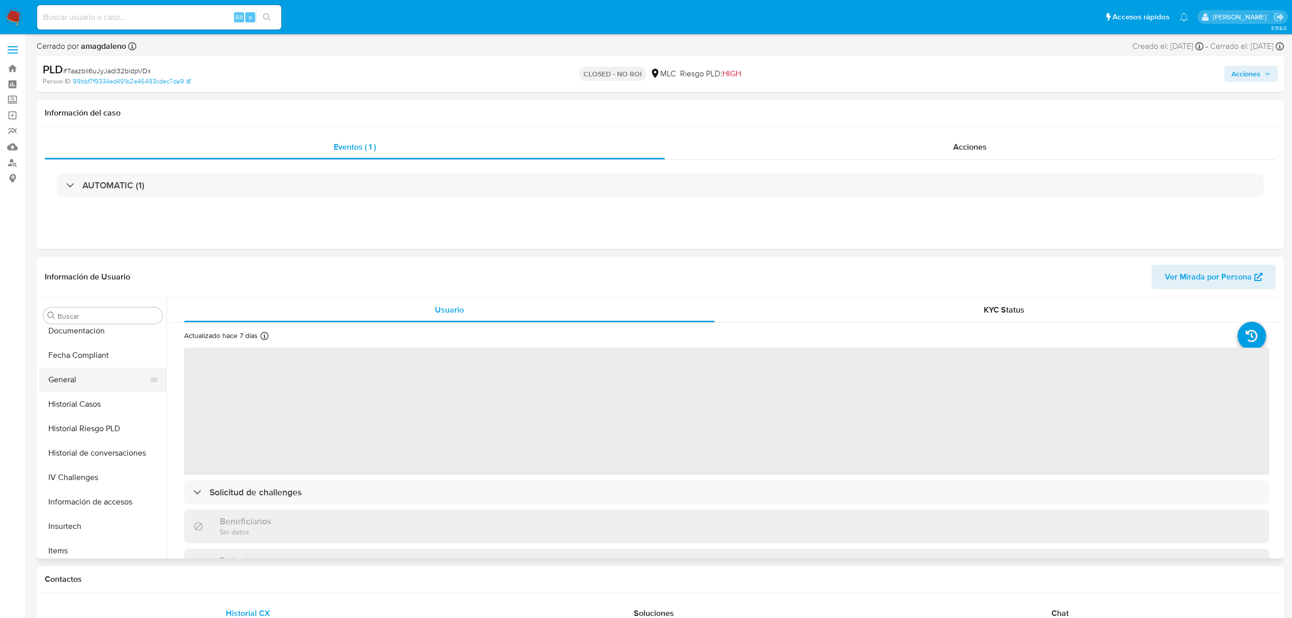
scroll to position [226, 0]
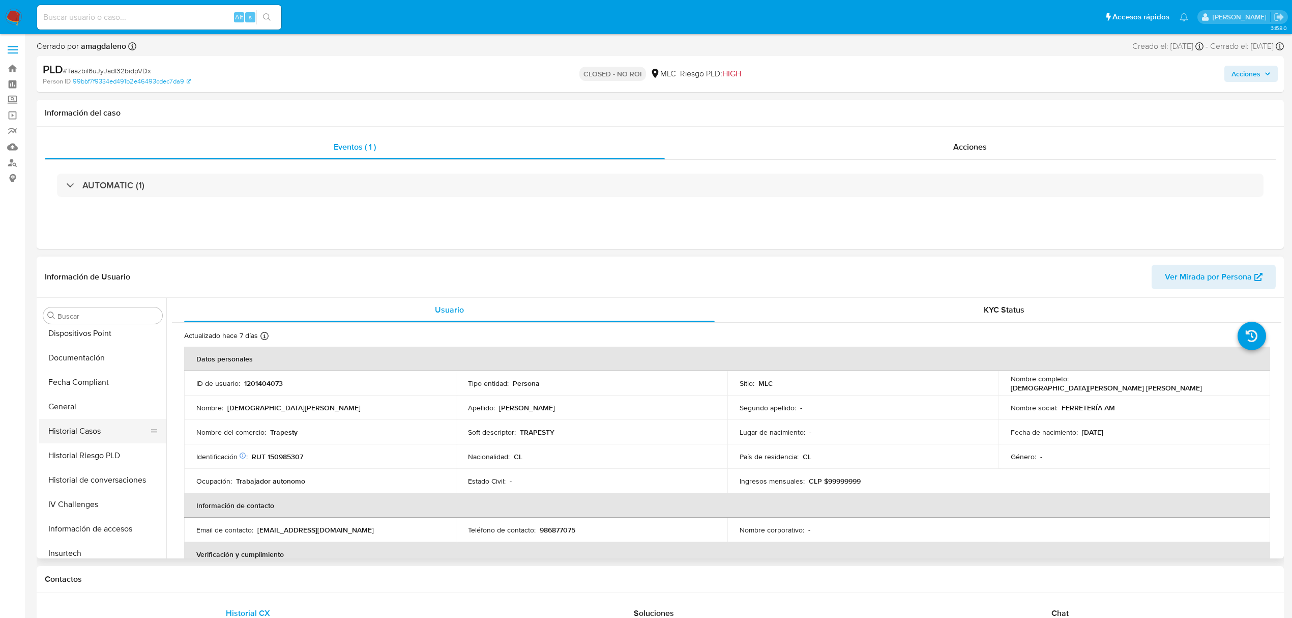
click at [82, 424] on button "Historial Casos" at bounding box center [98, 431] width 119 height 24
select select "10"
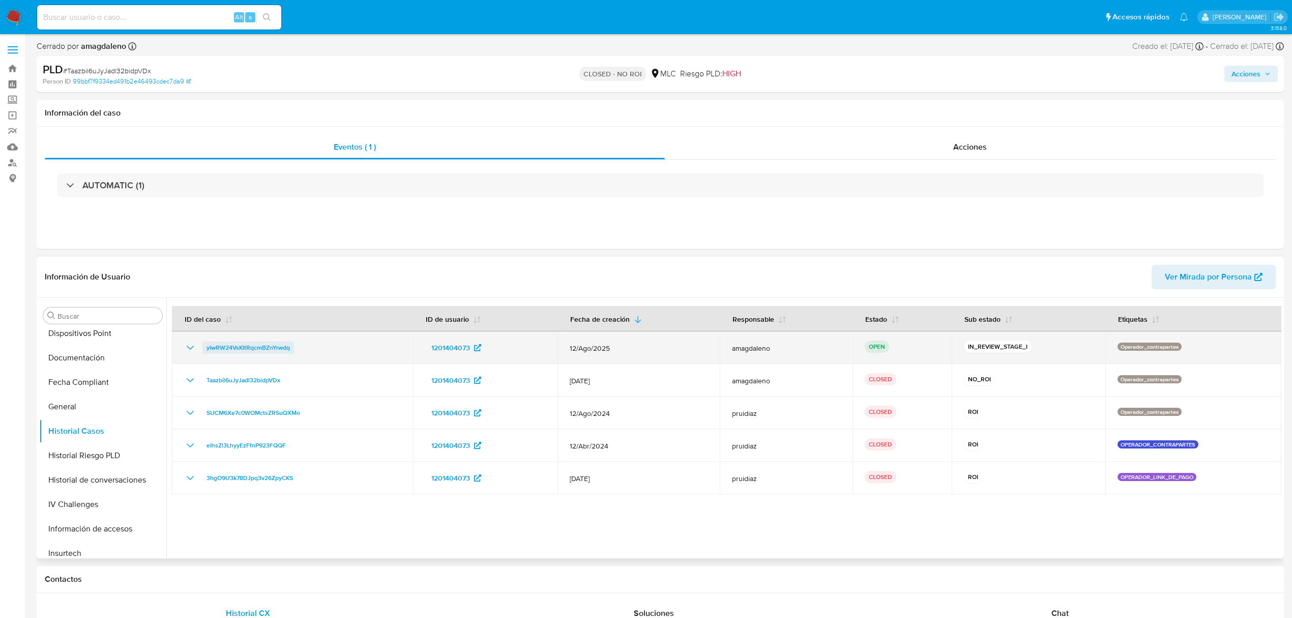
click at [266, 353] on span "yIwRW24VsKItRqcmBZnYrwdq" at bounding box center [248, 347] width 83 height 12
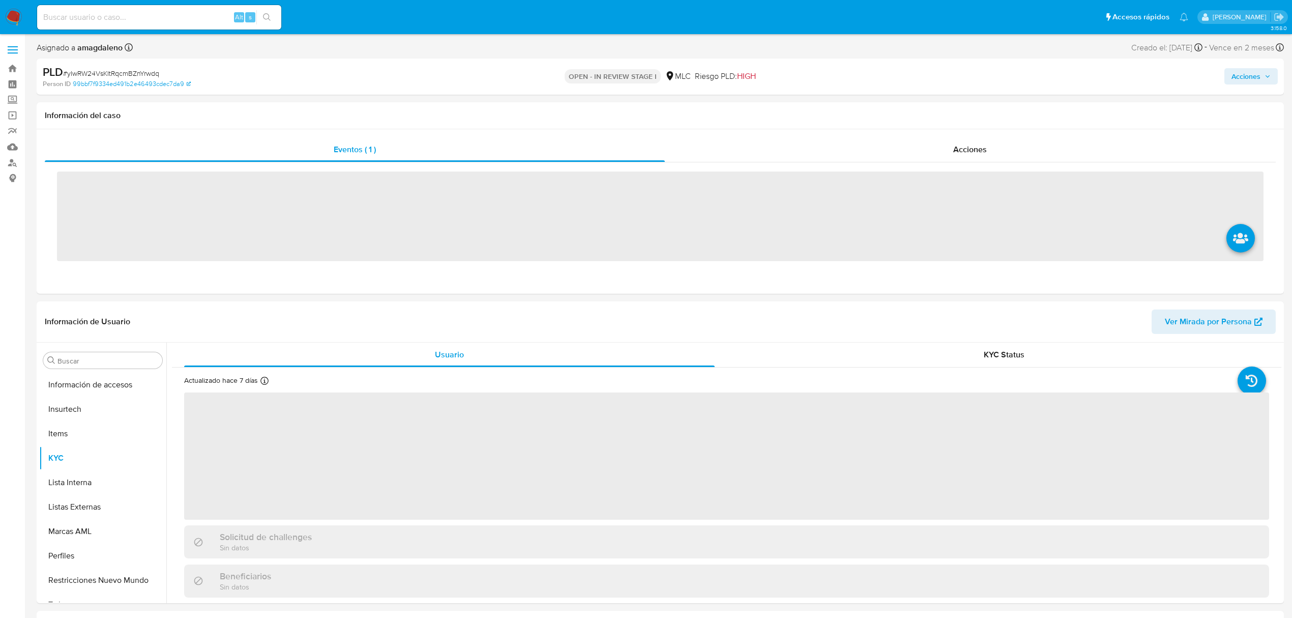
scroll to position [430, 0]
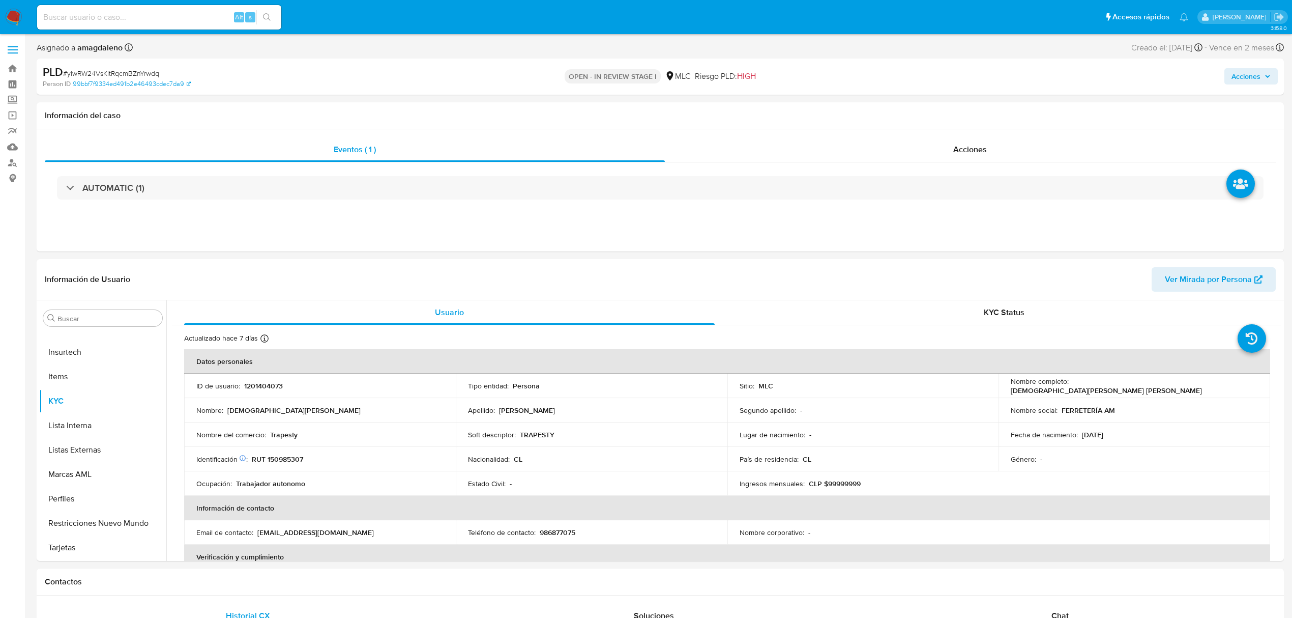
click at [1252, 72] on span "Acciones" at bounding box center [1246, 76] width 29 height 16
select select "10"
click at [943, 113] on span "Resolución del caso" at bounding box center [962, 109] width 73 height 12
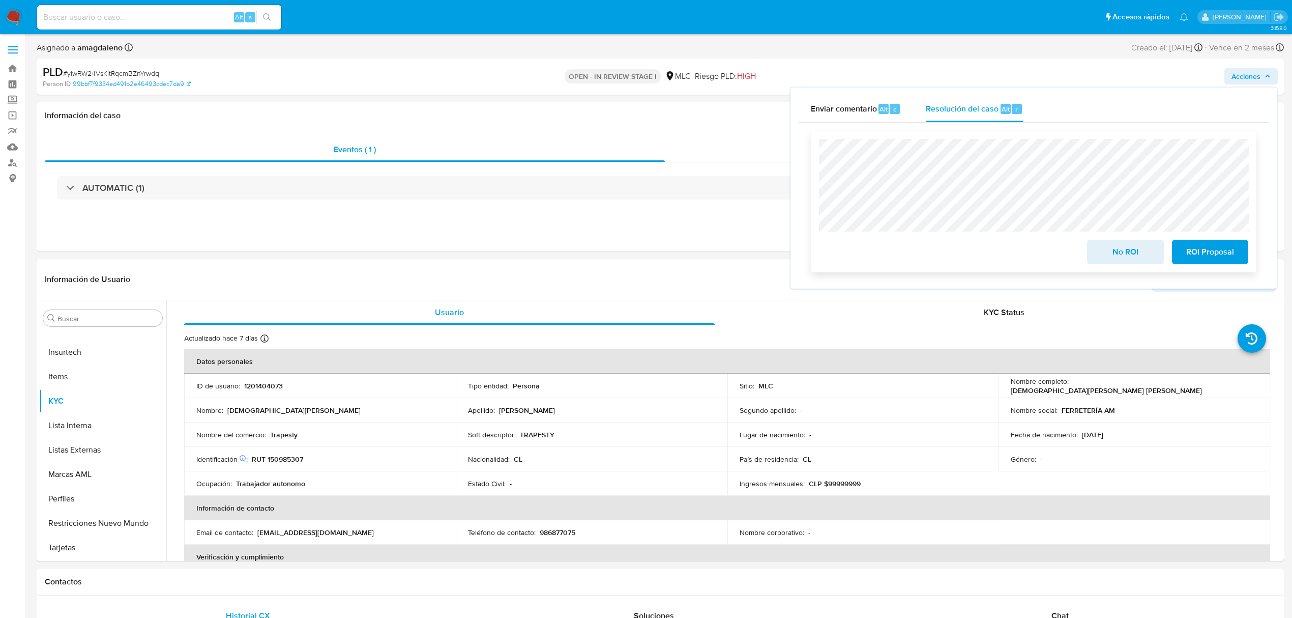
click at [1150, 256] on span "No ROI" at bounding box center [1125, 252] width 50 height 22
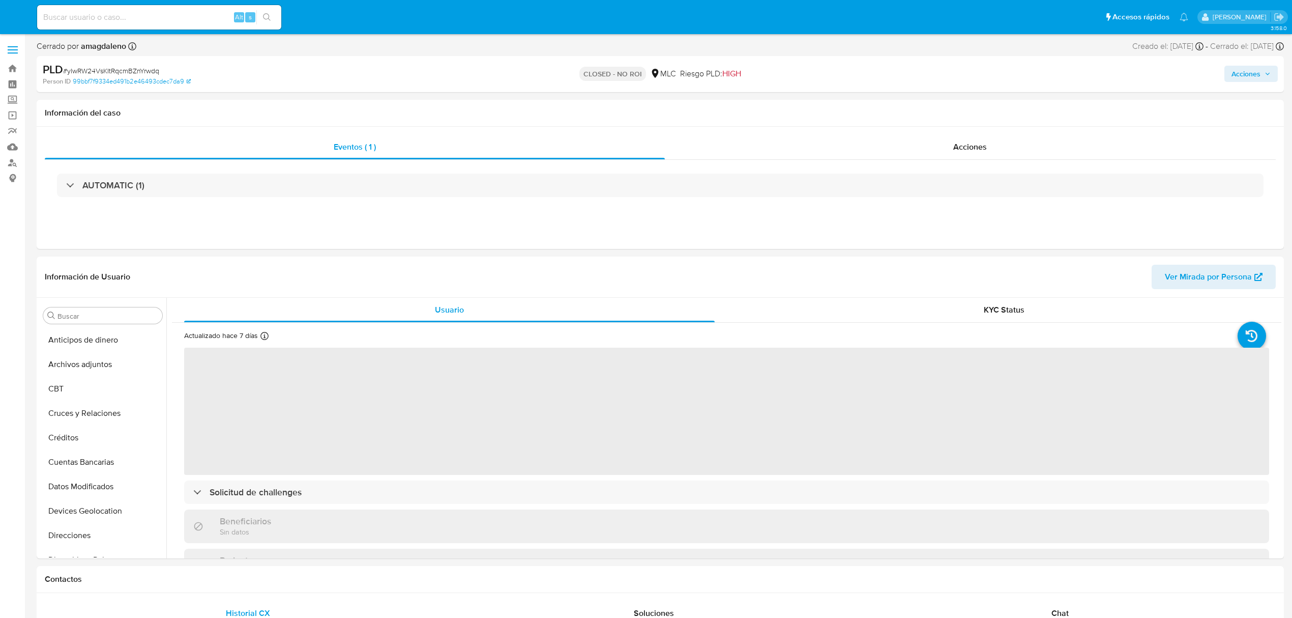
select select "10"
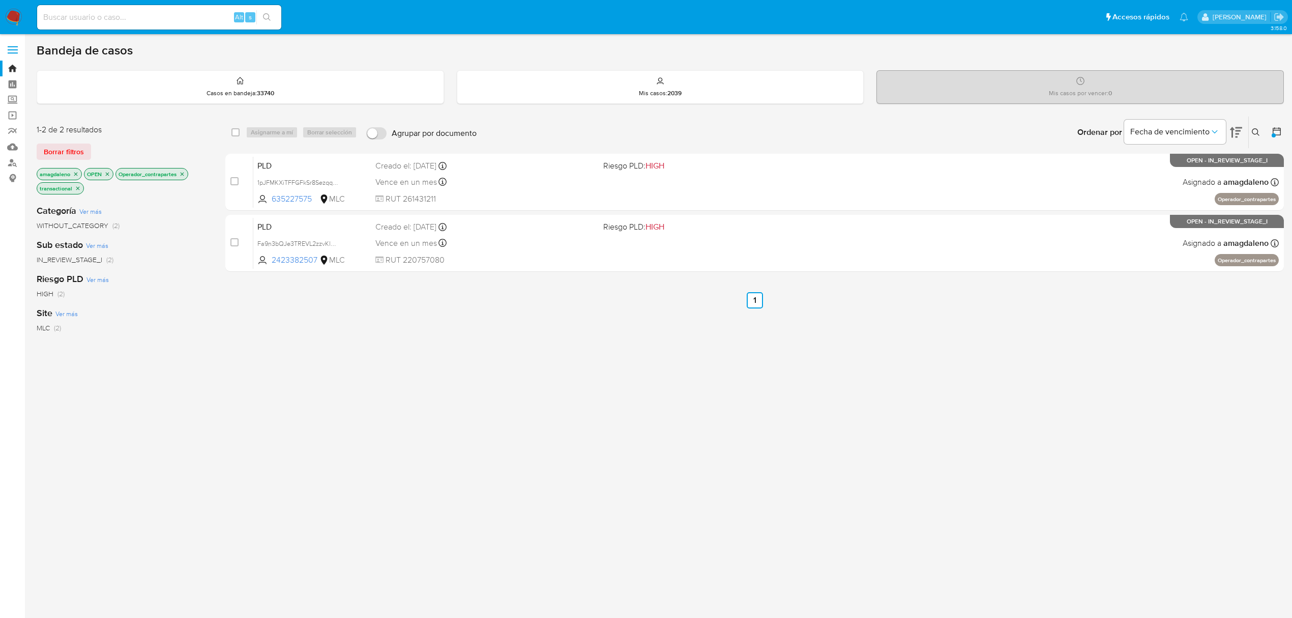
click at [169, 375] on div "Categoría Ver más WITHOUT_CATEGORY (2) Sub estado Ver más IN_REVIEW_STAGE_I (2)…" at bounding box center [123, 369] width 172 height 346
click at [76, 175] on icon "close-filter" at bounding box center [76, 174] width 6 height 6
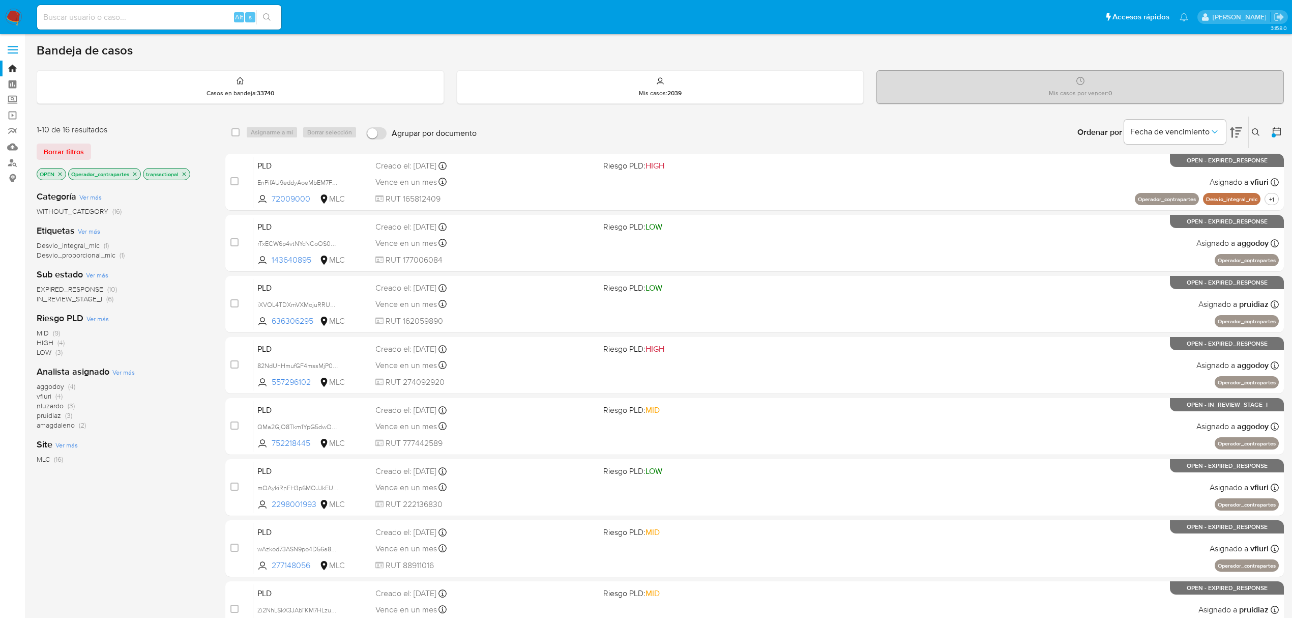
click at [135, 176] on icon "close-filter" at bounding box center [135, 174] width 6 height 6
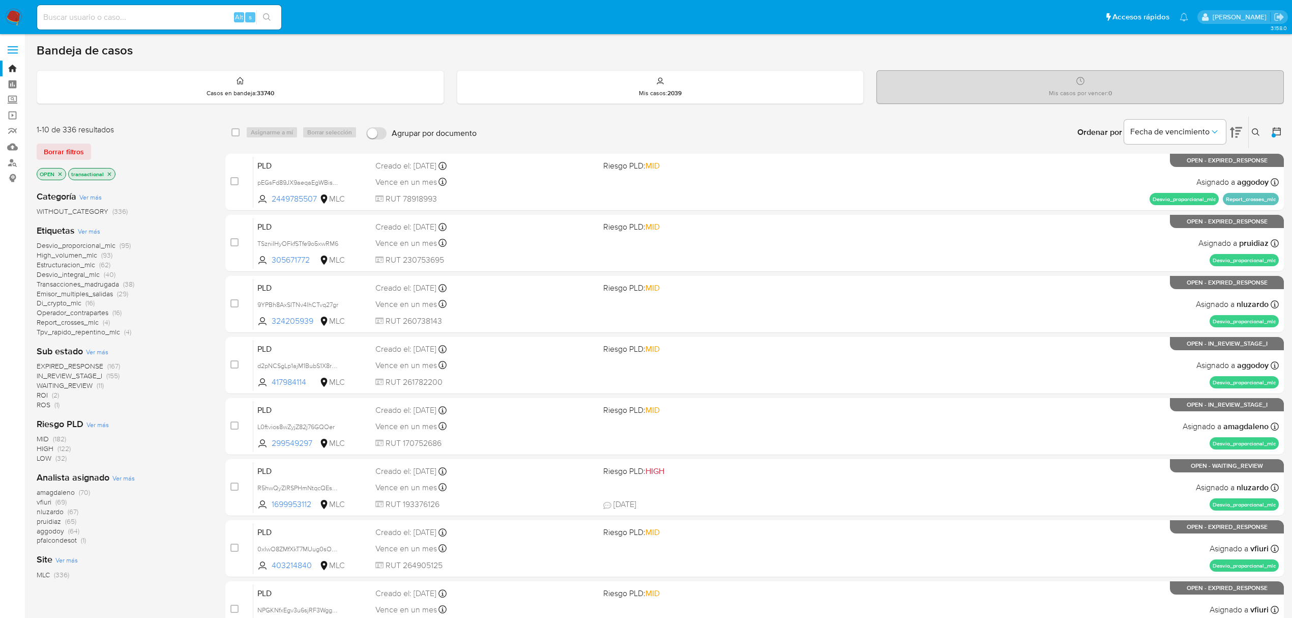
click at [112, 173] on icon "close-filter" at bounding box center [109, 174] width 6 height 6
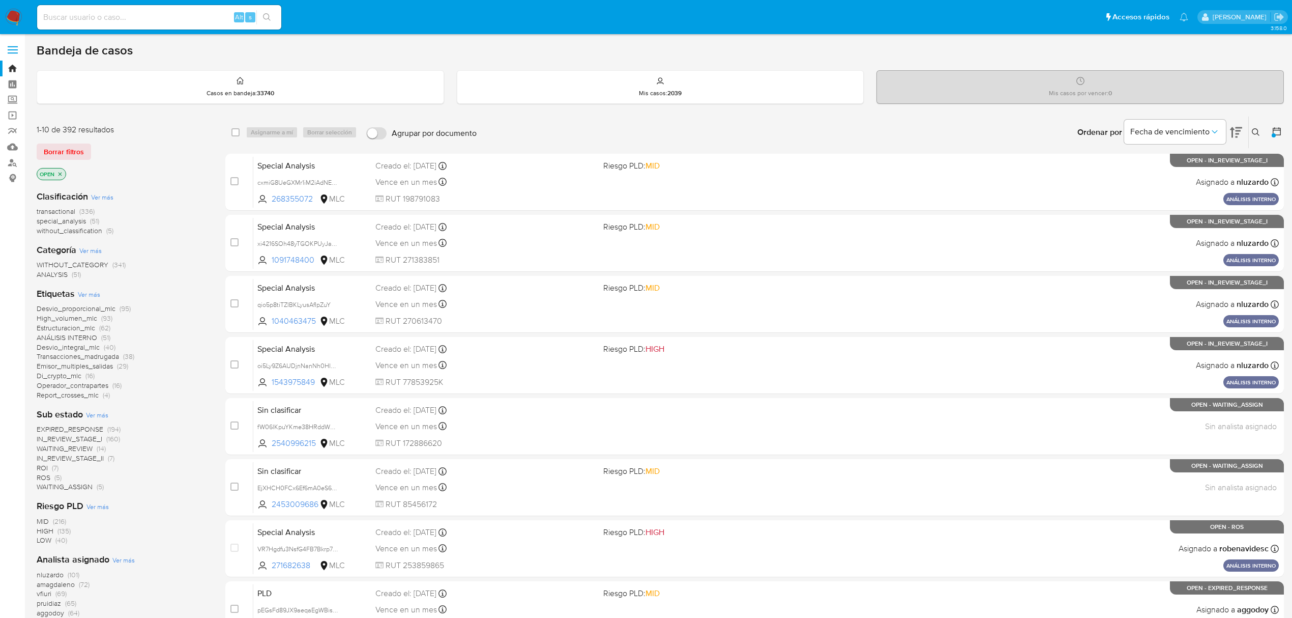
click at [59, 210] on span "transactional" at bounding box center [56, 211] width 39 height 10
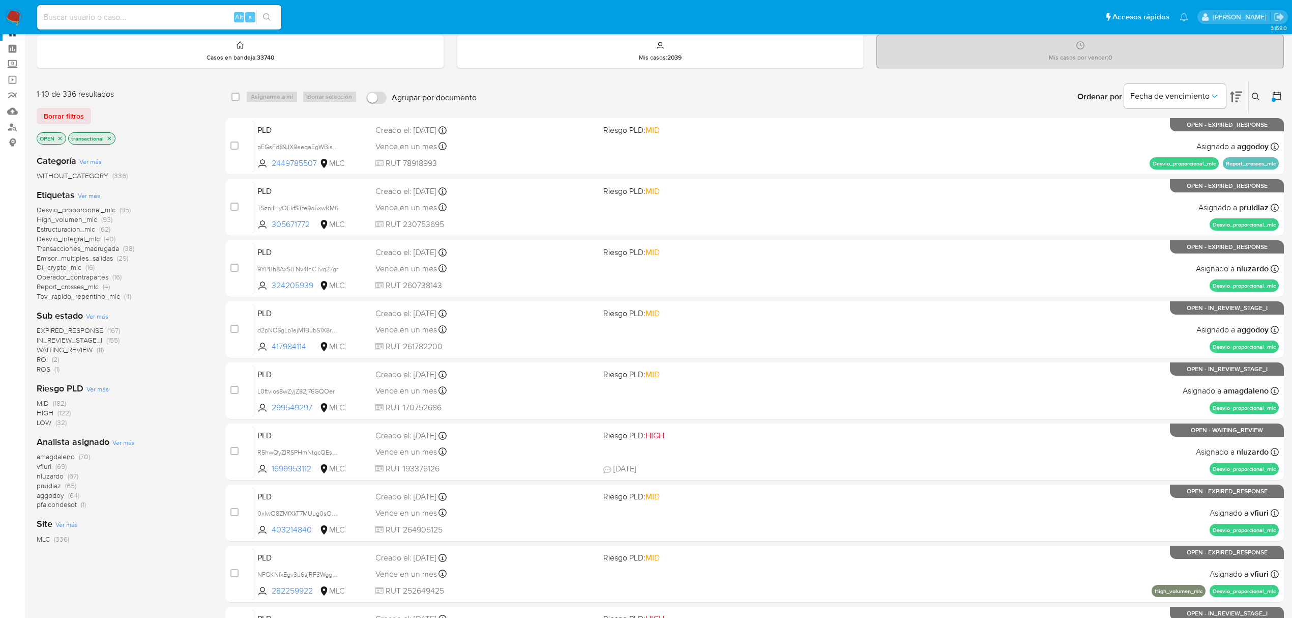
scroll to position [68, 0]
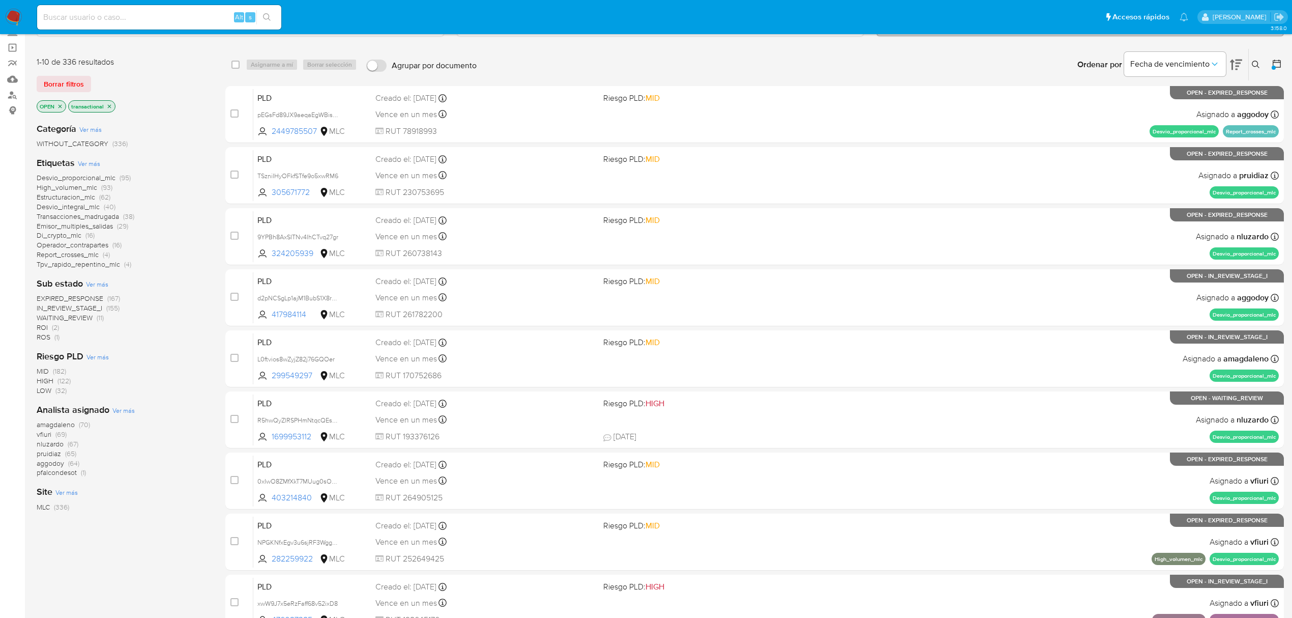
click at [50, 426] on span "amagdaleno" at bounding box center [56, 424] width 38 height 10
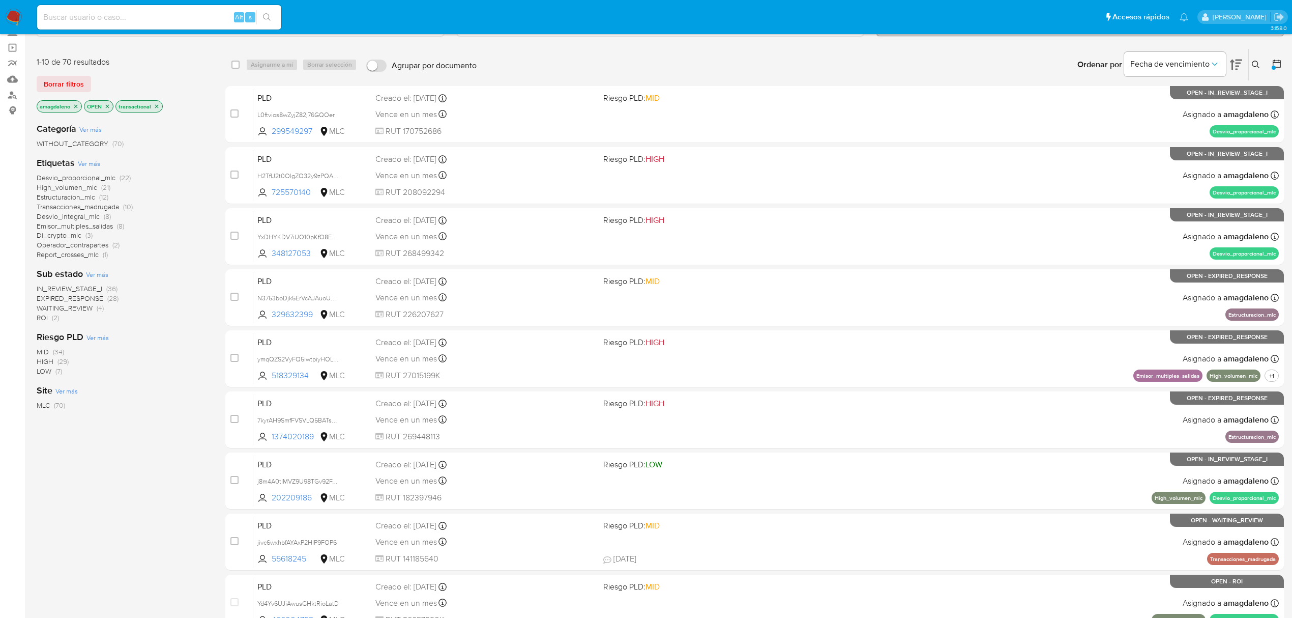
click at [66, 243] on span "Operador_contrapartes" at bounding box center [73, 245] width 72 height 10
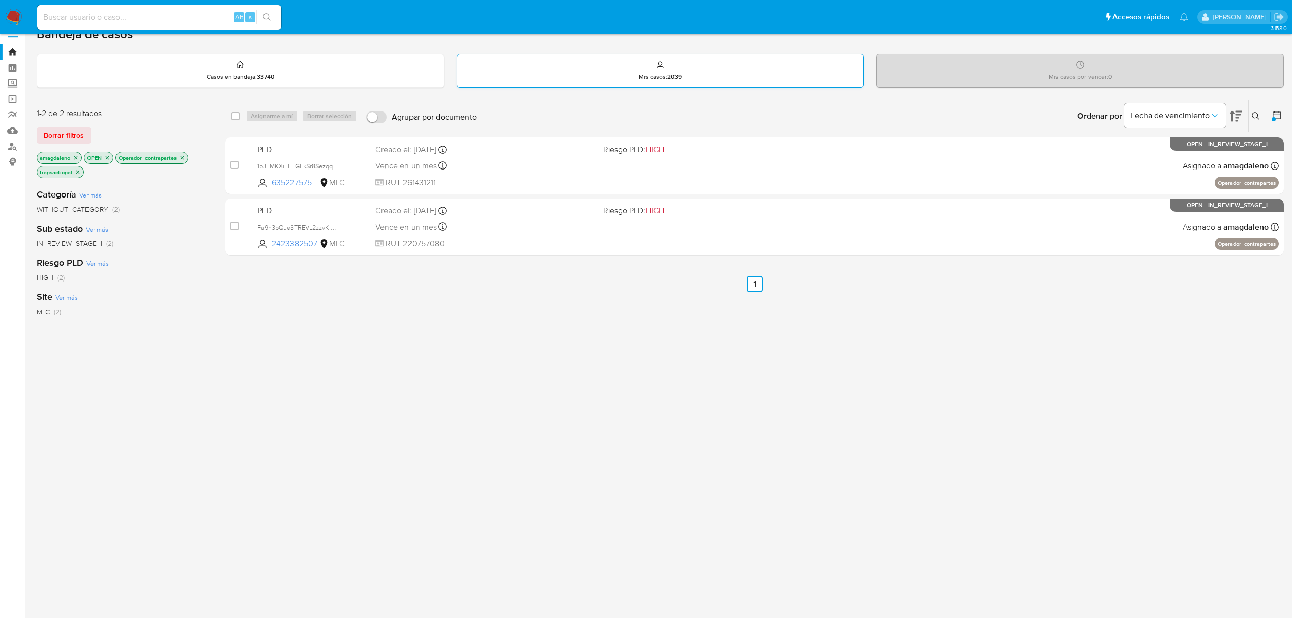
scroll to position [16, 0]
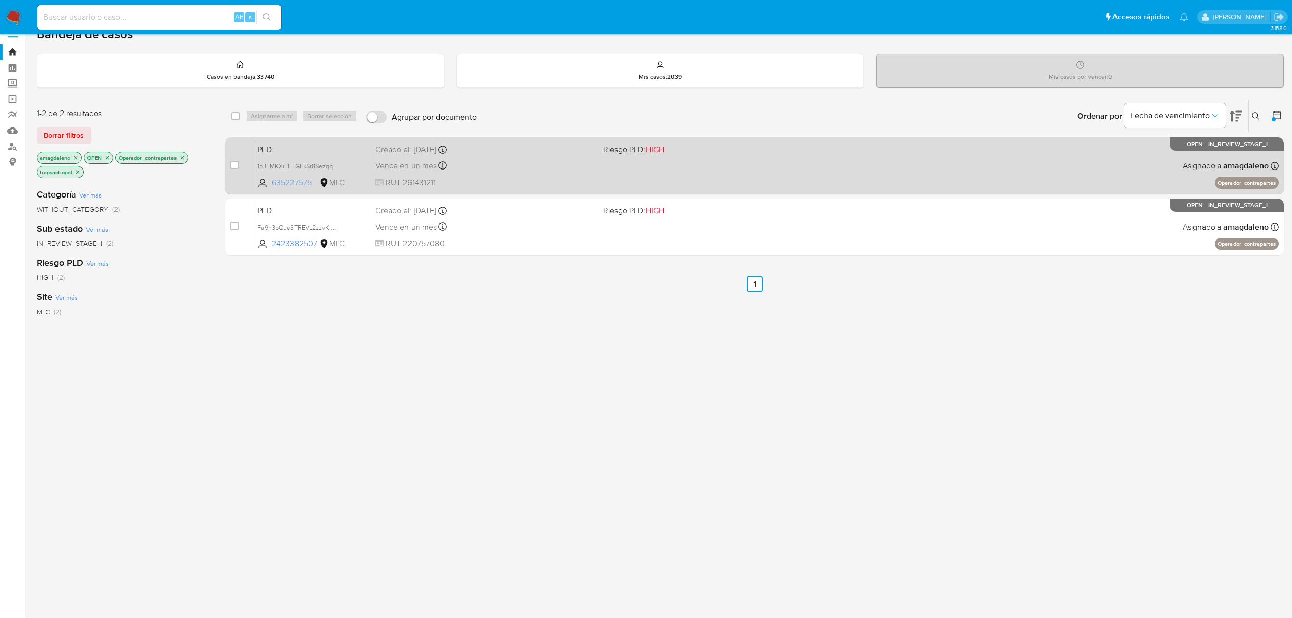
click at [287, 185] on span "635227575" at bounding box center [295, 182] width 46 height 11
click at [587, 171] on div "Vence en un mes Vence el 10/10/2025 16:10:05" at bounding box center [485, 166] width 220 height 14
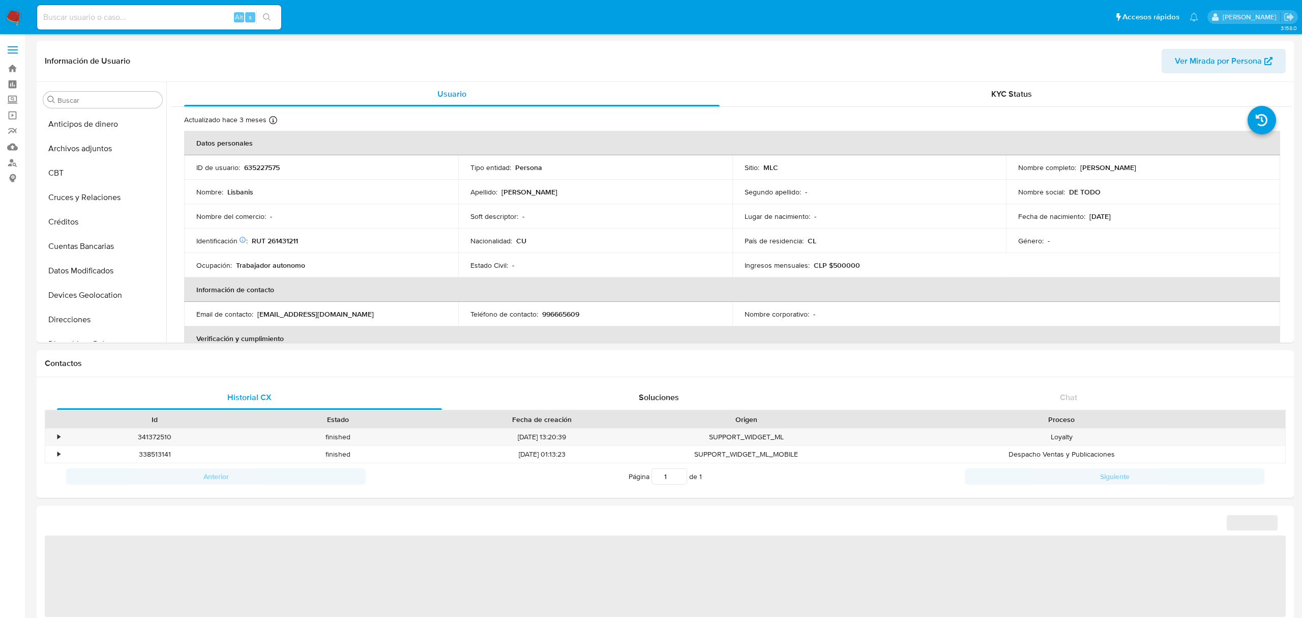
select select "10"
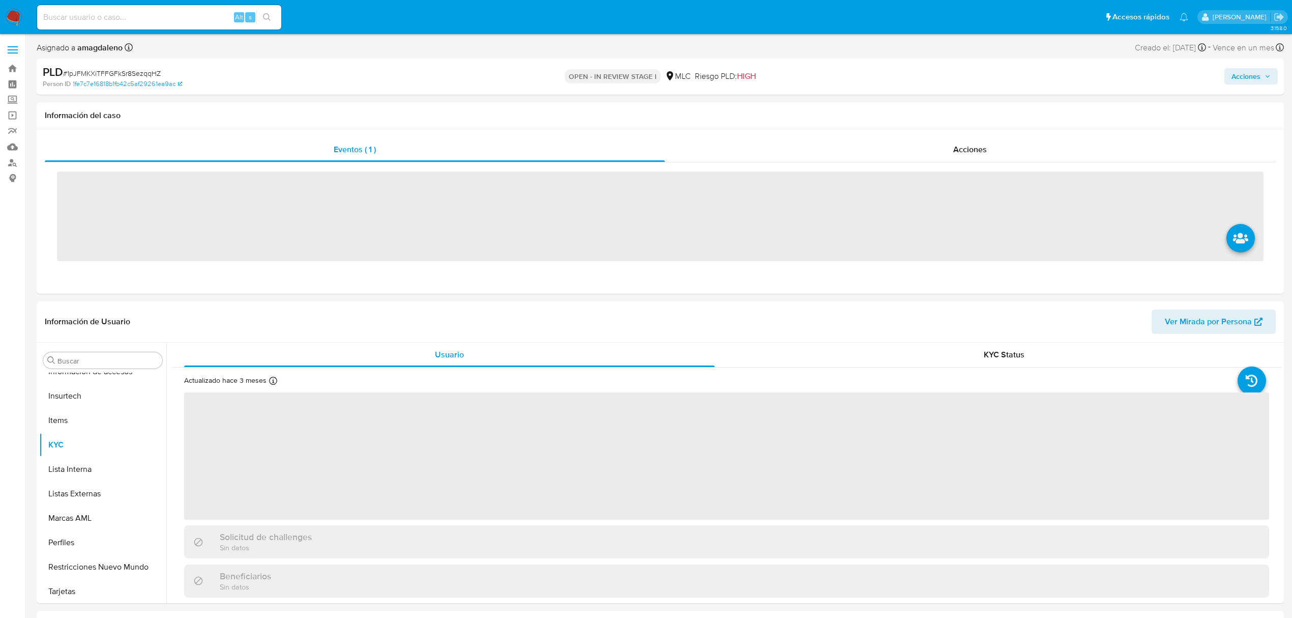
scroll to position [430, 0]
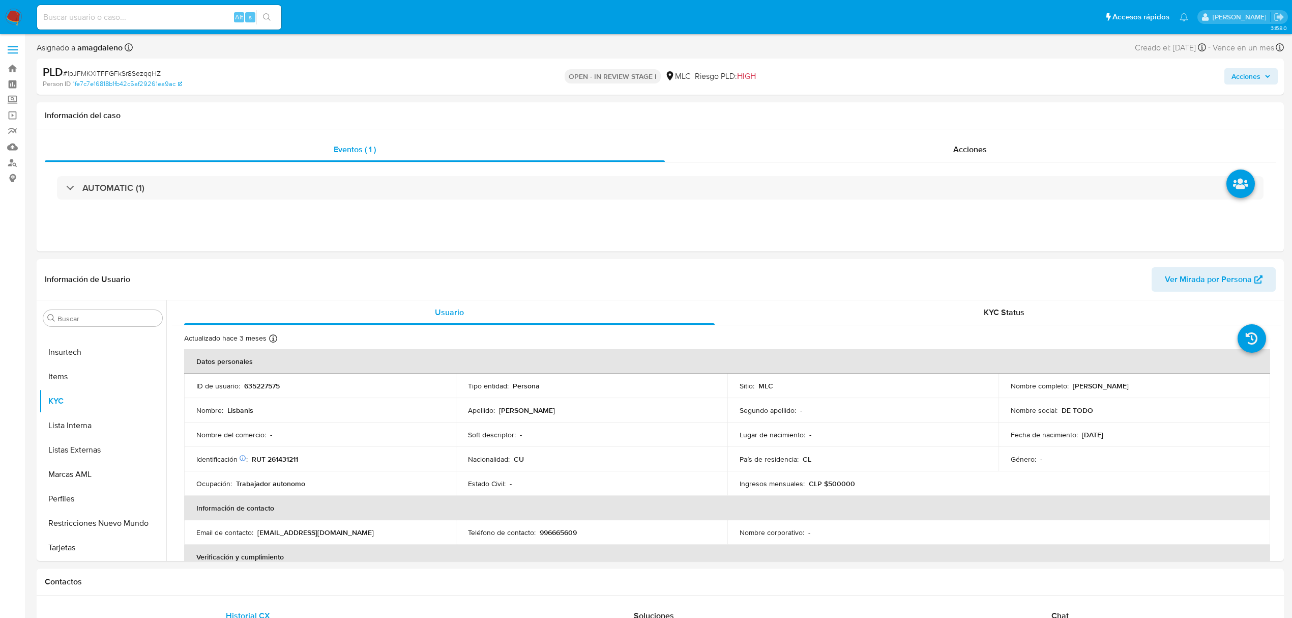
select select "10"
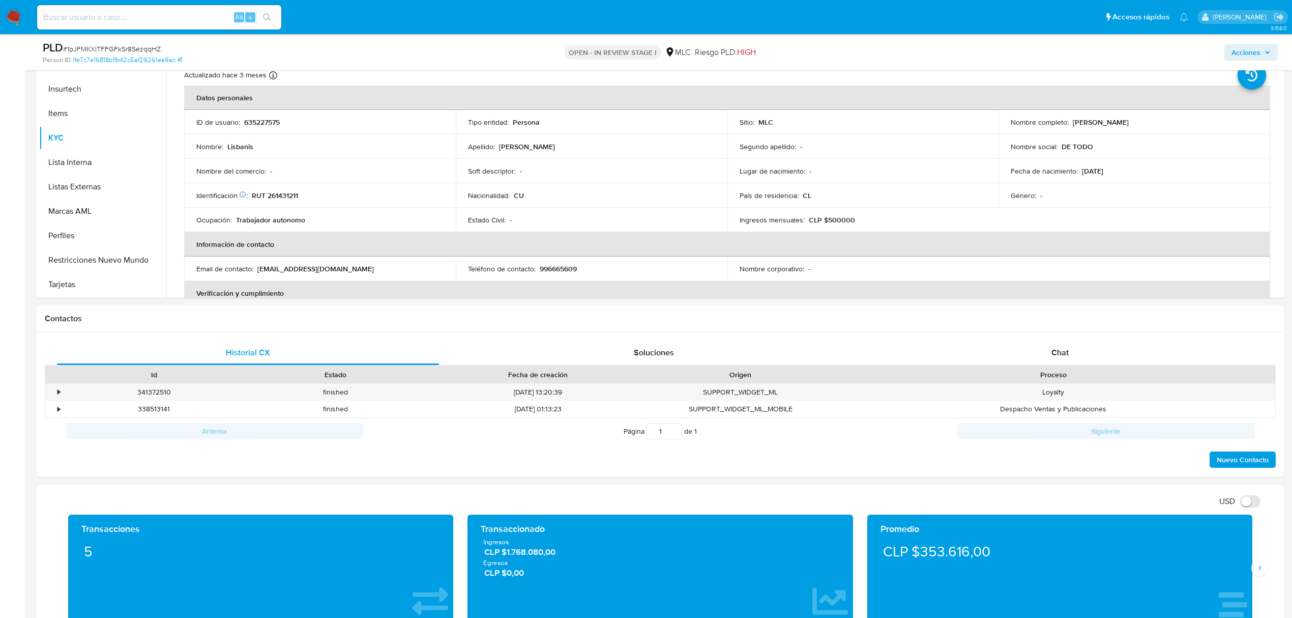
scroll to position [151, 0]
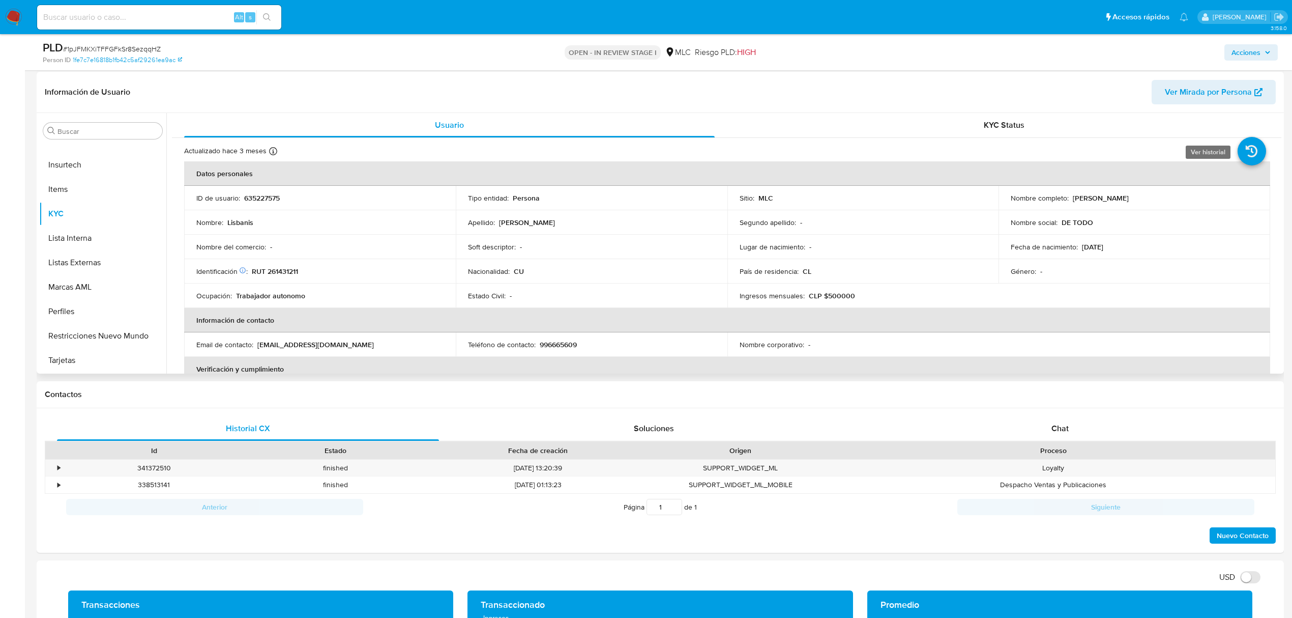
click at [1253, 157] on icon at bounding box center [1252, 151] width 28 height 28
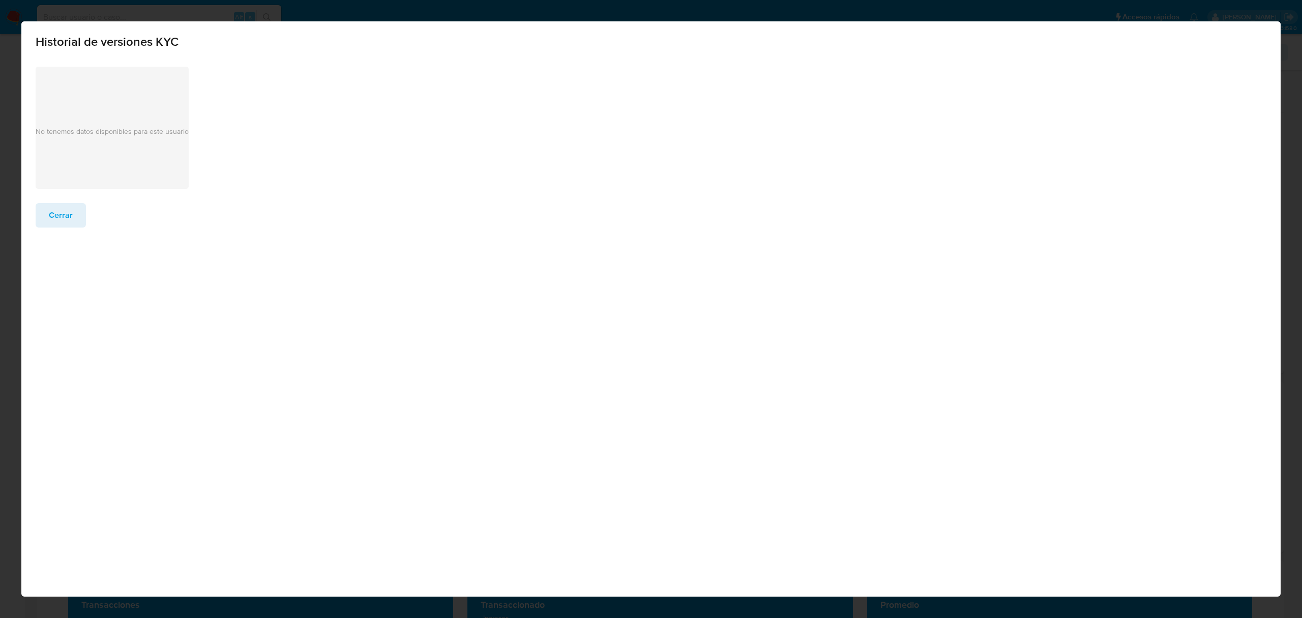
click at [1289, 351] on div "Historial de versiones KYC No tenemos datos disponibles para este usuario Cerrar" at bounding box center [651, 309] width 1302 height 618
click at [62, 213] on span "Cerrar" at bounding box center [61, 215] width 24 height 22
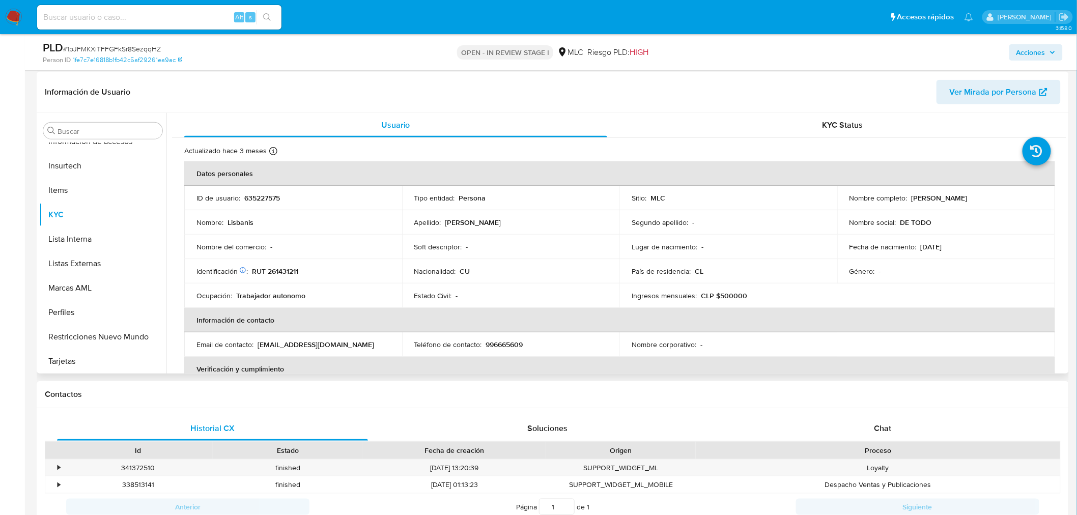
scroll to position [429, 0]
click at [287, 271] on p "RUT 261431211" at bounding box center [275, 271] width 46 height 9
copy p "261431211"
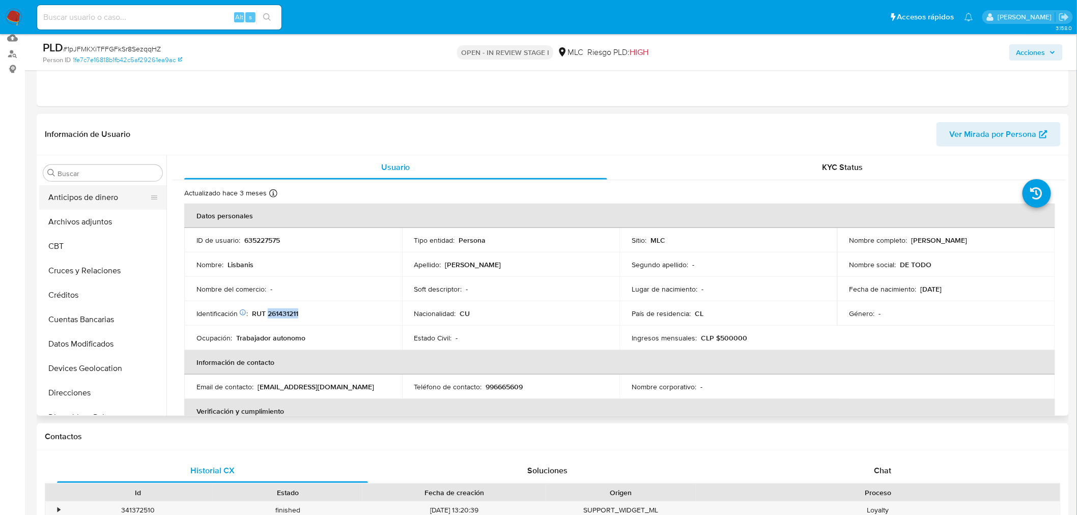
scroll to position [38, 0]
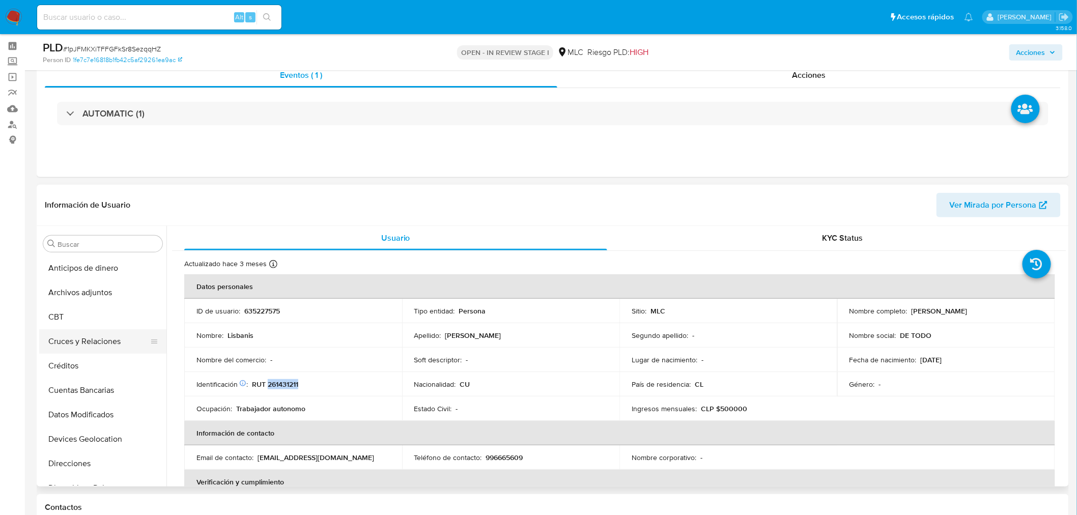
click at [97, 334] on button "Cruces y Relaciones" at bounding box center [98, 341] width 119 height 24
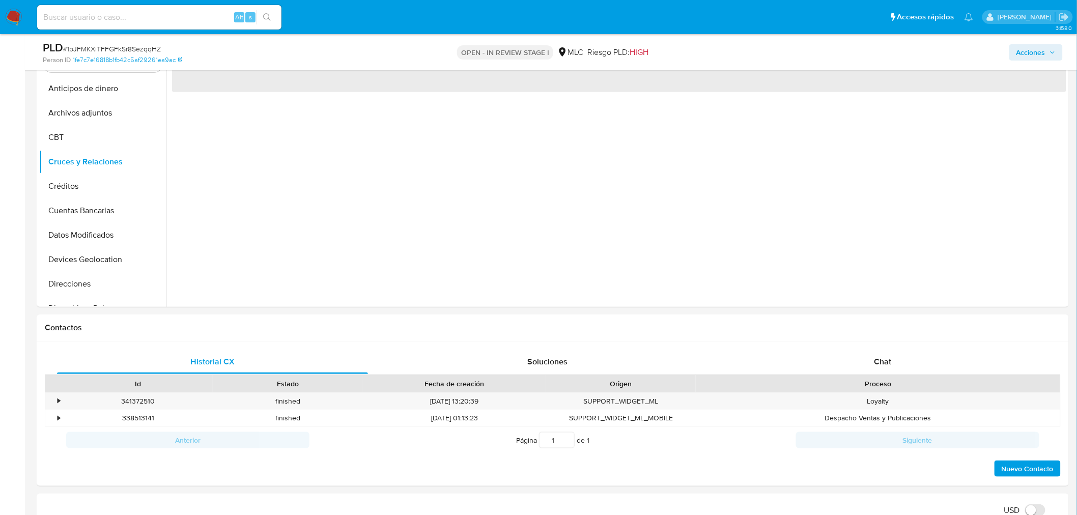
scroll to position [147, 0]
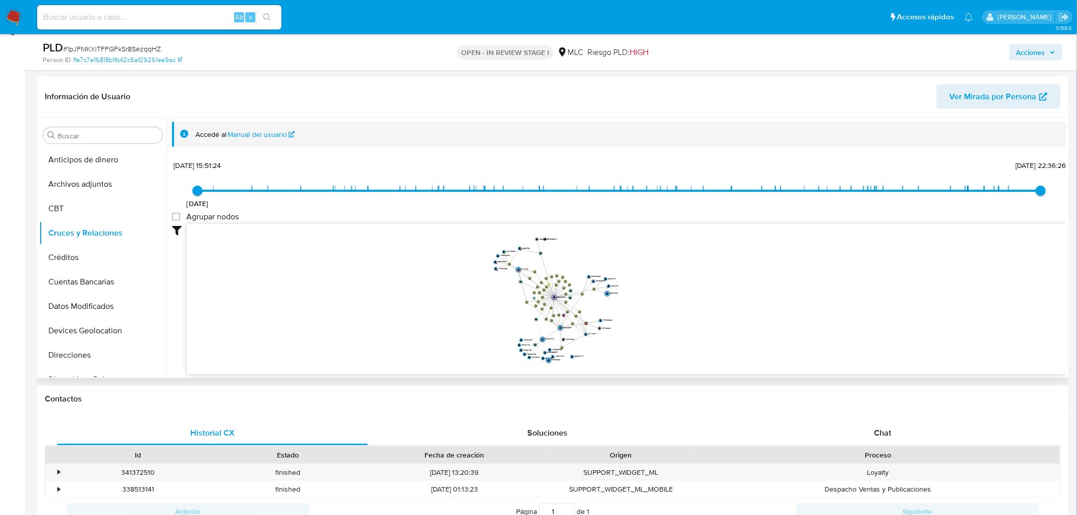
drag, startPoint x: 501, startPoint y: 307, endPoint x: 500, endPoint y: 300, distance: 6.7
click at [500, 300] on icon "device-676db680ee003e88f3e4fe72  user-426823507  426823507 D user-635227575 …" at bounding box center [626, 298] width 879 height 148
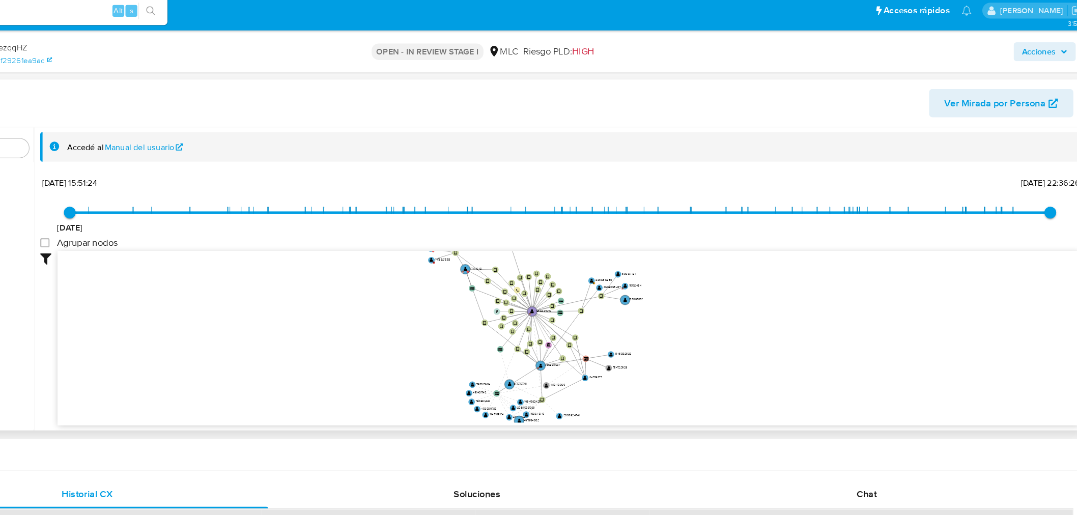
drag, startPoint x: 502, startPoint y: 289, endPoint x: 518, endPoint y: 273, distance: 23.0
click at [518, 273] on icon "device-676db680ee003e88f3e4fe72  user-426823507  426823507 D user-635227575 …" at bounding box center [626, 298] width 879 height 148
click at [536, 239] on circle at bounding box center [538, 240] width 10 height 10
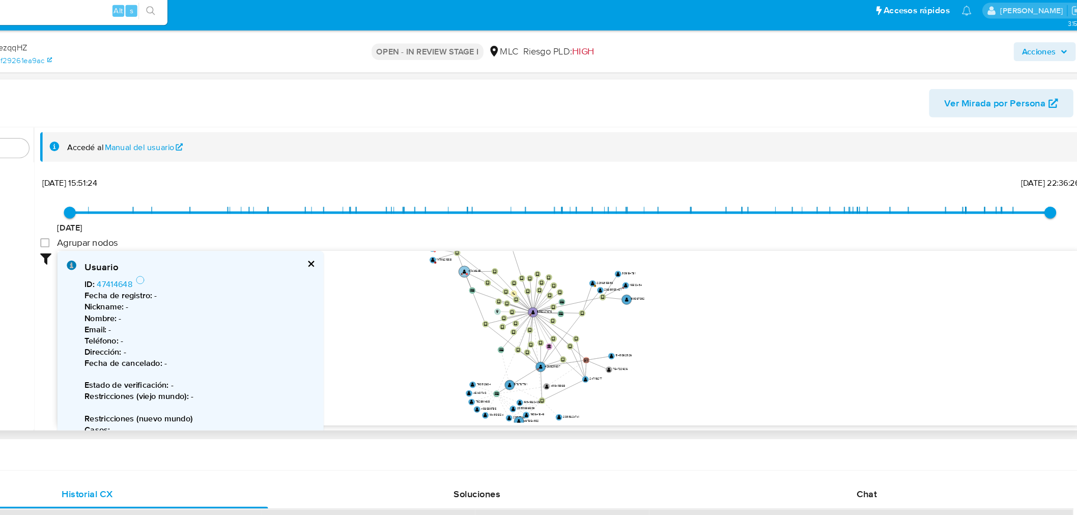
click at [536, 239] on text "" at bounding box center [536, 241] width 3 height 4
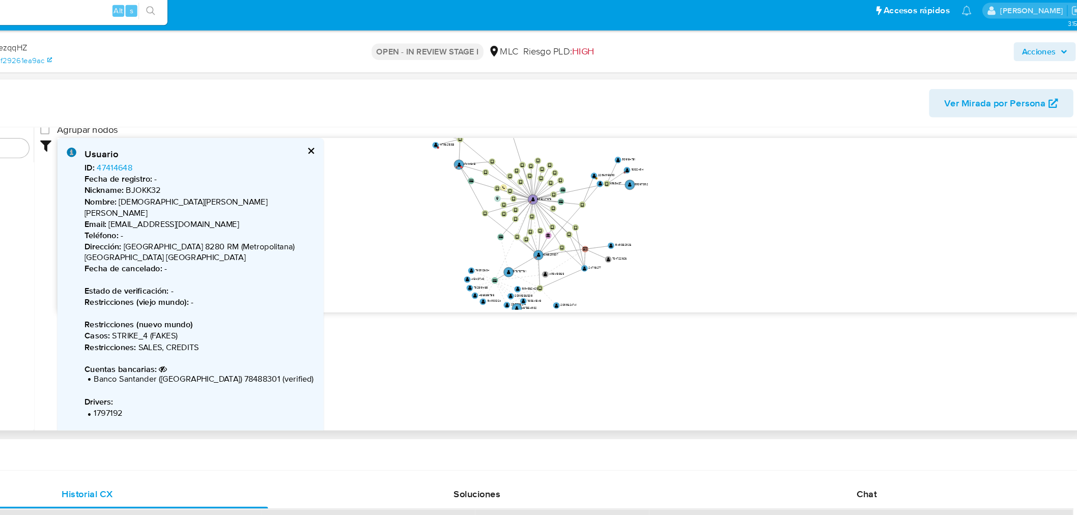
scroll to position [125, 0]
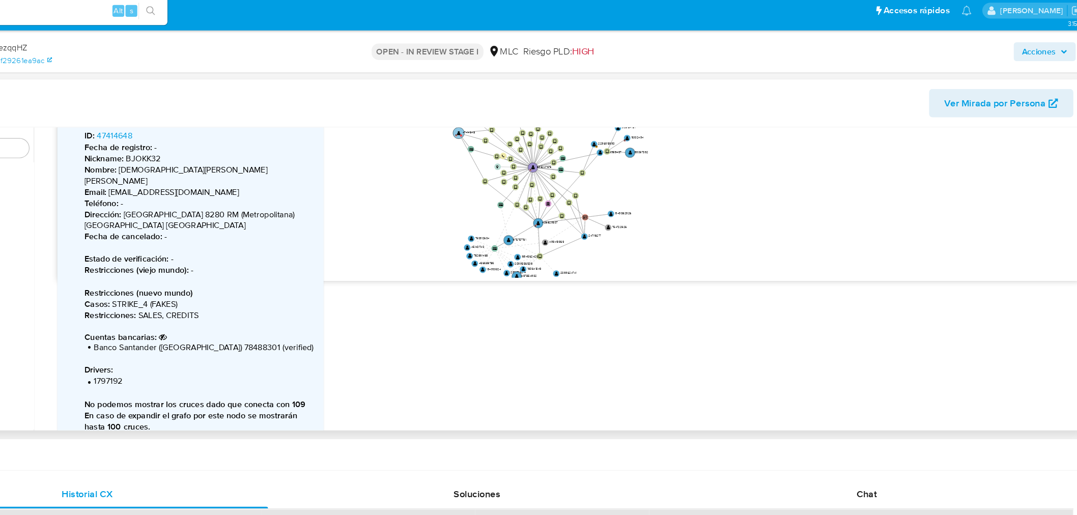
click at [533, 122] on text "" at bounding box center [531, 122] width 3 height 4
click at [531, 124] on circle at bounding box center [529, 126] width 10 height 10
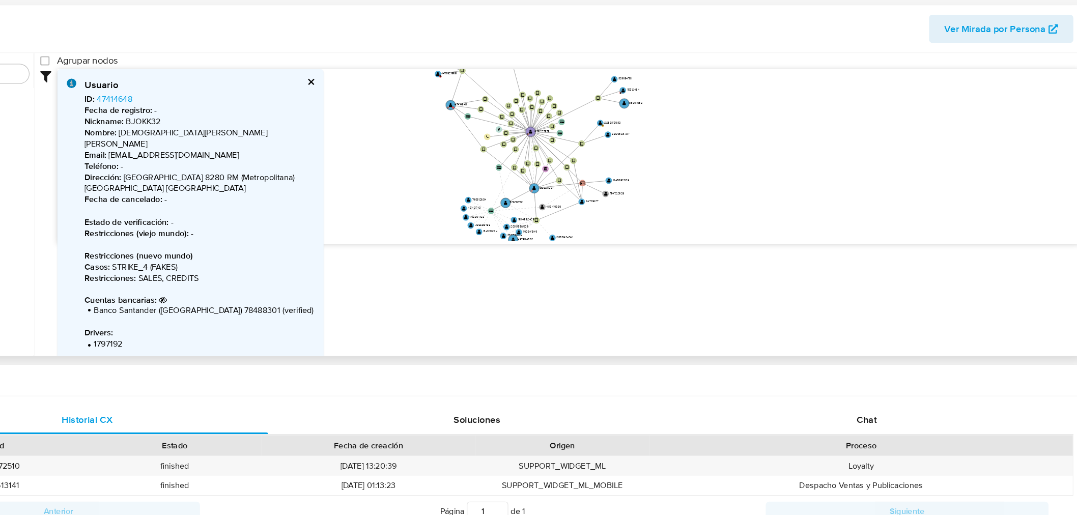
scroll to position [76, 0]
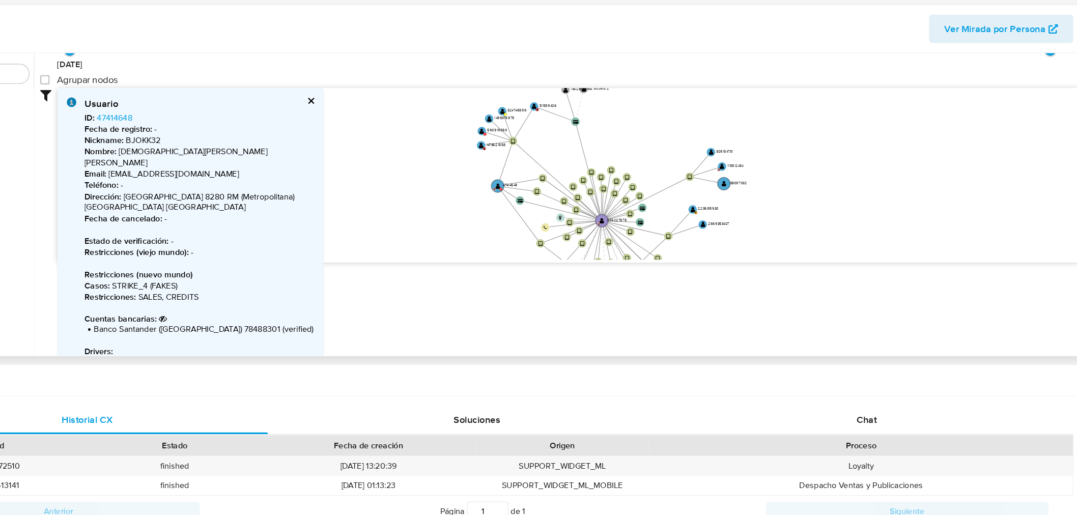
drag, startPoint x: 517, startPoint y: 259, endPoint x: 542, endPoint y: 300, distance: 47.6
click at [542, 300] on div "Filtros Confianza alta Device Tarjeta Persona validada Teléfono validado Confia…" at bounding box center [619, 241] width 894 height 187
click at [548, 196] on circle at bounding box center [550, 196] width 9 height 9
click at [551, 184] on text "" at bounding box center [552, 184] width 4 height 5
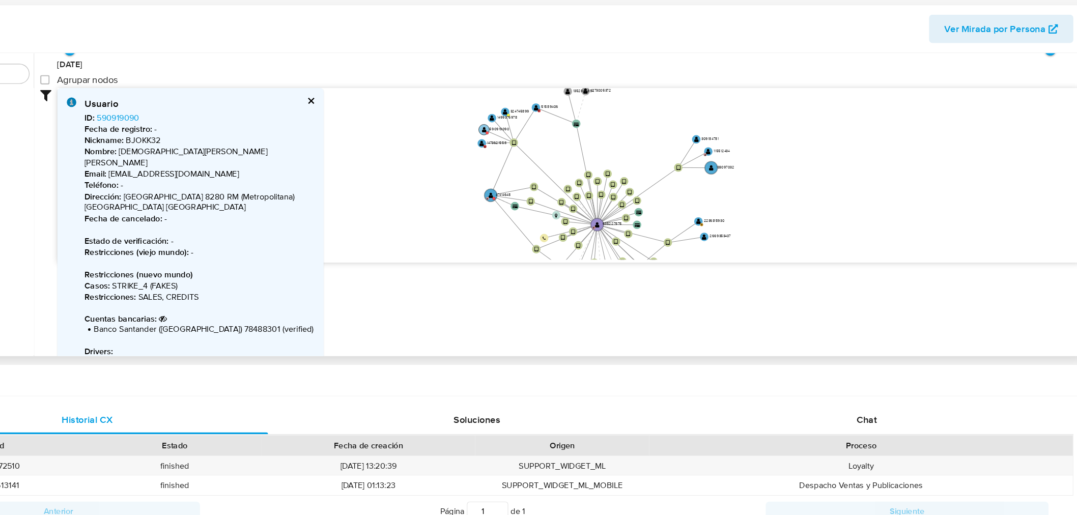
click at [551, 184] on circle at bounding box center [553, 183] width 9 height 9
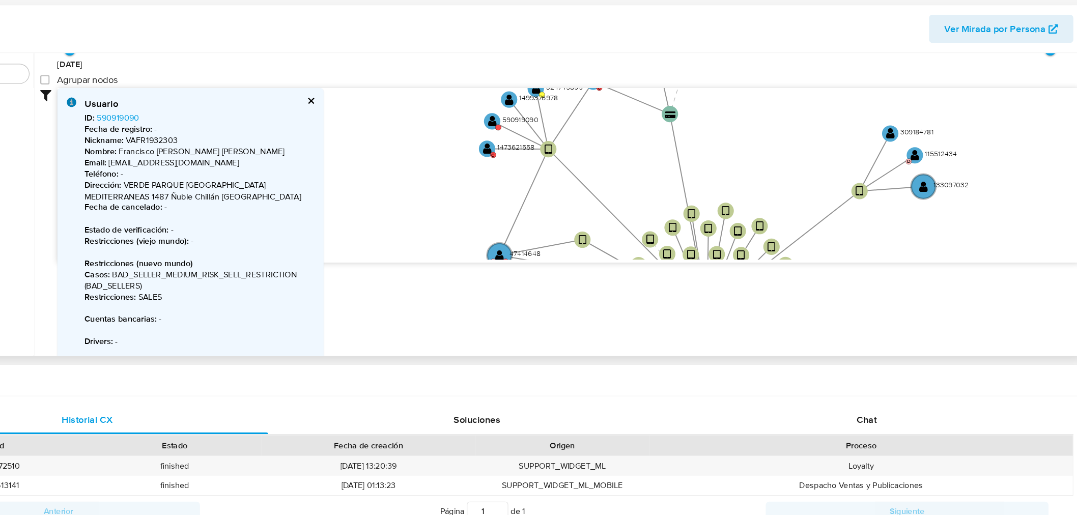
drag, startPoint x: 532, startPoint y: 208, endPoint x: 535, endPoint y: 203, distance: 5.2
click at [535, 203] on icon "device-676db680ee003e88f3e4fe72  user-426823507  426823507 D user-635227575 …" at bounding box center [626, 222] width 879 height 148
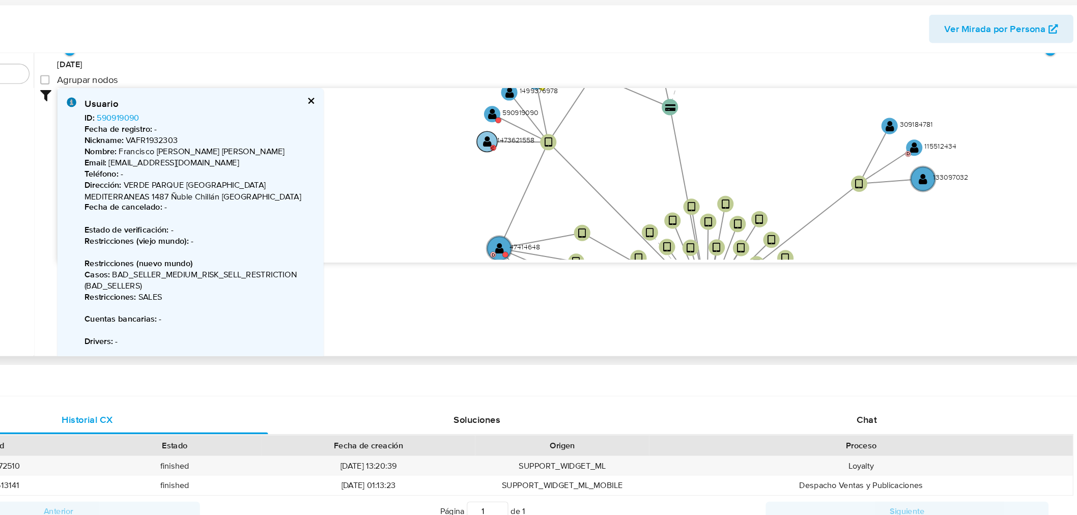
click at [553, 193] on text "" at bounding box center [557, 193] width 8 height 10
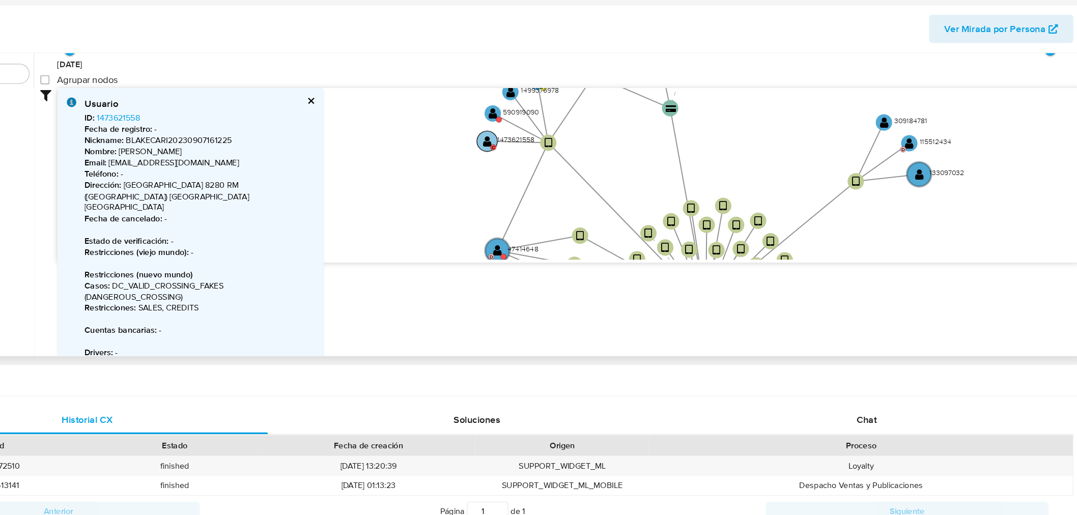
click at [553, 193] on text "" at bounding box center [557, 193] width 8 height 10
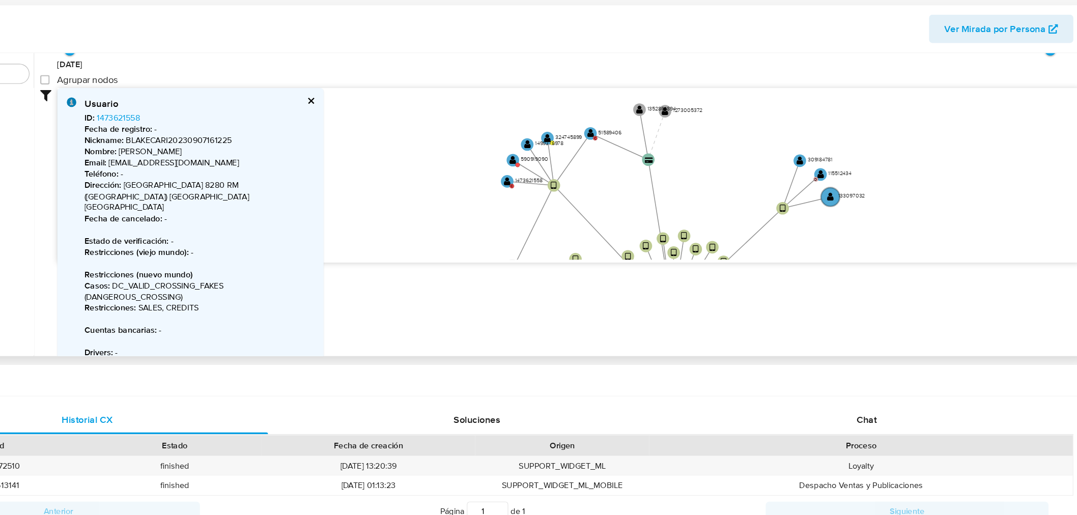
drag, startPoint x: 626, startPoint y: 231, endPoint x: 617, endPoint y: 264, distance: 34.3
click at [617, 264] on icon "device-676db680ee003e88f3e4fe72  user-426823507  426823507 D user-635227575 …" at bounding box center [626, 222] width 879 height 148
click at [643, 184] on text "" at bounding box center [646, 187] width 6 height 8
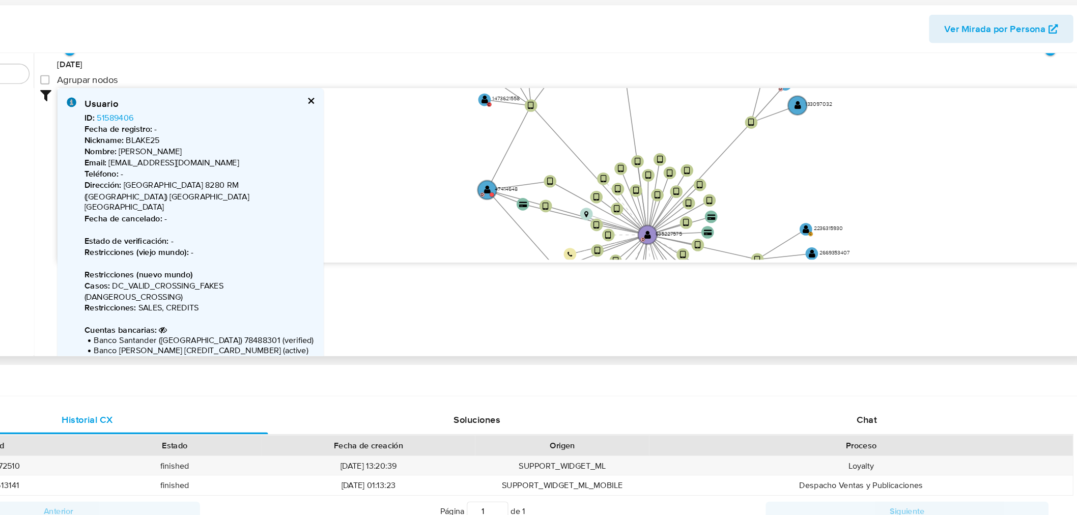
drag, startPoint x: 527, startPoint y: 257, endPoint x: 508, endPoint y: 150, distance: 108.4
click at [508, 150] on icon "device-676db680ee003e88f3e4fe72  user-426823507  426823507 D user-635227575 …" at bounding box center [626, 222] width 879 height 148
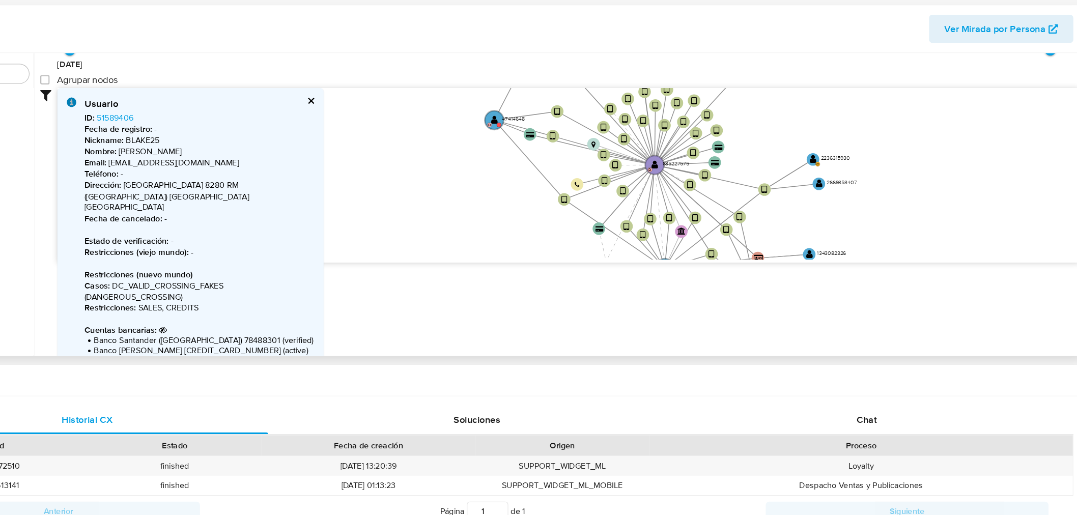
drag, startPoint x: 532, startPoint y: 227, endPoint x: 536, endPoint y: 204, distance: 24.3
click at [536, 204] on icon "device-676db680ee003e88f3e4fe72  user-426823507  426823507 D user-635227575 …" at bounding box center [626, 222] width 879 height 148
click at [556, 175] on circle at bounding box center [562, 174] width 19 height 19
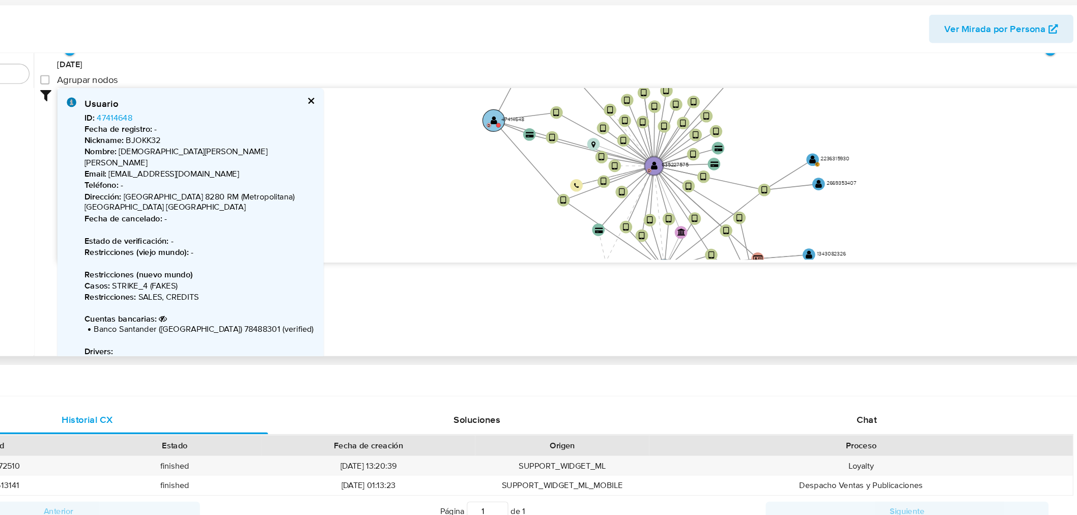
click at [561, 173] on text "" at bounding box center [562, 175] width 6 height 8
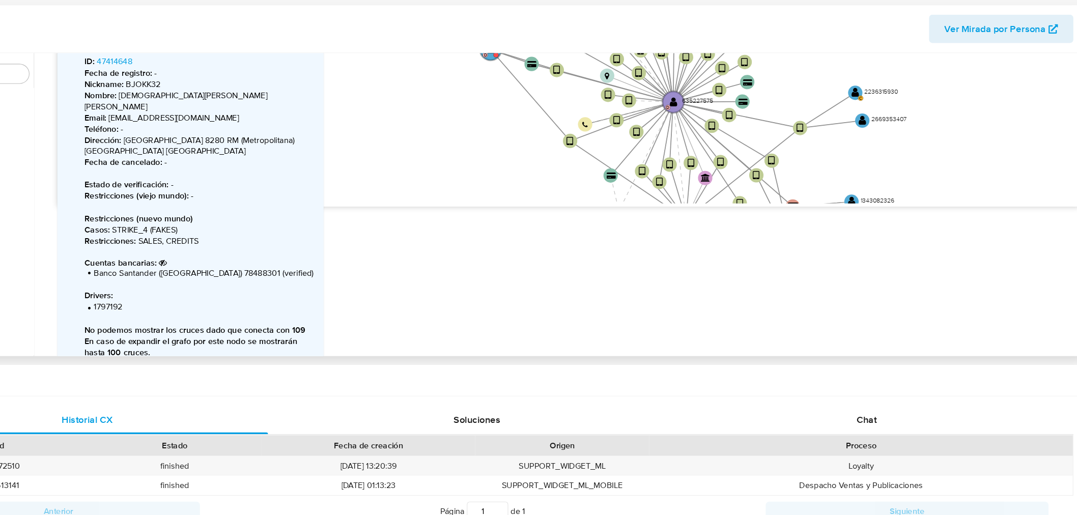
click at [560, 189] on icon "device-676db680ee003e88f3e4fe72  user-426823507  426823507 D user-635227575 …" at bounding box center [626, 173] width 879 height 148
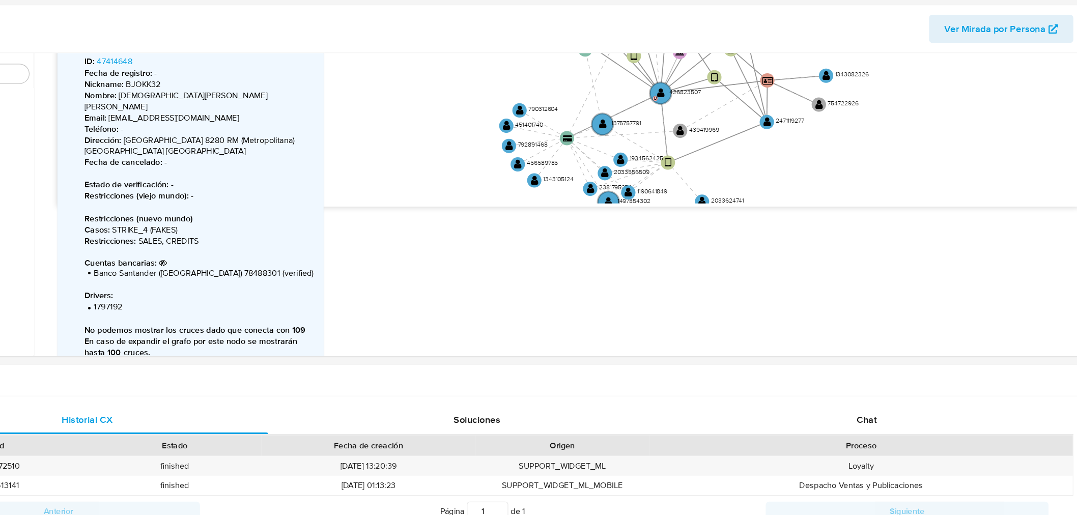
drag, startPoint x: 565, startPoint y: 168, endPoint x: 543, endPoint y: 62, distance: 108.7
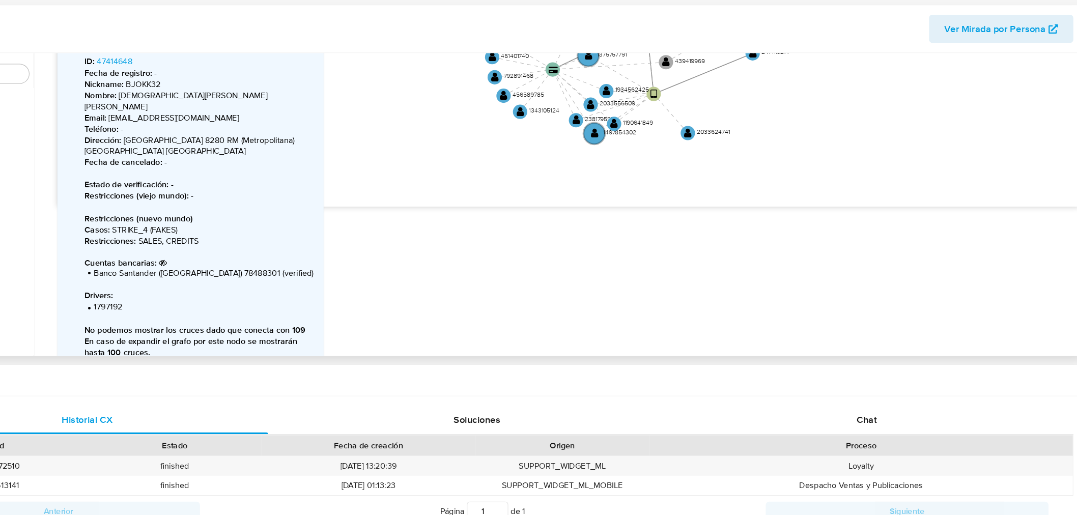
drag, startPoint x: 518, startPoint y: 192, endPoint x: 502, endPoint y: 129, distance: 65.2
click at [503, 130] on icon "device-676db680ee003e88f3e4fe72  user-426823507  426823507 D user-635227575 …" at bounding box center [626, 173] width 879 height 148
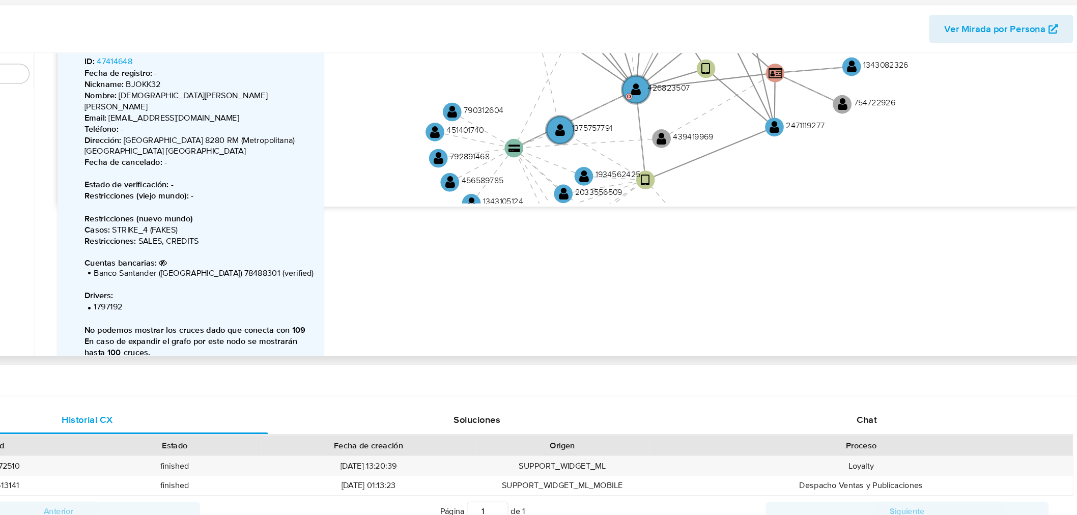
drag, startPoint x: 552, startPoint y: 179, endPoint x: 561, endPoint y: 261, distance: 82.4
click at [561, 261] on div "Filtros Confianza alta Device Tarjeta Persona validada Teléfono validado Confia…" at bounding box center [619, 192] width 894 height 187
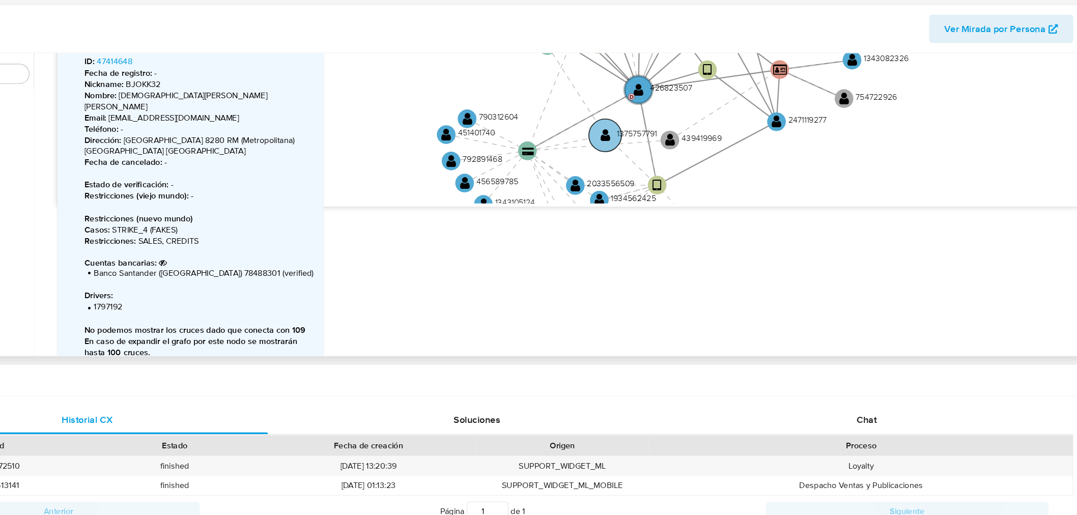
drag, startPoint x: 612, startPoint y: 189, endPoint x: 651, endPoint y: 194, distance: 38.9
click at [651, 194] on circle at bounding box center [658, 188] width 28 height 28
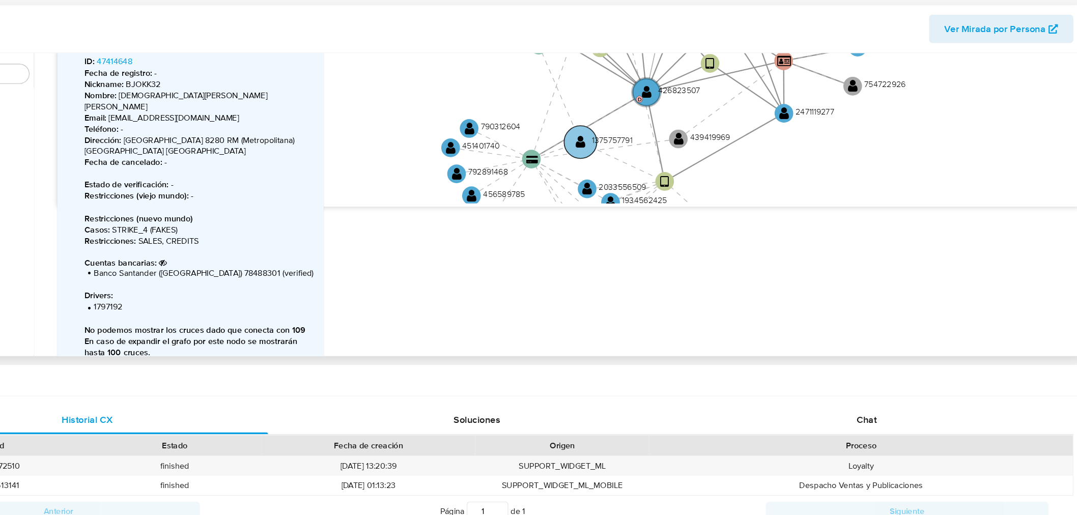
click at [642, 194] on circle at bounding box center [636, 194] width 28 height 28
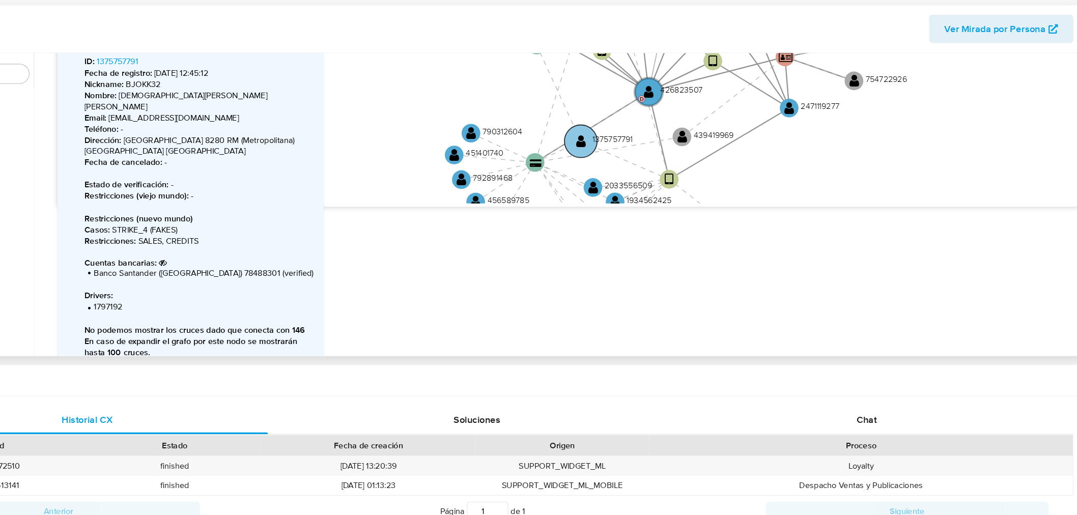
click at [639, 194] on text "" at bounding box center [637, 193] width 9 height 11
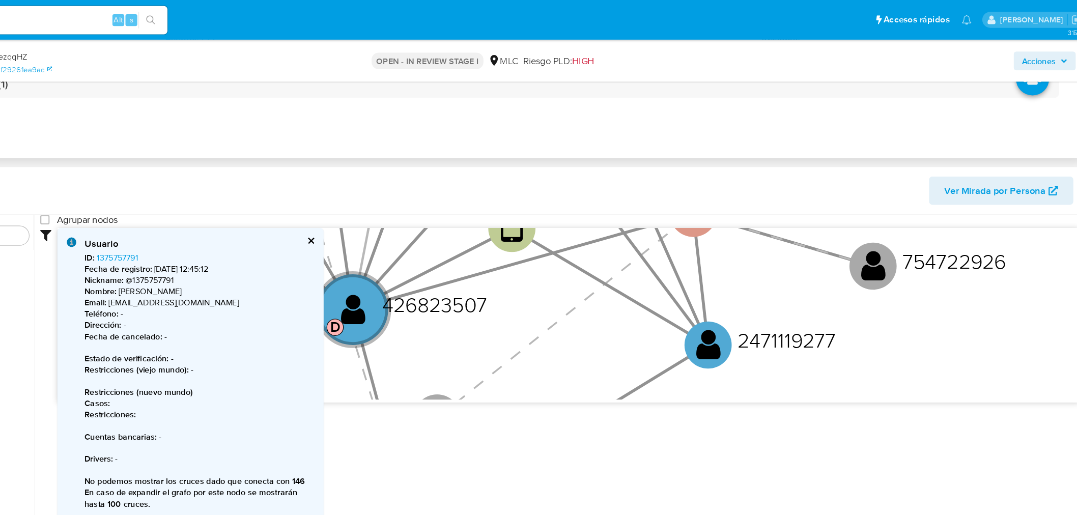
scroll to position [0, 0]
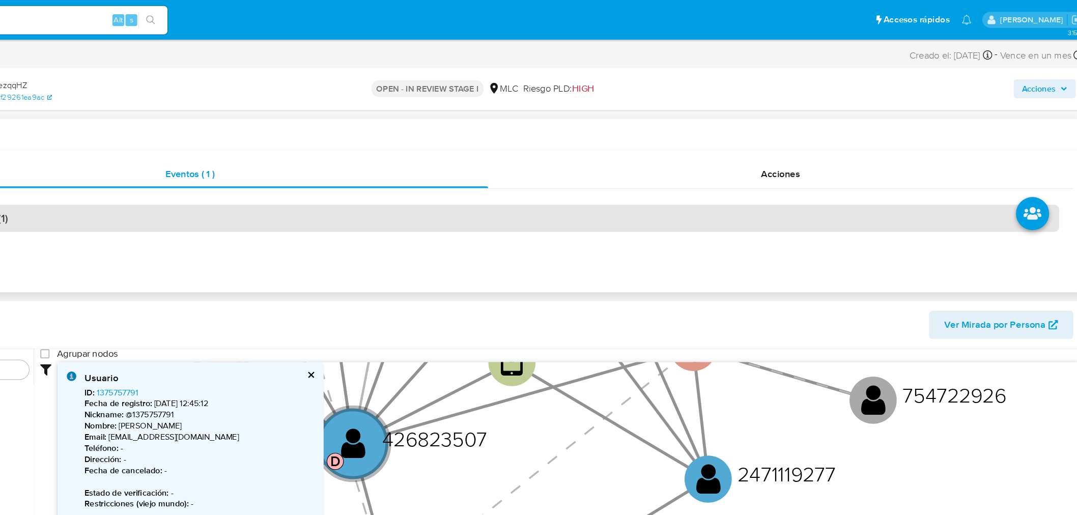
click at [459, 193] on div "AUTOMATIC (1)" at bounding box center [552, 187] width 991 height 23
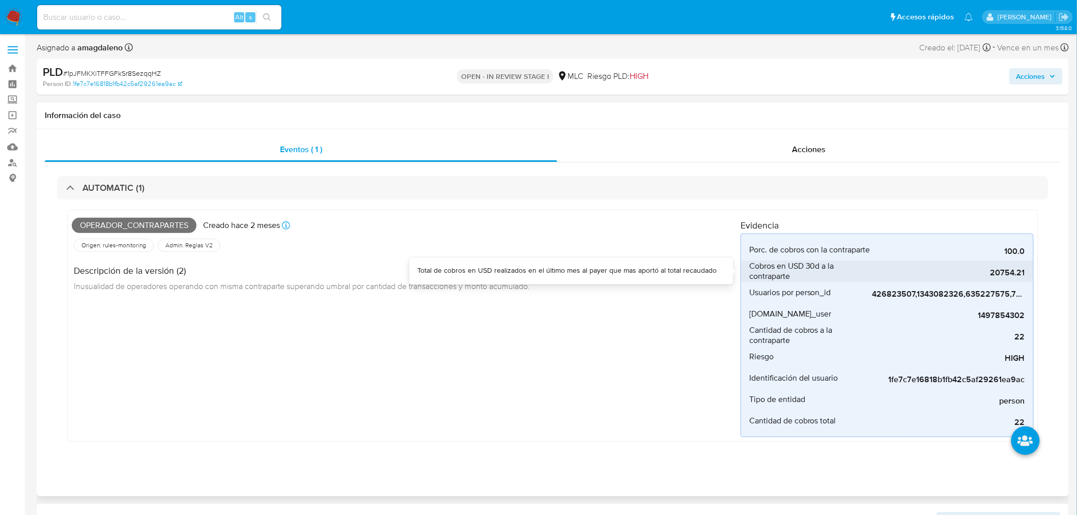
drag, startPoint x: 988, startPoint y: 272, endPoint x: 999, endPoint y: 272, distance: 10.7
click at [999, 272] on span "20754.21" at bounding box center [948, 273] width 153 height 10
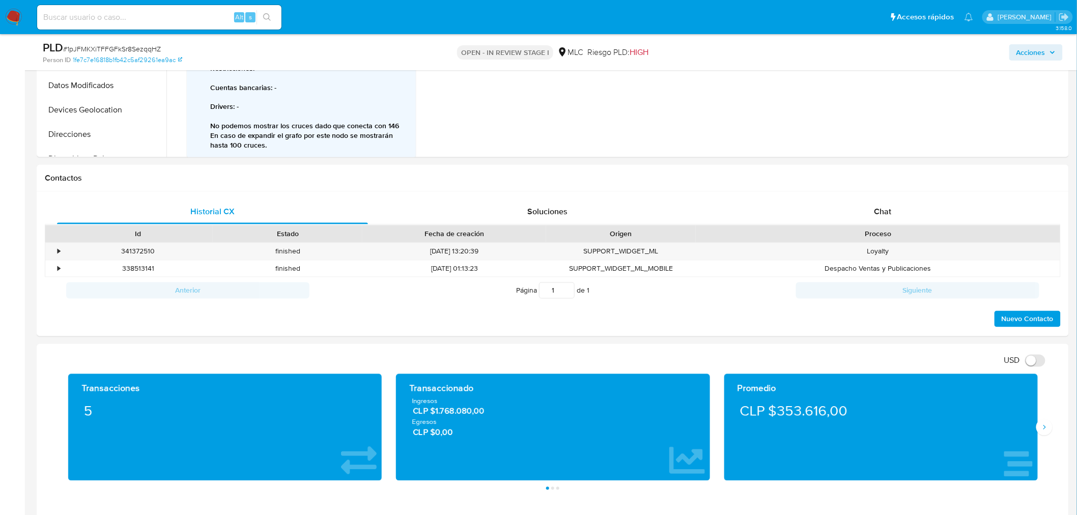
scroll to position [622, 0]
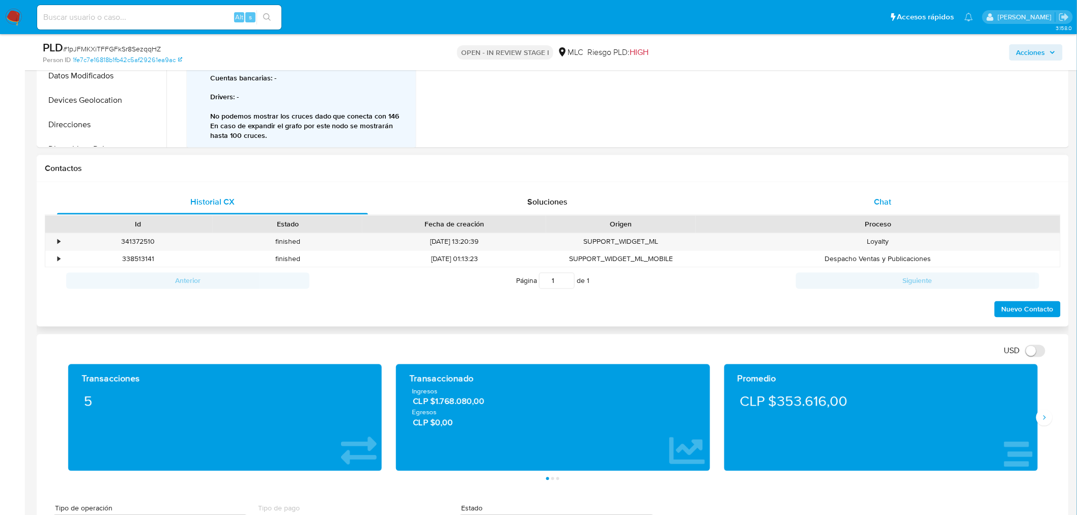
click at [880, 196] on span "Chat" at bounding box center [882, 202] width 17 height 12
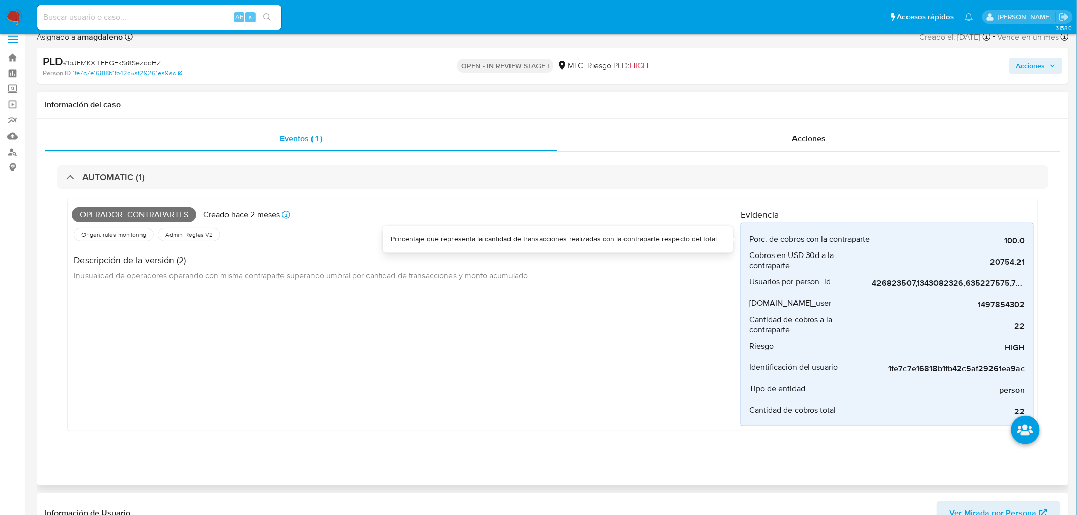
scroll to position [0, 0]
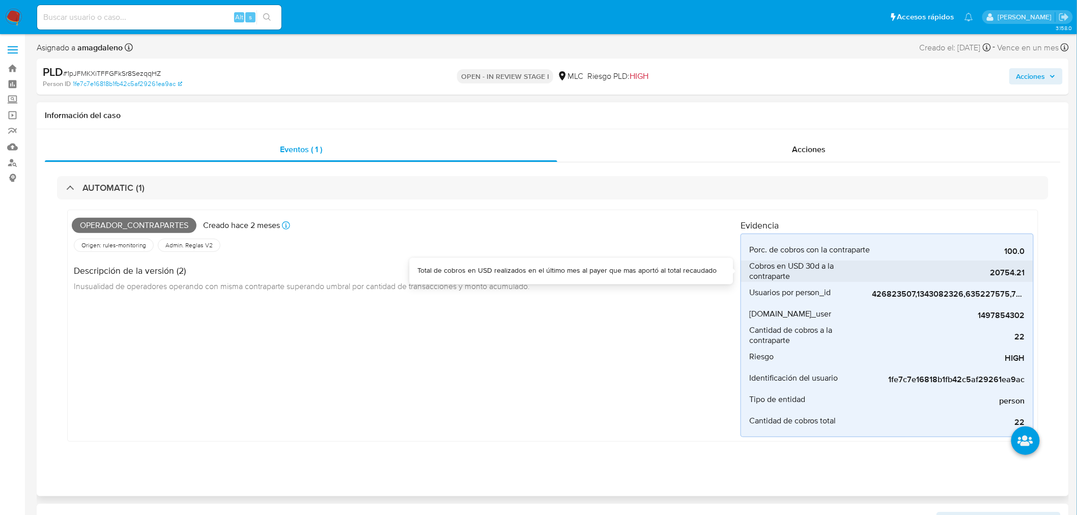
click at [983, 270] on span "20754.21" at bounding box center [948, 273] width 153 height 10
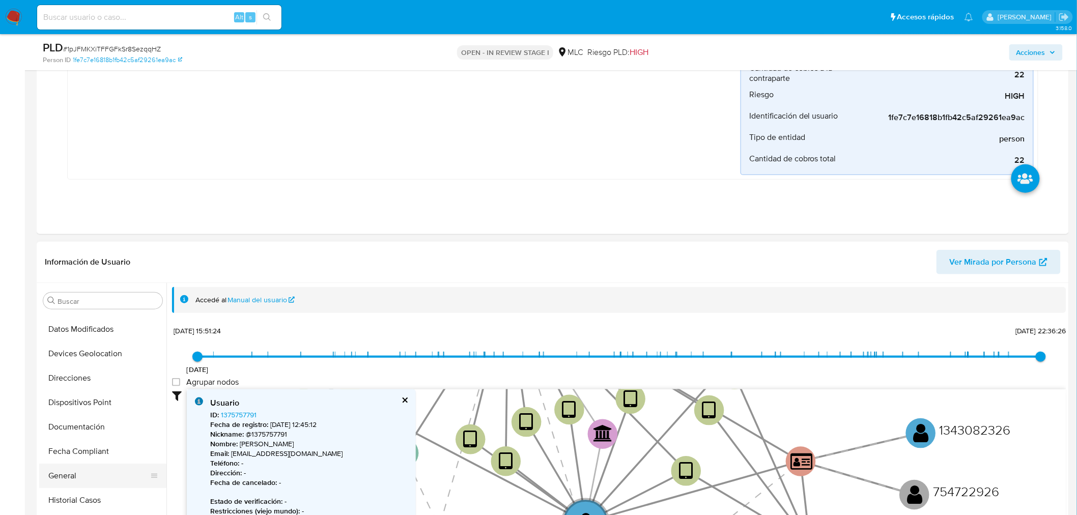
scroll to position [226, 0]
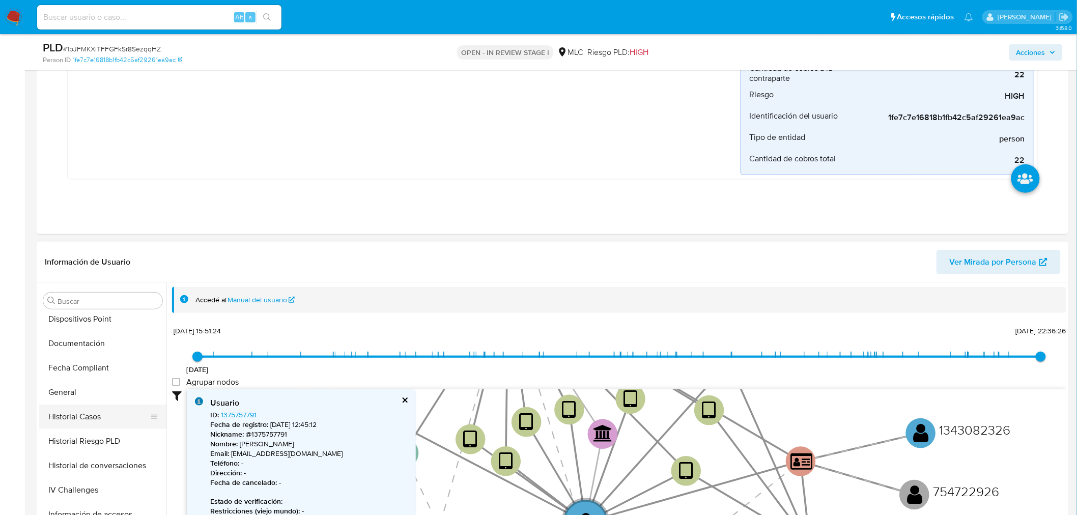
click at [88, 411] on button "Historial Casos" at bounding box center [98, 416] width 119 height 24
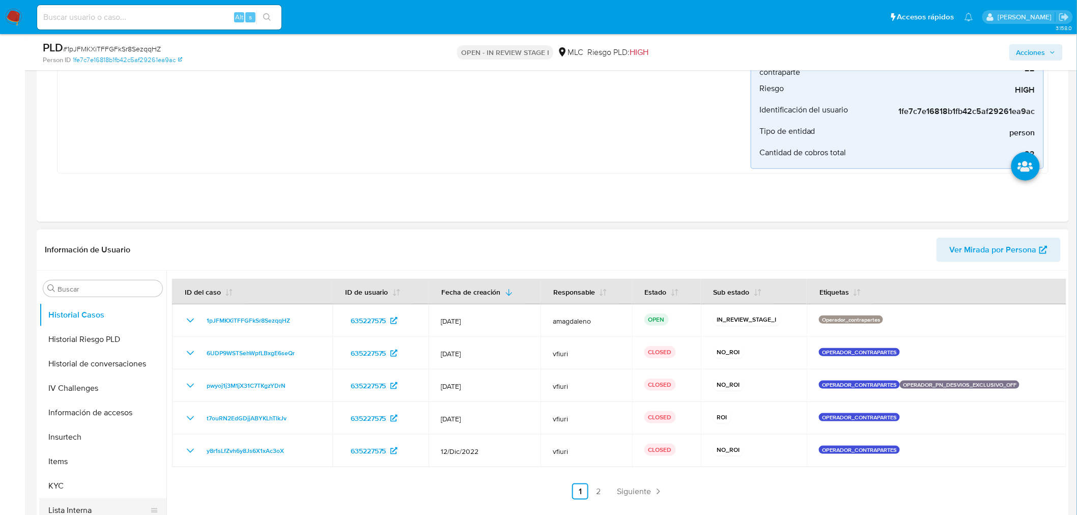
scroll to position [260, 0]
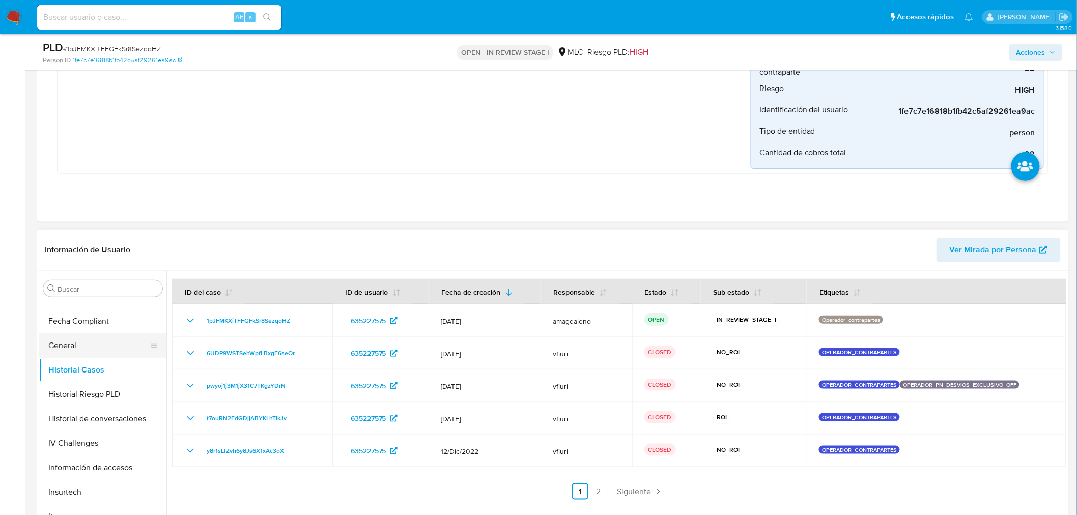
click at [68, 347] on button "General" at bounding box center [98, 345] width 119 height 24
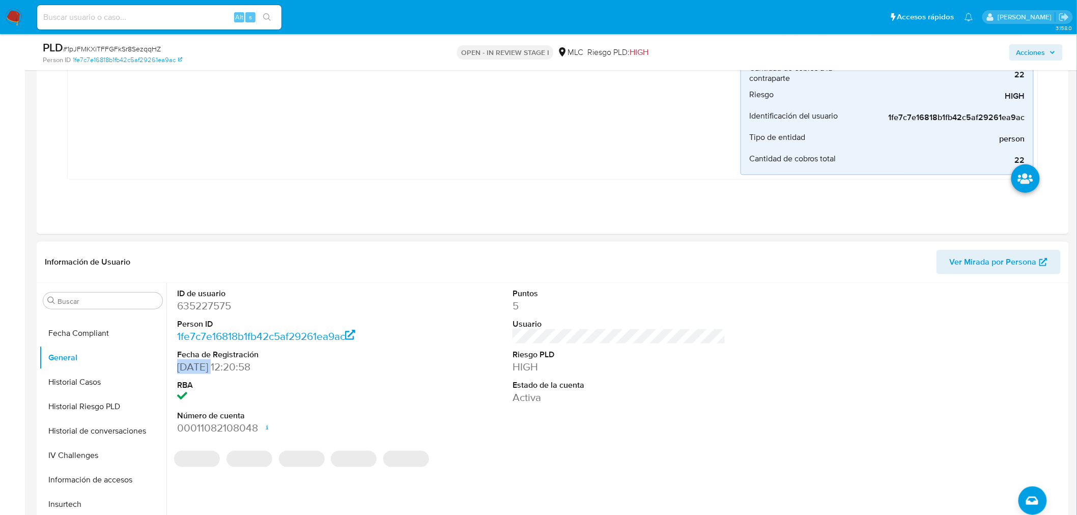
drag, startPoint x: 178, startPoint y: 370, endPoint x: 215, endPoint y: 370, distance: 36.6
click at [215, 370] on dd "28/08/2020 12:20:58" at bounding box center [283, 367] width 213 height 14
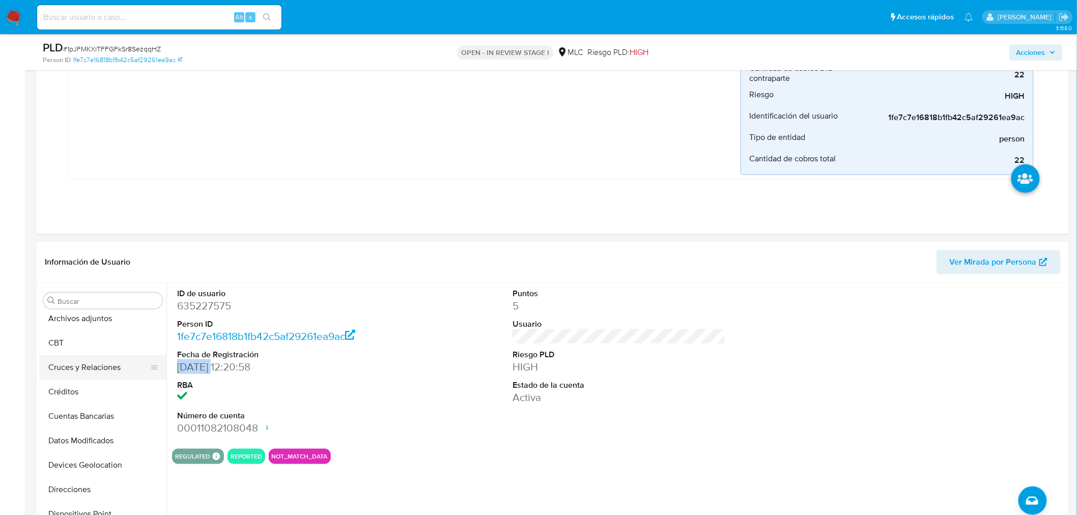
scroll to position [0, 0]
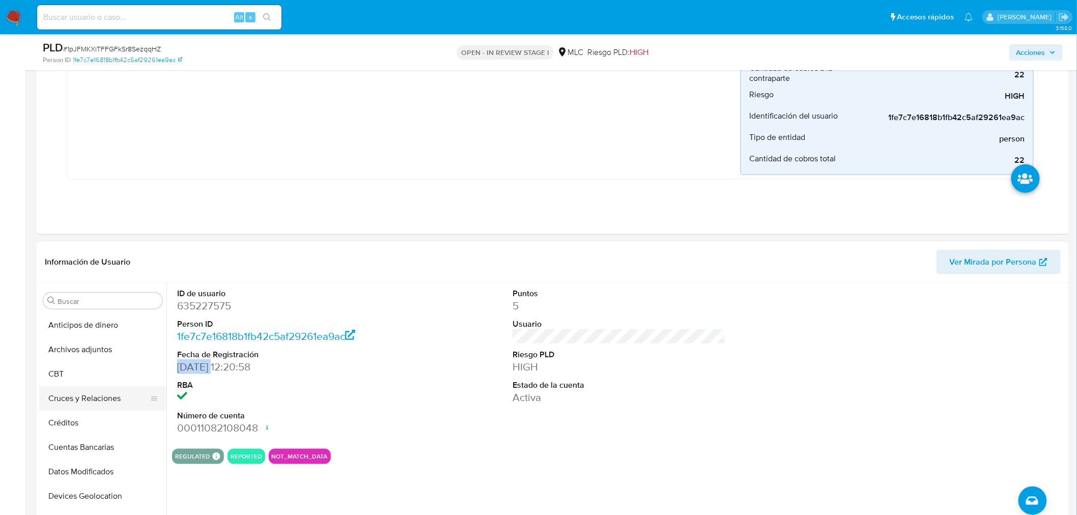
click at [89, 392] on button "Cruces y Relaciones" at bounding box center [98, 398] width 119 height 24
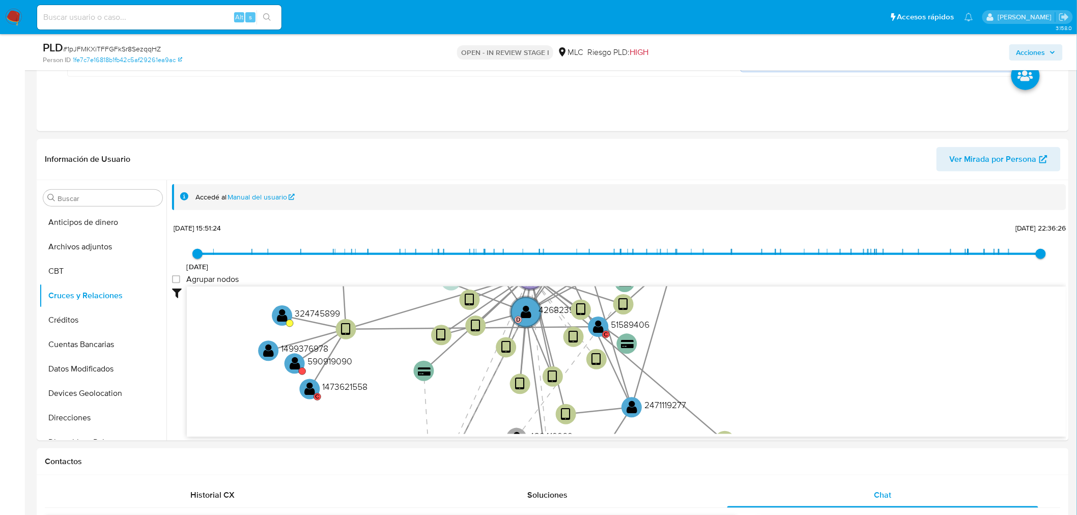
scroll to position [409, 0]
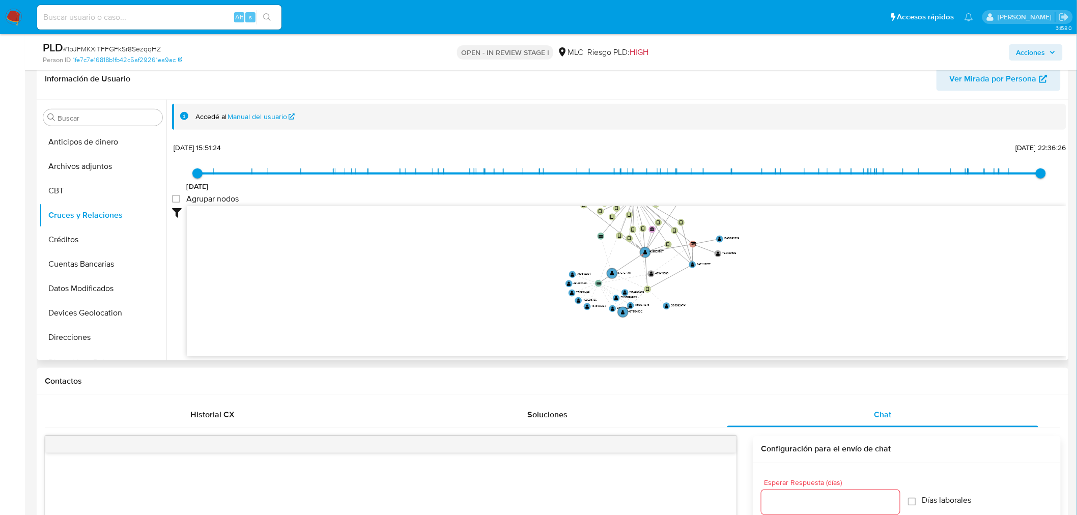
drag, startPoint x: 502, startPoint y: 276, endPoint x: 447, endPoint y: 202, distance: 92.4
click at [447, 202] on div "8/11/2020 8/11/2020, 15:51:24 7/9/2025, 22:36:26 Agrupar nodos Filtros Confianz…" at bounding box center [619, 266] width 894 height 253
drag, startPoint x: 648, startPoint y: 288, endPoint x: 706, endPoint y: 326, distance: 69.4
click at [706, 326] on g "device-66ea21eeb9960f2840c3476b " at bounding box center [704, 328] width 9 height 9
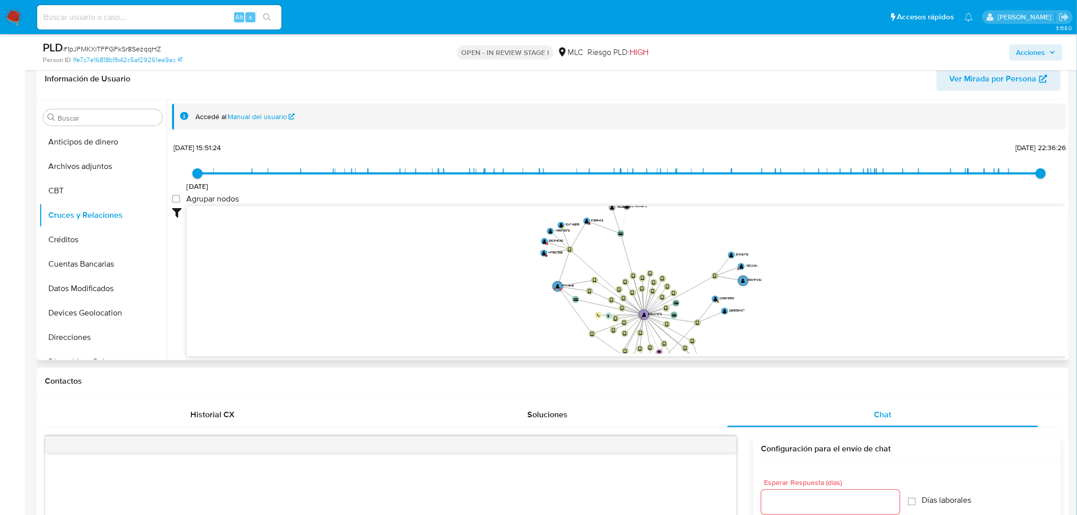
drag, startPoint x: 737, startPoint y: 229, endPoint x: 747, endPoint y: 345, distance: 115.9
click at [747, 345] on icon "device-676db680ee003e88f3e4fe72  user-426823507  426823507 D user-635227575 …" at bounding box center [626, 280] width 879 height 148
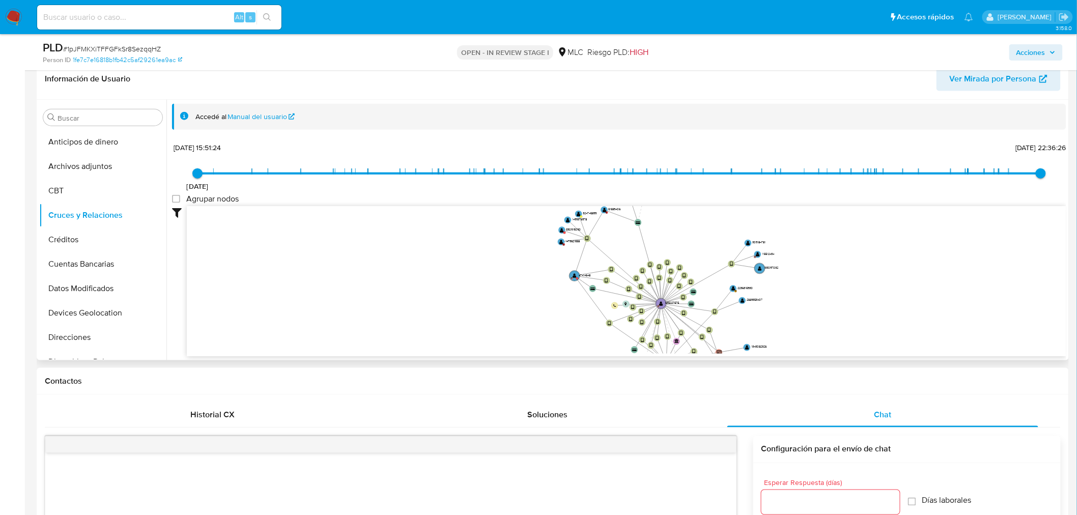
drag, startPoint x: 656, startPoint y: 256, endPoint x: 674, endPoint y: 245, distance: 20.6
click at [674, 245] on icon "device-676db680ee003e88f3e4fe72  user-426823507  426823507 D user-635227575 …" at bounding box center [626, 280] width 879 height 148
click at [575, 276] on text "" at bounding box center [575, 276] width 4 height 5
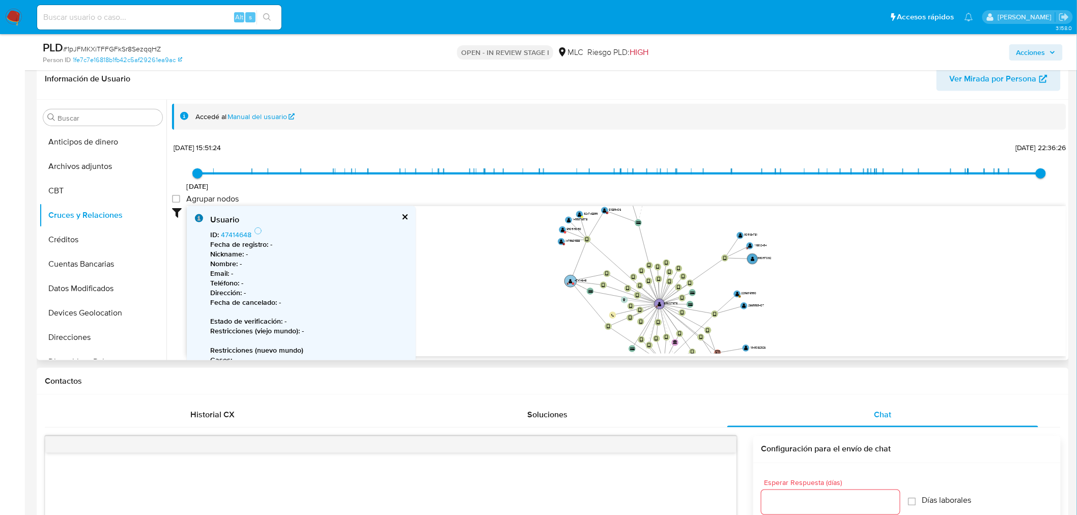
click at [569, 276] on circle at bounding box center [570, 281] width 12 height 12
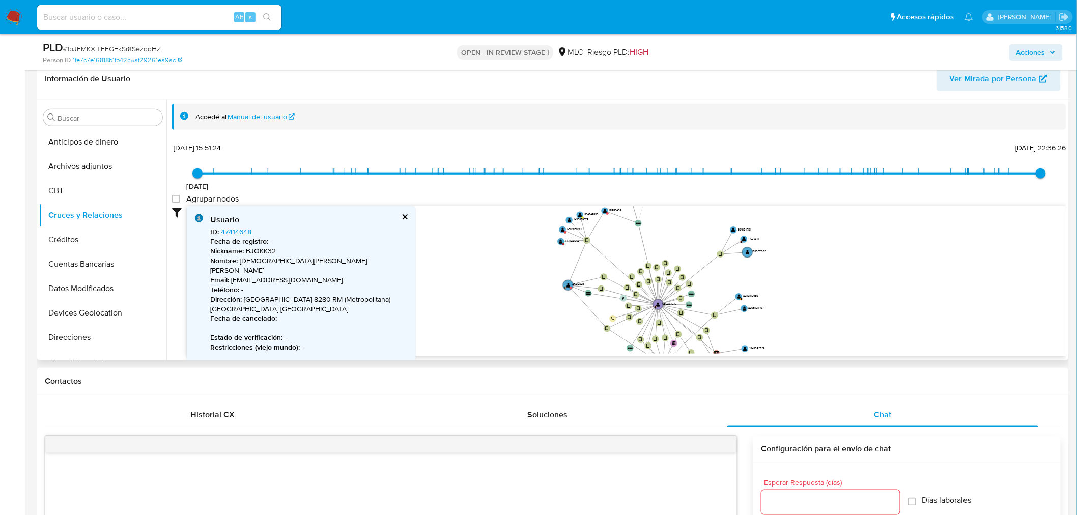
click at [470, 271] on icon "device-676db680ee003e88f3e4fe72  user-426823507  426823507 D user-635227575 …" at bounding box center [626, 280] width 879 height 148
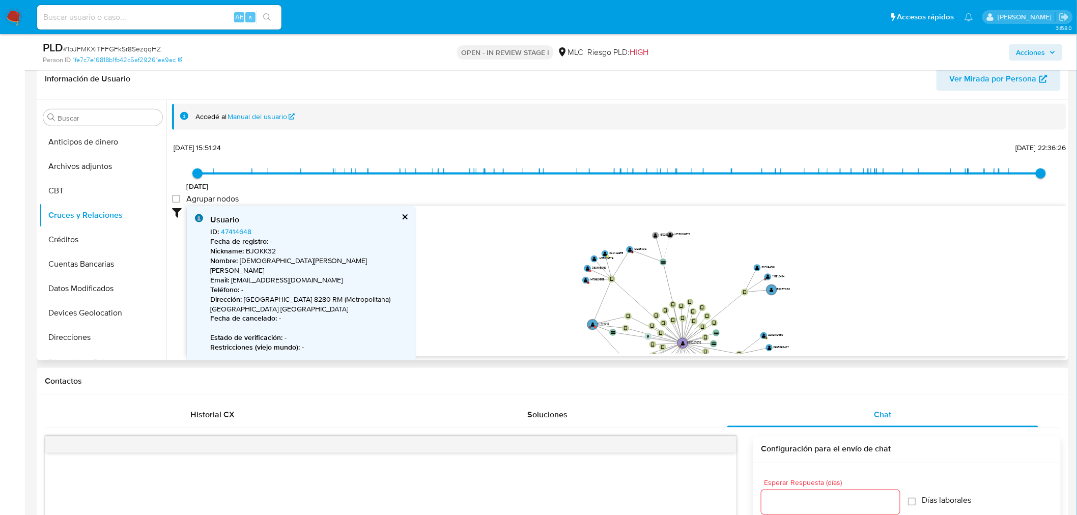
drag, startPoint x: 470, startPoint y: 269, endPoint x: 495, endPoint y: 307, distance: 46.0
click at [495, 307] on icon "device-676db680ee003e88f3e4fe72  user-426823507  426823507 D user-635227575 …" at bounding box center [626, 280] width 879 height 148
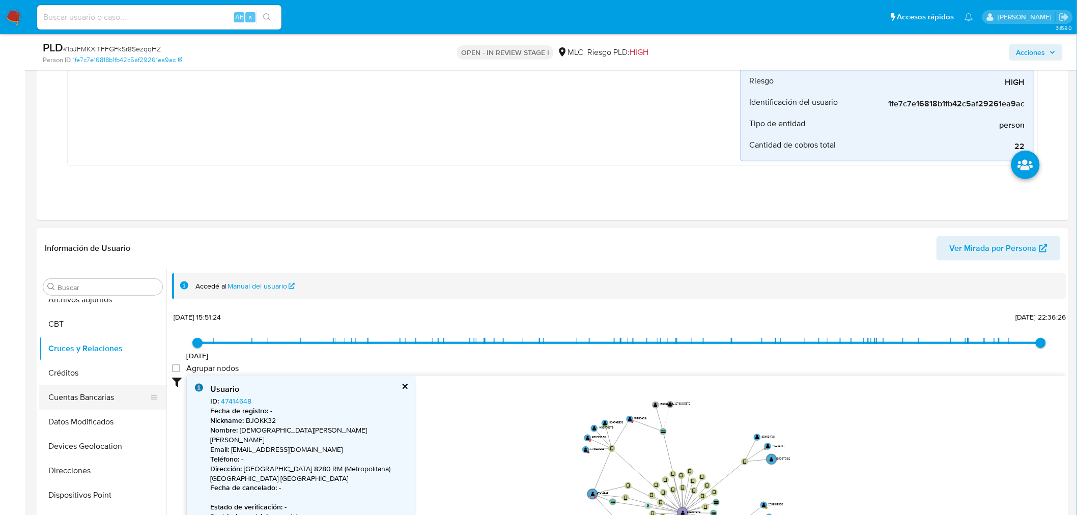
scroll to position [56, 0]
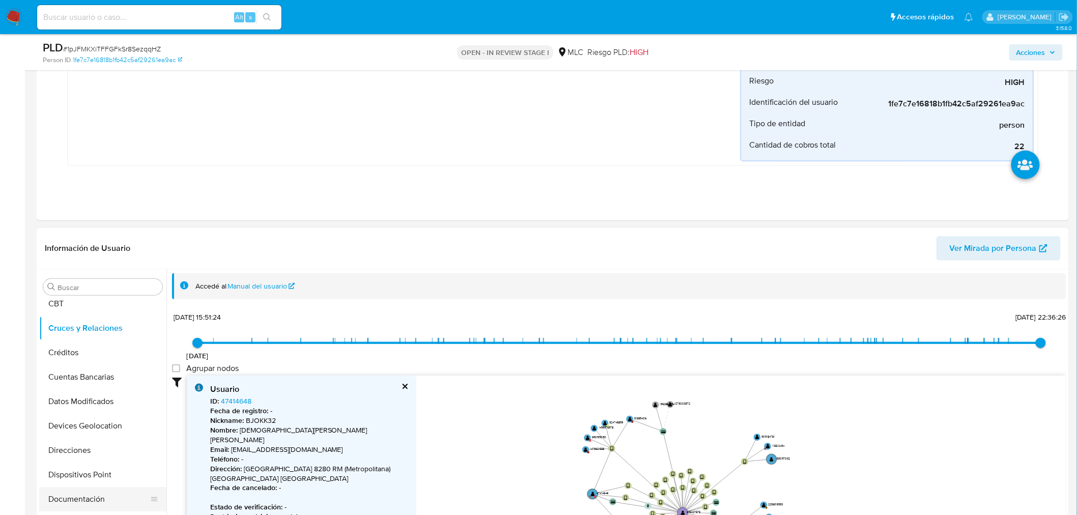
click at [92, 498] on button "Documentación" at bounding box center [98, 499] width 119 height 24
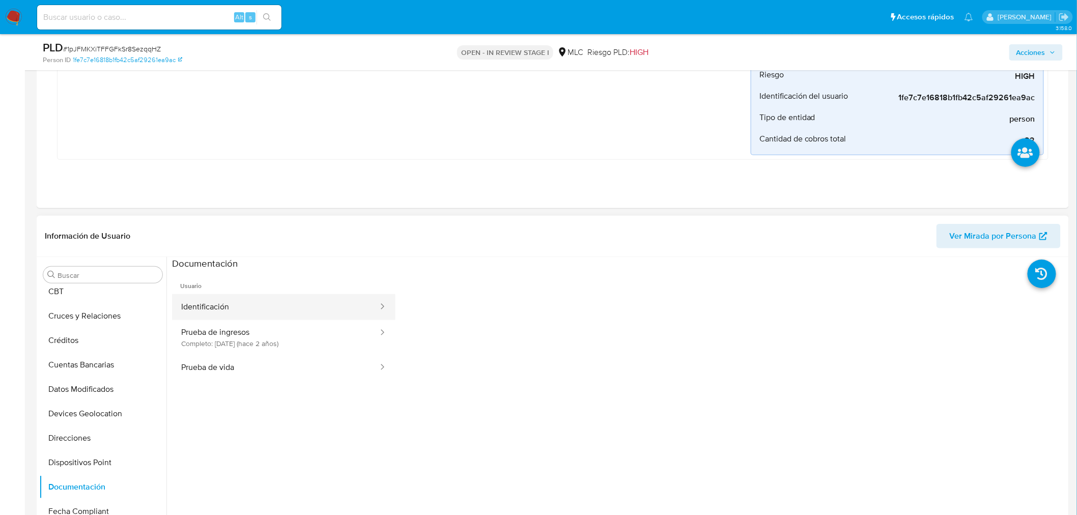
click at [225, 306] on button "Identificación" at bounding box center [275, 307] width 207 height 26
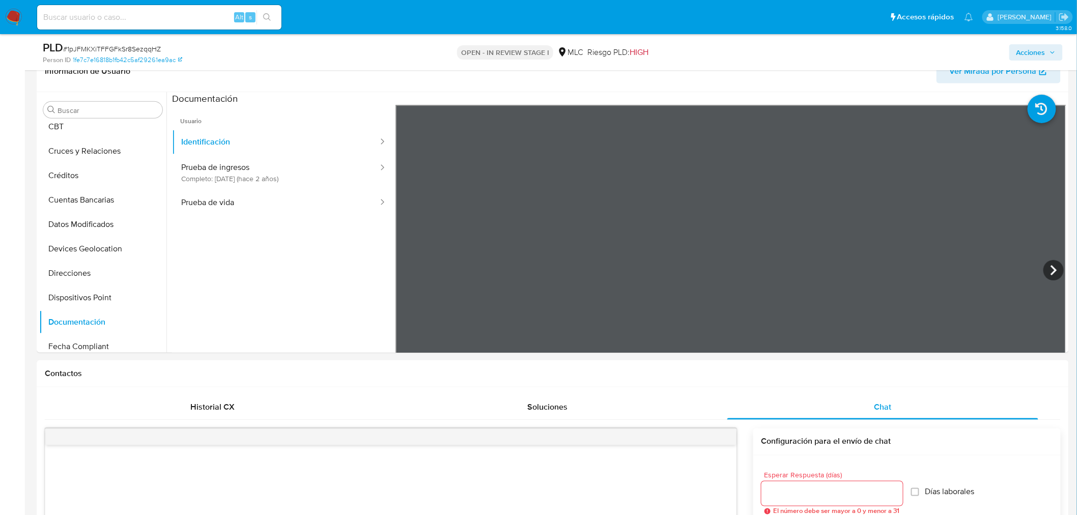
scroll to position [372, 0]
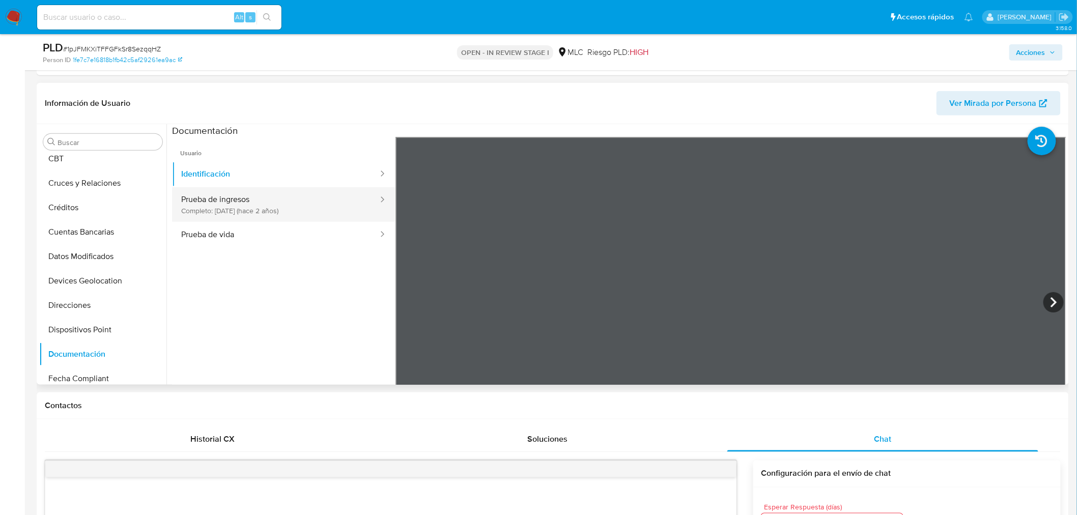
click at [236, 209] on button "Prueba de ingresos Completo: 23/11/2023 (hace 2 años)" at bounding box center [275, 204] width 207 height 35
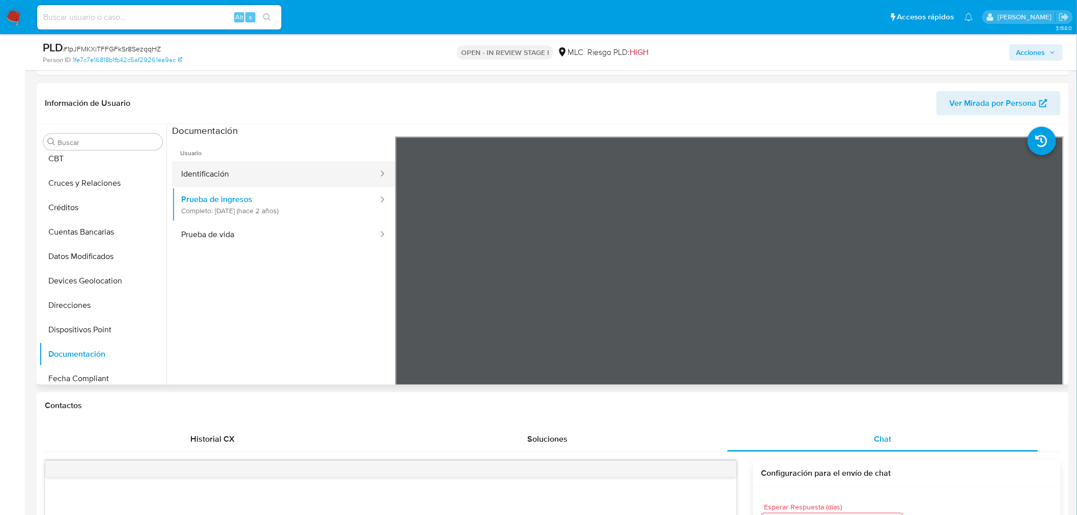
scroll to position [316, 0]
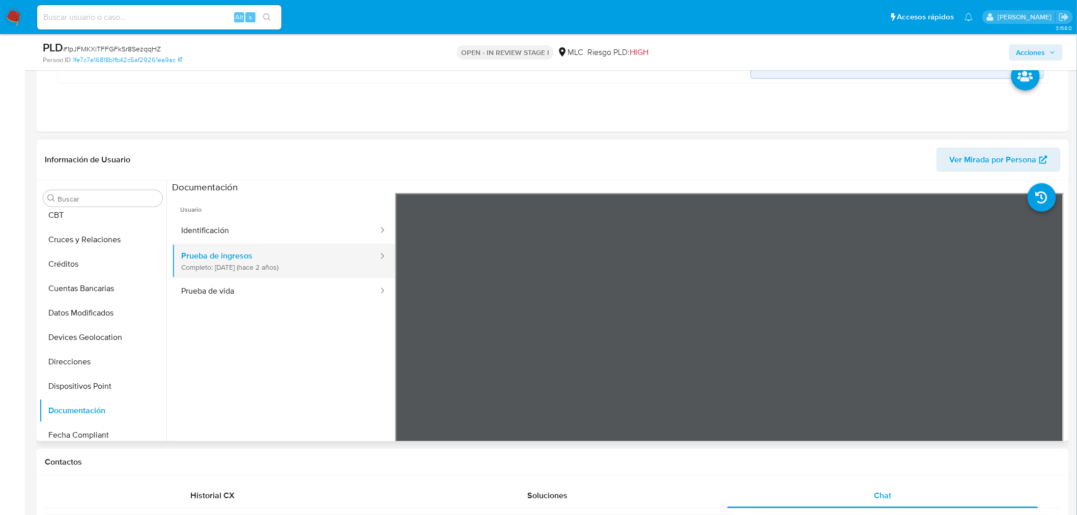
click at [231, 268] on button "Prueba de ingresos Completo: 23/11/2023 (hace 2 años)" at bounding box center [275, 261] width 207 height 35
click at [227, 236] on button "Identificación" at bounding box center [275, 231] width 207 height 26
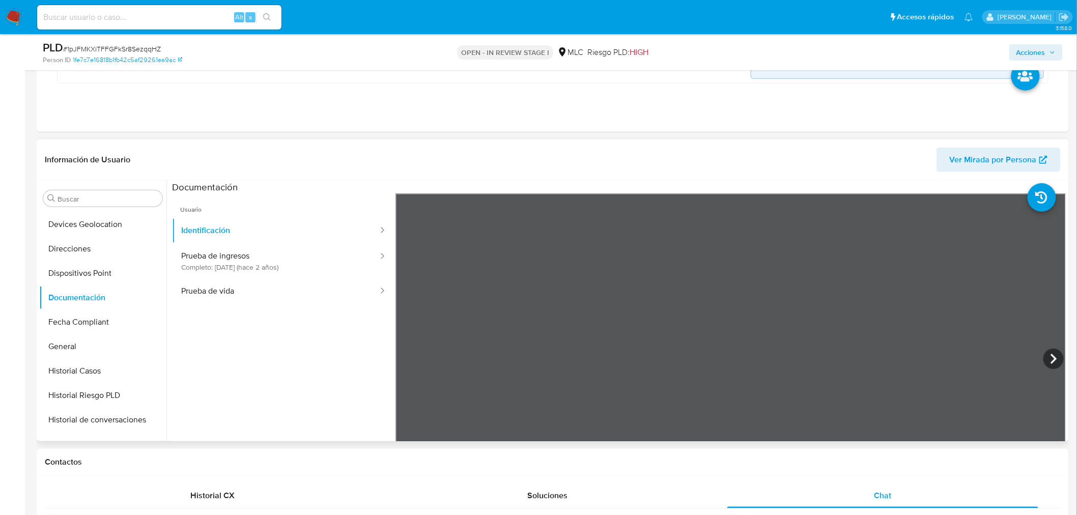
scroll to position [339, 0]
click at [91, 368] on button "KYC" at bounding box center [98, 372] width 119 height 24
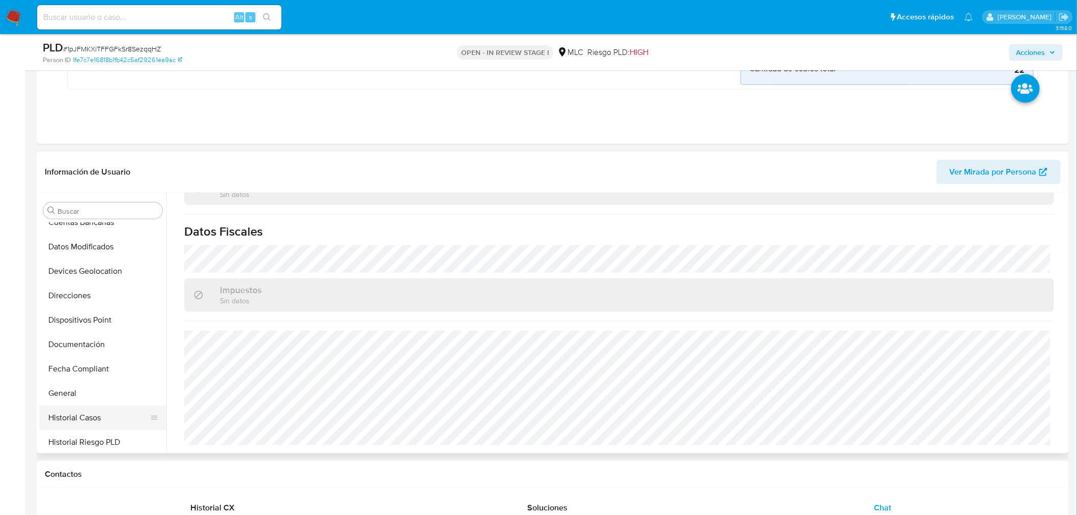
scroll to position [113, 0]
click at [85, 319] on button "Direcciones" at bounding box center [98, 317] width 119 height 24
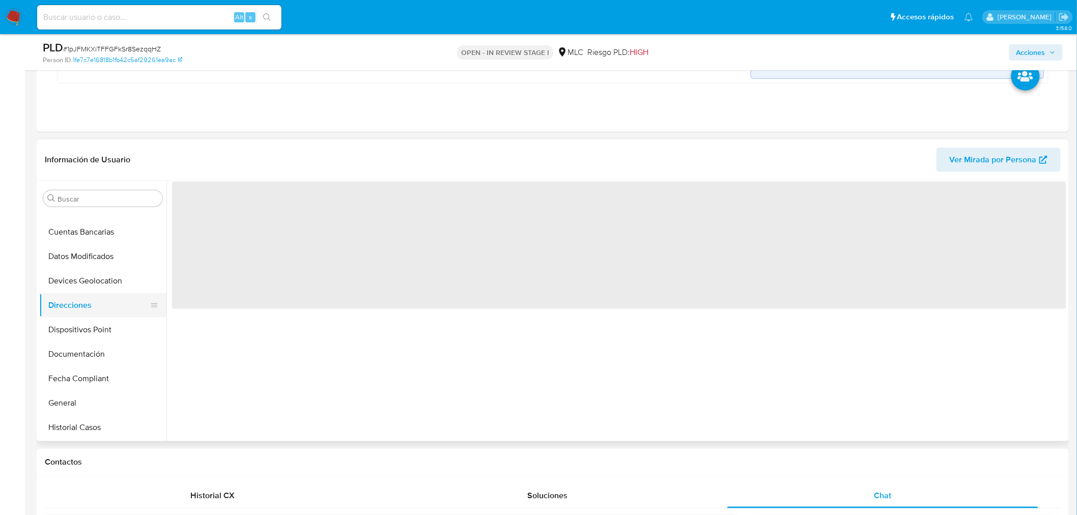
scroll to position [0, 0]
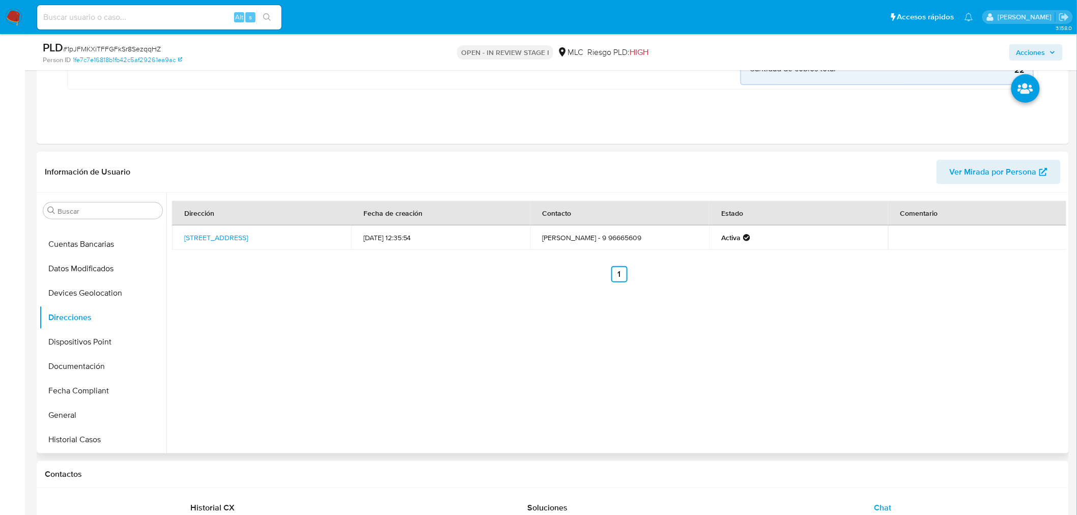
click at [255, 306] on div "Dirección Fecha de creación Contacto Estado Comentario Avenida Grecia 8280, Peñ…" at bounding box center [615, 323] width 899 height 260
click at [81, 421] on button "Restricciones Nuevo Mundo" at bounding box center [98, 415] width 119 height 24
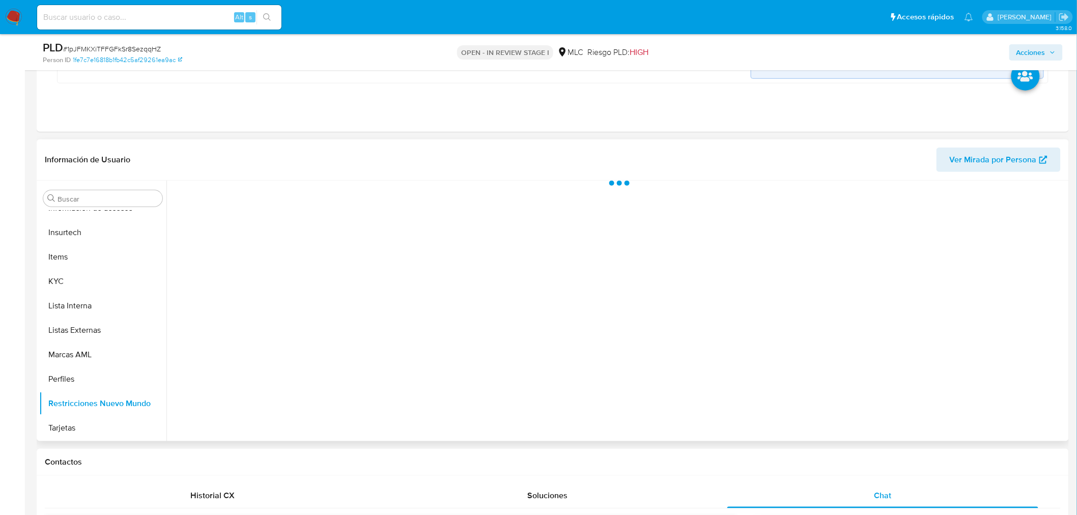
scroll to position [429, 0]
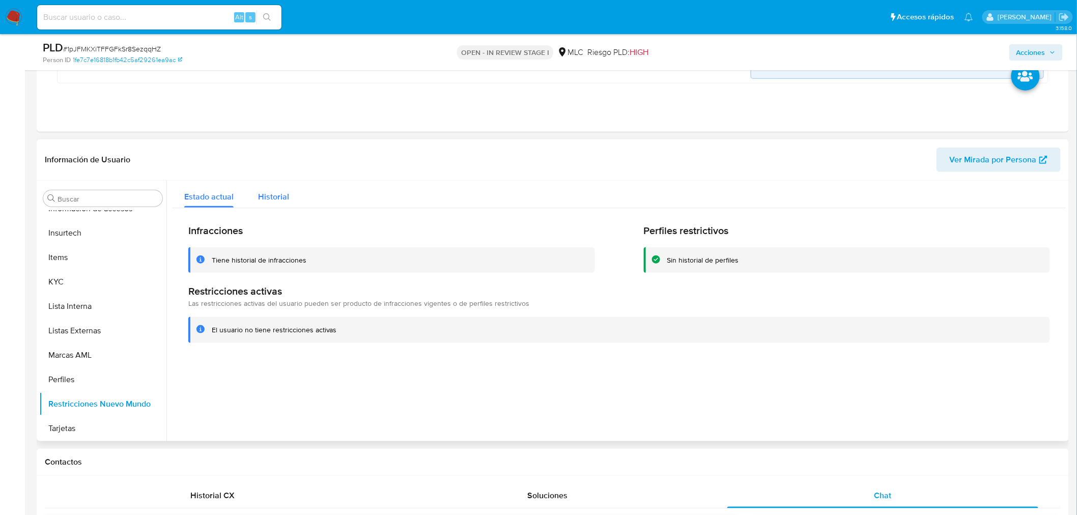
click at [277, 197] on span "Historial" at bounding box center [273, 197] width 31 height 12
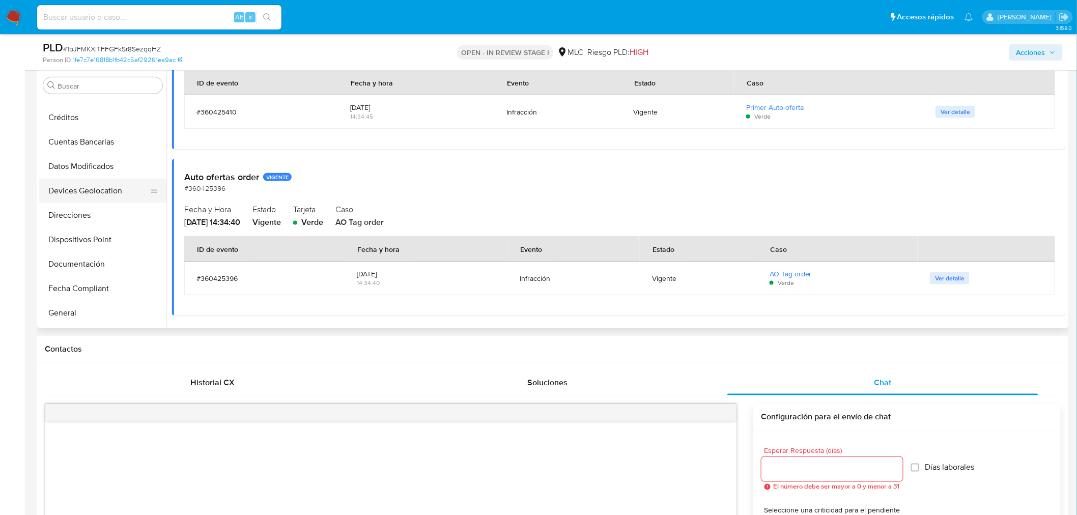
scroll to position [0, 0]
click at [86, 186] on button "Cruces y Relaciones" at bounding box center [98, 183] width 119 height 24
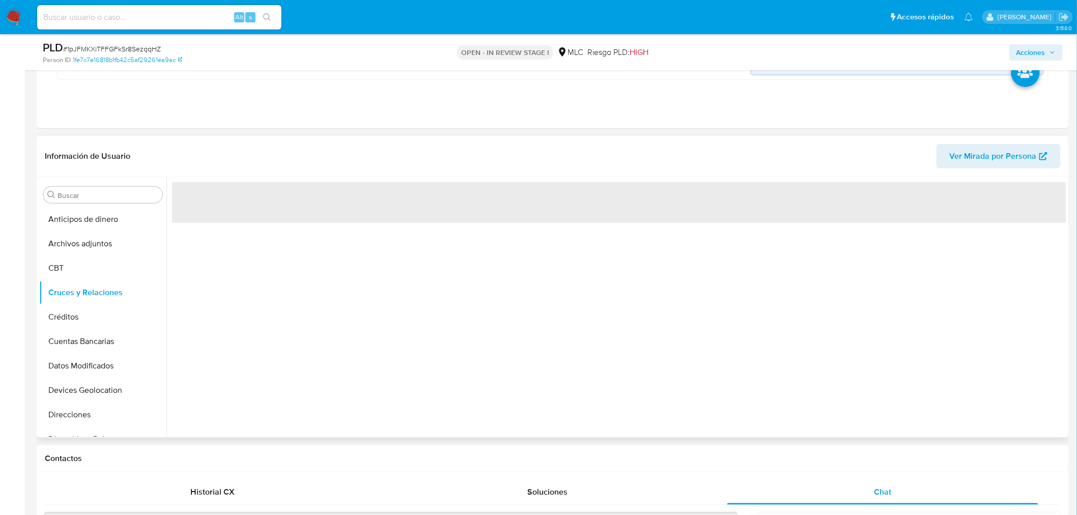
scroll to position [316, 0]
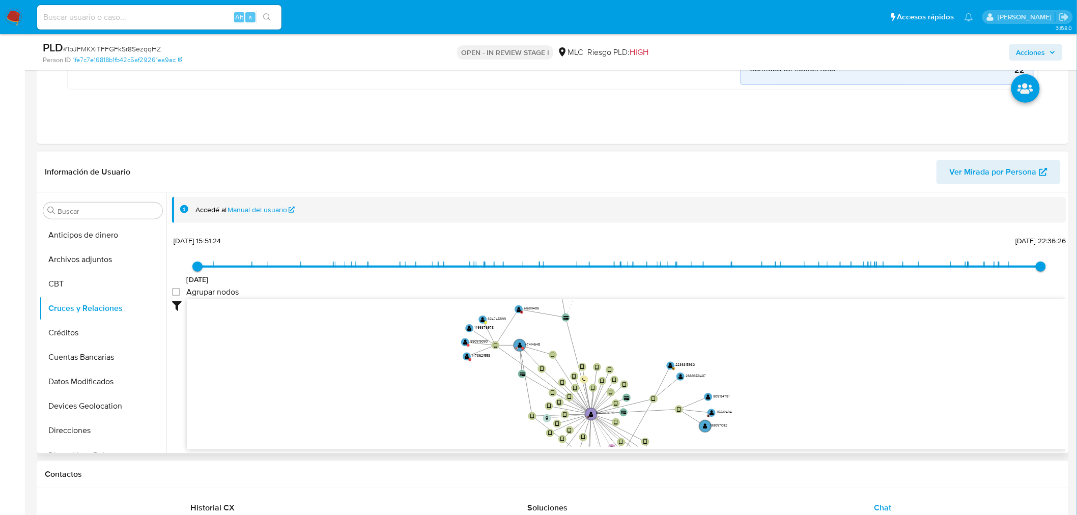
drag, startPoint x: 475, startPoint y: 376, endPoint x: 482, endPoint y: 414, distance: 38.2
click at [482, 414] on icon "device-676db680ee003e88f3e4fe72  user-426823507  426823507 D user-635227575 …" at bounding box center [626, 373] width 879 height 148
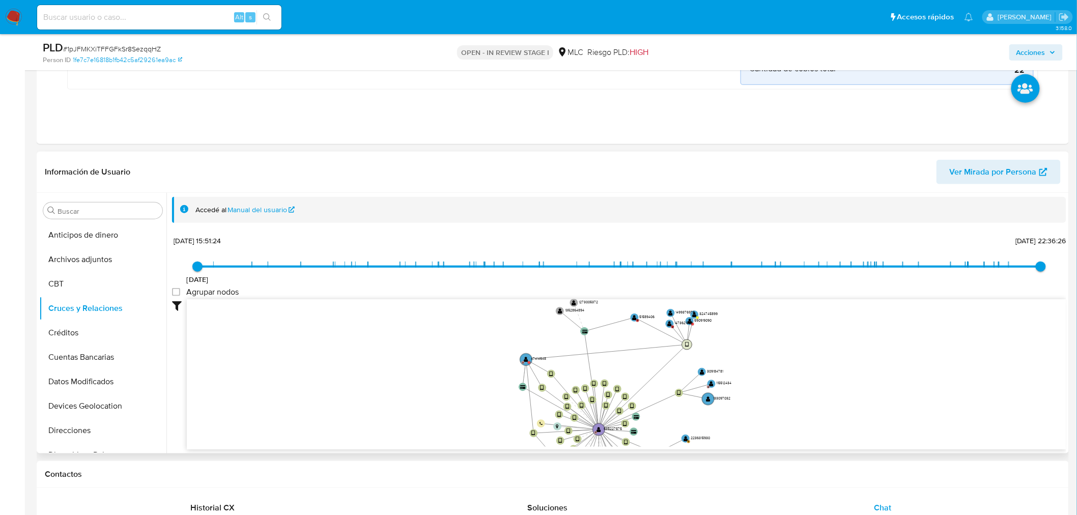
drag, startPoint x: 500, startPoint y: 346, endPoint x: 685, endPoint y: 341, distance: 185.2
click at [685, 342] on text "" at bounding box center [687, 345] width 4 height 6
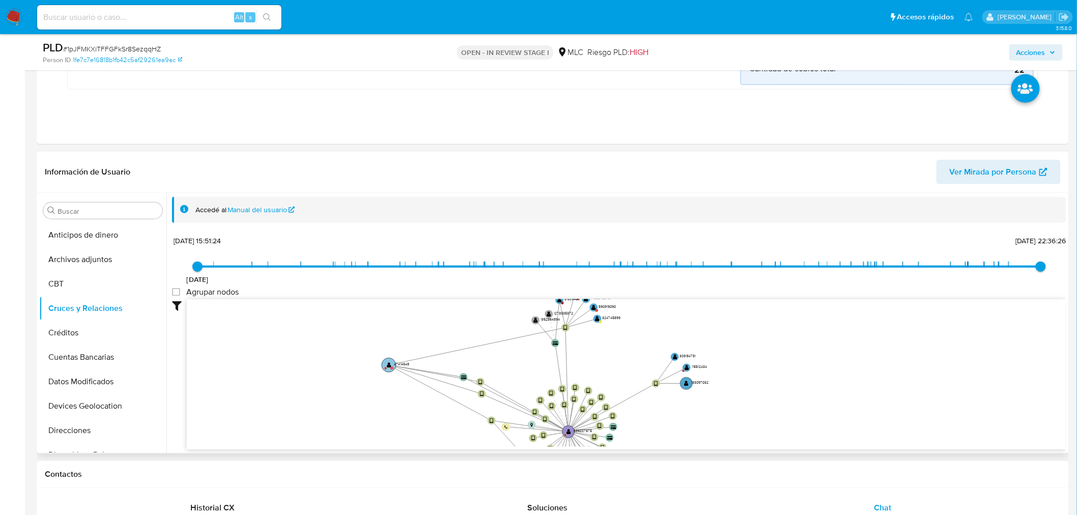
drag, startPoint x: 509, startPoint y: 359, endPoint x: 389, endPoint y: 363, distance: 119.6
click at [389, 363] on text "" at bounding box center [389, 365] width 5 height 6
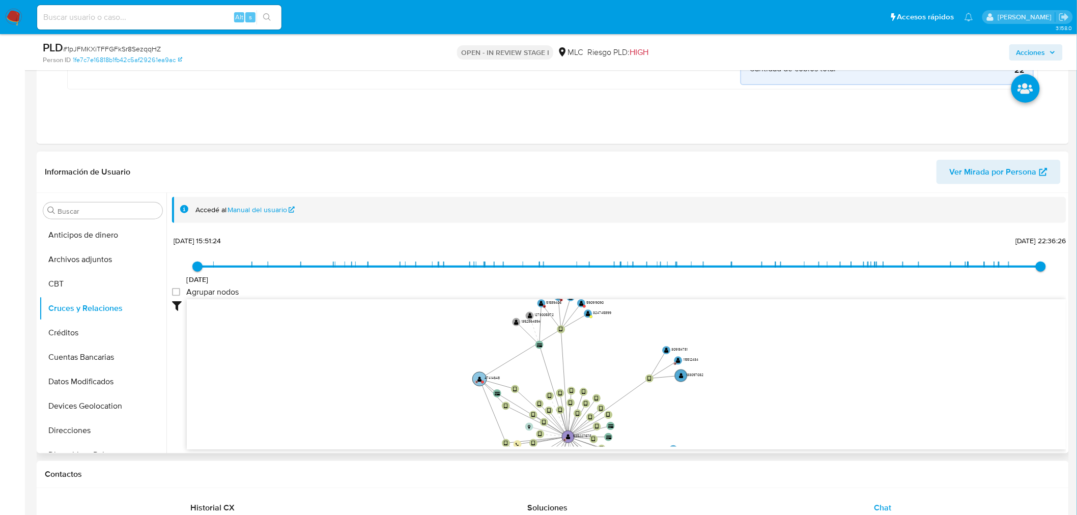
click at [478, 378] on text "" at bounding box center [479, 379] width 5 height 6
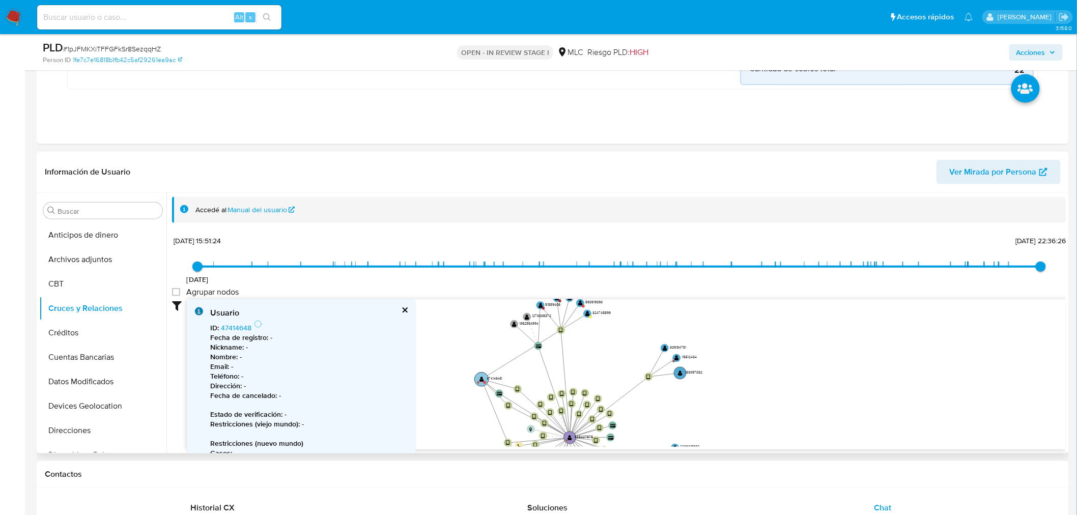
click at [478, 378] on circle at bounding box center [481, 379] width 14 height 14
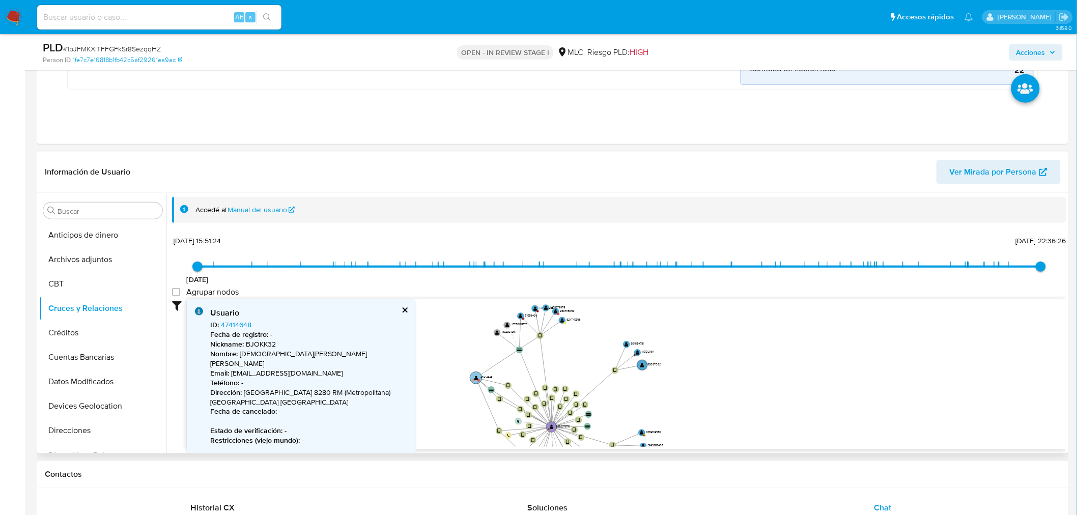
click at [475, 377] on text "" at bounding box center [476, 377] width 4 height 5
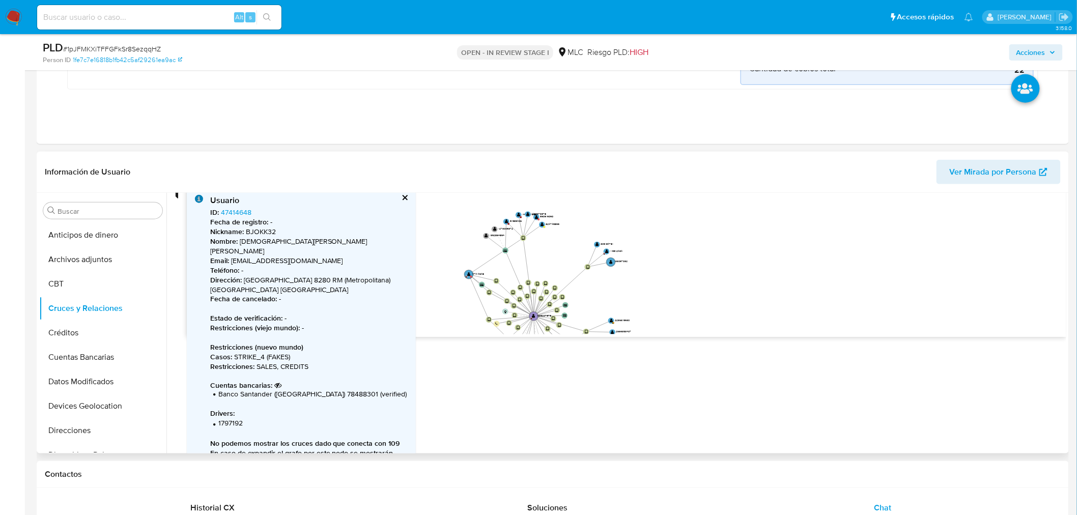
scroll to position [113, 0]
click at [504, 221] on circle at bounding box center [506, 222] width 8 height 8
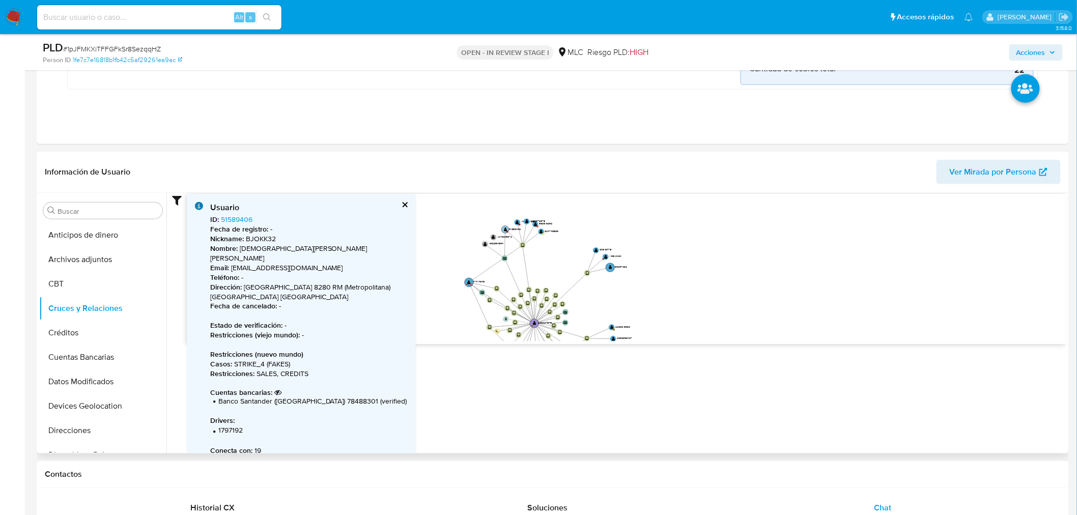
click at [503, 227] on circle at bounding box center [505, 230] width 8 height 8
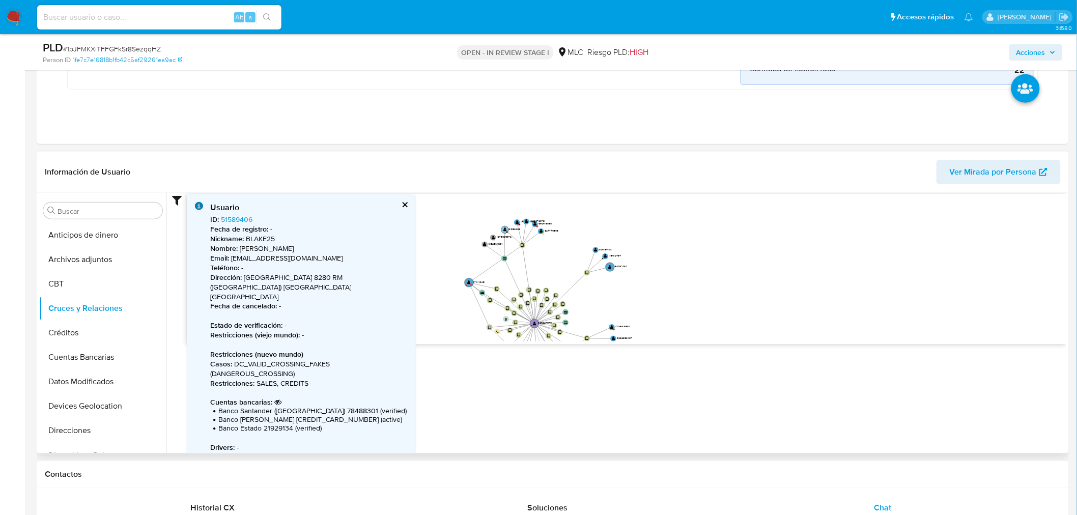
scroll to position [113, 0]
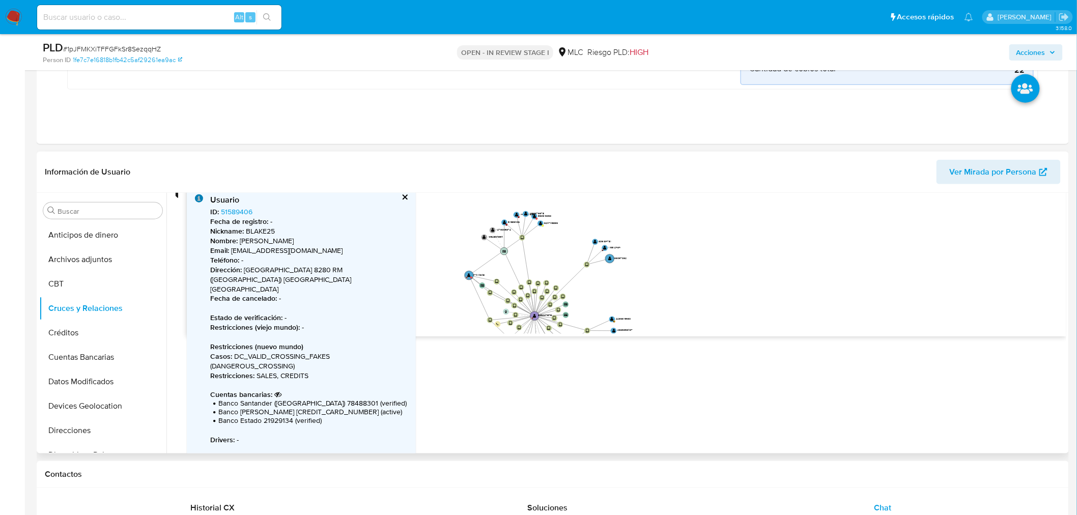
click at [504, 249] on circle at bounding box center [504, 251] width 8 height 8
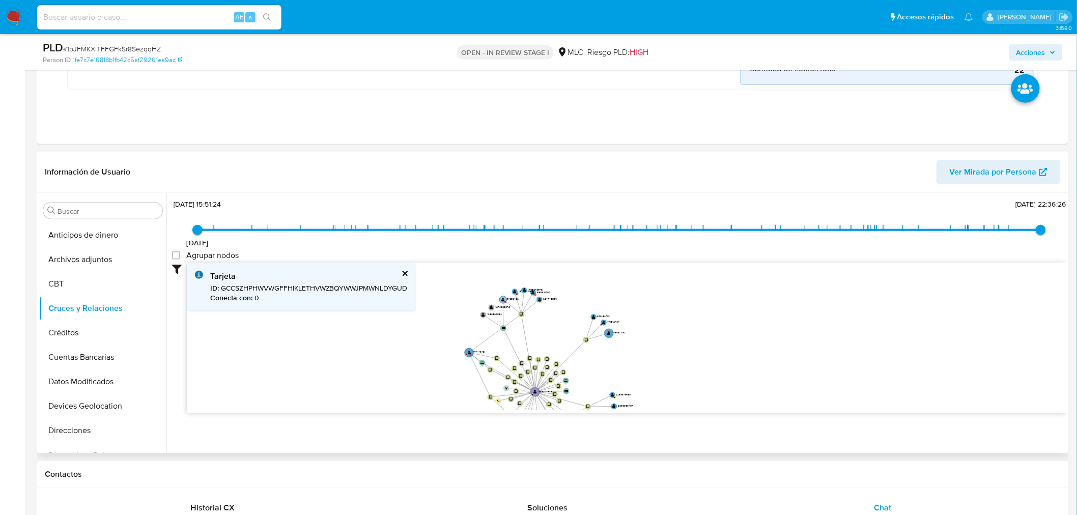
click at [505, 301] on text "C" at bounding box center [506, 302] width 2 height 3
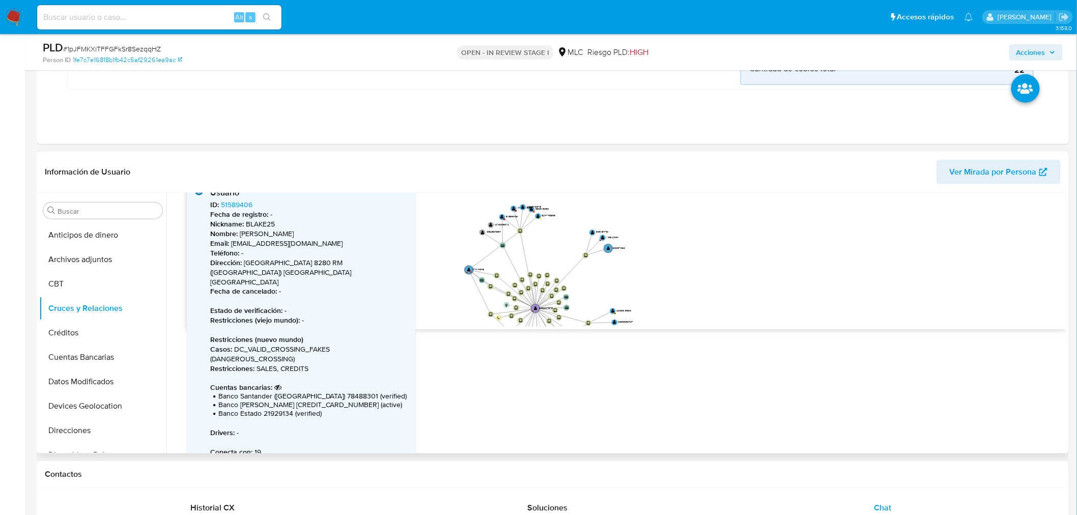
scroll to position [121, 0]
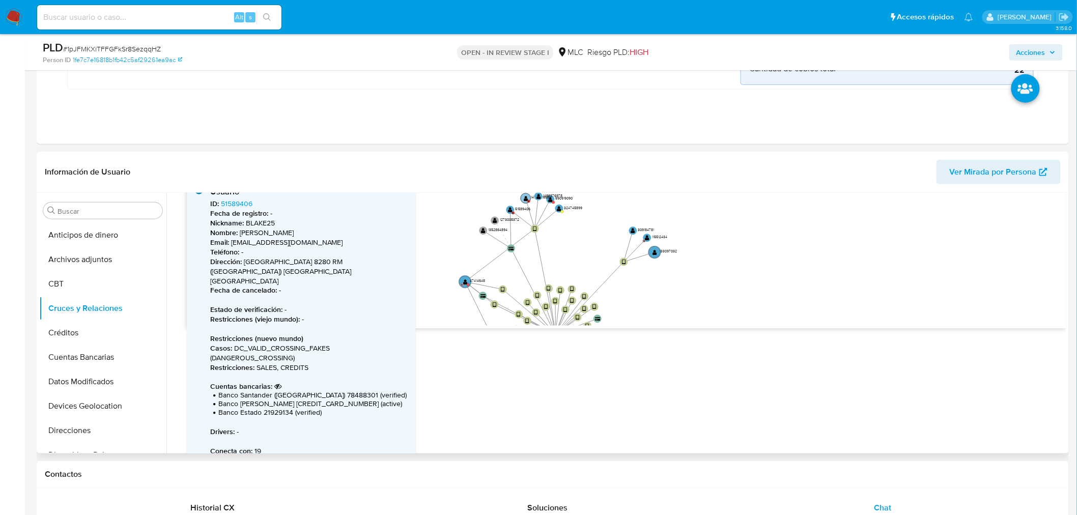
click at [526, 196] on text "" at bounding box center [526, 198] width 5 height 6
click at [526, 196] on text "" at bounding box center [525, 198] width 5 height 6
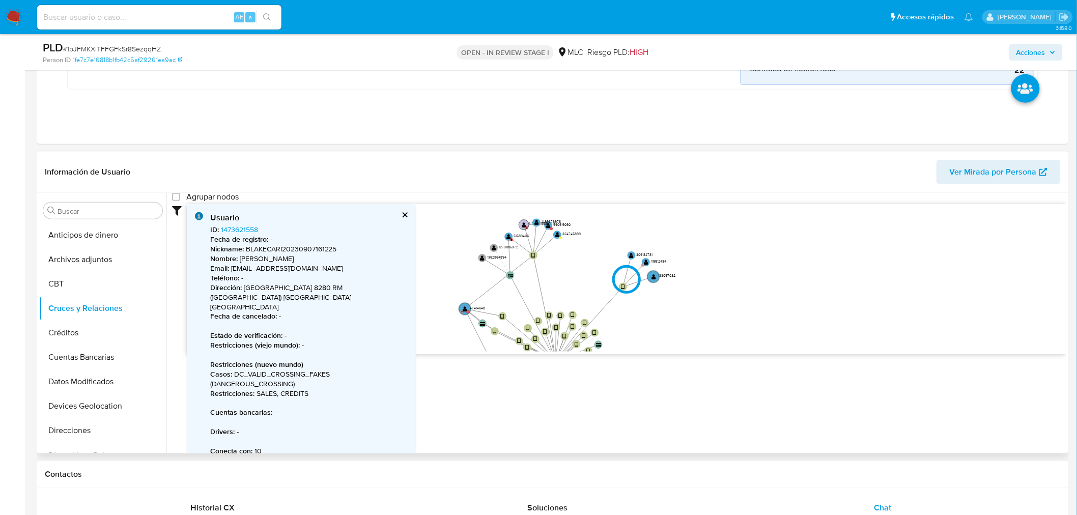
type input "1604805802000"
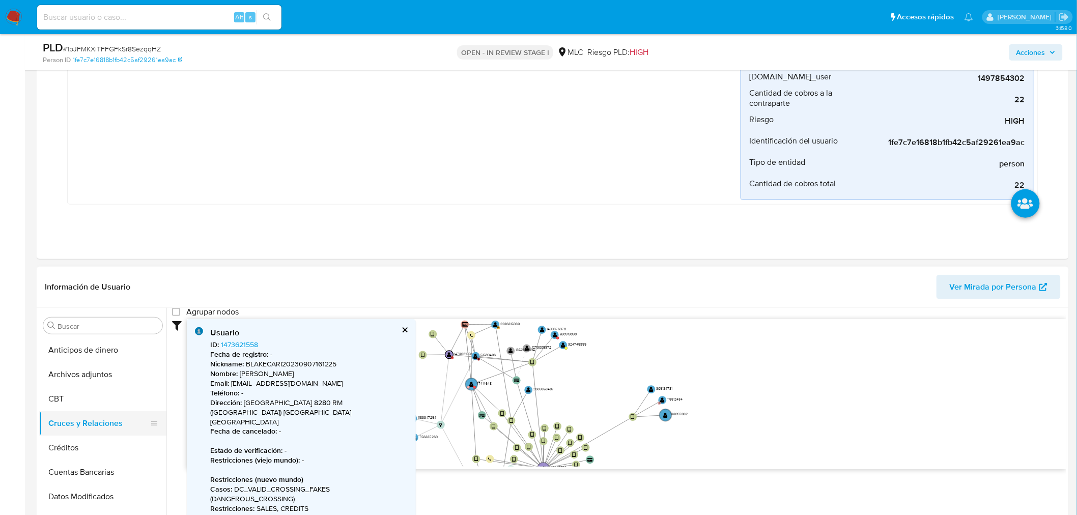
scroll to position [202, 0]
click at [104, 377] on button "Archivos adjuntos" at bounding box center [98, 373] width 119 height 24
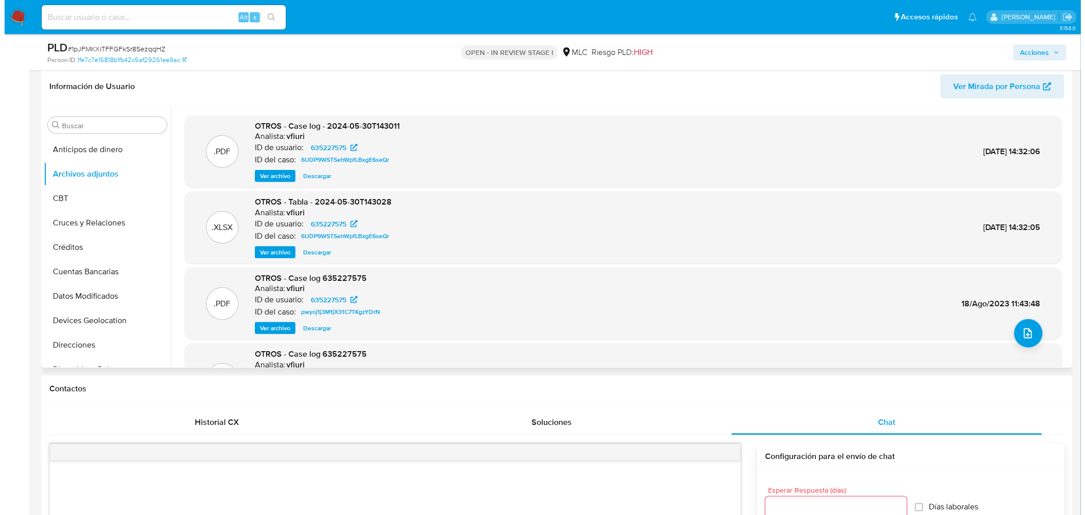
scroll to position [395, 0]
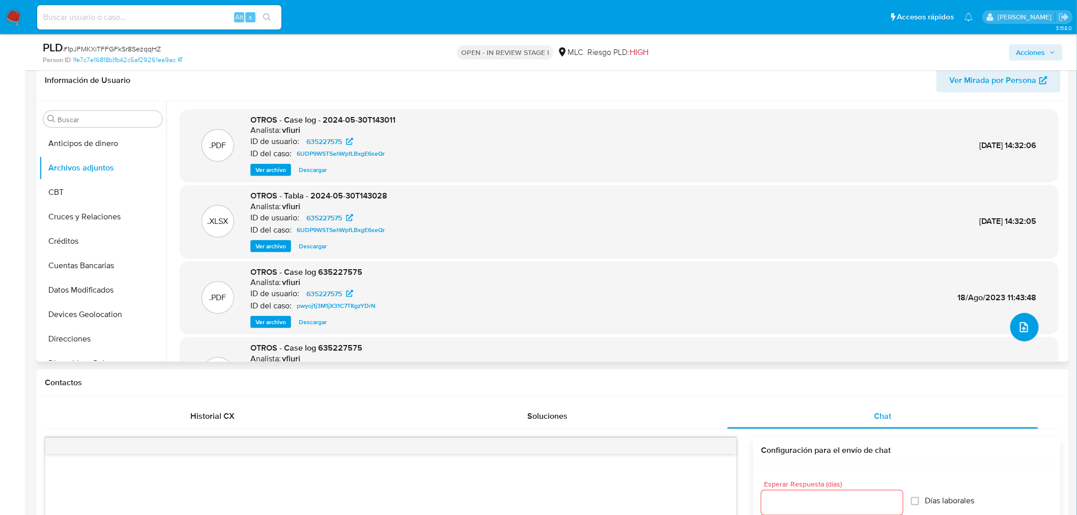
click at [1012, 324] on button "upload-file" at bounding box center [1024, 327] width 28 height 28
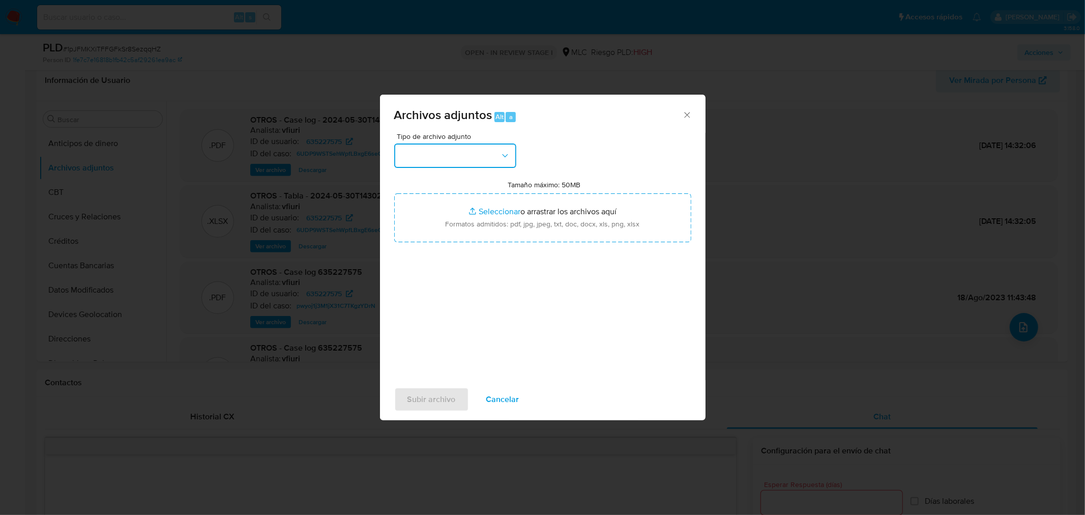
click at [435, 154] on button "button" at bounding box center [455, 155] width 122 height 24
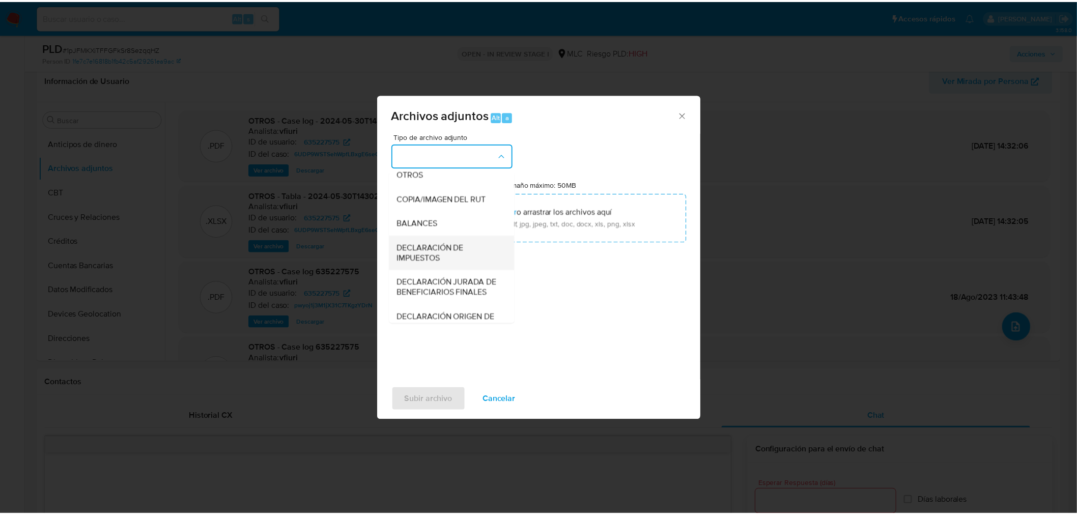
scroll to position [140, 0]
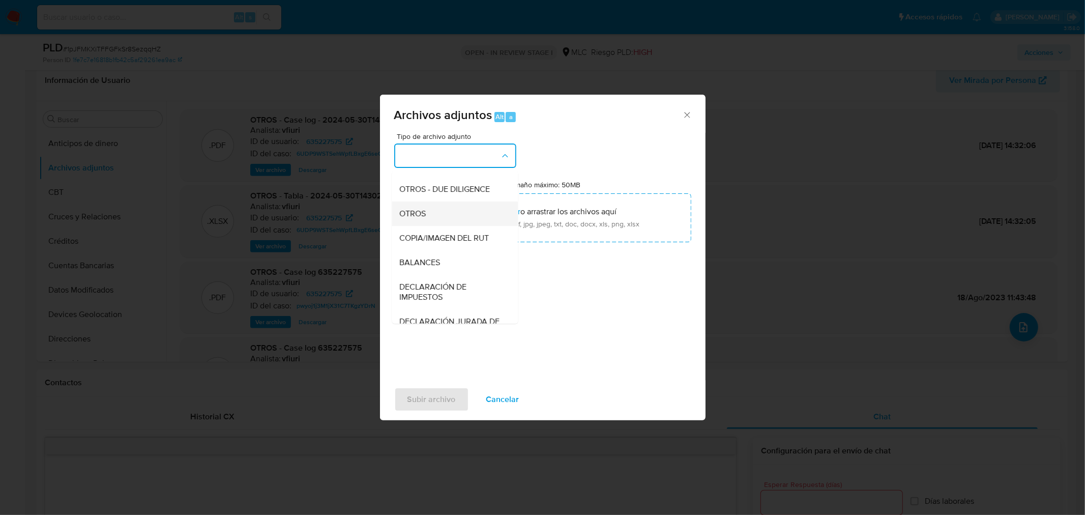
click at [421, 218] on span "OTROS" at bounding box center [413, 213] width 26 height 10
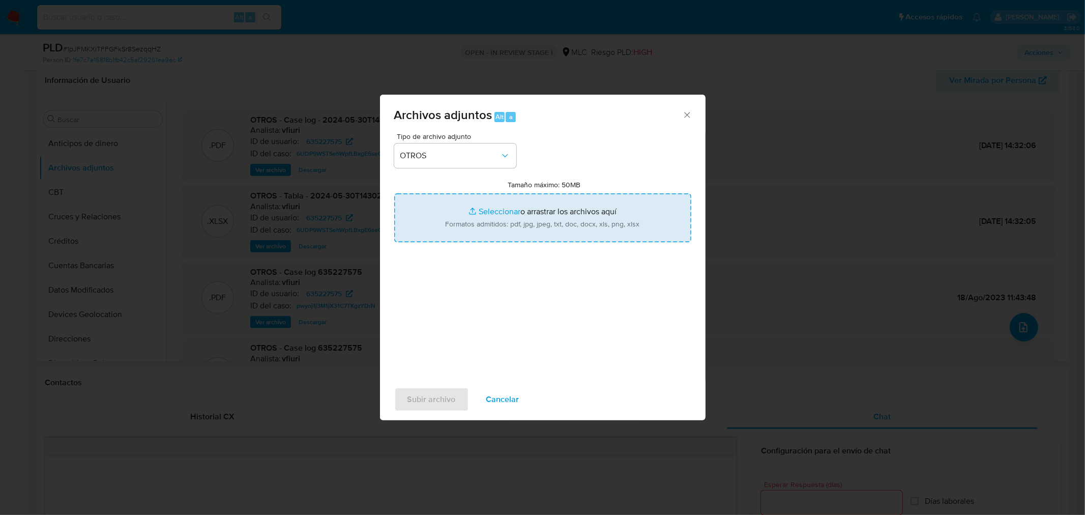
click at [494, 214] on input "Tamaño máximo: 50MB Seleccionar archivos" at bounding box center [542, 217] width 297 height 49
type input "C:\fakepath\635227575 - 10_09_2025.xlsx"
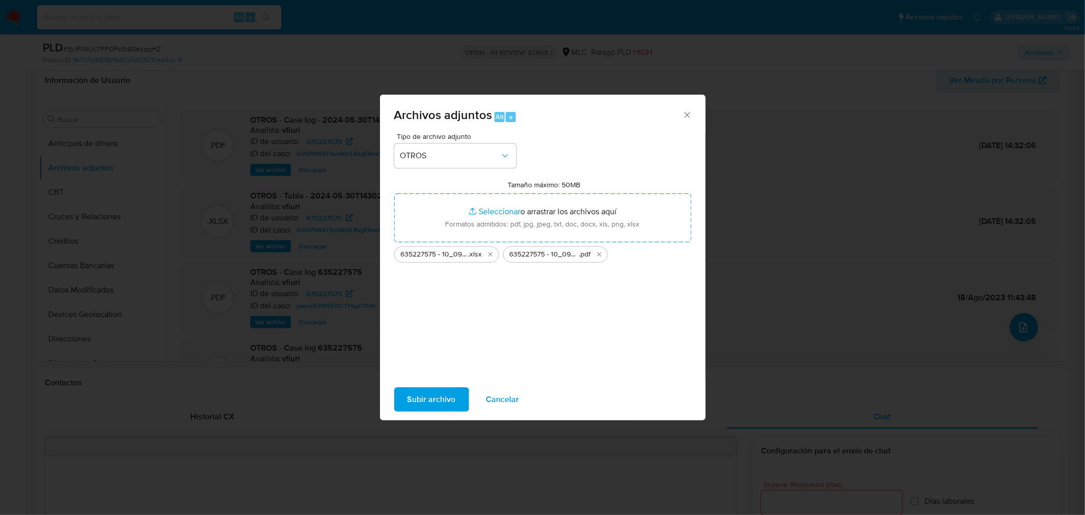
click at [440, 398] on span "Subir archivo" at bounding box center [432, 399] width 48 height 22
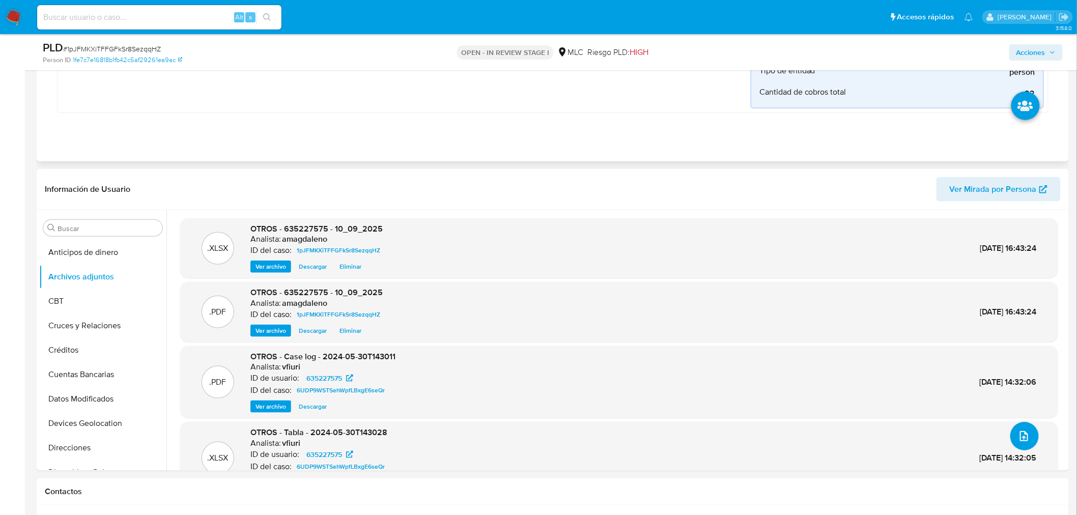
scroll to position [56, 0]
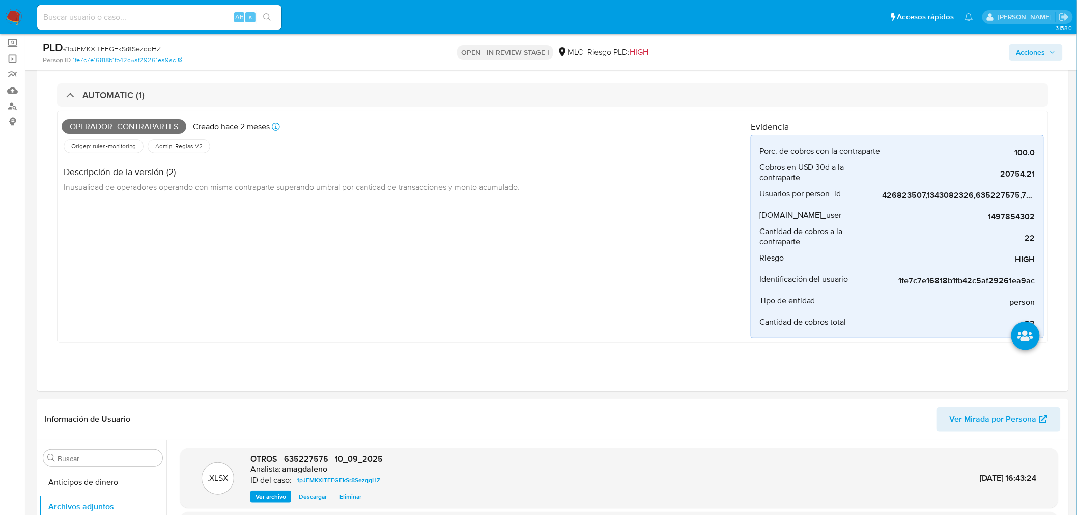
click at [1028, 46] on span "Acciones" at bounding box center [1030, 52] width 29 height 16
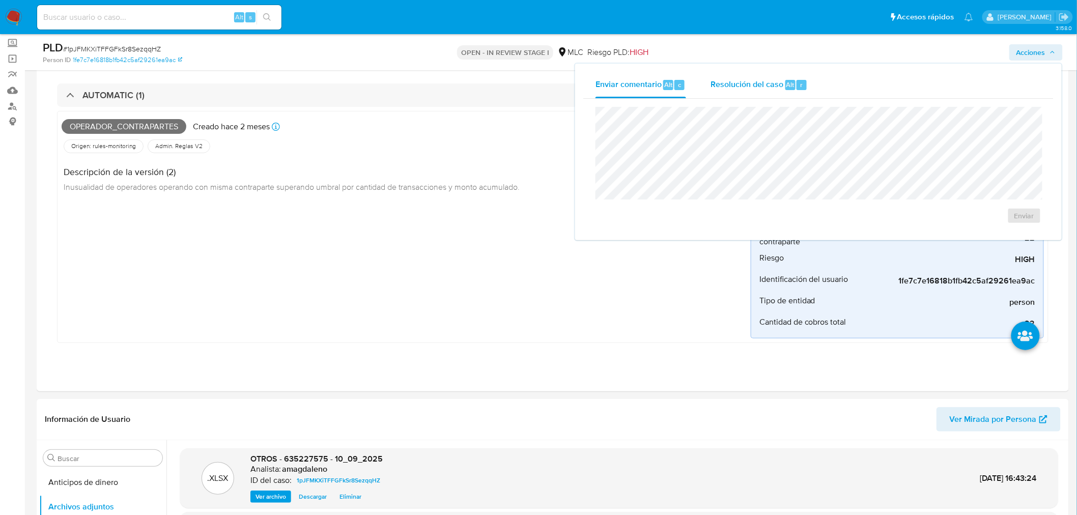
click at [755, 78] on span "Resolución del caso" at bounding box center [746, 84] width 73 height 12
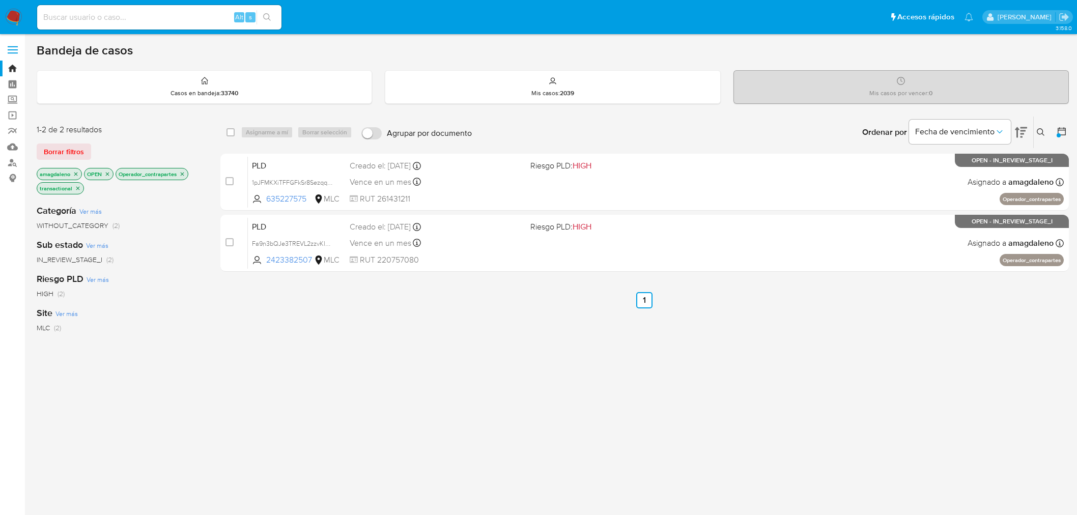
scroll to position [16, 0]
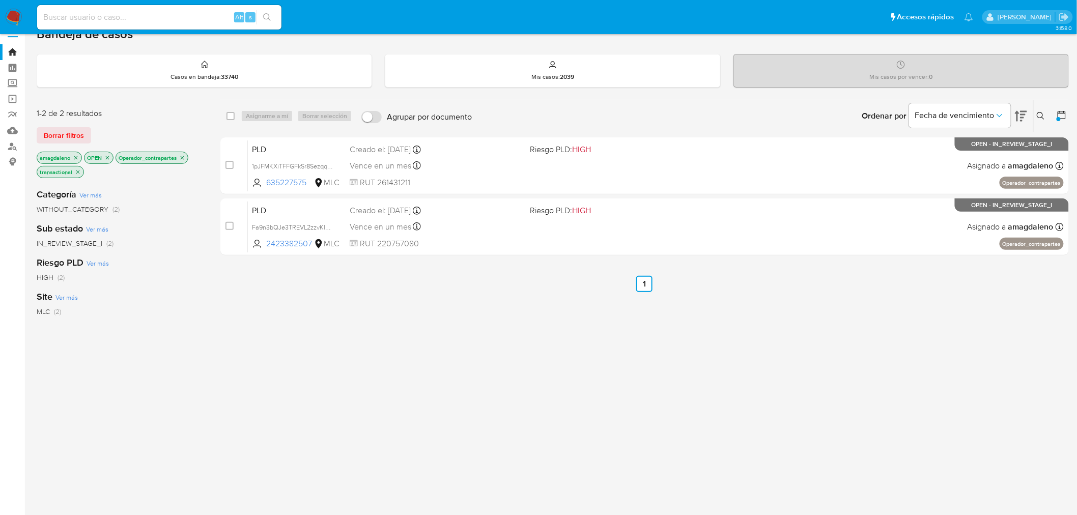
click at [77, 155] on icon "close-filter" at bounding box center [76, 158] width 6 height 6
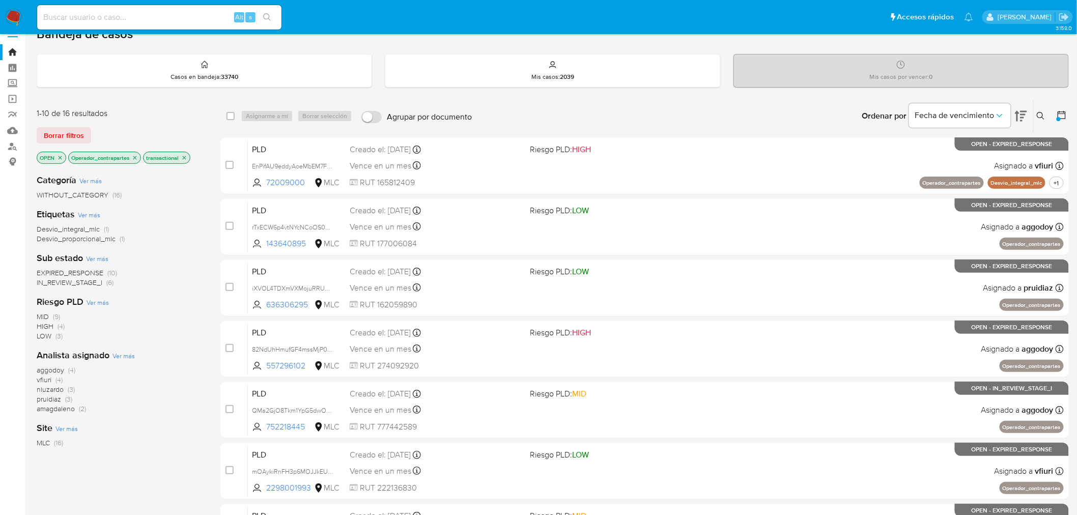
click at [134, 157] on icon "close-filter" at bounding box center [135, 158] width 6 height 6
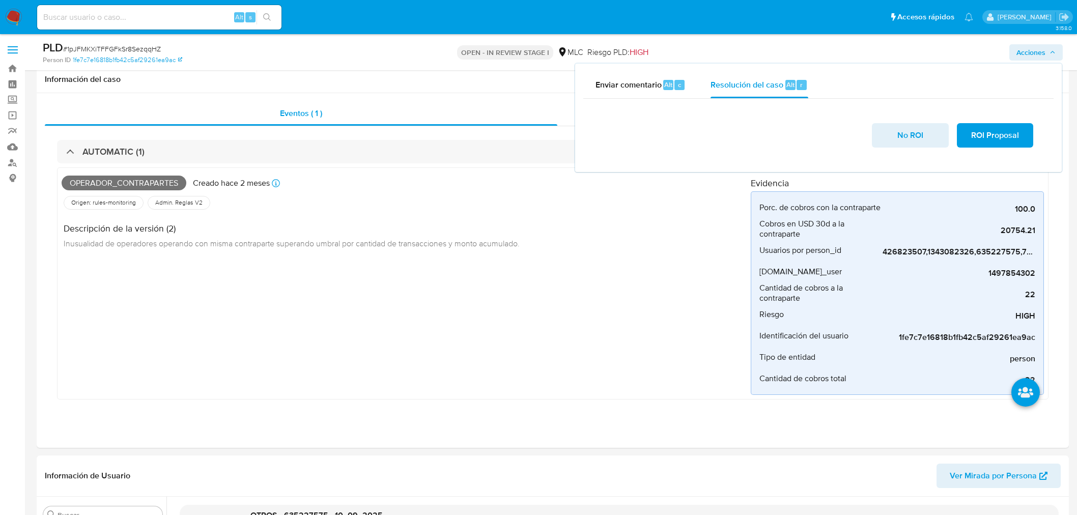
select select "10"
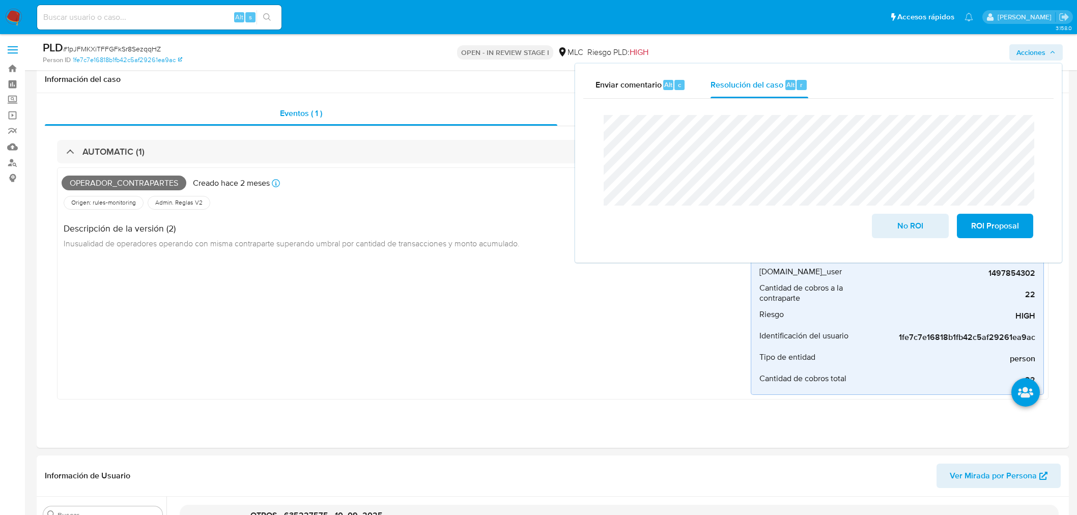
scroll to position [56, 0]
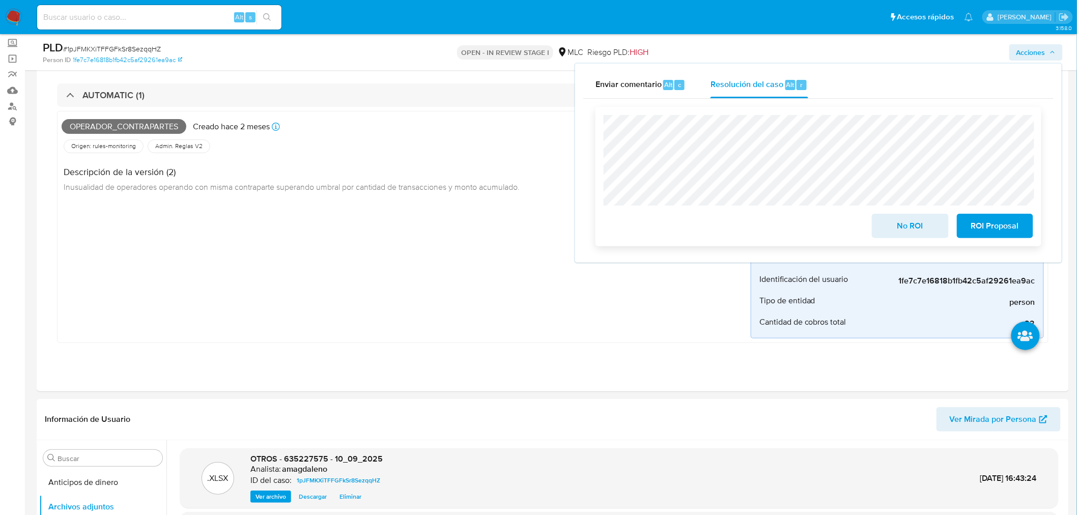
click at [983, 229] on span "ROI Proposal" at bounding box center [995, 226] width 50 height 22
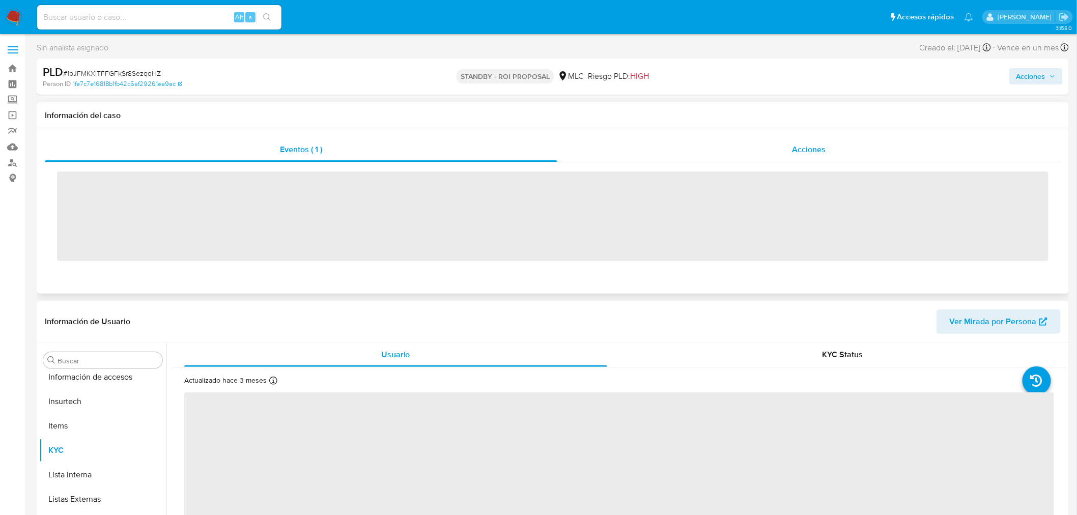
scroll to position [429, 0]
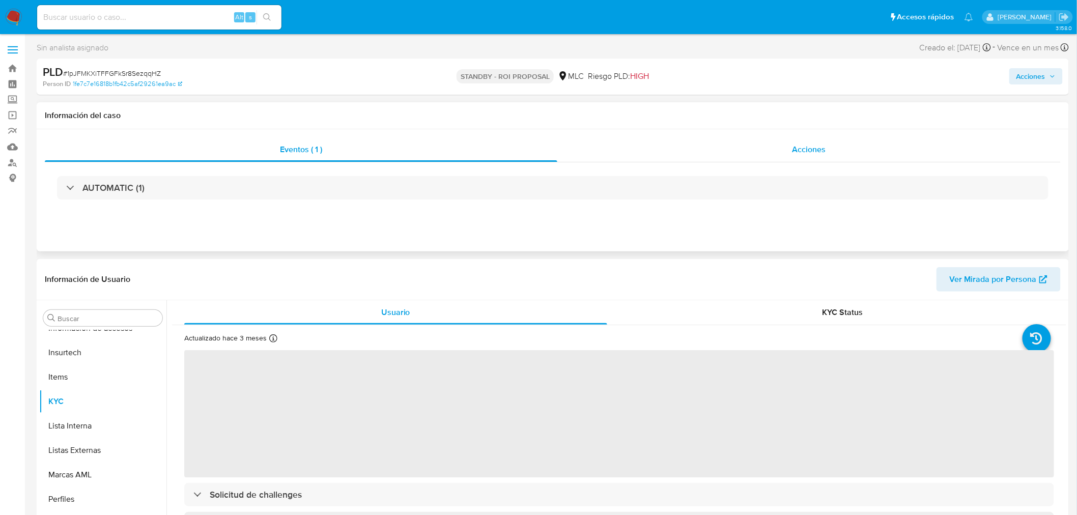
click at [710, 144] on div "Acciones" at bounding box center [809, 149] width 504 height 24
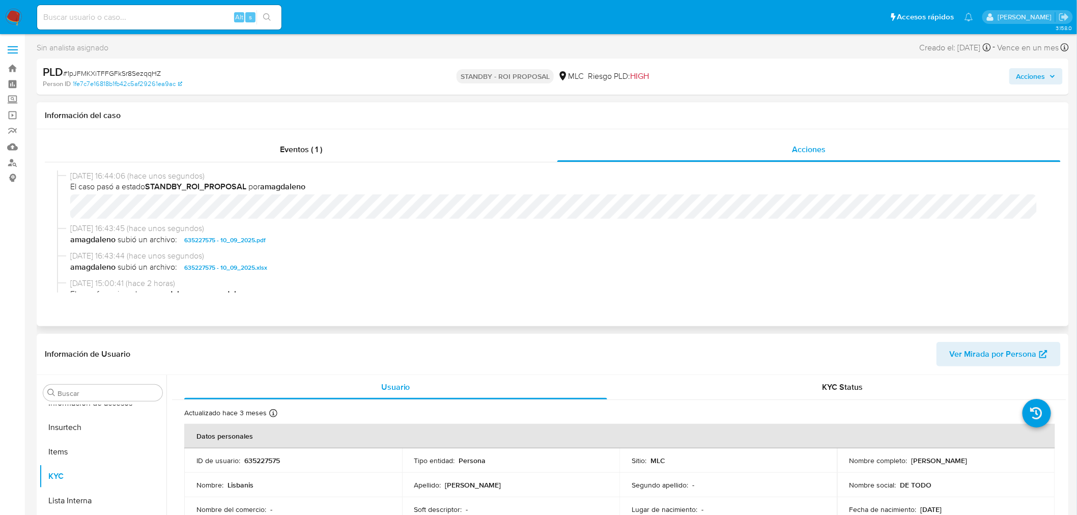
scroll to position [142, 0]
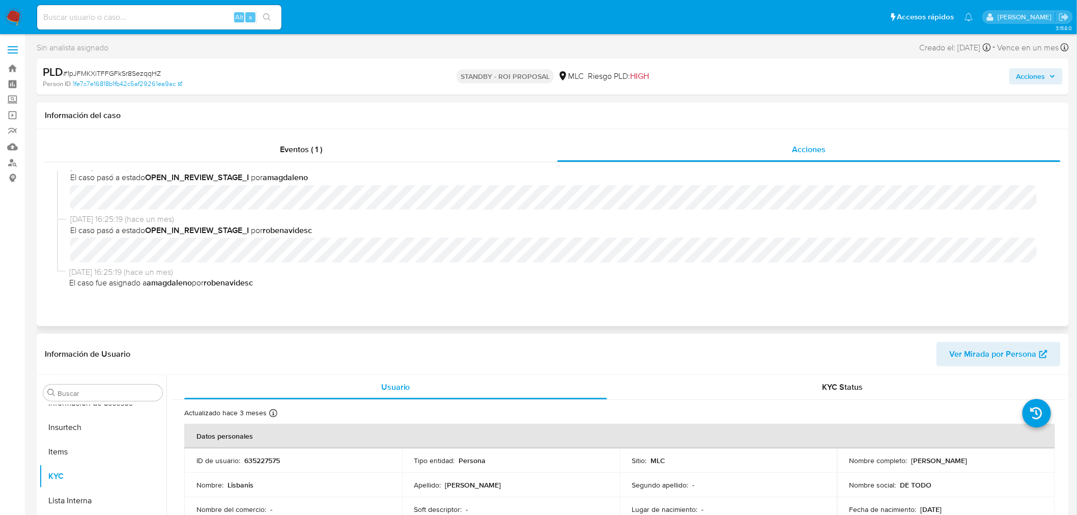
select select "10"
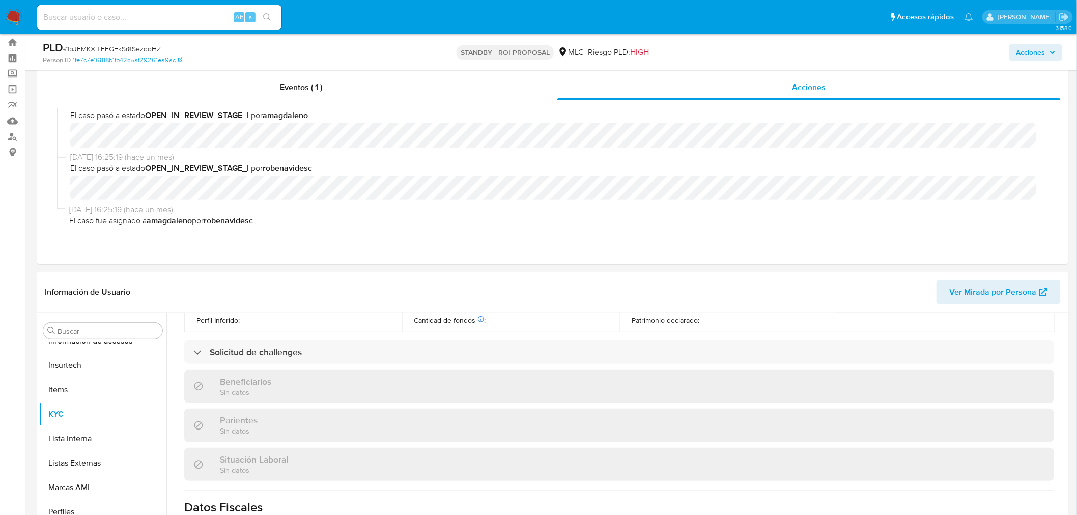
scroll to position [0, 0]
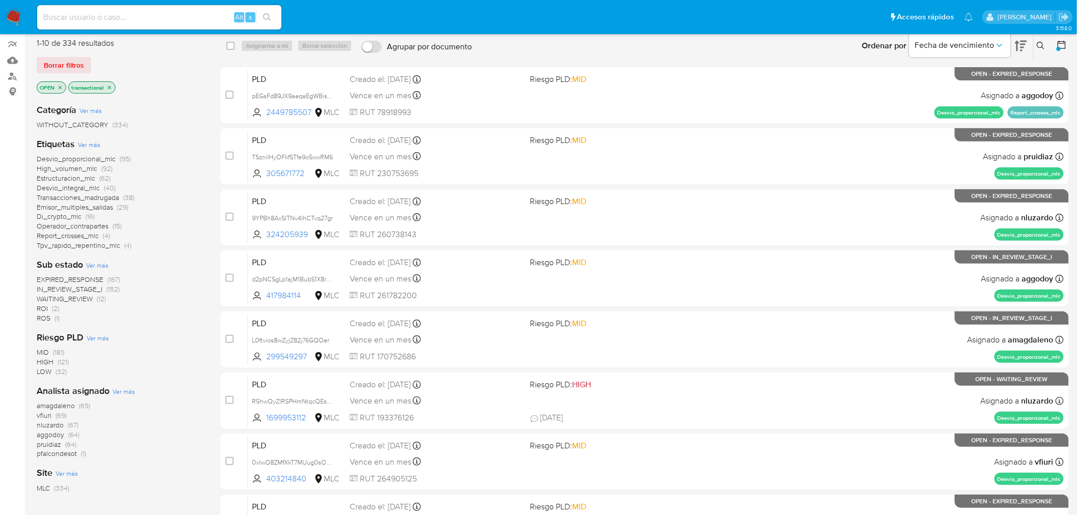
scroll to position [113, 0]
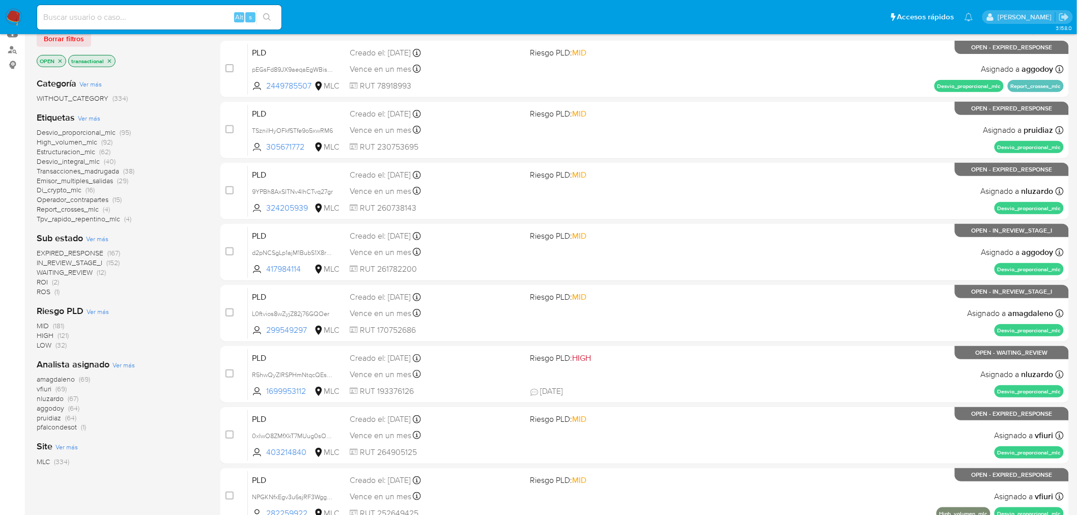
click at [56, 379] on span "amagdaleno" at bounding box center [56, 379] width 38 height 10
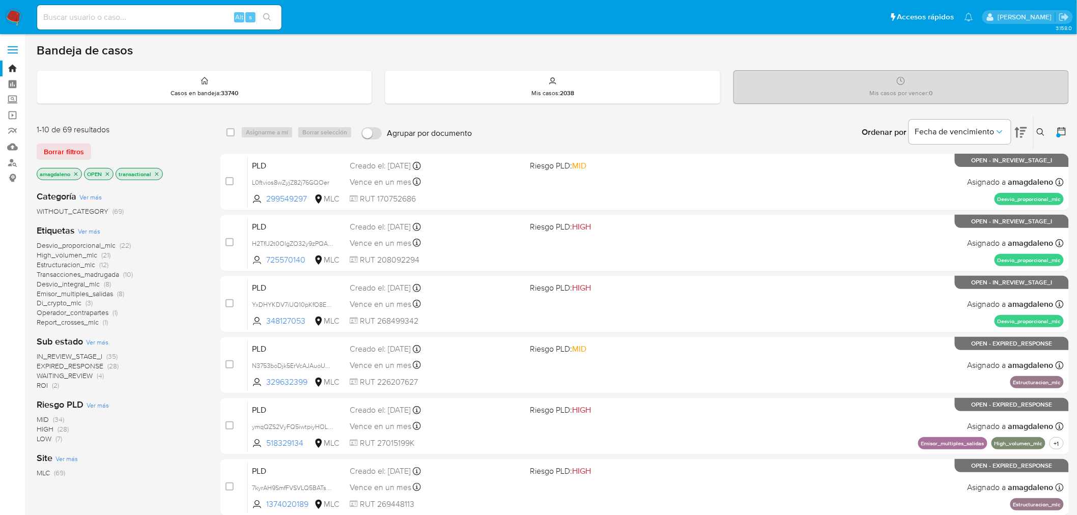
click at [74, 313] on span "Operador_contrapartes" at bounding box center [73, 312] width 72 height 10
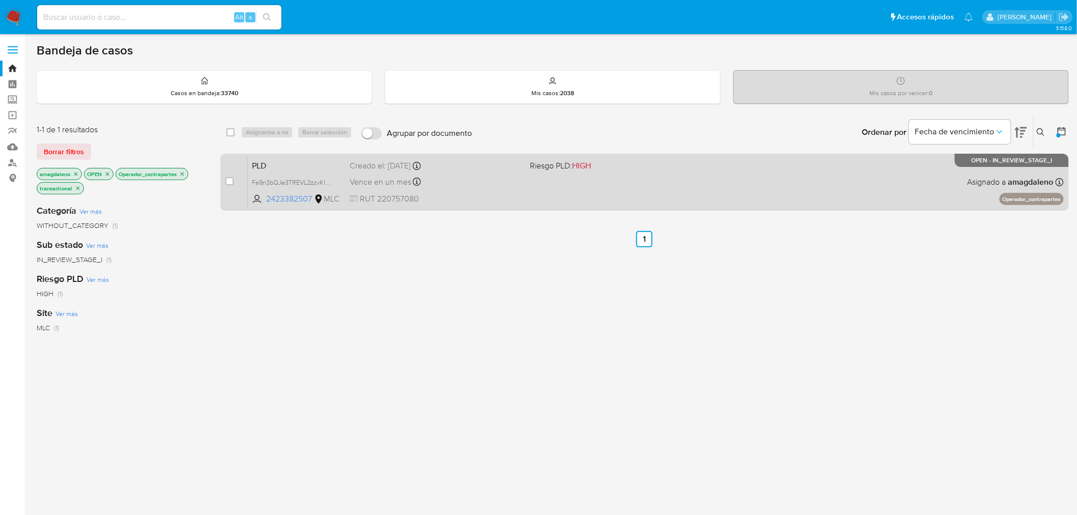
click at [515, 191] on div "PLD Fa9n3bQJe3TREVL2zzvKl6DG 2423382507 MLC Riesgo PLD: HIGH Creado el: [DATE] …" at bounding box center [656, 181] width 816 height 51
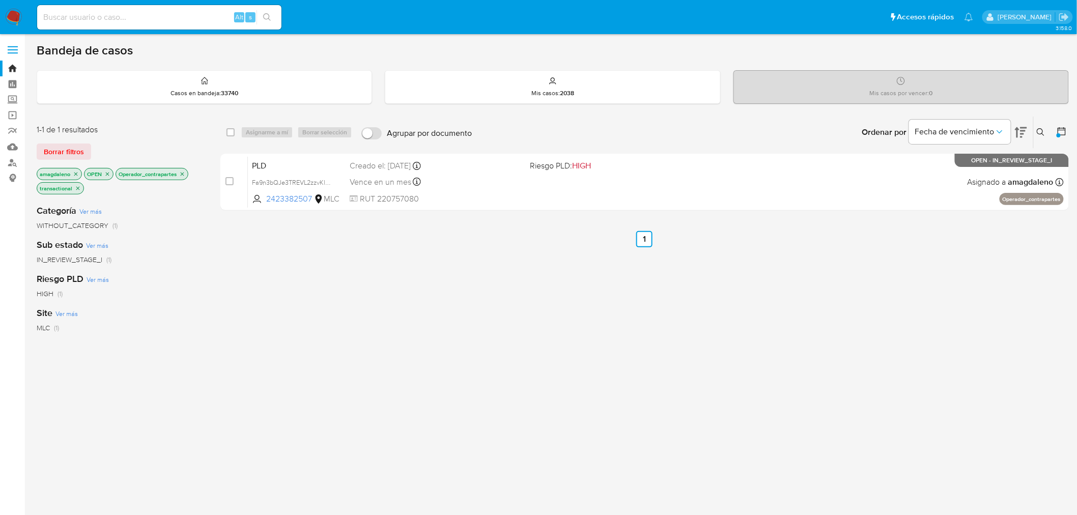
drag, startPoint x: 328, startPoint y: 265, endPoint x: 286, endPoint y: 257, distance: 42.5
click at [328, 265] on div "select-all-cases-checkbox Asignarme a mí Borrar selección Agrupar por documento…" at bounding box center [644, 353] width 848 height 475
click at [185, 174] on icon "close-filter" at bounding box center [182, 174] width 6 height 6
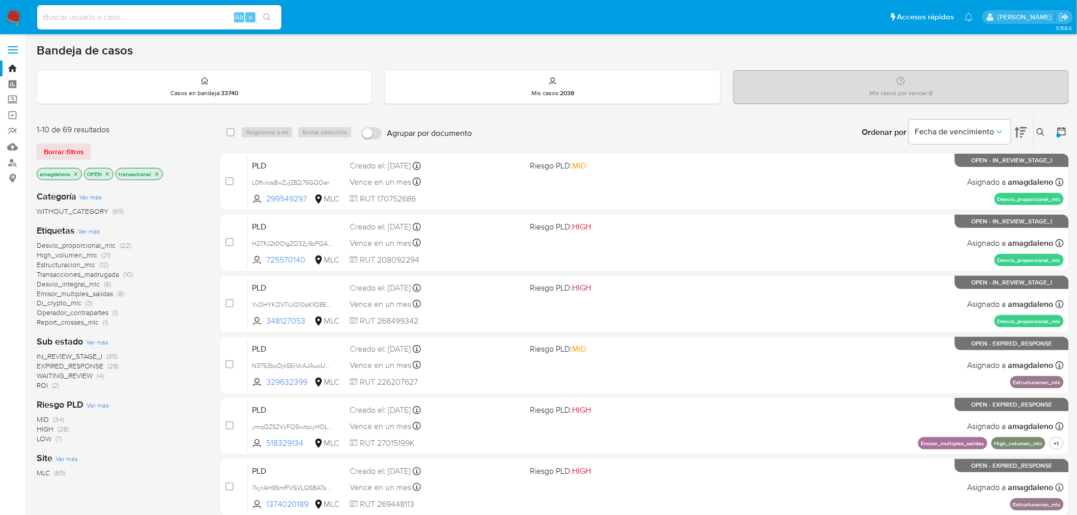
click at [77, 175] on icon "close-filter" at bounding box center [76, 174] width 4 height 4
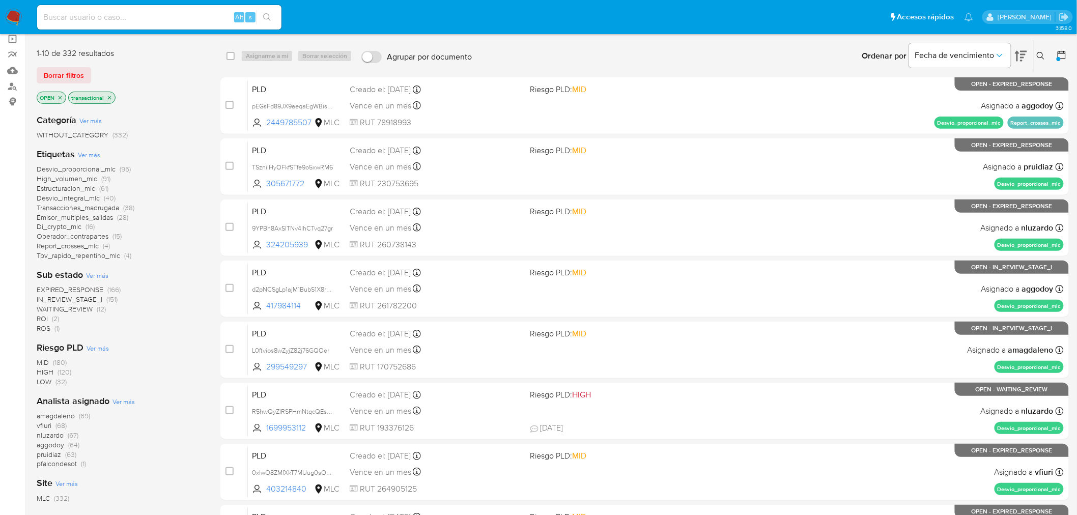
scroll to position [56, 0]
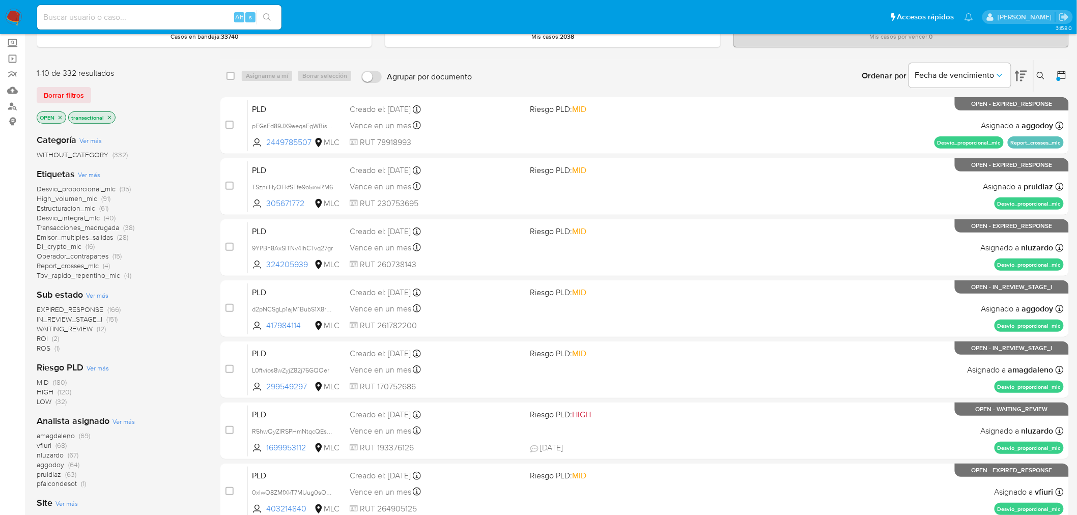
click at [51, 433] on span "amagdaleno" at bounding box center [56, 435] width 38 height 10
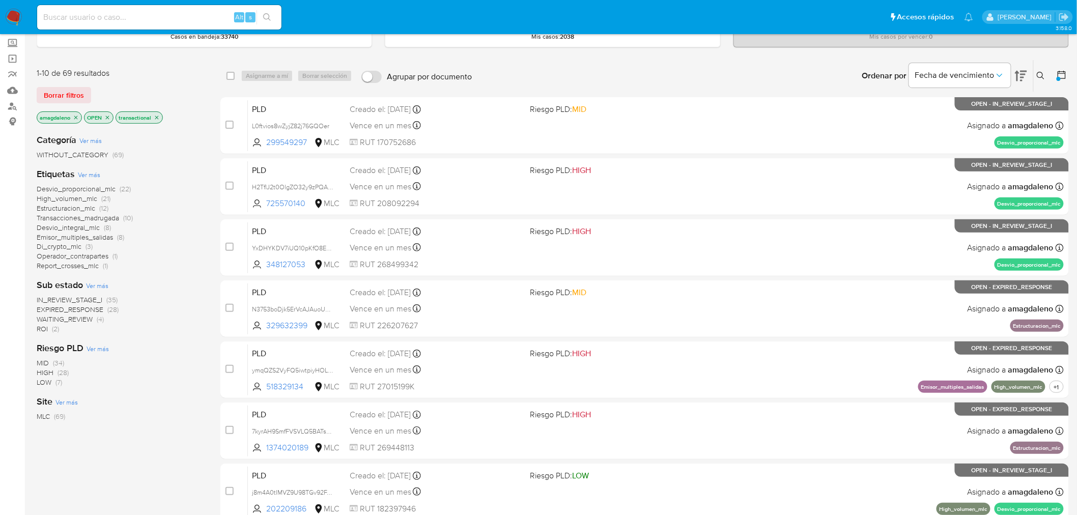
click at [102, 239] on span "Emisor_multiples_salidas" at bounding box center [75, 237] width 76 height 10
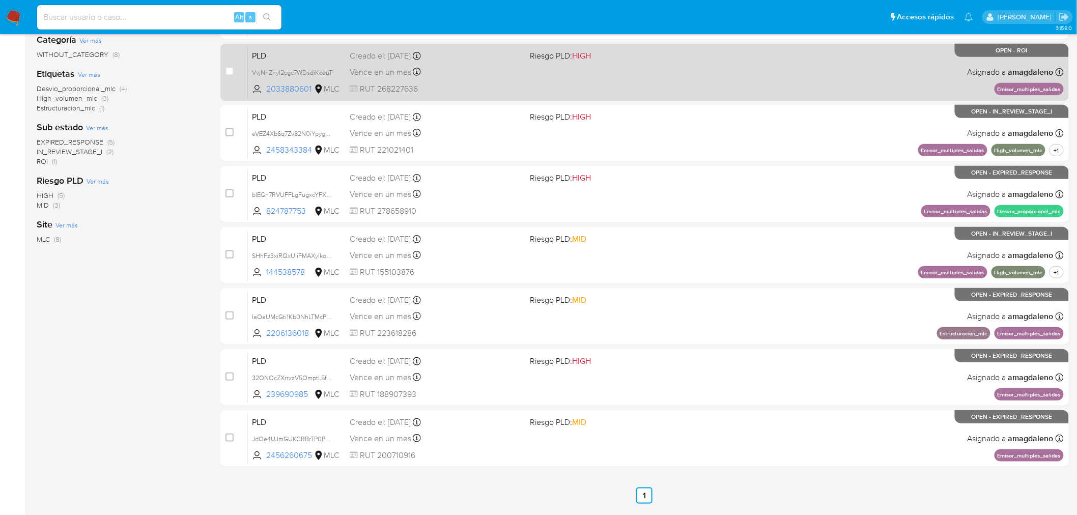
scroll to position [202, 0]
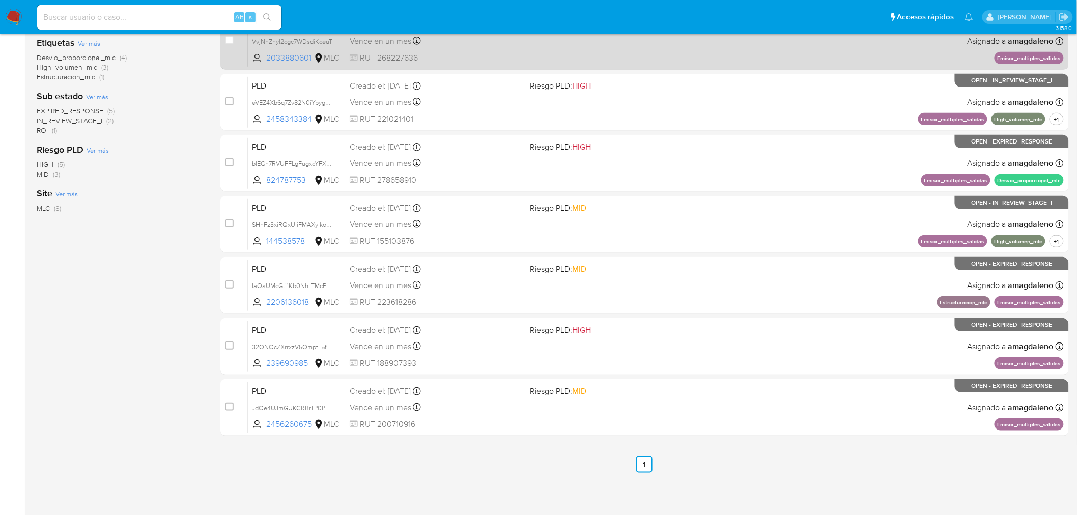
click at [652, 170] on div "PLD blEGn7RVUFFLgFugxcYFXye1 824787753 MLC Riesgo PLD: HIGH Creado el: 12/07/20…" at bounding box center [656, 162] width 816 height 51
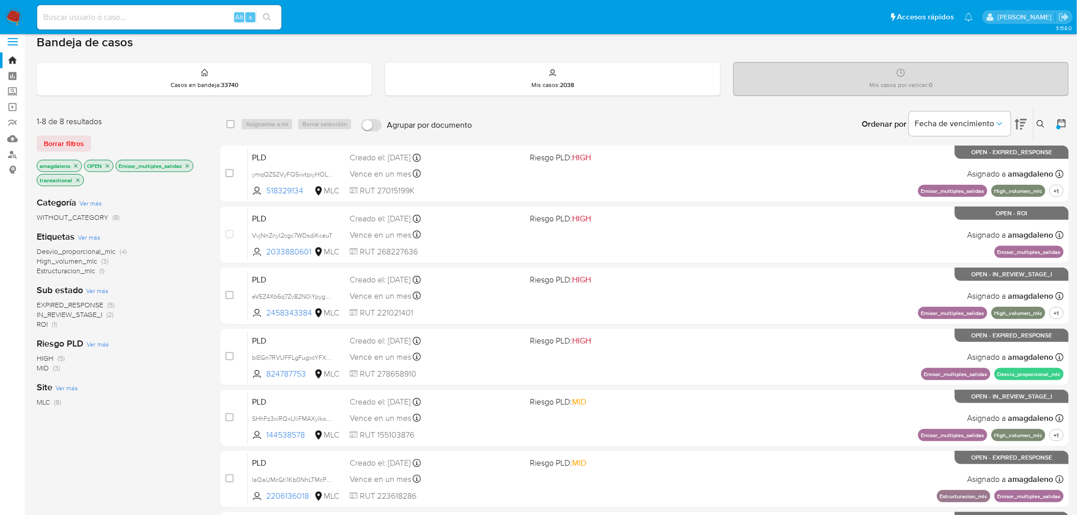
scroll to position [0, 0]
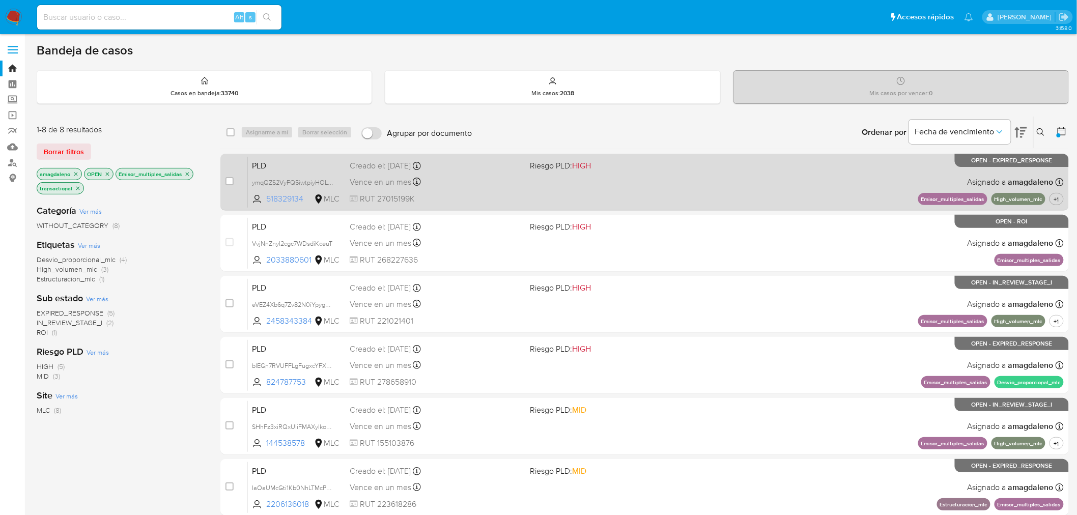
click at [286, 201] on span "518329134" at bounding box center [289, 198] width 46 height 11
click at [1055, 199] on span "+1" at bounding box center [1056, 199] width 9 height 9
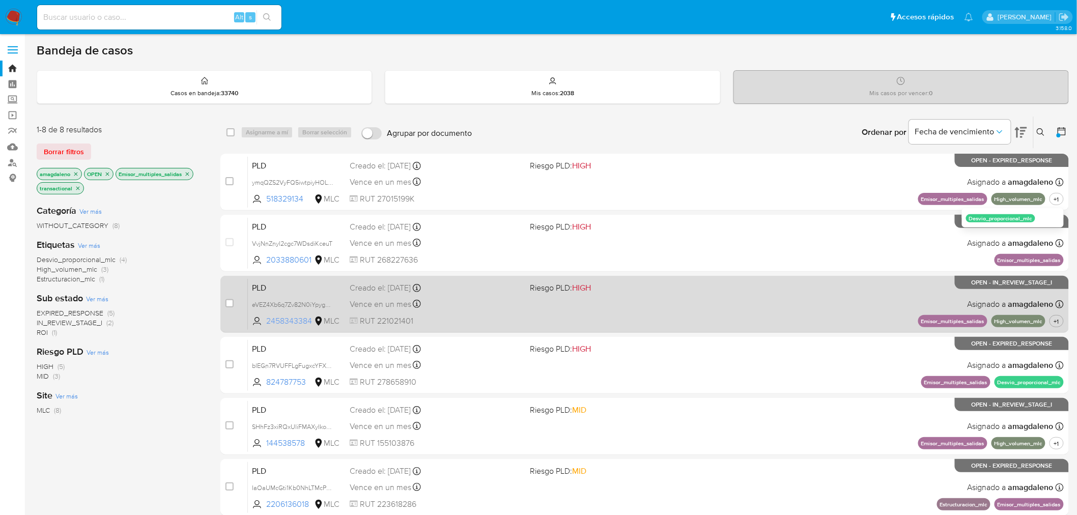
click at [288, 324] on span "2458343384" at bounding box center [289, 320] width 46 height 11
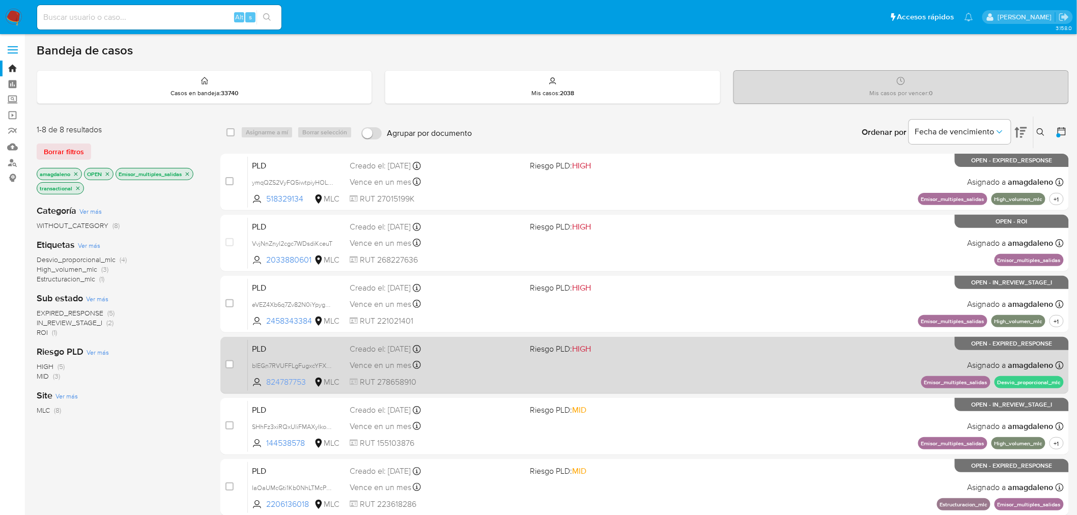
click at [283, 386] on span "824787753" at bounding box center [289, 381] width 46 height 11
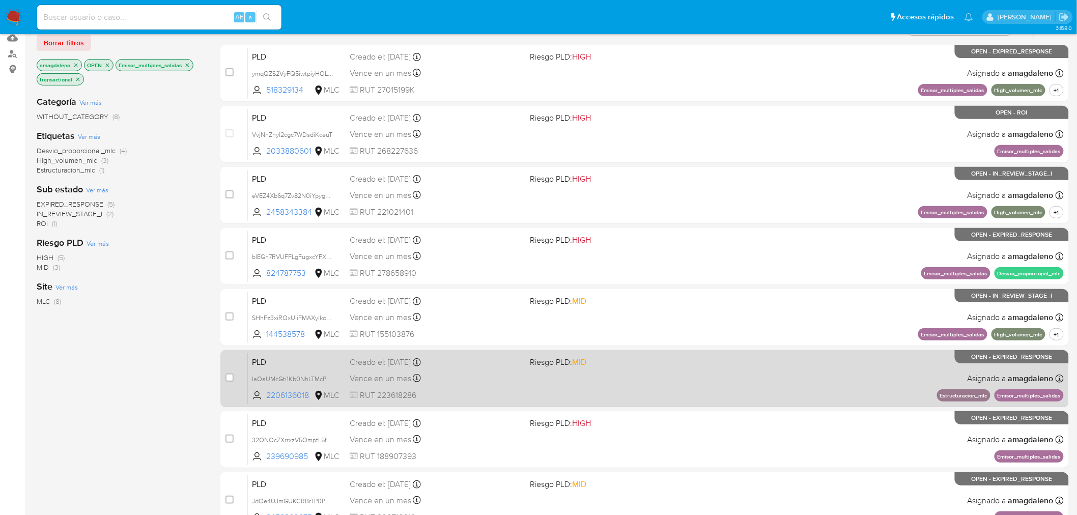
scroll to position [113, 0]
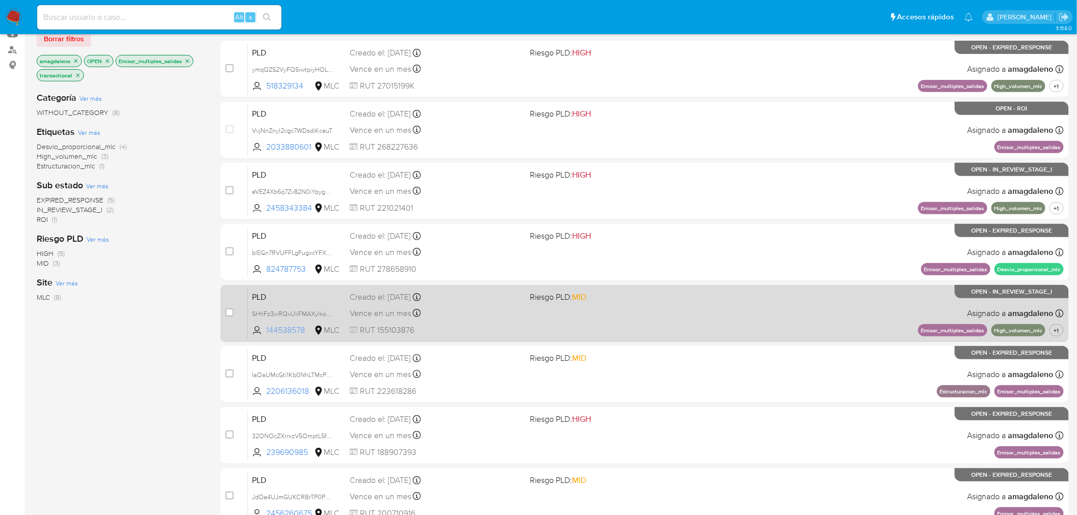
click at [296, 332] on span "144538578" at bounding box center [289, 330] width 46 height 11
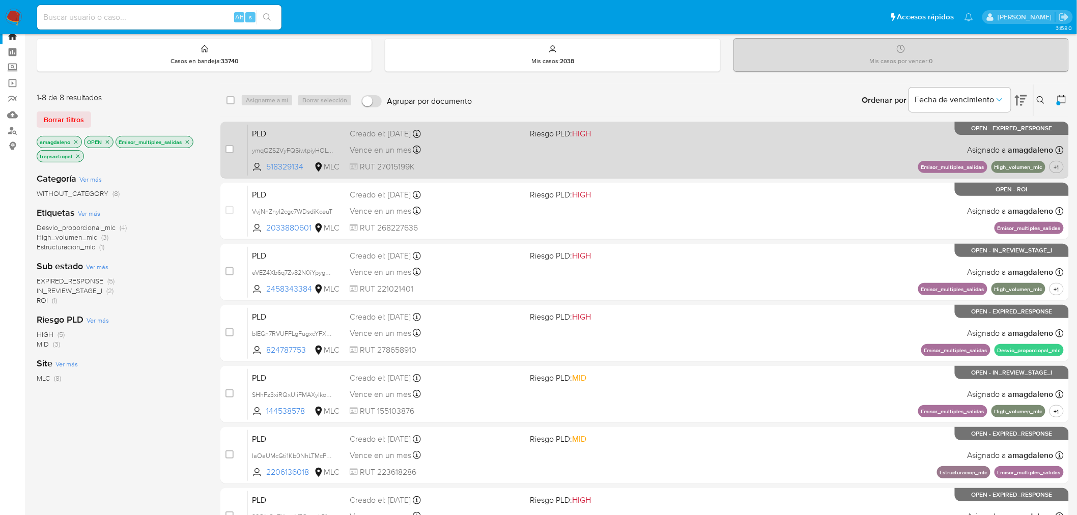
scroll to position [24, 0]
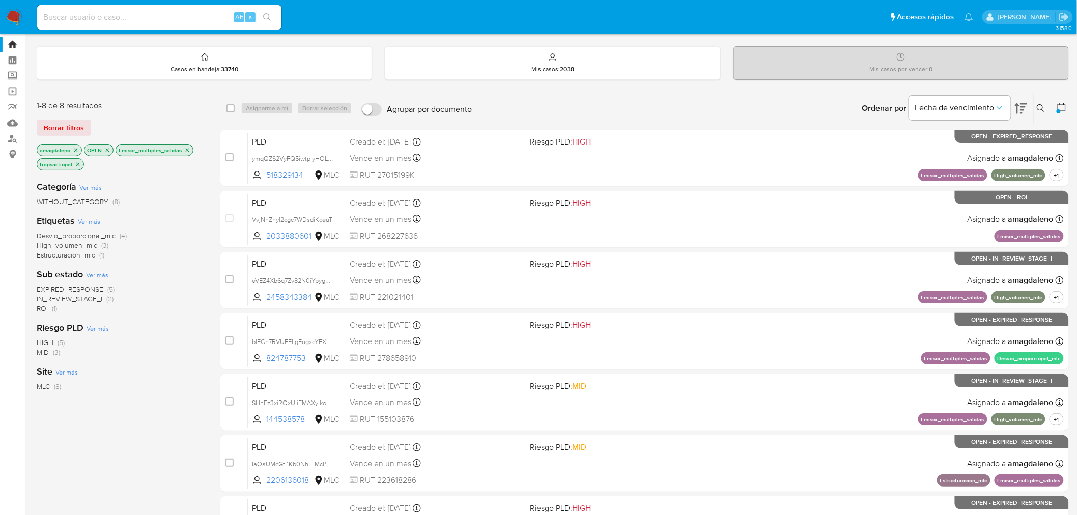
click at [44, 308] on span "ROI" at bounding box center [42, 308] width 11 height 10
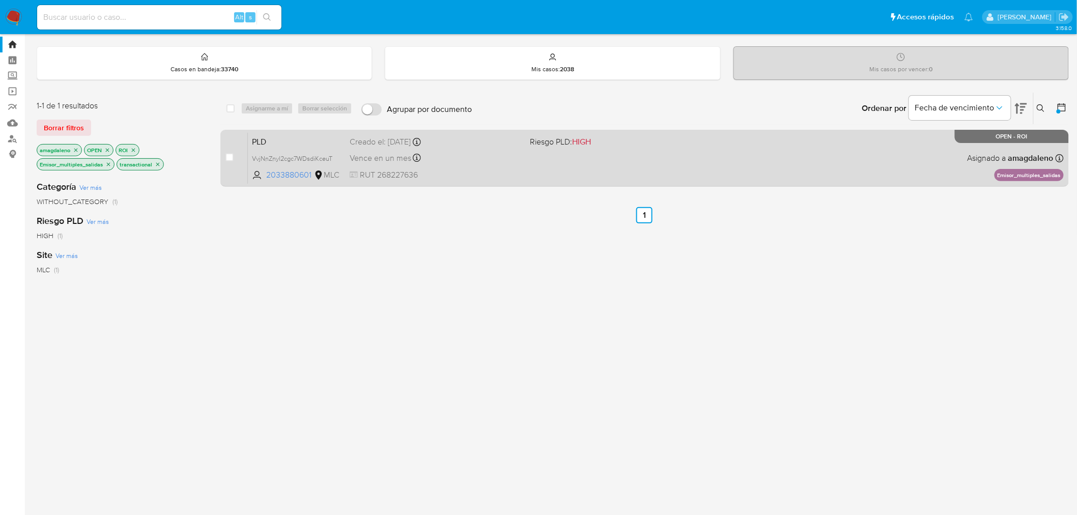
click at [720, 172] on div "PLD VvjNnZnyl2cgc7WDsdiKceuT 2033880601 MLC Riesgo PLD: HIGH Creado el: 12/07/2…" at bounding box center [656, 157] width 816 height 51
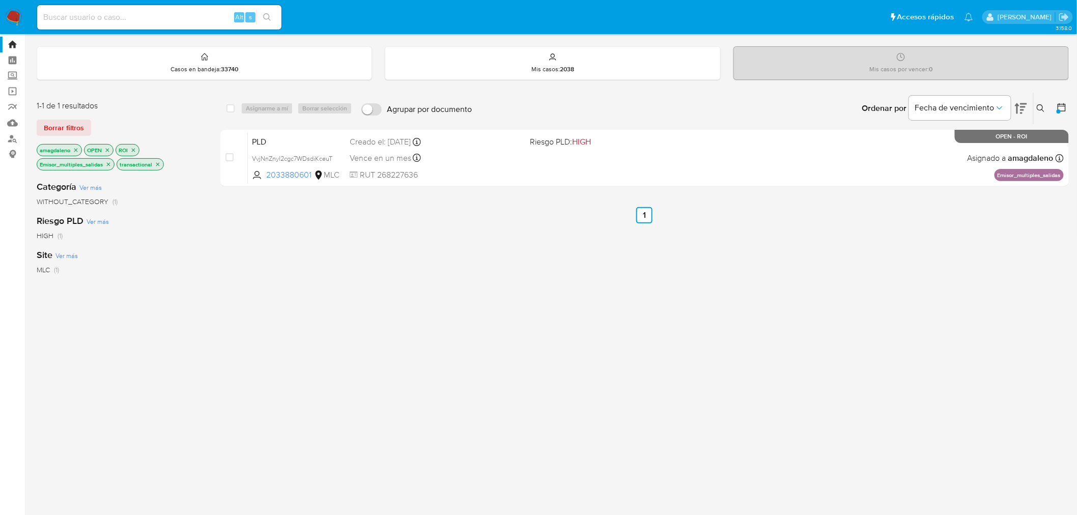
click at [135, 147] on icon "close-filter" at bounding box center [133, 150] width 6 height 6
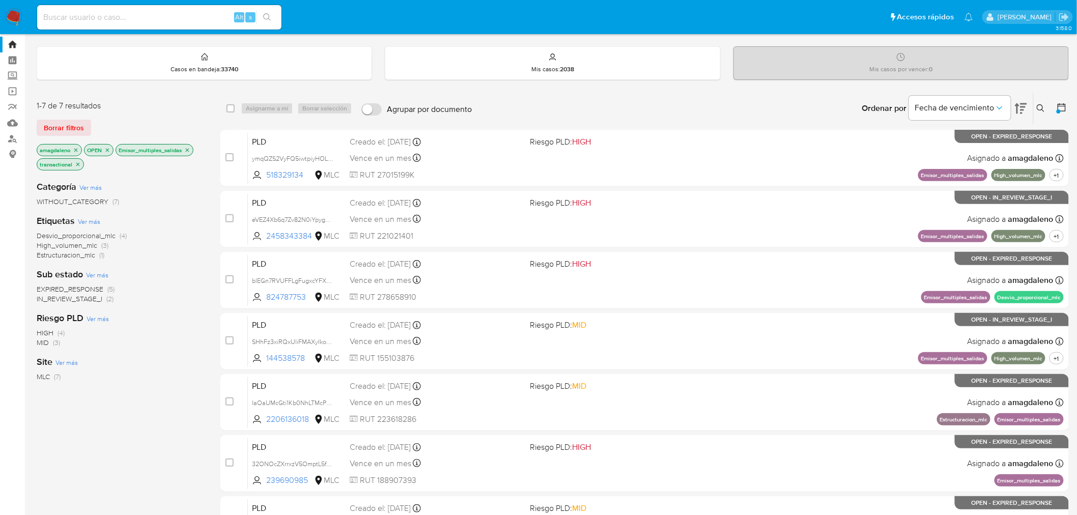
click at [188, 147] on icon "close-filter" at bounding box center [187, 150] width 6 height 6
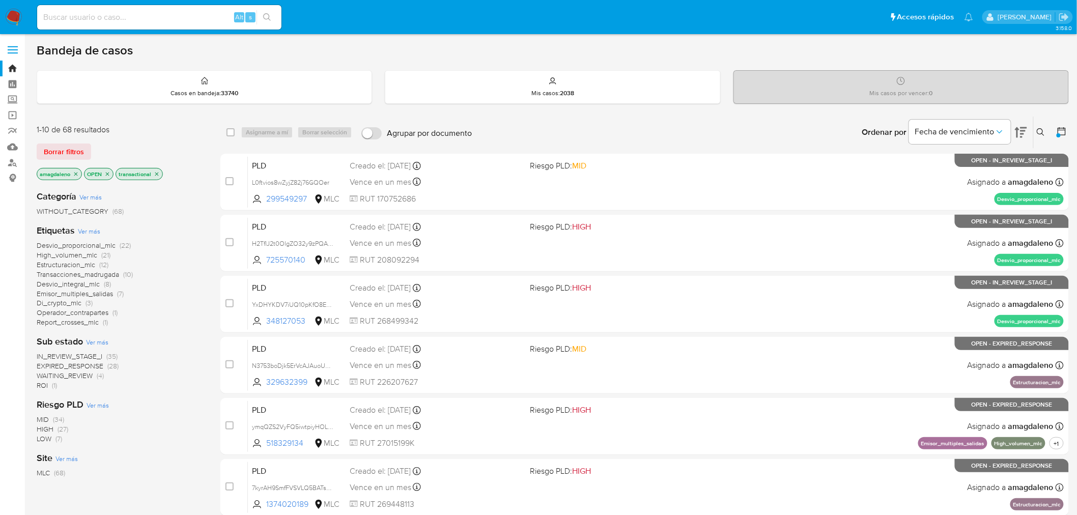
click at [65, 378] on span "WAITING_REVIEW" at bounding box center [65, 375] width 56 height 10
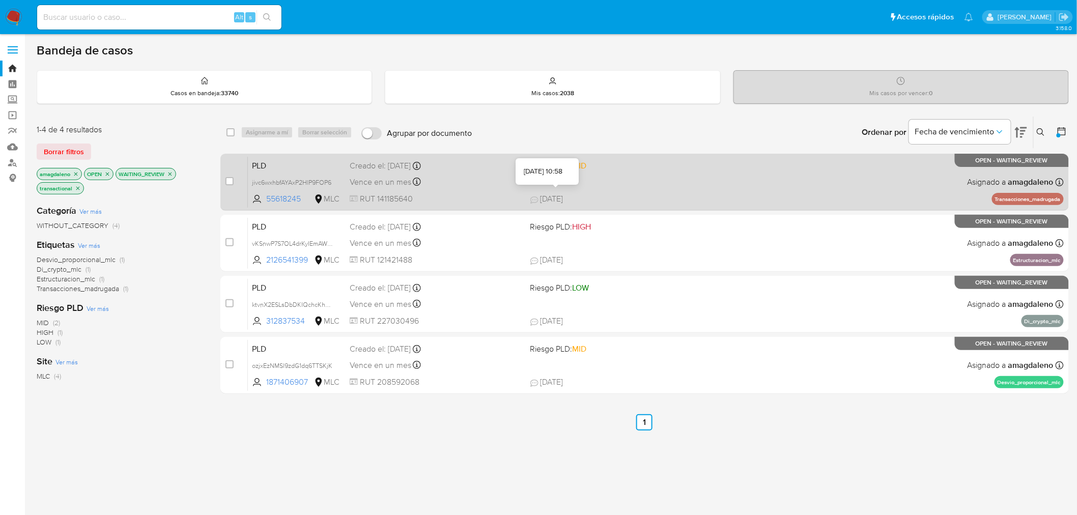
click at [530, 198] on icon at bounding box center [534, 200] width 8 height 8
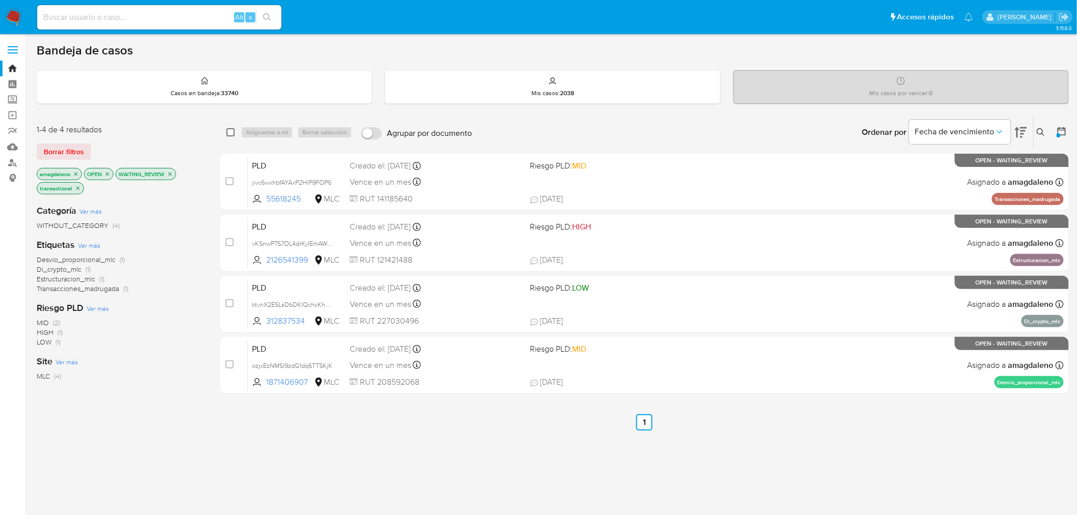
click at [233, 129] on input "checkbox" at bounding box center [230, 132] width 8 height 8
checkbox input "true"
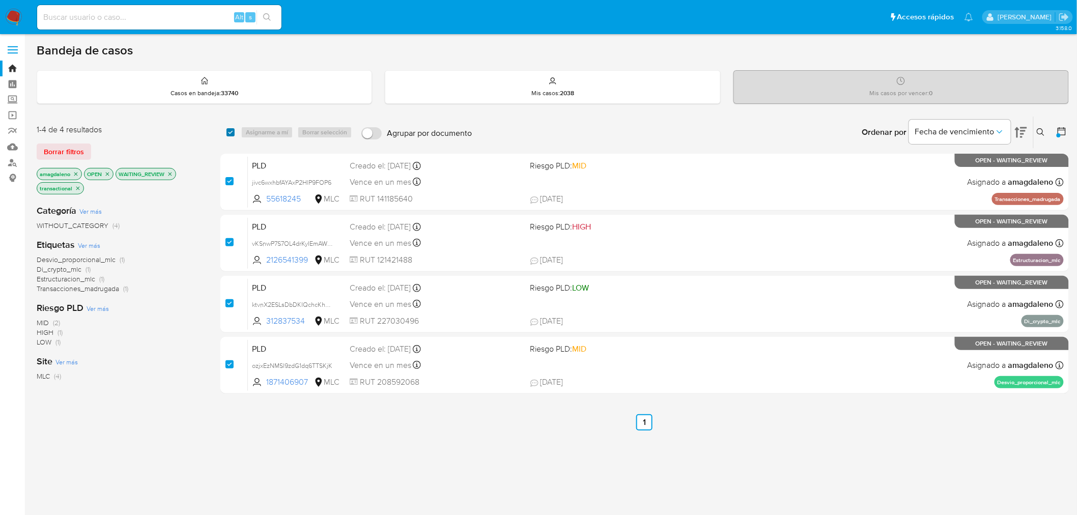
checkbox input "true"
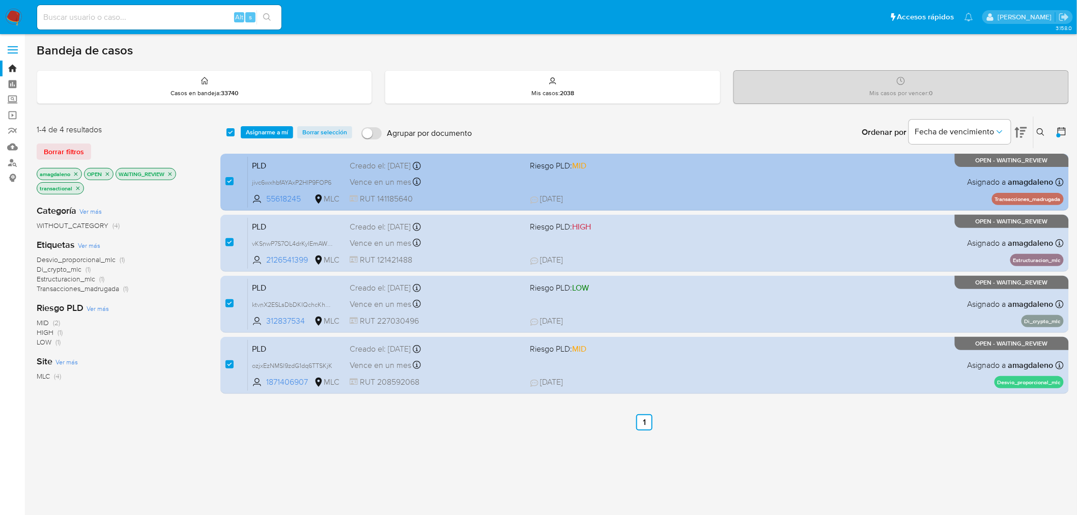
click at [463, 176] on div "Vence en un mes Vence el 10/10/2025 16:06:03" at bounding box center [436, 182] width 172 height 14
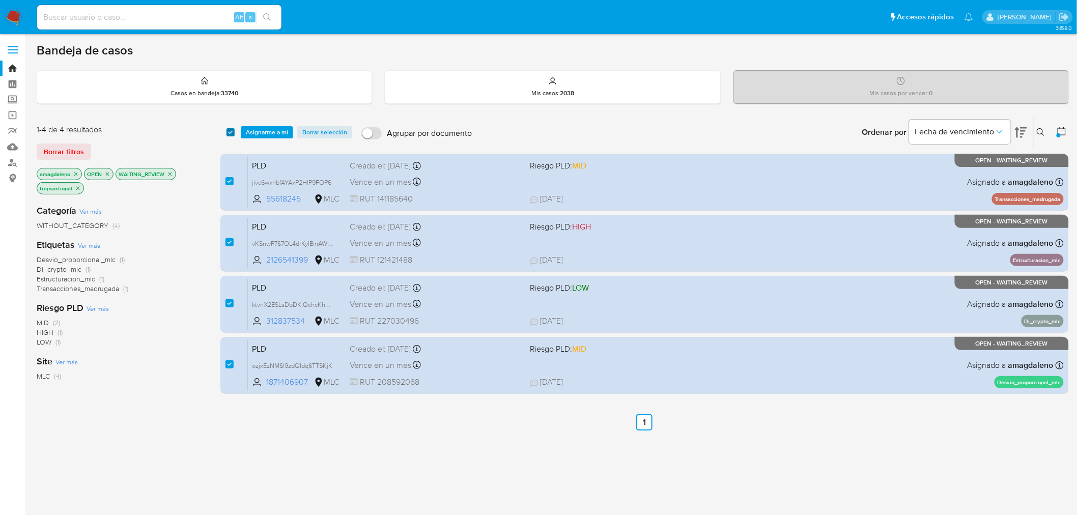
click at [230, 131] on input "checkbox" at bounding box center [230, 132] width 8 height 8
checkbox input "false"
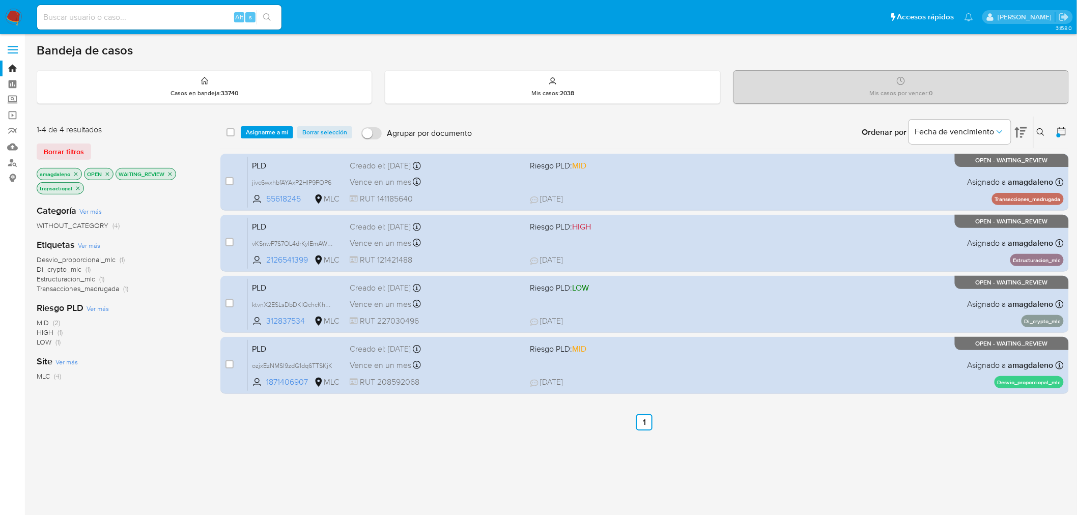
checkbox input "false"
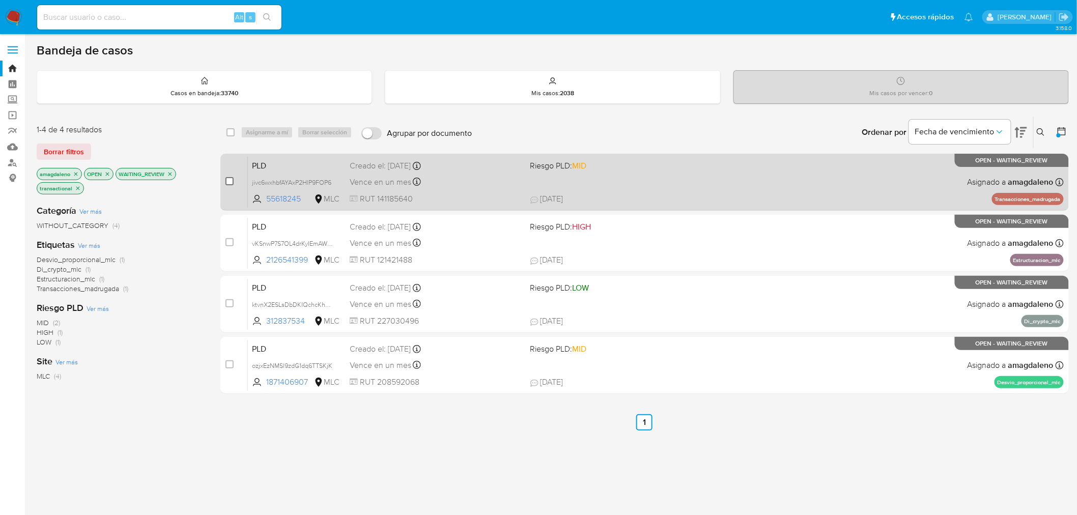
click at [228, 181] on input "checkbox" at bounding box center [229, 181] width 8 height 8
checkbox input "true"
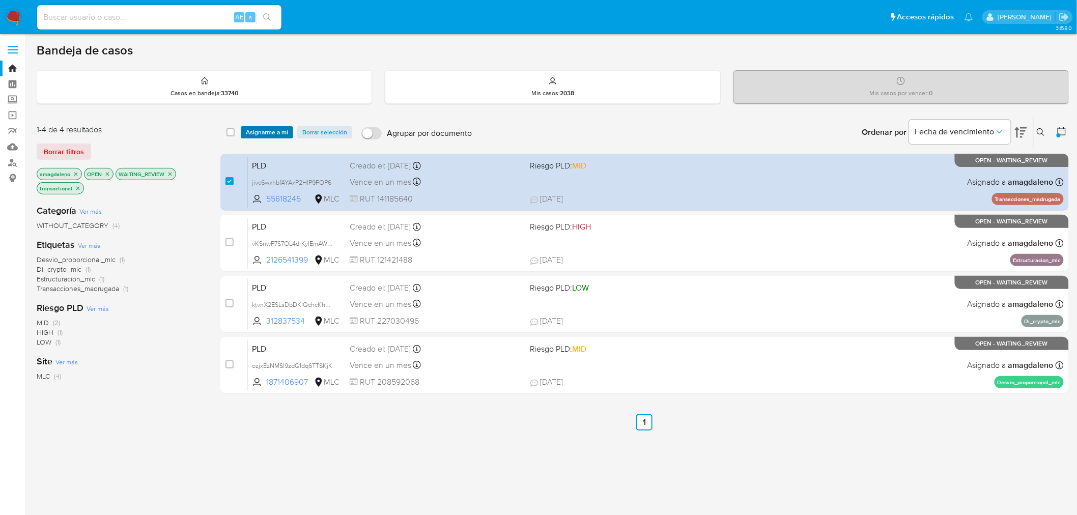
click at [263, 131] on span "Asignarme a mí" at bounding box center [267, 132] width 42 height 10
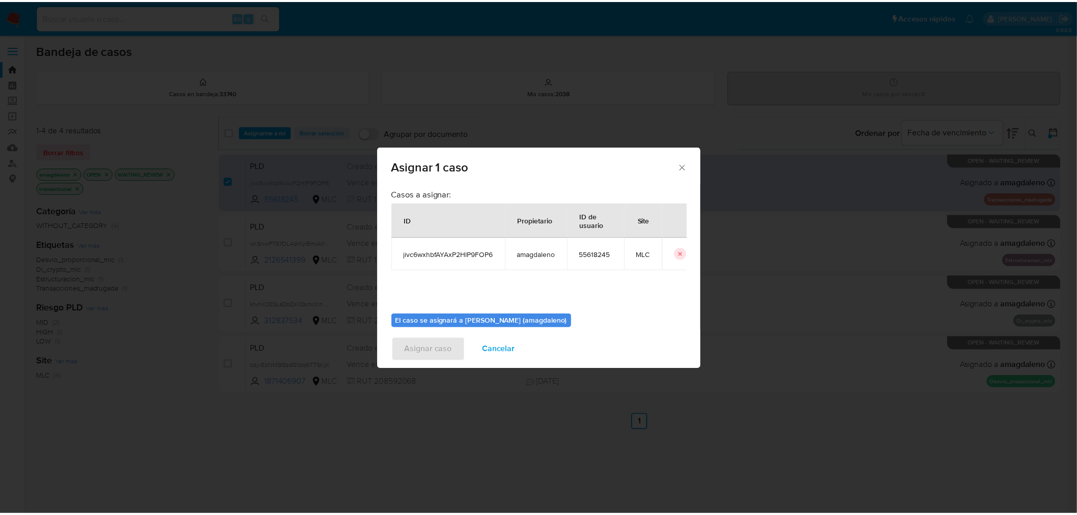
scroll to position [52, 0]
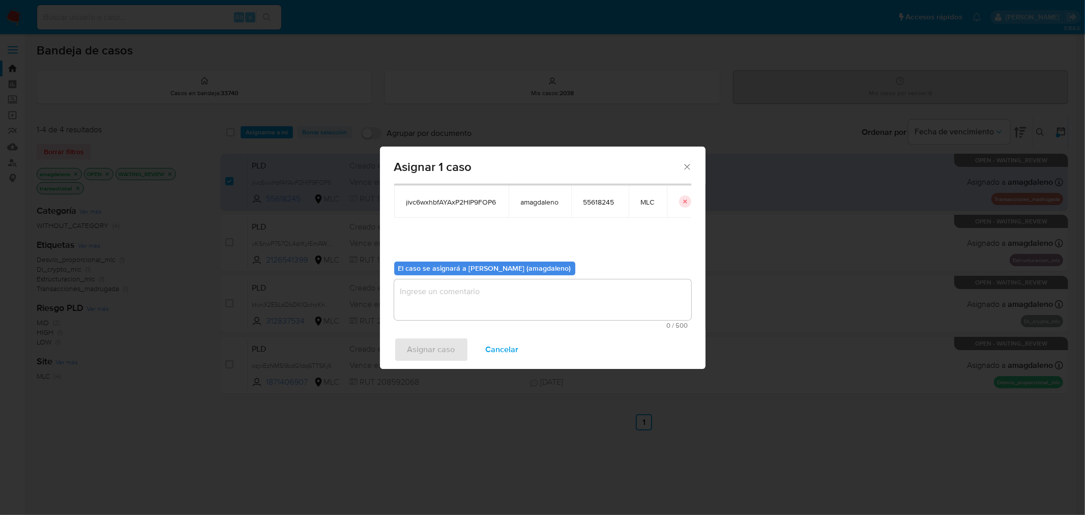
click at [563, 301] on textarea "assign-modal" at bounding box center [542, 299] width 297 height 41
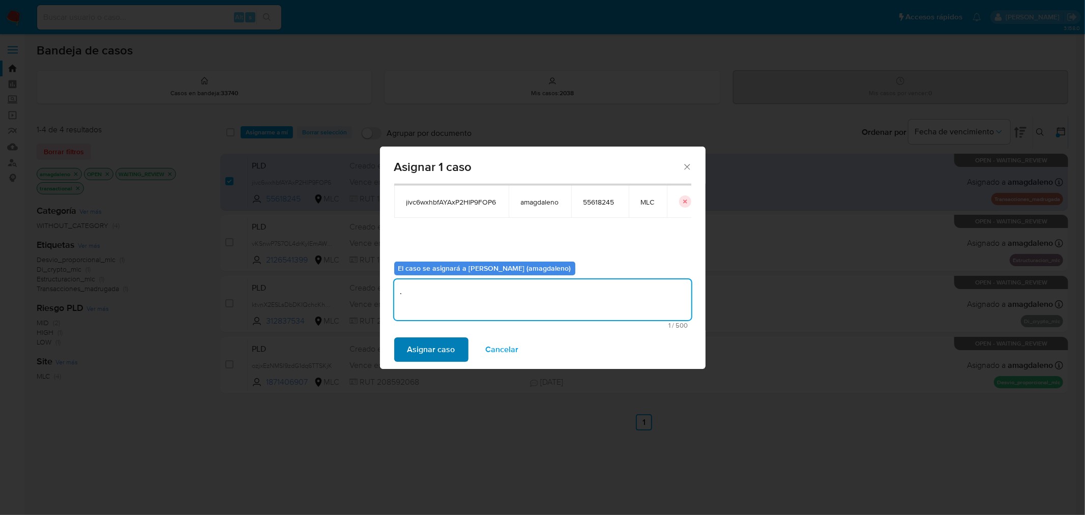
type textarea "."
click at [441, 344] on span "Asignar caso" at bounding box center [432, 349] width 48 height 22
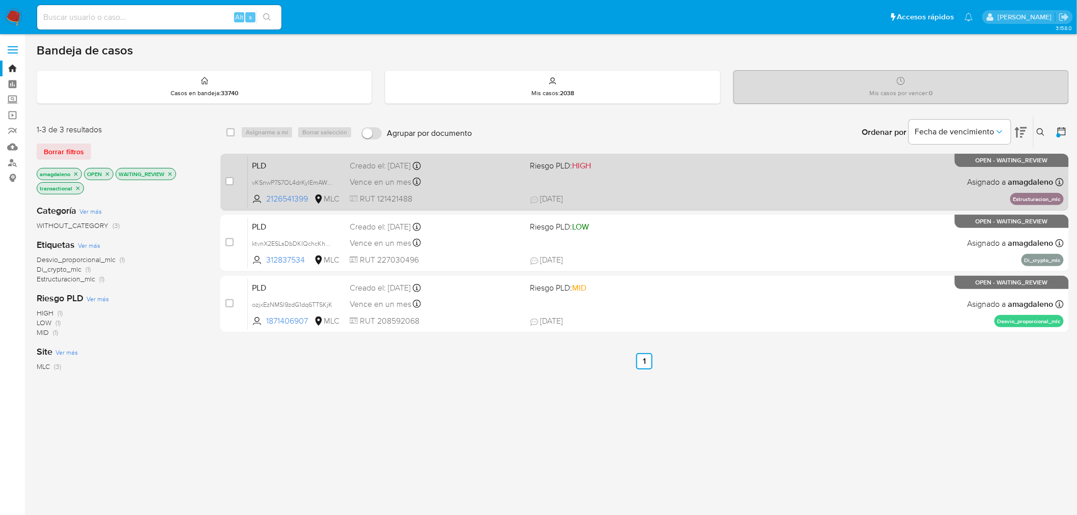
click at [501, 190] on div "PLD vKSnwP7S7OL4drKyIEmAWNC4 2126541399 MLC Riesgo PLD: HIGH Creado el: 12/07/2…" at bounding box center [656, 181] width 816 height 51
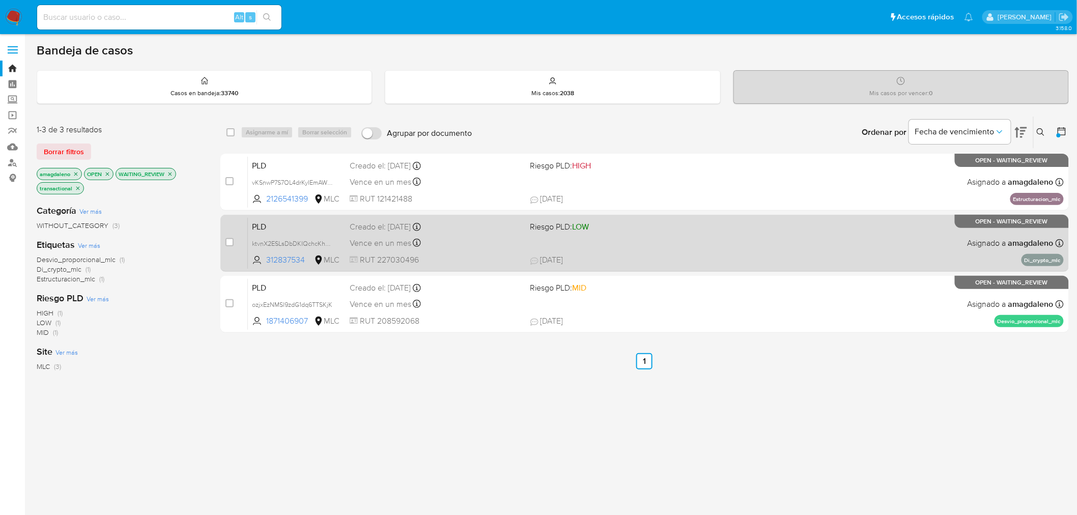
click at [501, 240] on div "Vence en un mes Vence el 10/10/2025 16:07:42" at bounding box center [436, 243] width 172 height 14
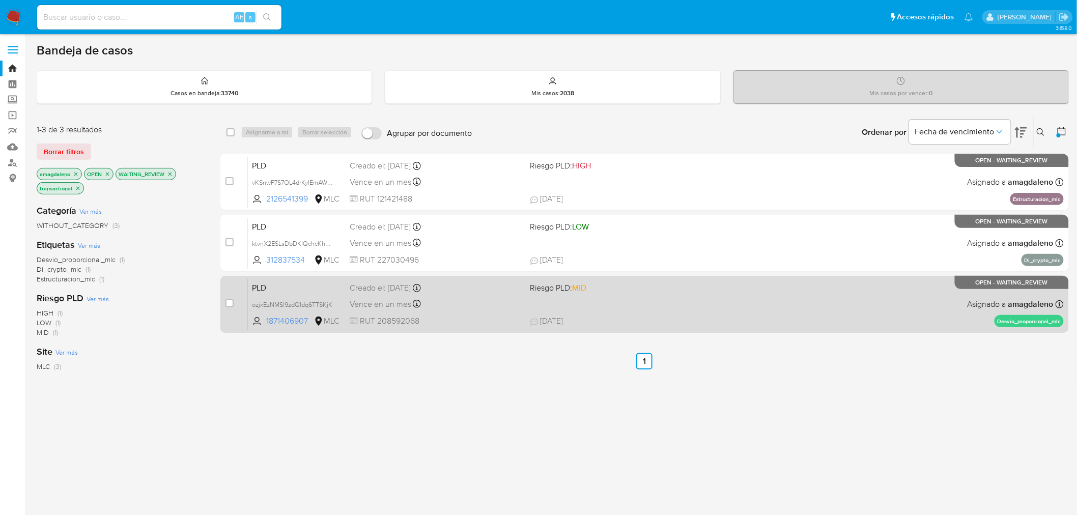
click at [493, 316] on span "RUT 208592068" at bounding box center [436, 320] width 172 height 11
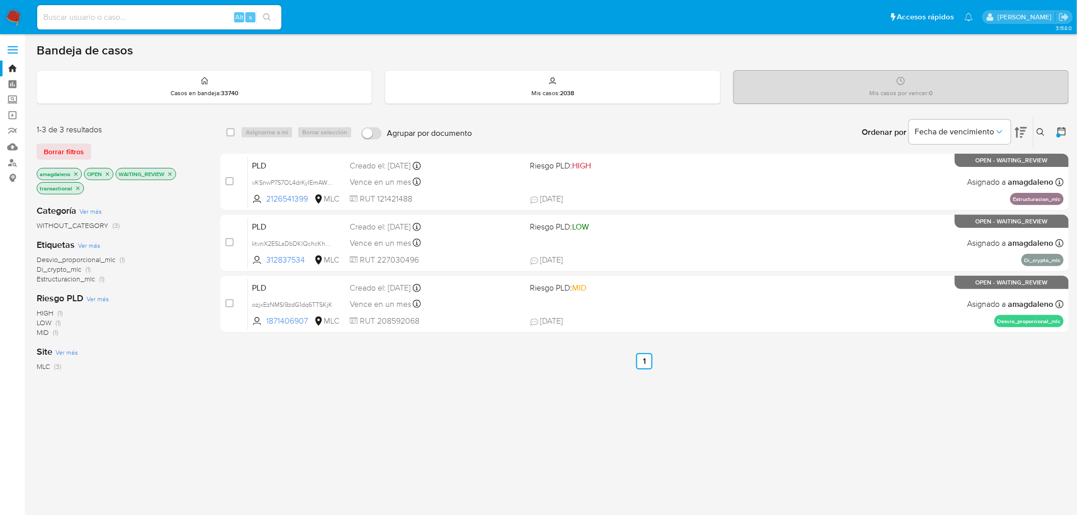
click at [79, 171] on icon "close-filter" at bounding box center [76, 174] width 6 height 6
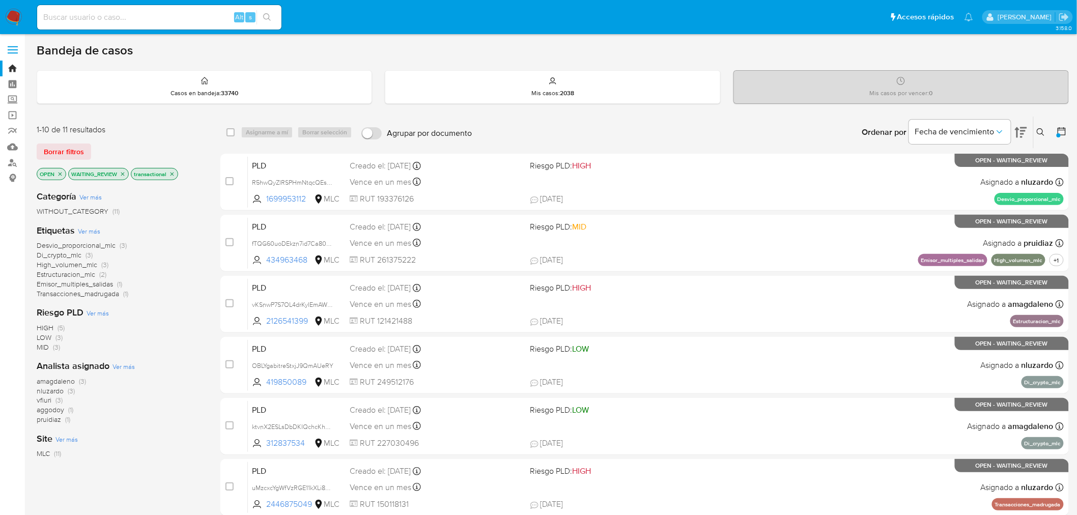
click at [123, 174] on icon "close-filter" at bounding box center [123, 174] width 4 height 4
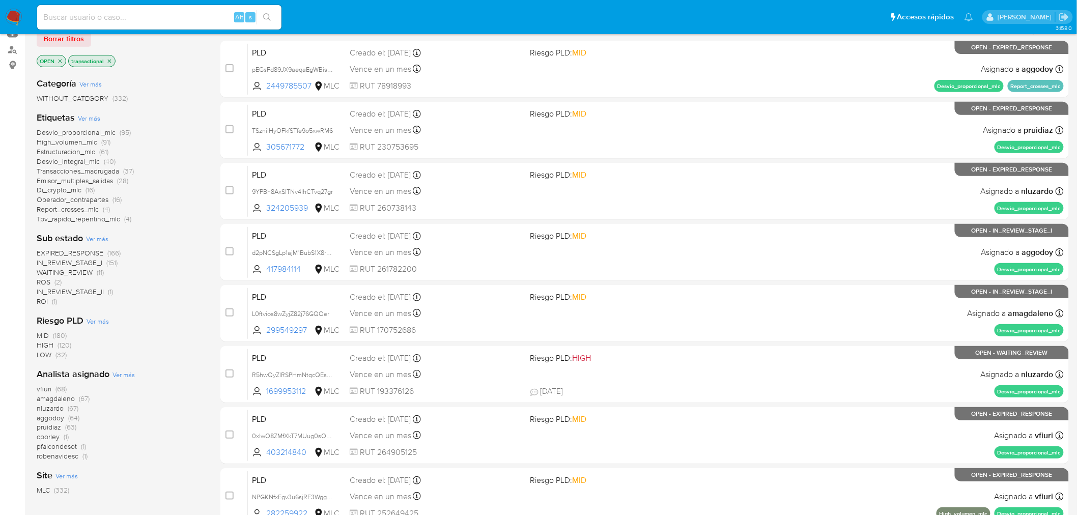
scroll to position [169, 0]
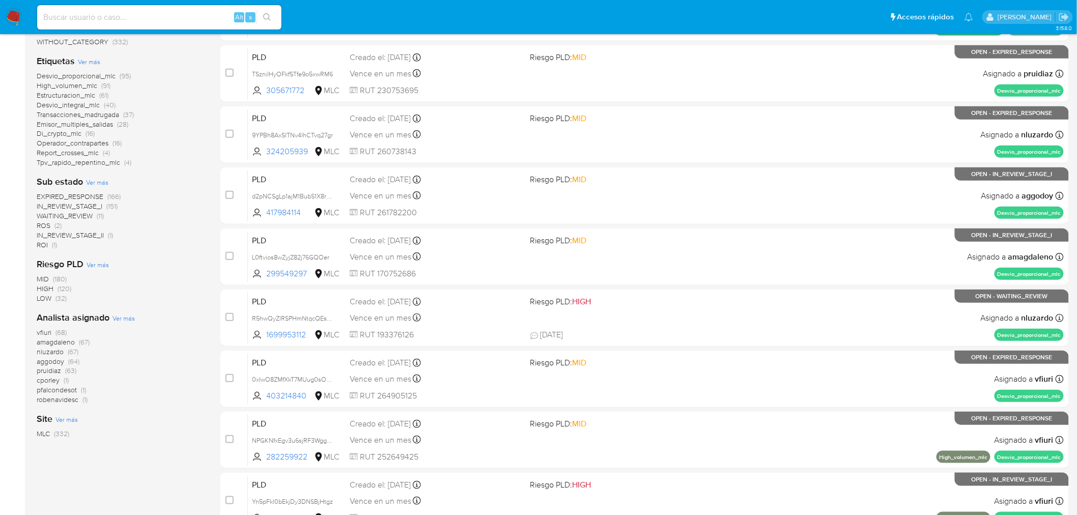
click at [68, 400] on span "robenavidesc" at bounding box center [58, 399] width 42 height 10
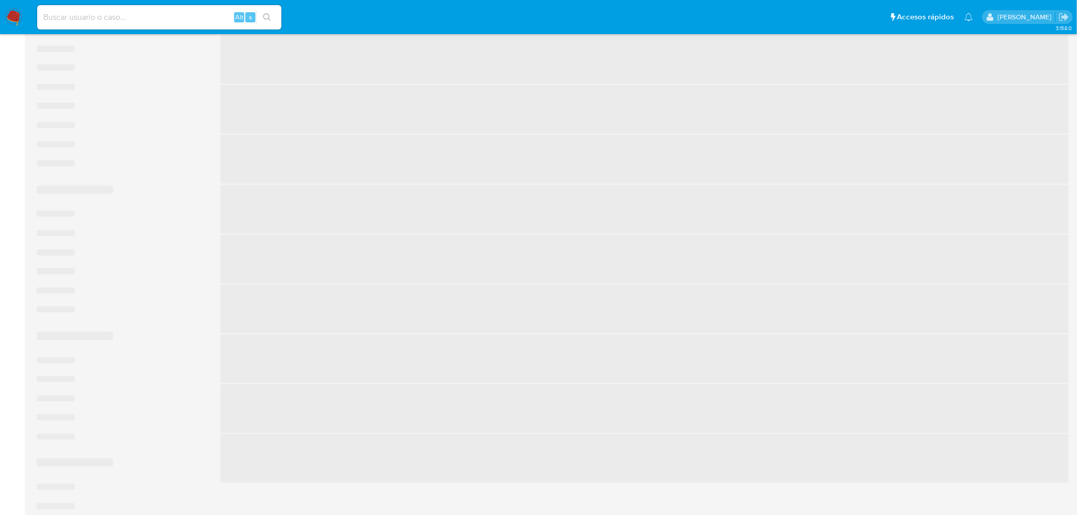
scroll to position [104, 0]
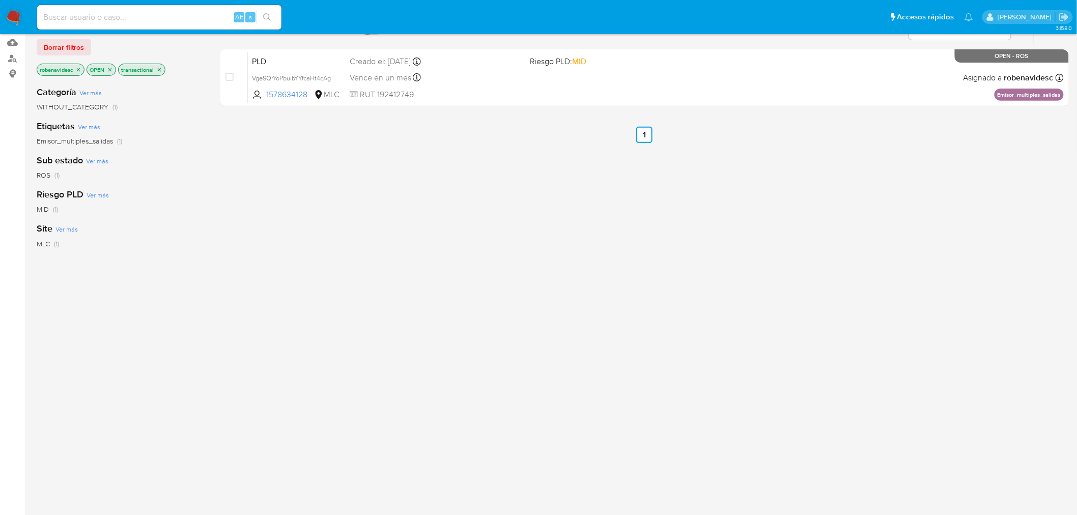
click at [78, 67] on icon "close-filter" at bounding box center [78, 70] width 6 height 6
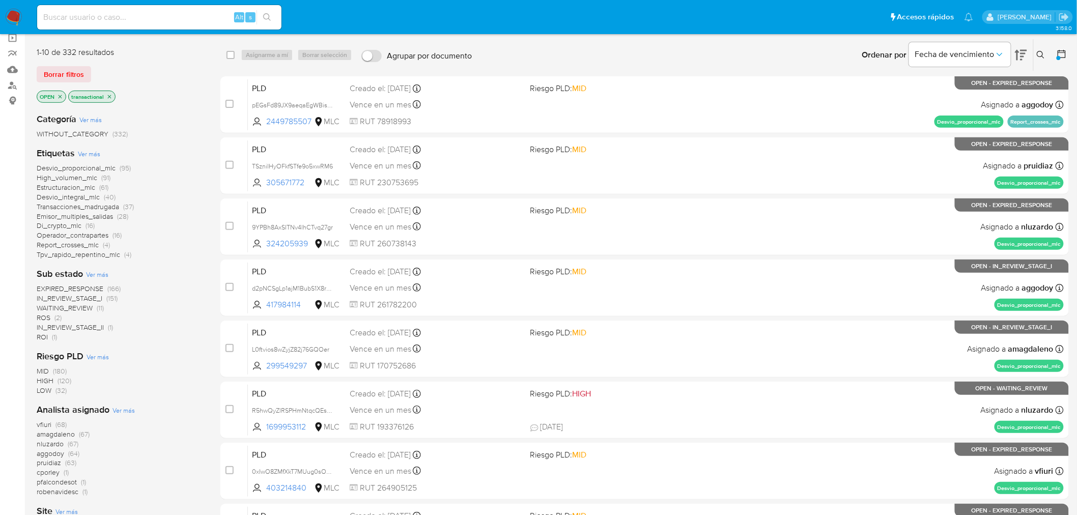
scroll to position [42, 0]
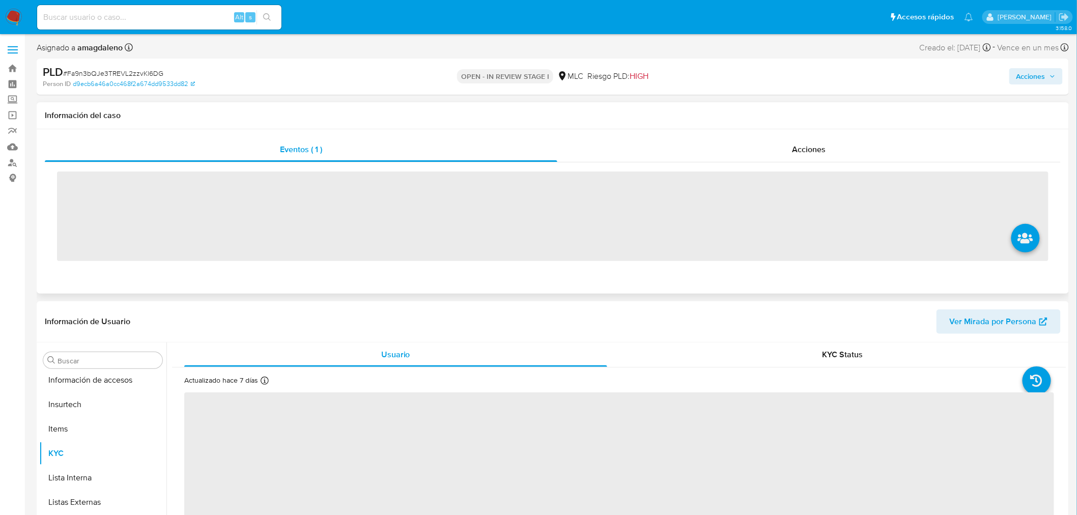
scroll to position [429, 0]
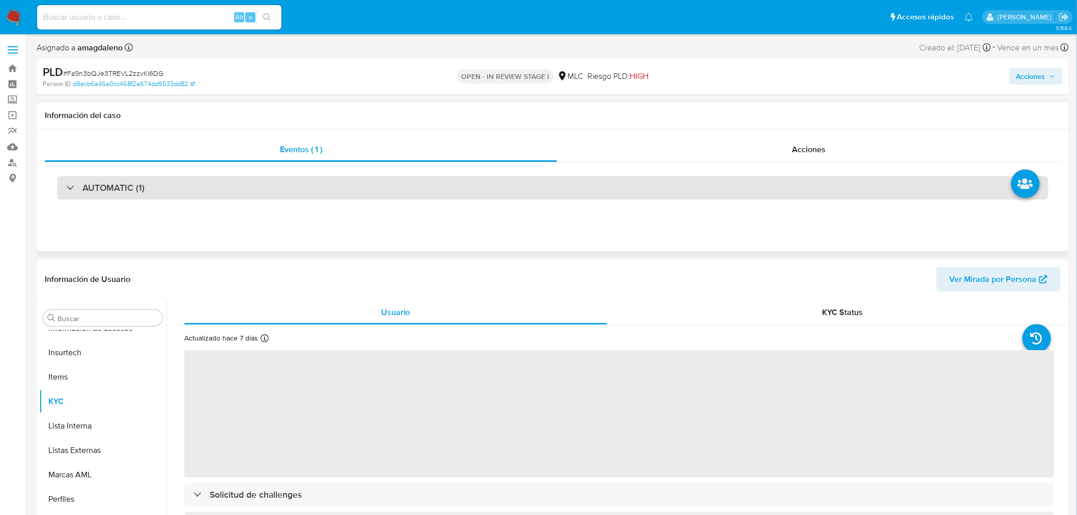
click at [325, 187] on div "AUTOMATIC (1)" at bounding box center [552, 187] width 991 height 23
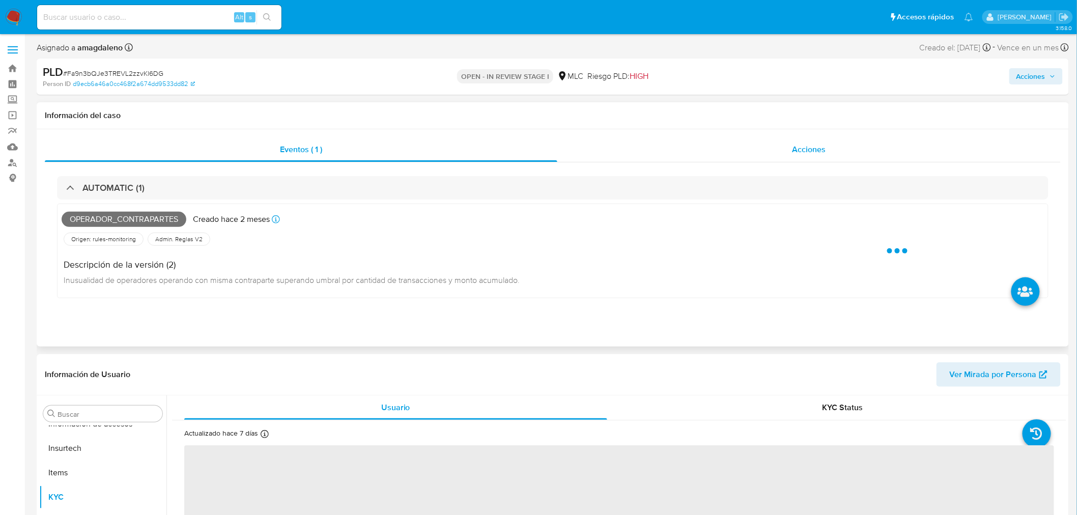
select select "10"
click at [596, 151] on div "Acciones" at bounding box center [809, 149] width 504 height 24
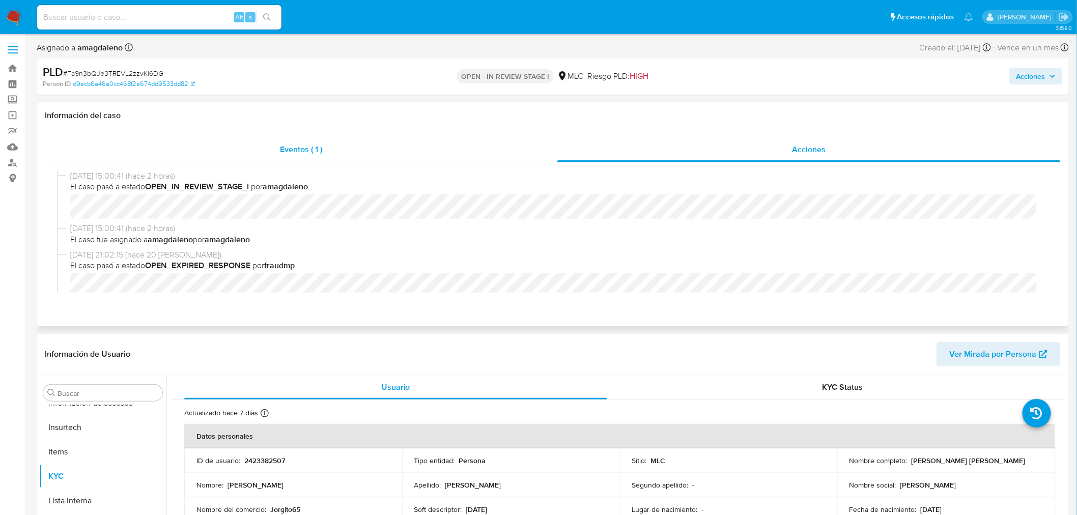
click at [385, 158] on div "Eventos ( 1 )" at bounding box center [301, 149] width 512 height 24
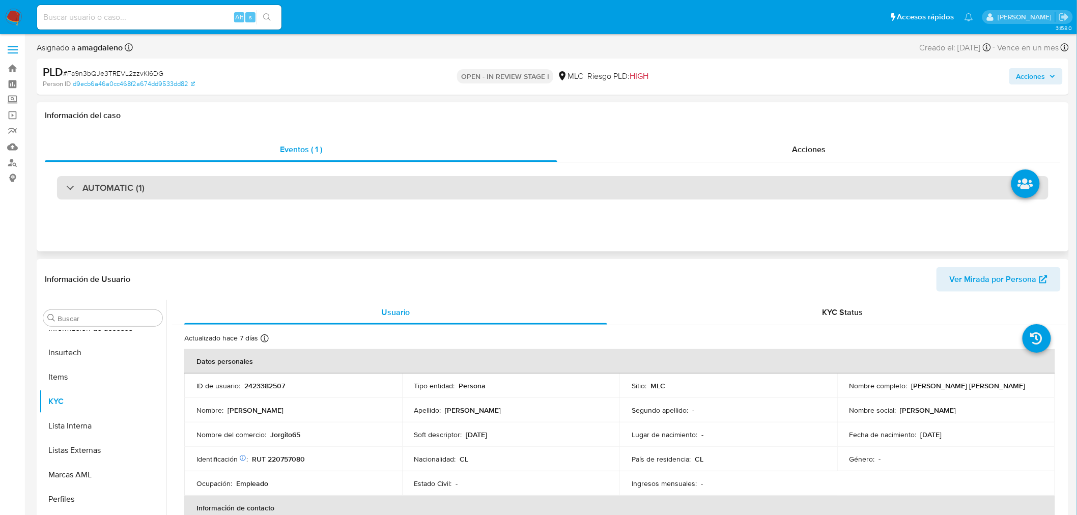
click at [325, 182] on div "AUTOMATIC (1)" at bounding box center [552, 187] width 991 height 23
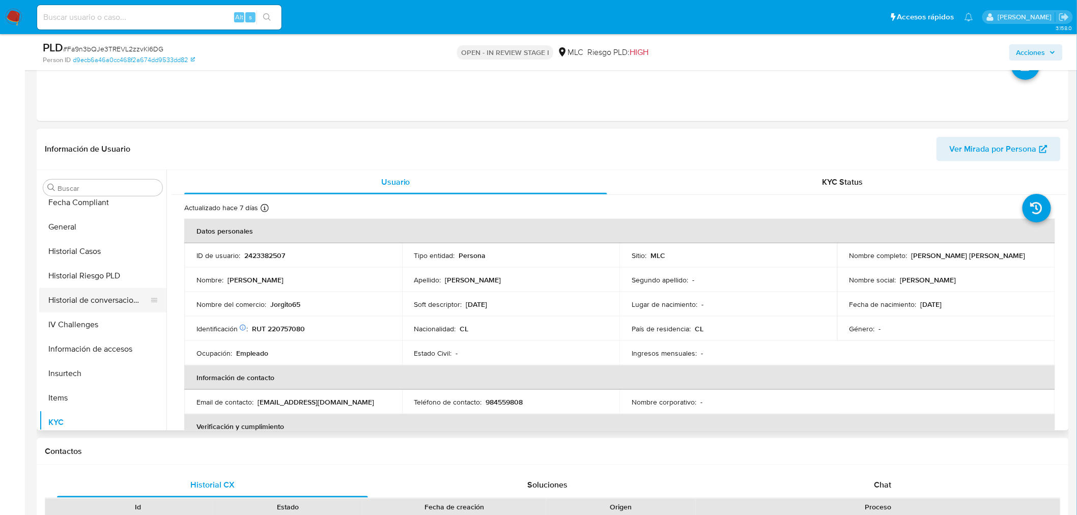
scroll to position [260, 0]
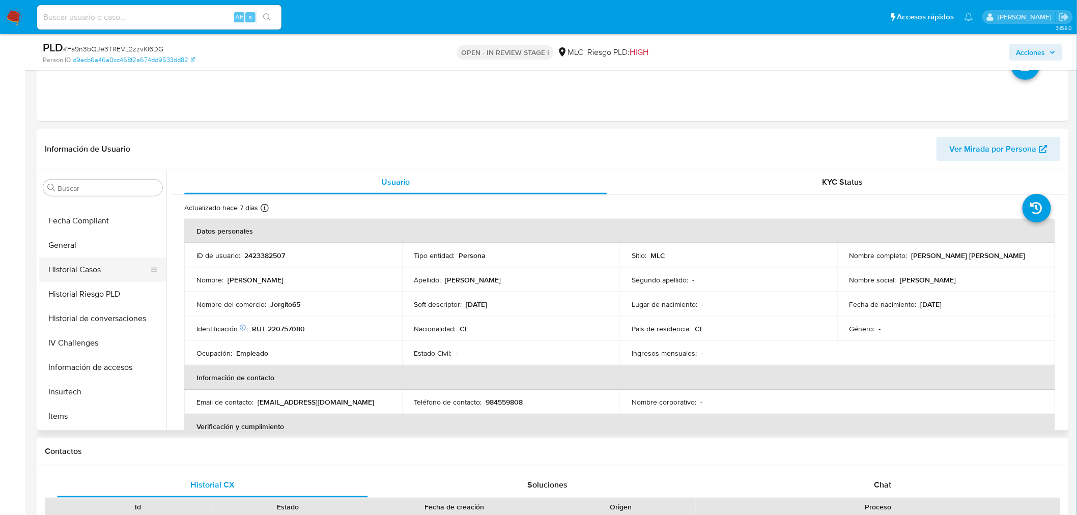
click at [60, 278] on button "Historial Casos" at bounding box center [98, 269] width 119 height 24
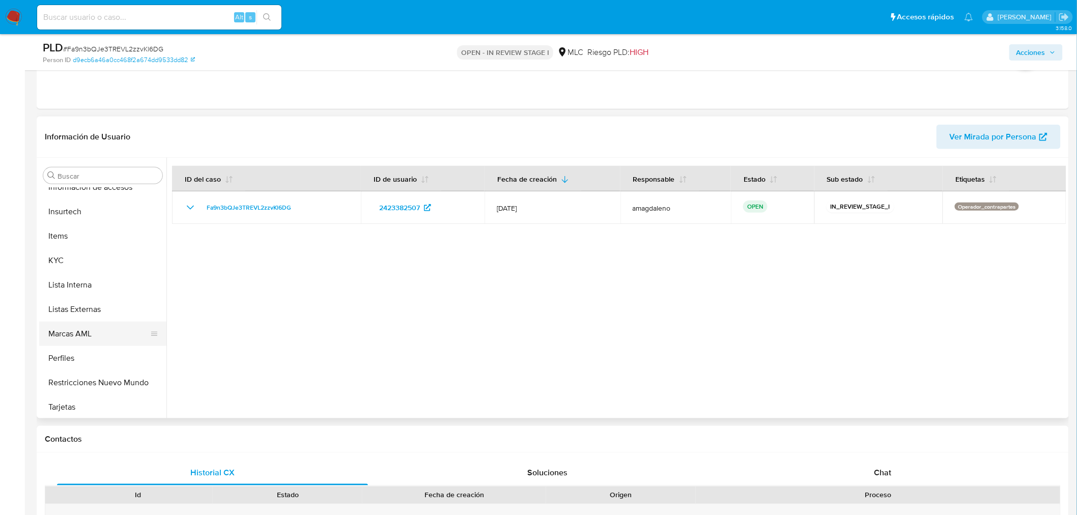
scroll to position [429, 0]
click at [69, 249] on button "KYC" at bounding box center [98, 259] width 119 height 24
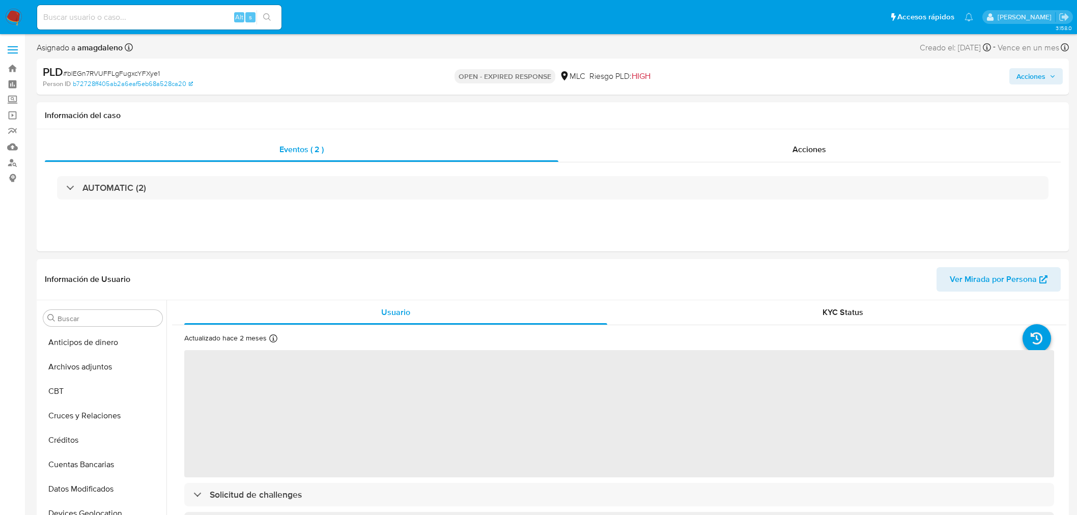
select select "10"
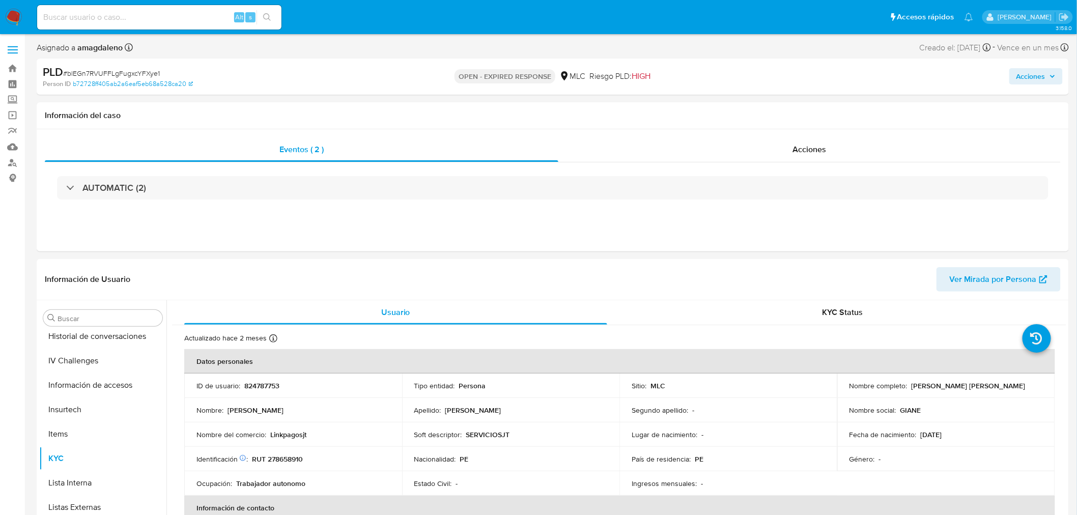
scroll to position [429, 0]
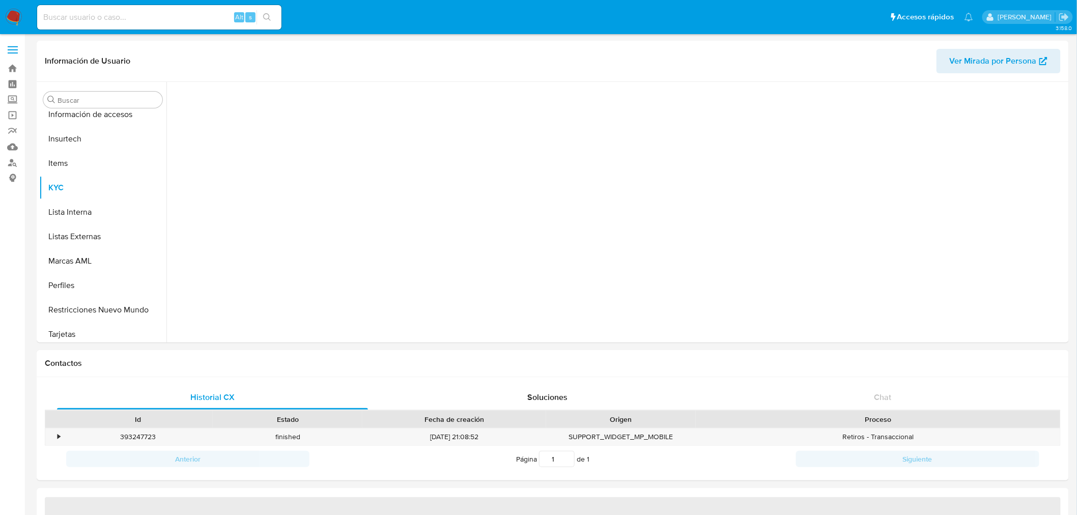
scroll to position [429, 0]
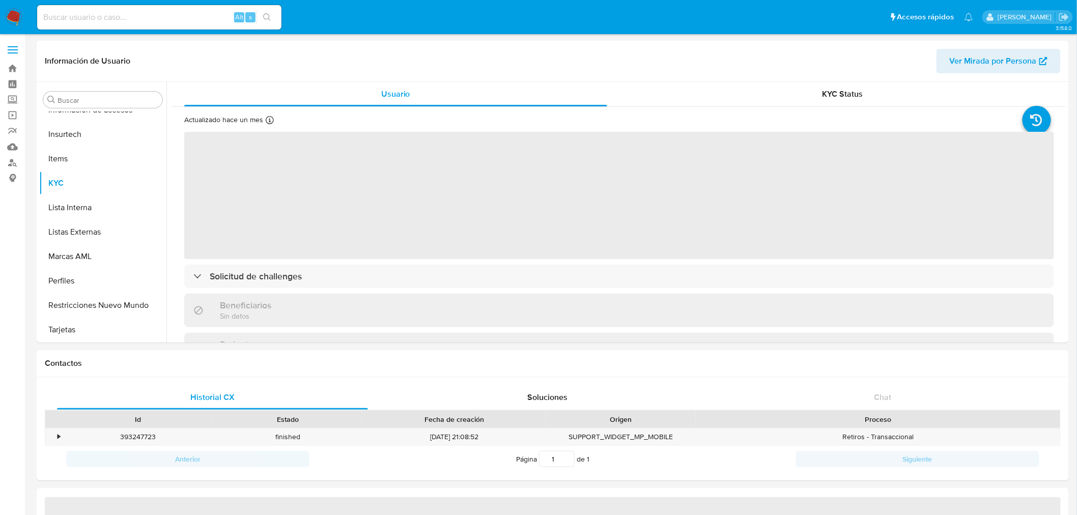
select select "10"
